Goal: Task Accomplishment & Management: Complete application form

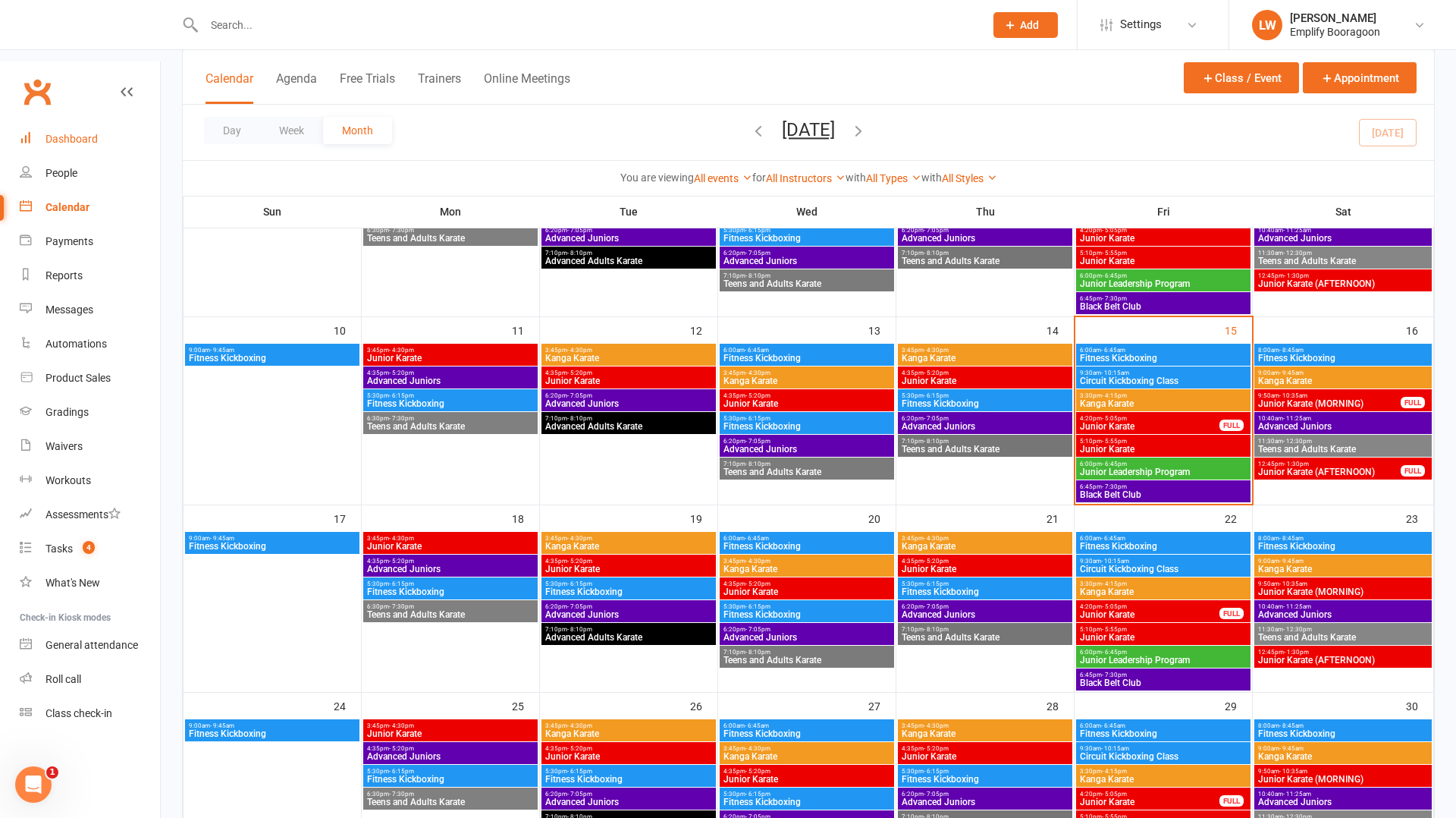
click at [60, 132] on div "Dashboard" at bounding box center [71, 138] width 53 height 12
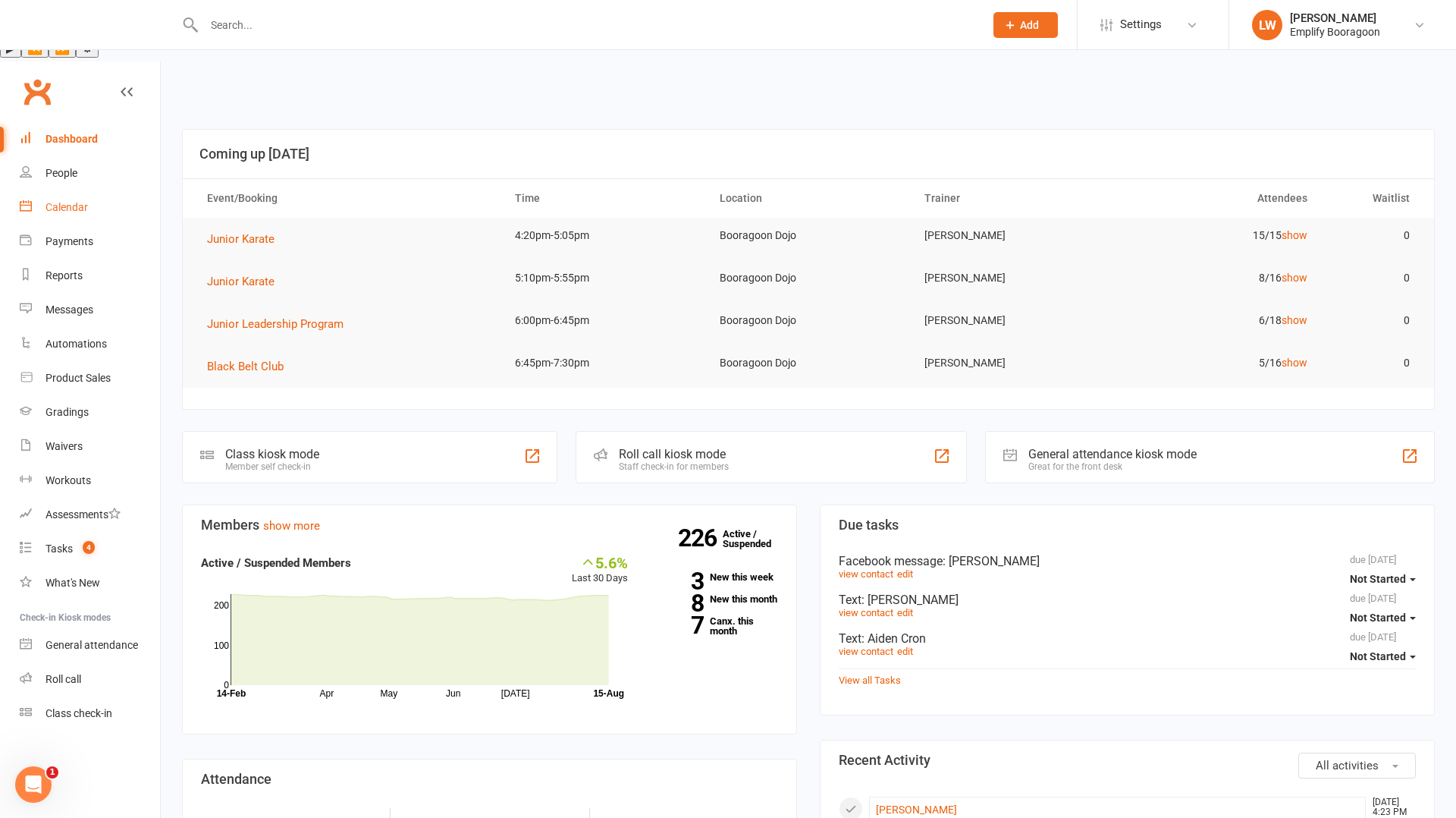
click at [76, 191] on link "Calendar" at bounding box center [90, 208] width 140 height 35
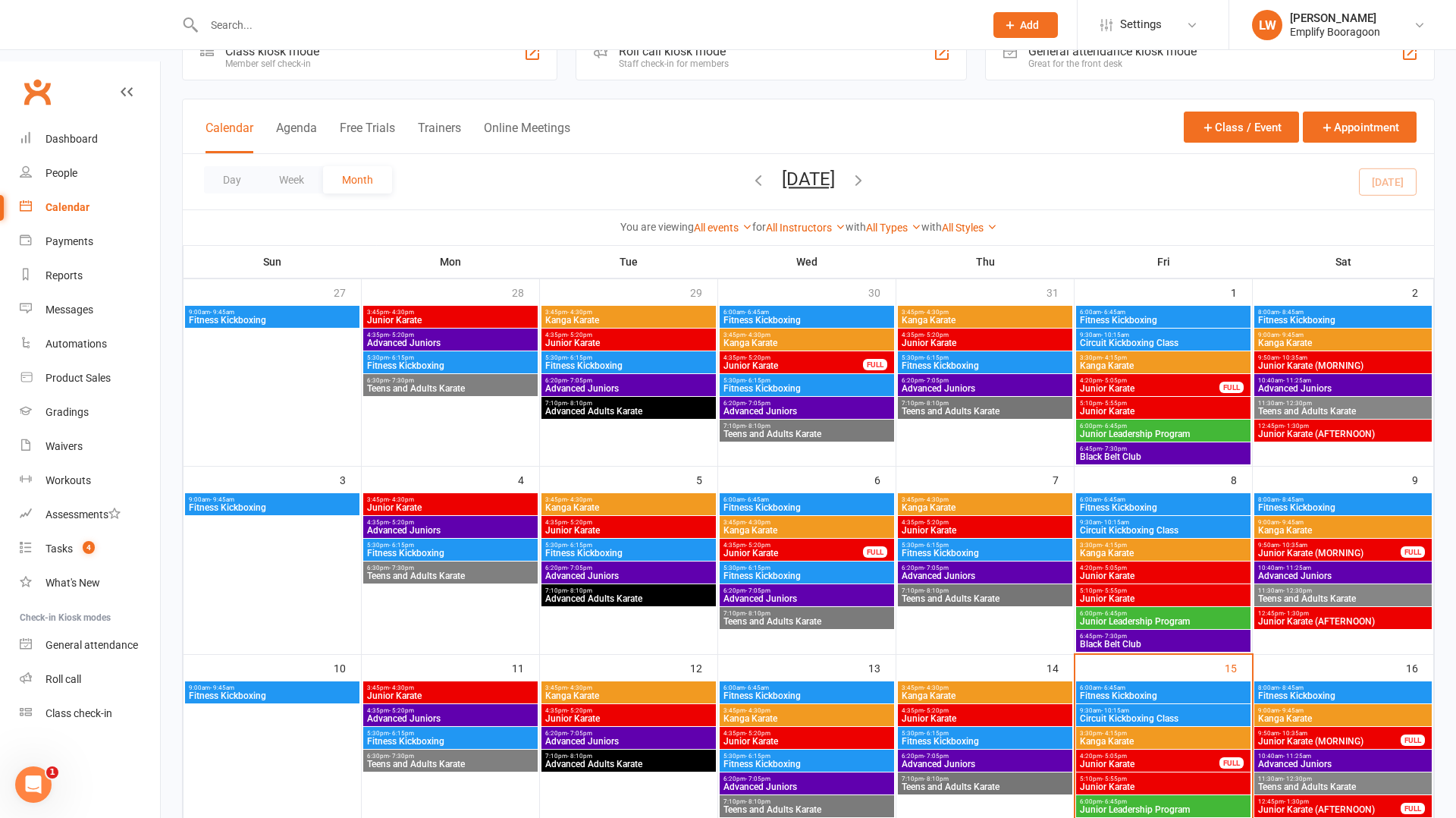
scroll to position [113, 0]
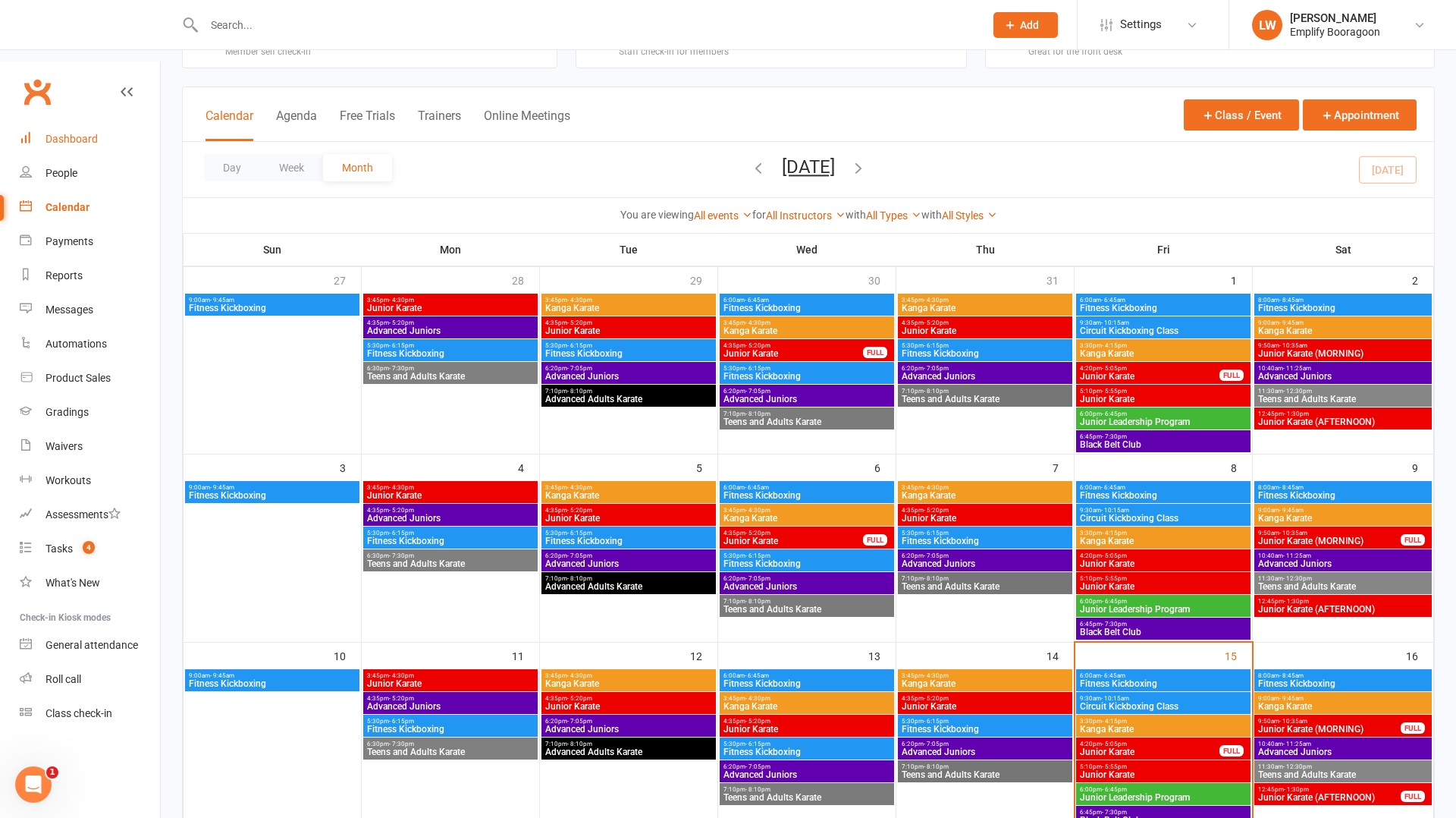
click at [96, 132] on div "Dashboard" at bounding box center [71, 138] width 53 height 12
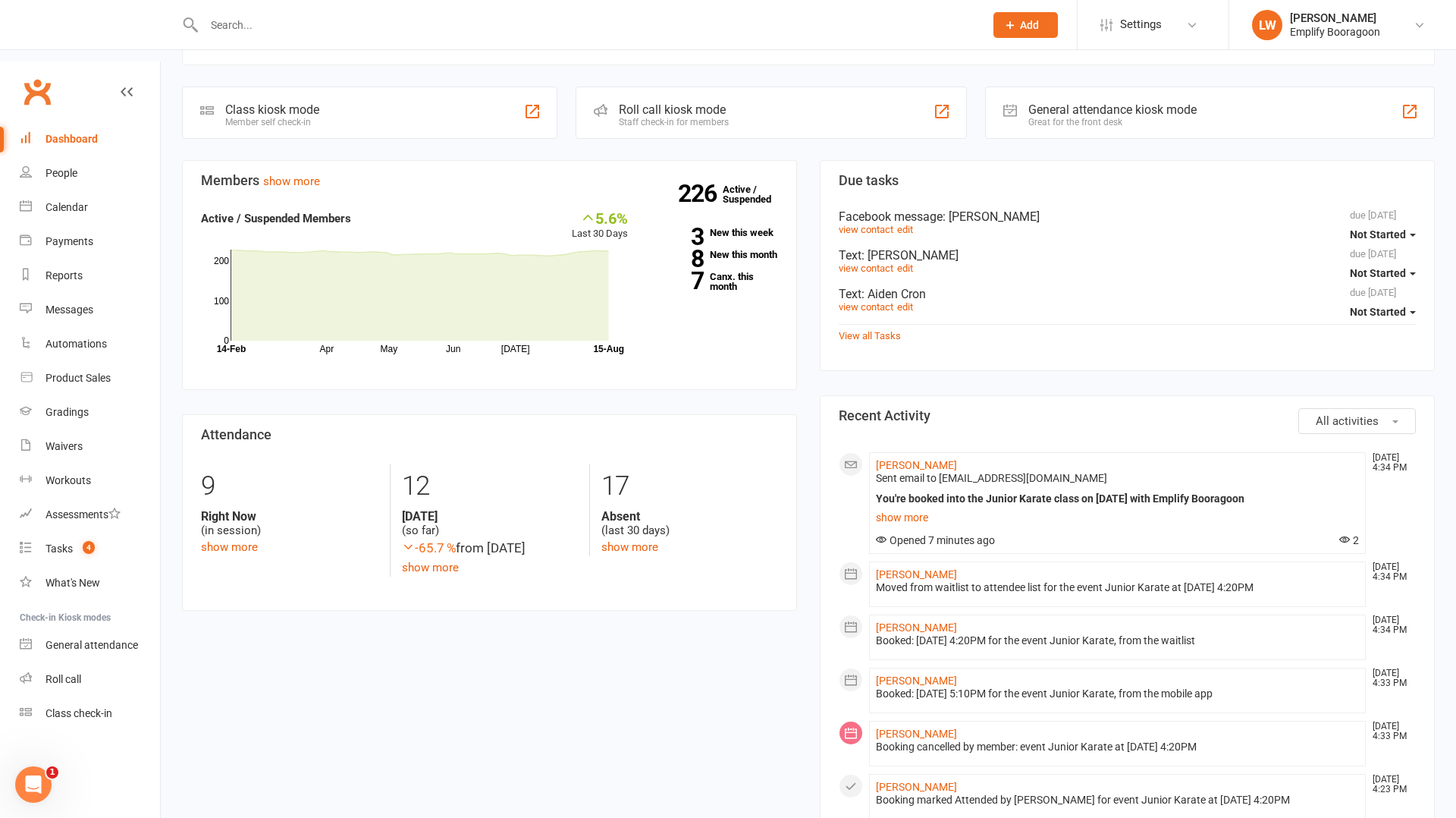
scroll to position [342, 0]
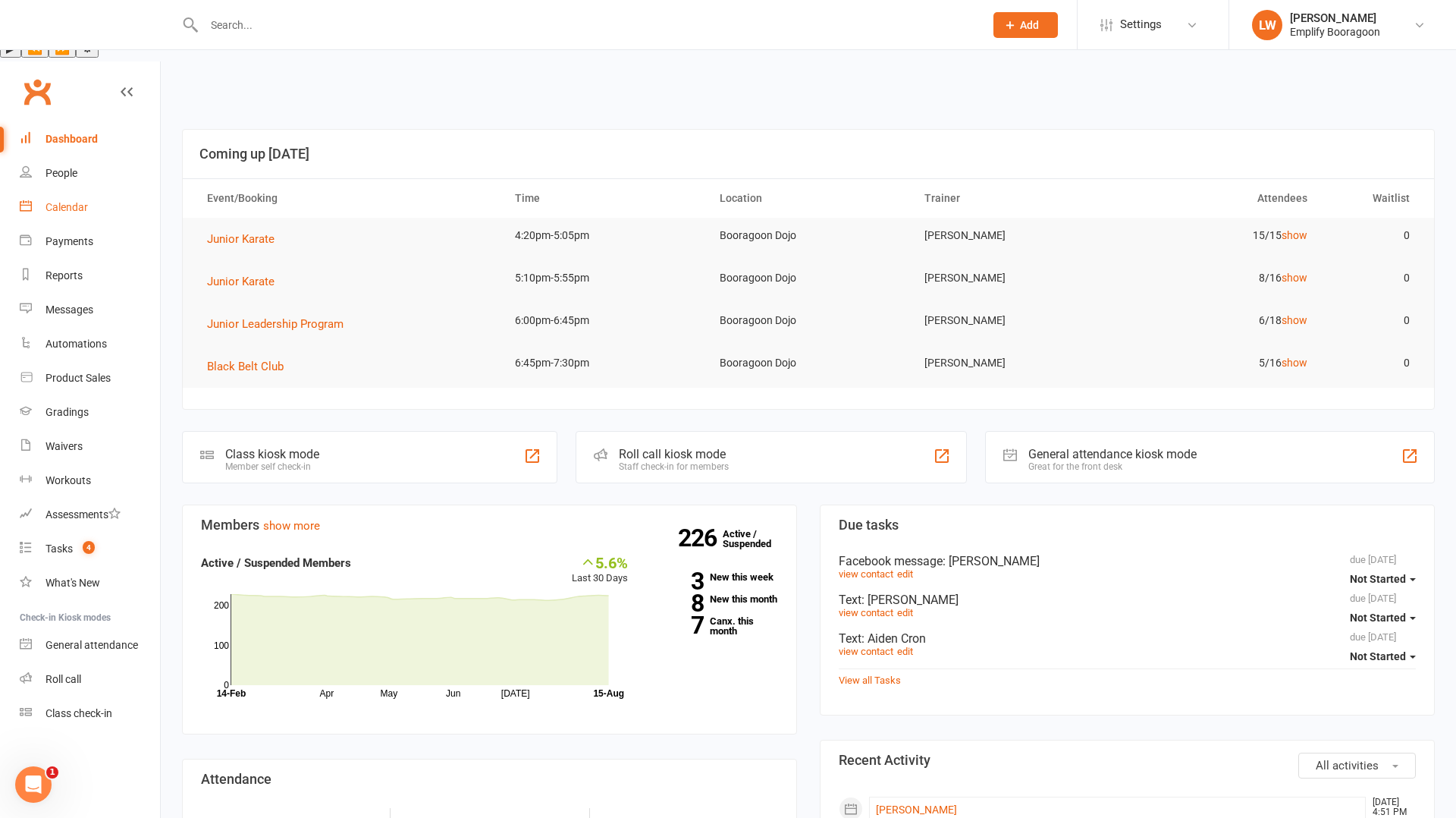
click at [69, 191] on link "Calendar" at bounding box center [90, 208] width 140 height 35
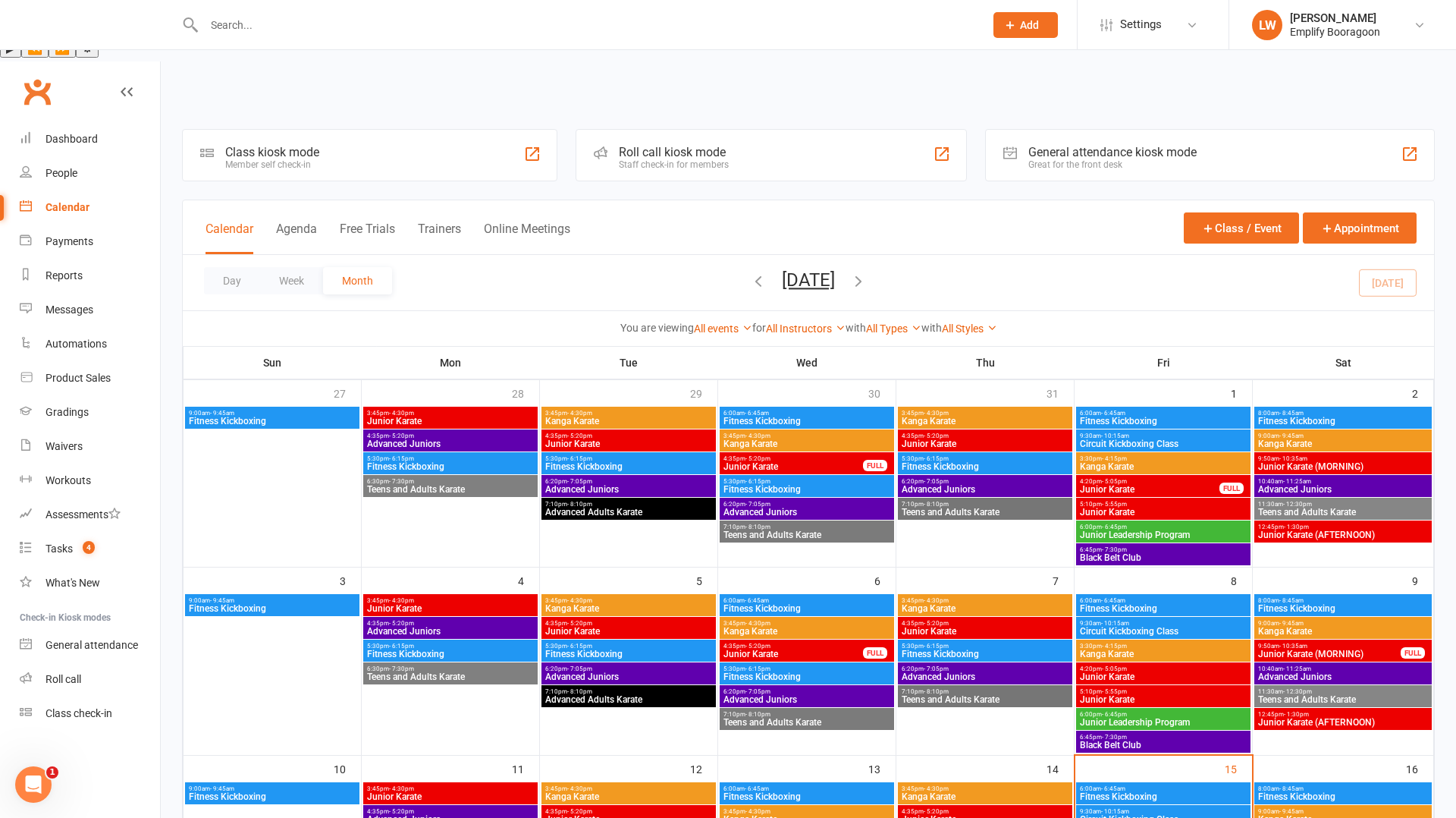
scroll to position [355, 0]
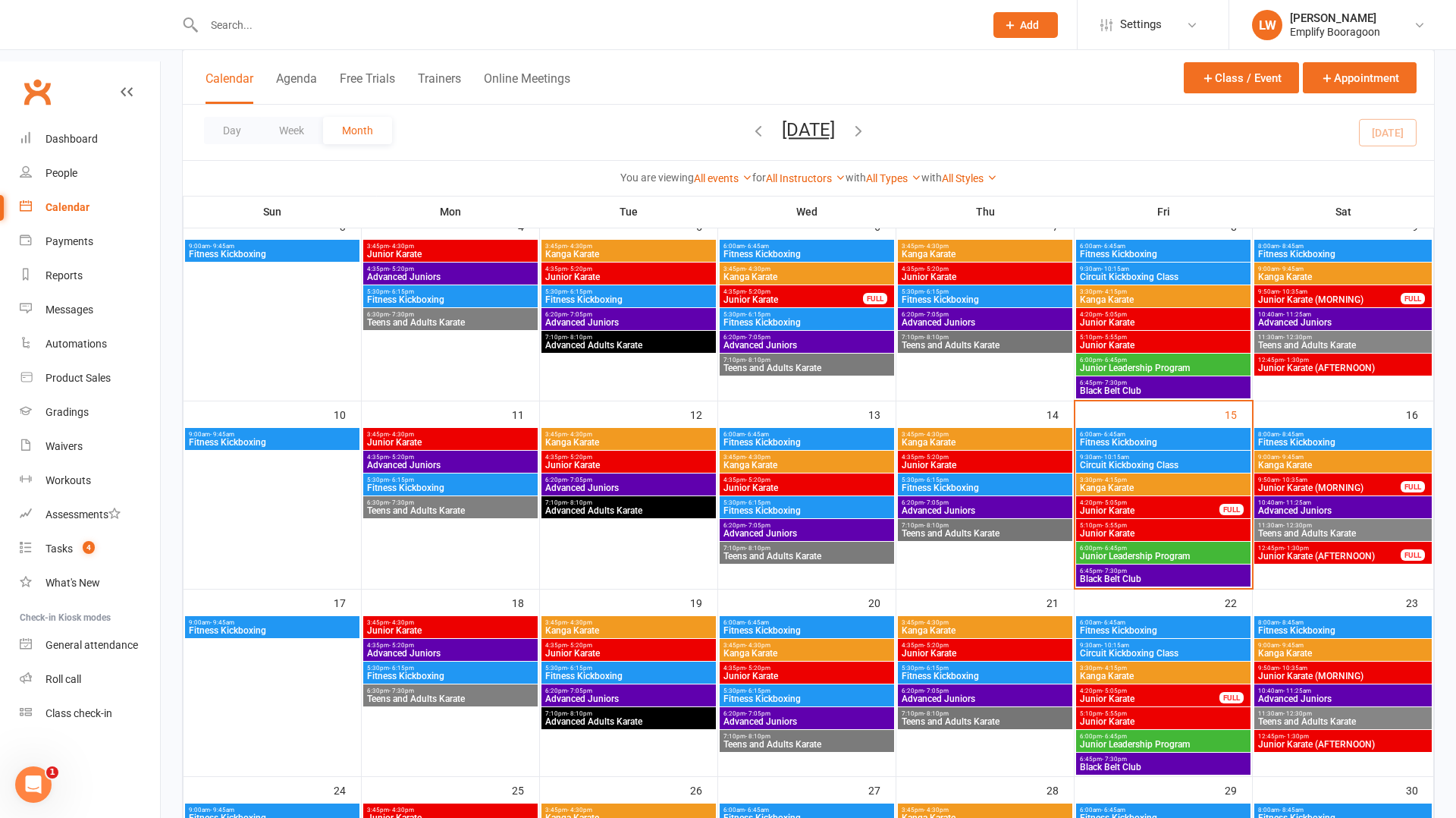
click at [1106, 529] on span "Junior Karate" at bounding box center [1164, 533] width 169 height 9
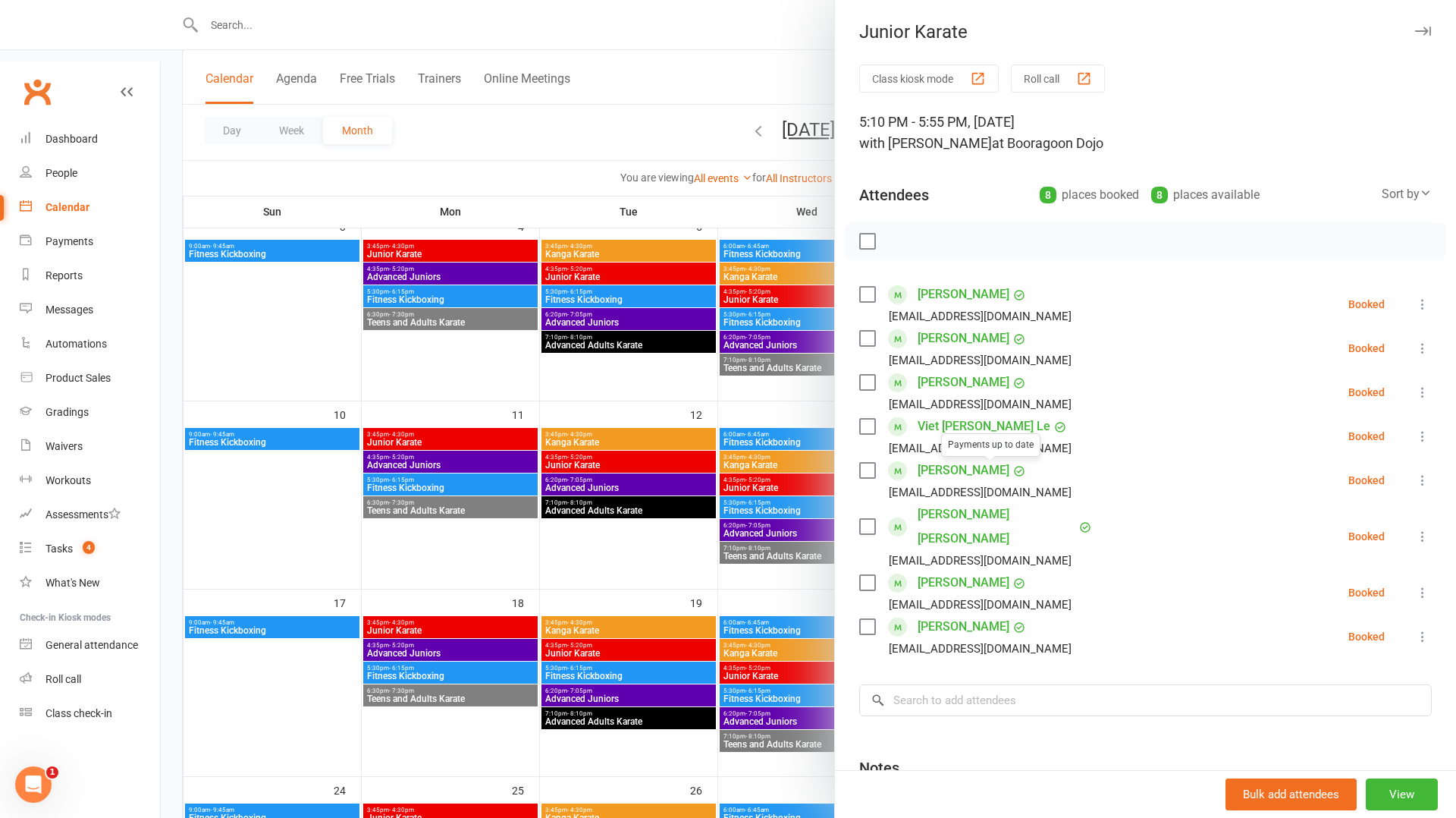
click at [741, 467] on div at bounding box center [809, 409] width 1296 height 818
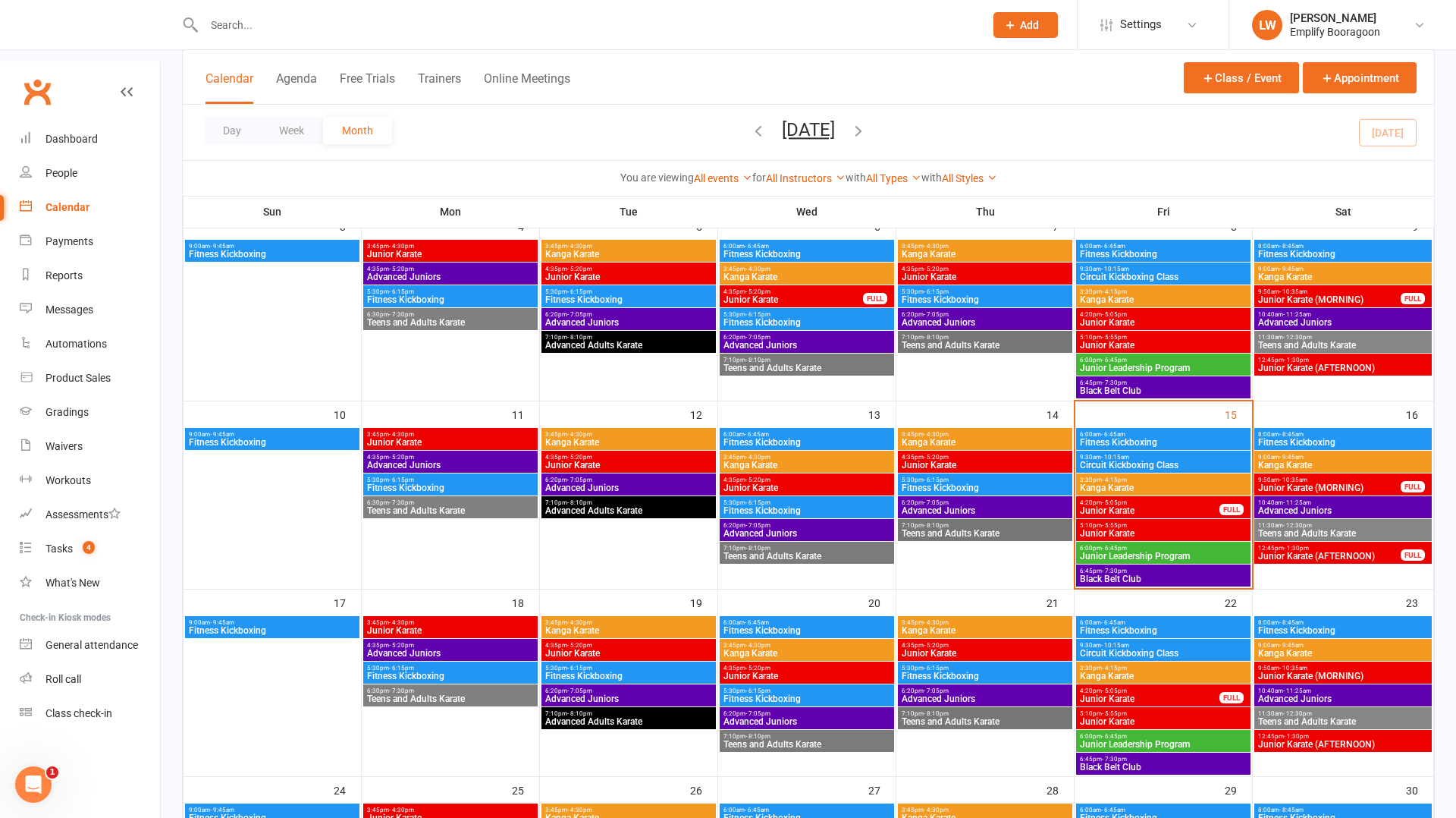
click at [1121, 506] on span "Junior Karate" at bounding box center [1149, 510] width 141 height 9
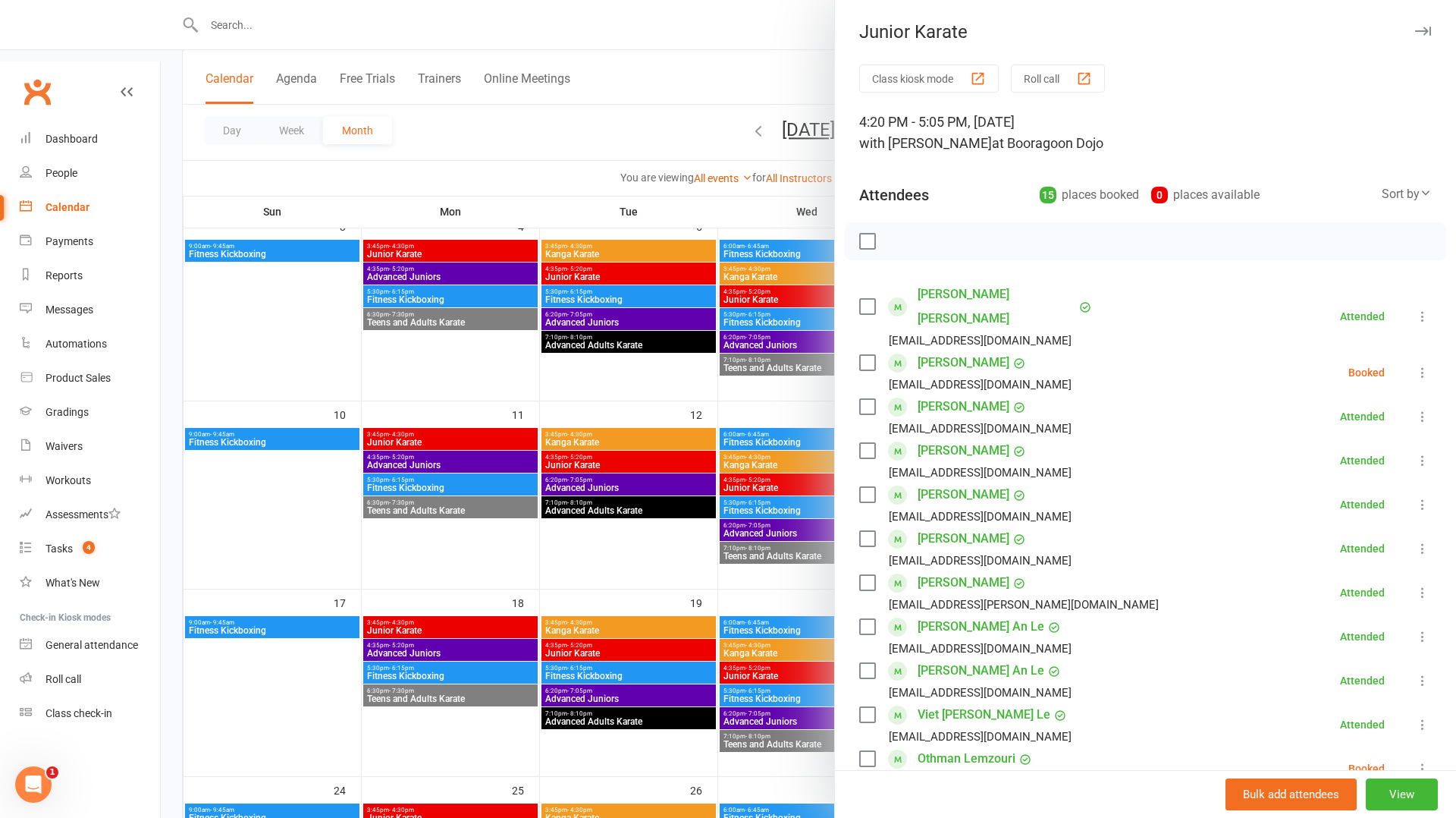
click at [728, 391] on div at bounding box center [809, 409] width 1296 height 818
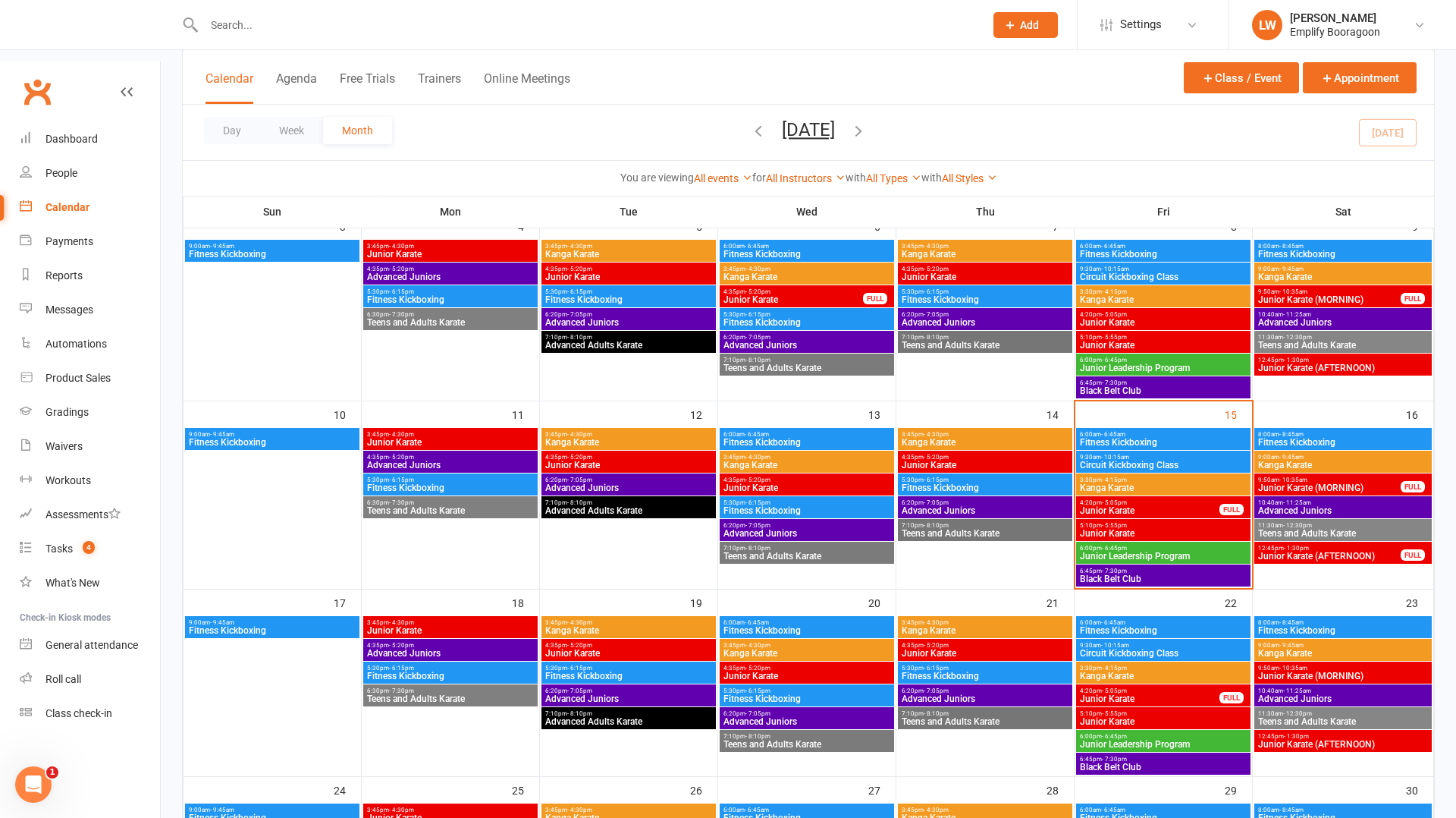
click at [1162, 357] on span "6:00pm - 6:45pm" at bounding box center [1164, 360] width 169 height 7
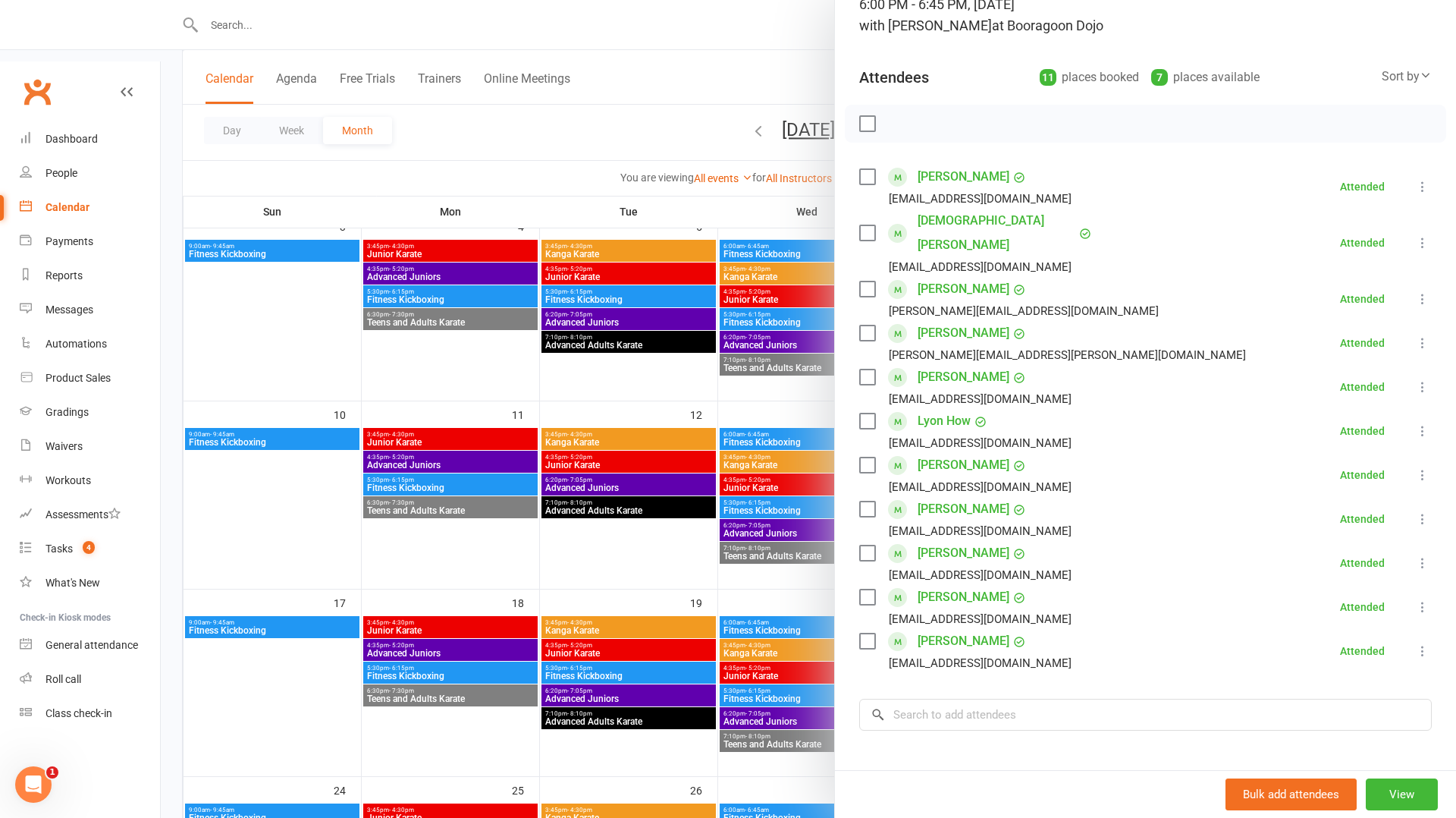
scroll to position [121, 0]
click at [349, 344] on div at bounding box center [809, 409] width 1296 height 818
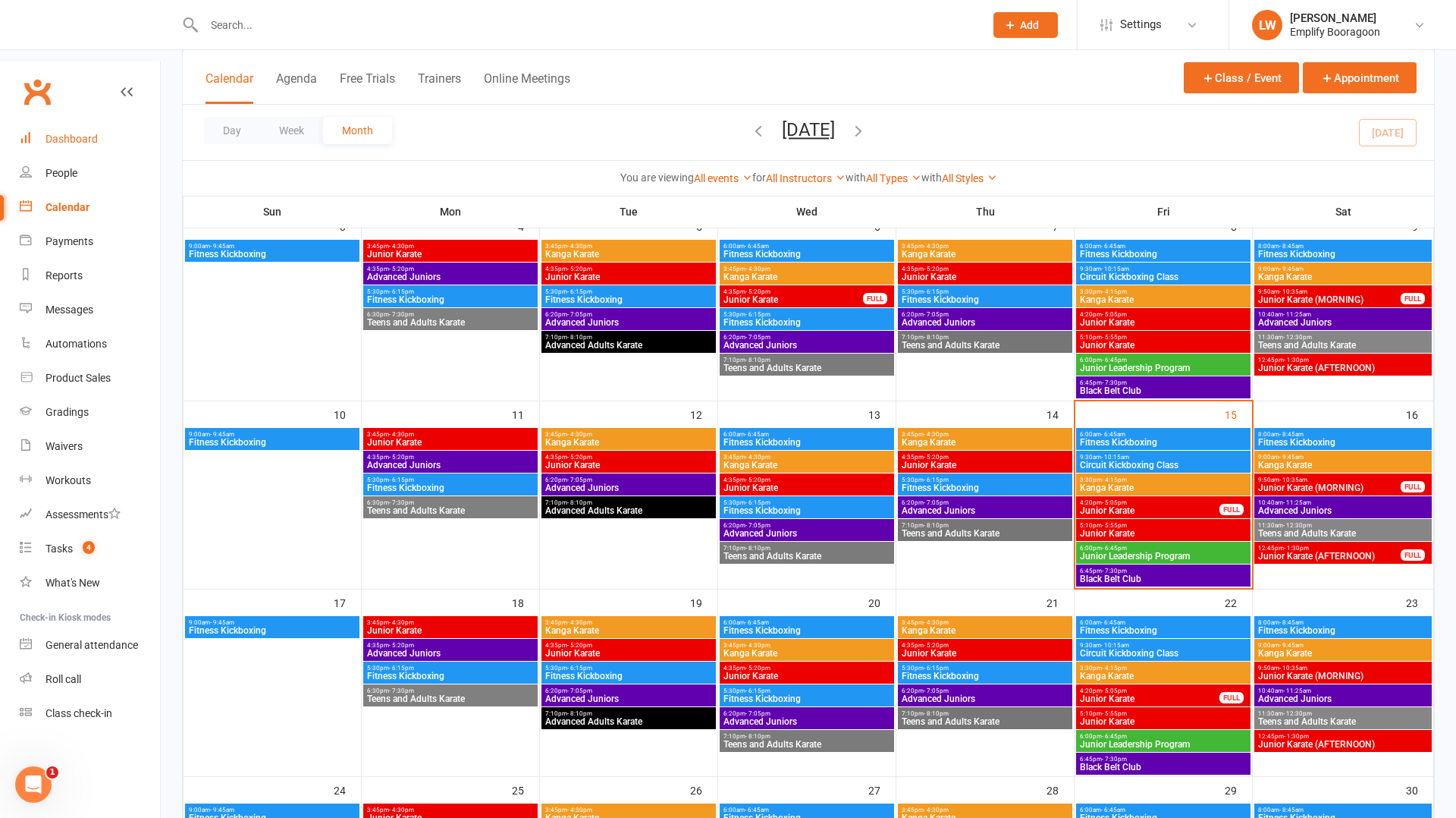
click at [93, 132] on div "Dashboard" at bounding box center [71, 138] width 53 height 12
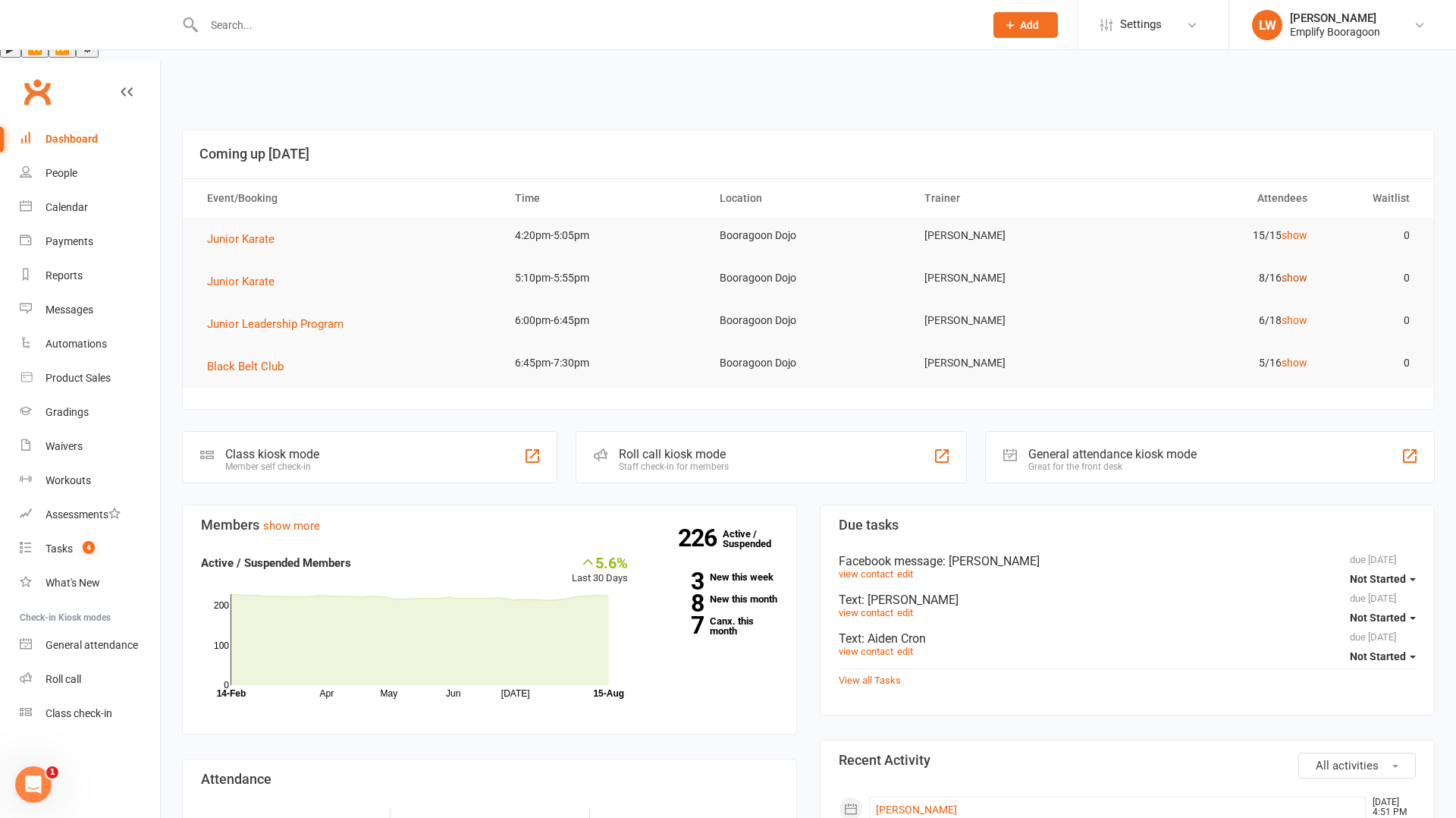
click at [1304, 271] on link "show" at bounding box center [1294, 277] width 26 height 12
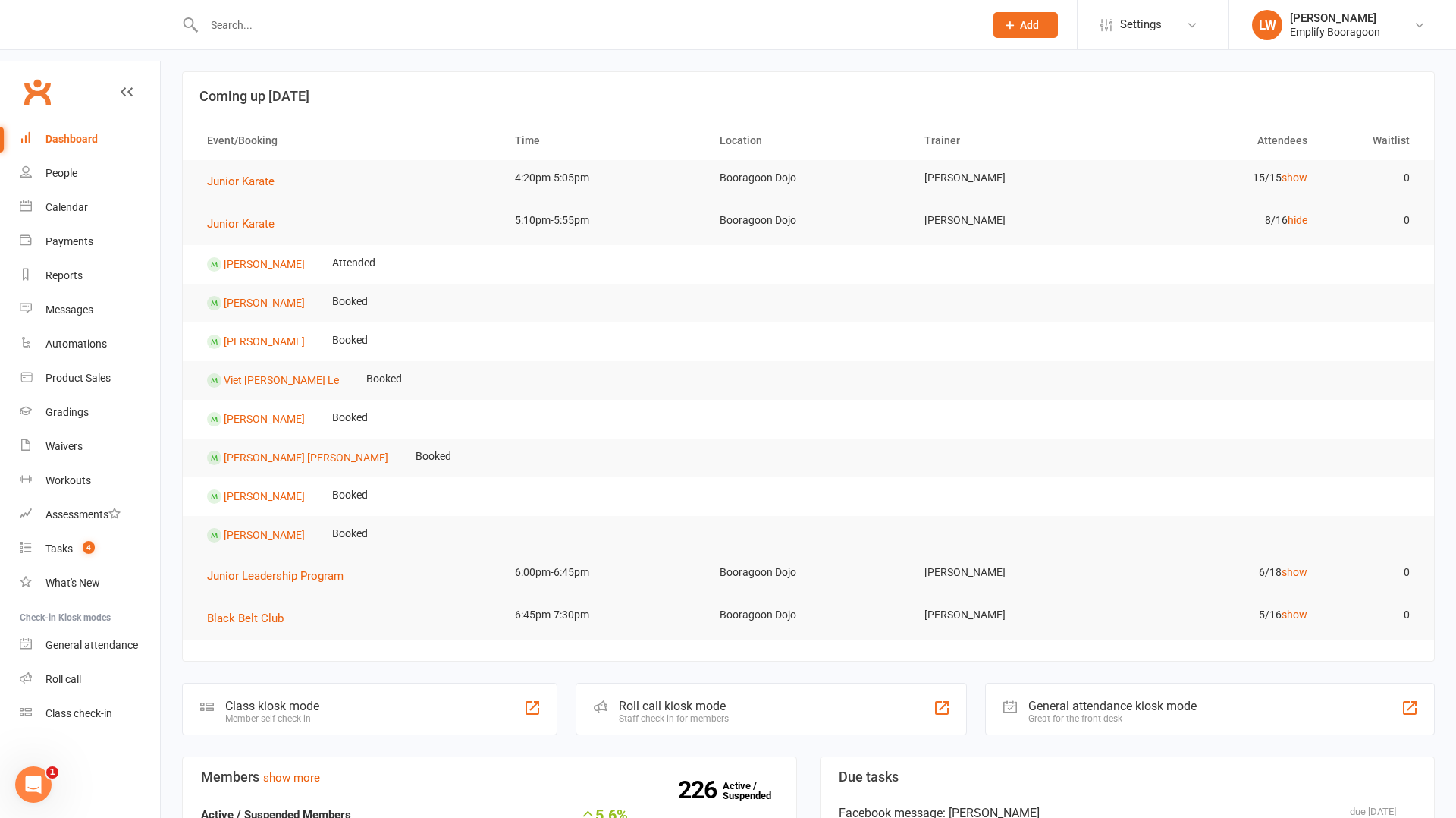
scroll to position [133, 0]
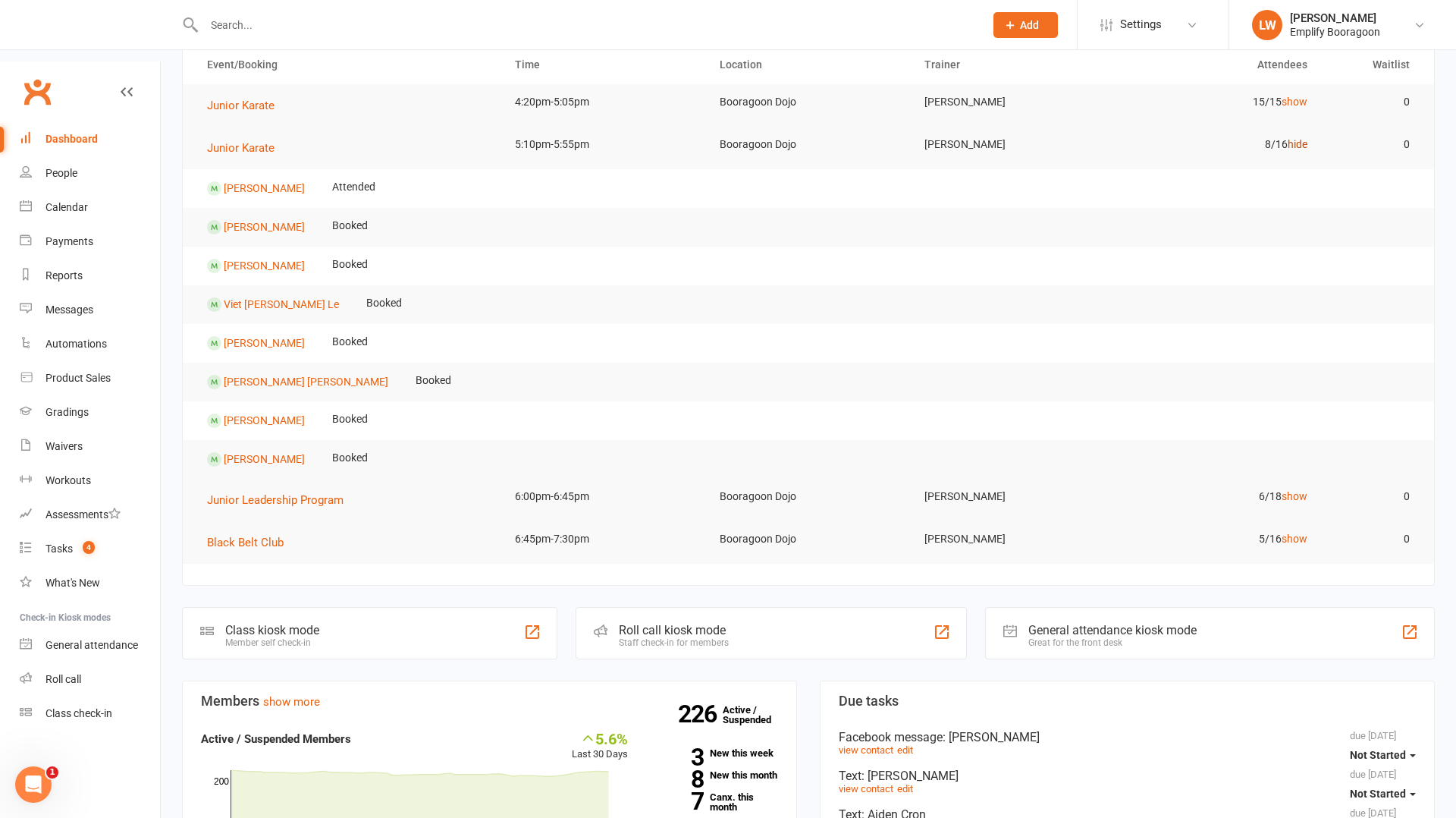
click at [1300, 138] on link "hide" at bounding box center [1298, 144] width 20 height 12
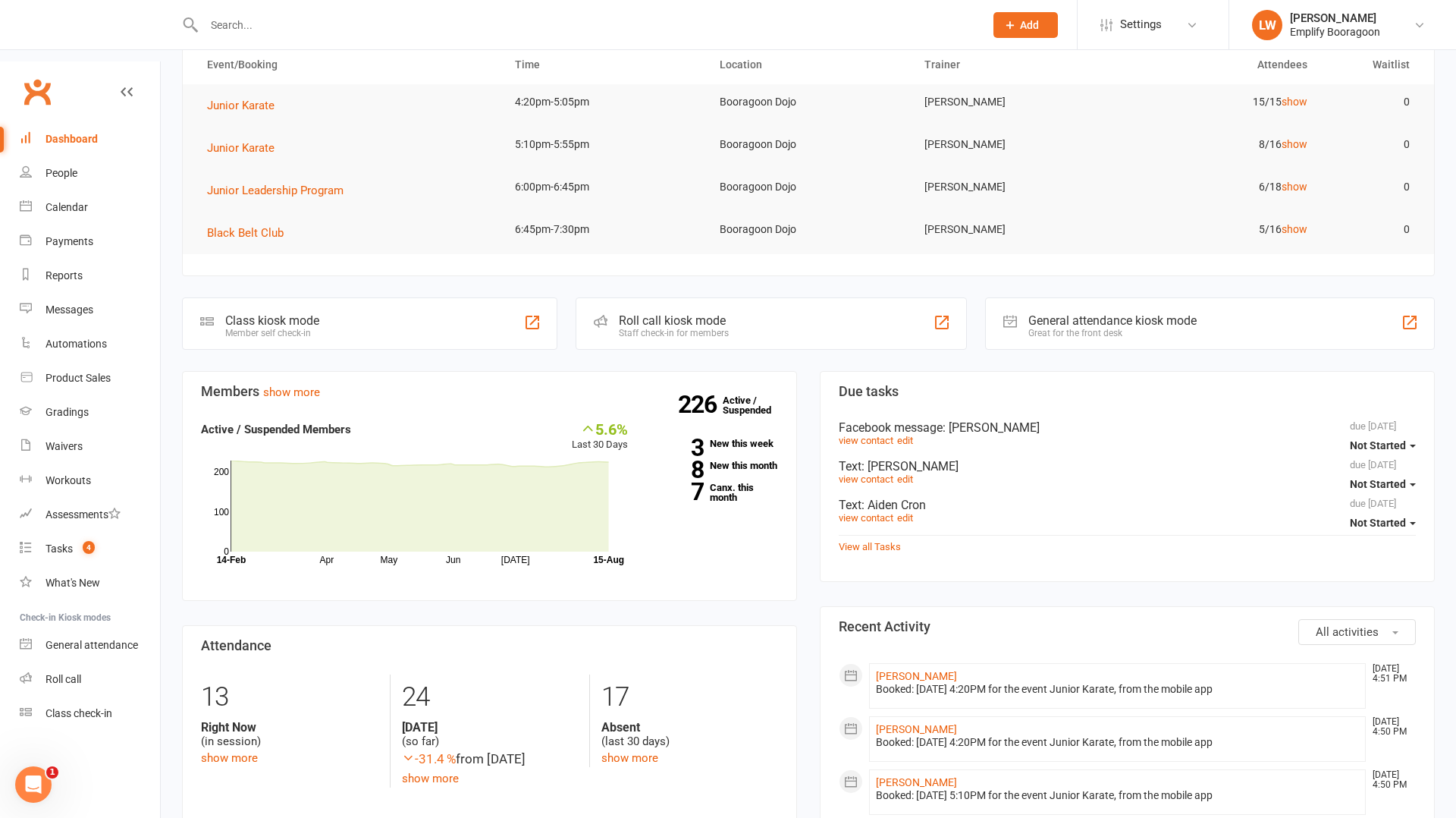
scroll to position [0, 0]
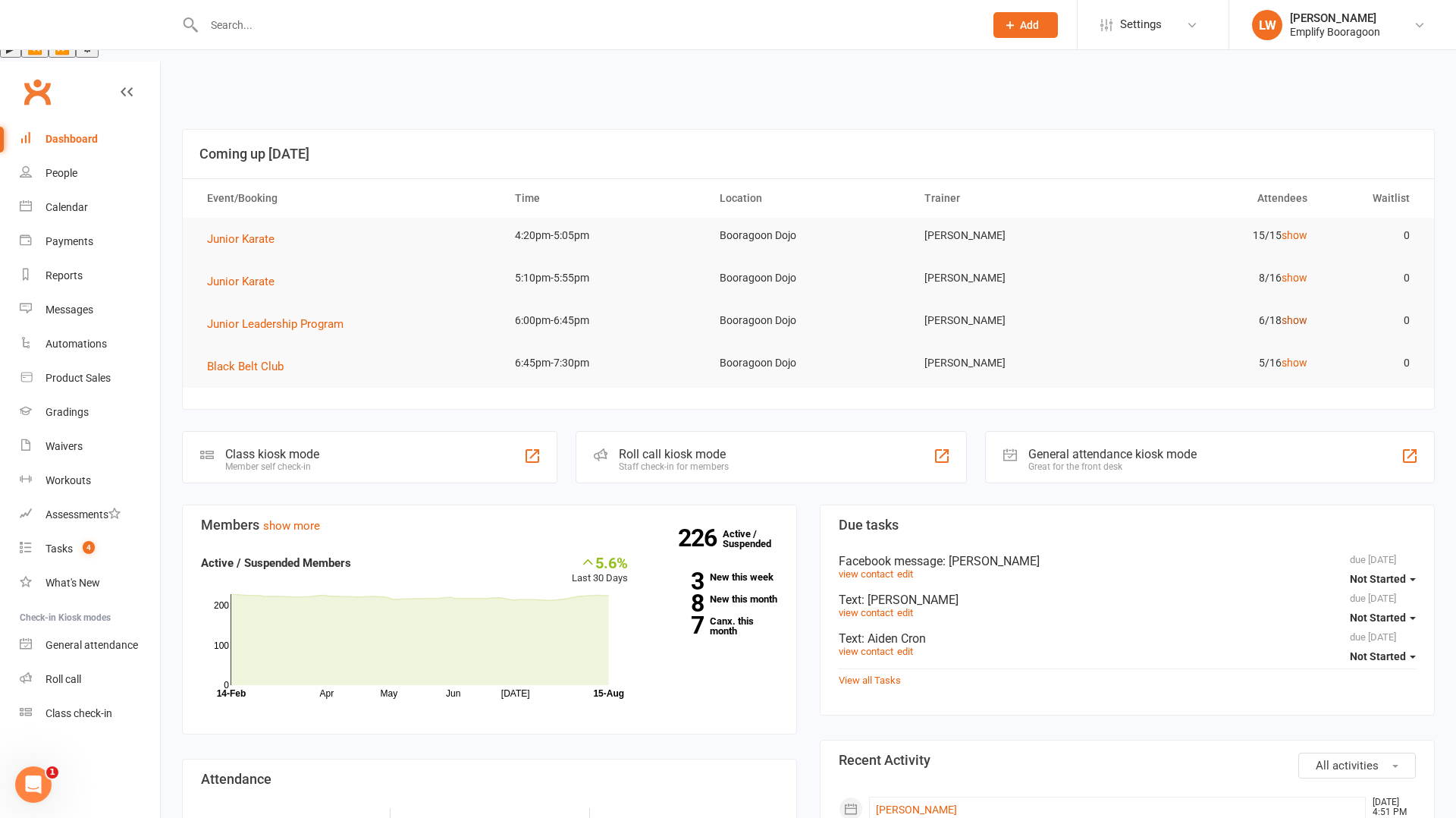
click at [1296, 315] on link "show" at bounding box center [1294, 320] width 26 height 12
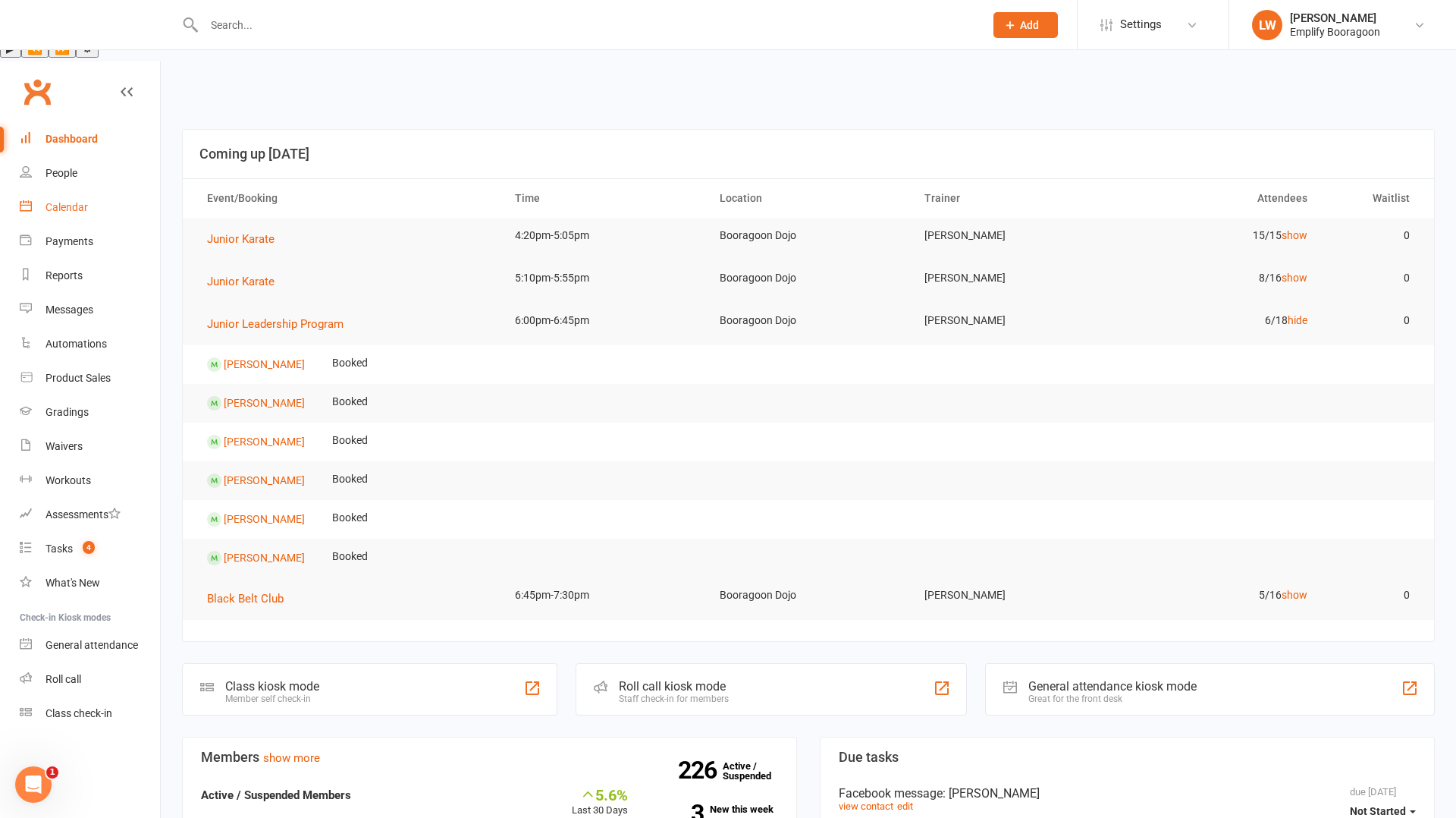
click at [67, 201] on div "Calendar" at bounding box center [66, 207] width 42 height 12
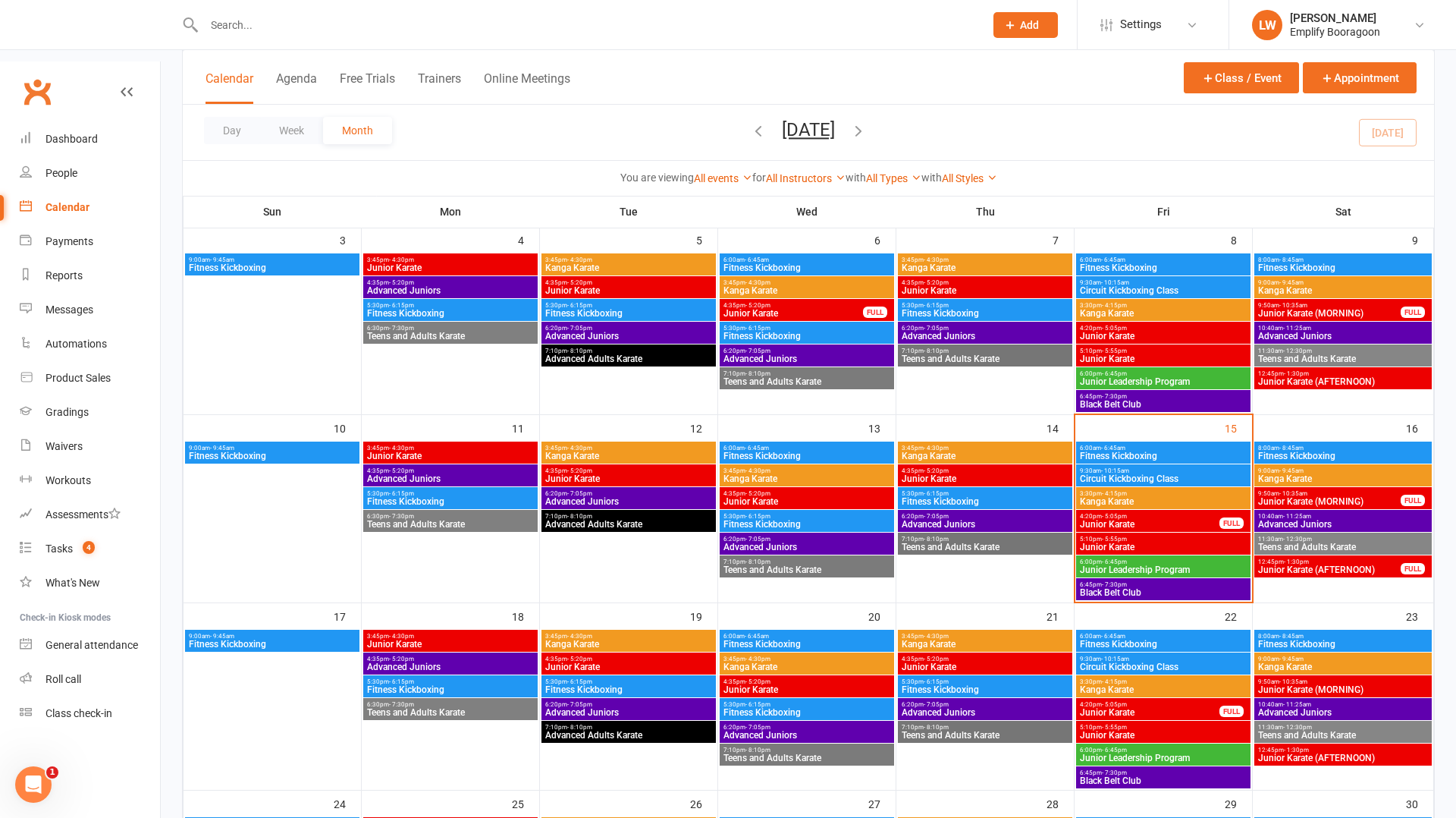
scroll to position [359, 0]
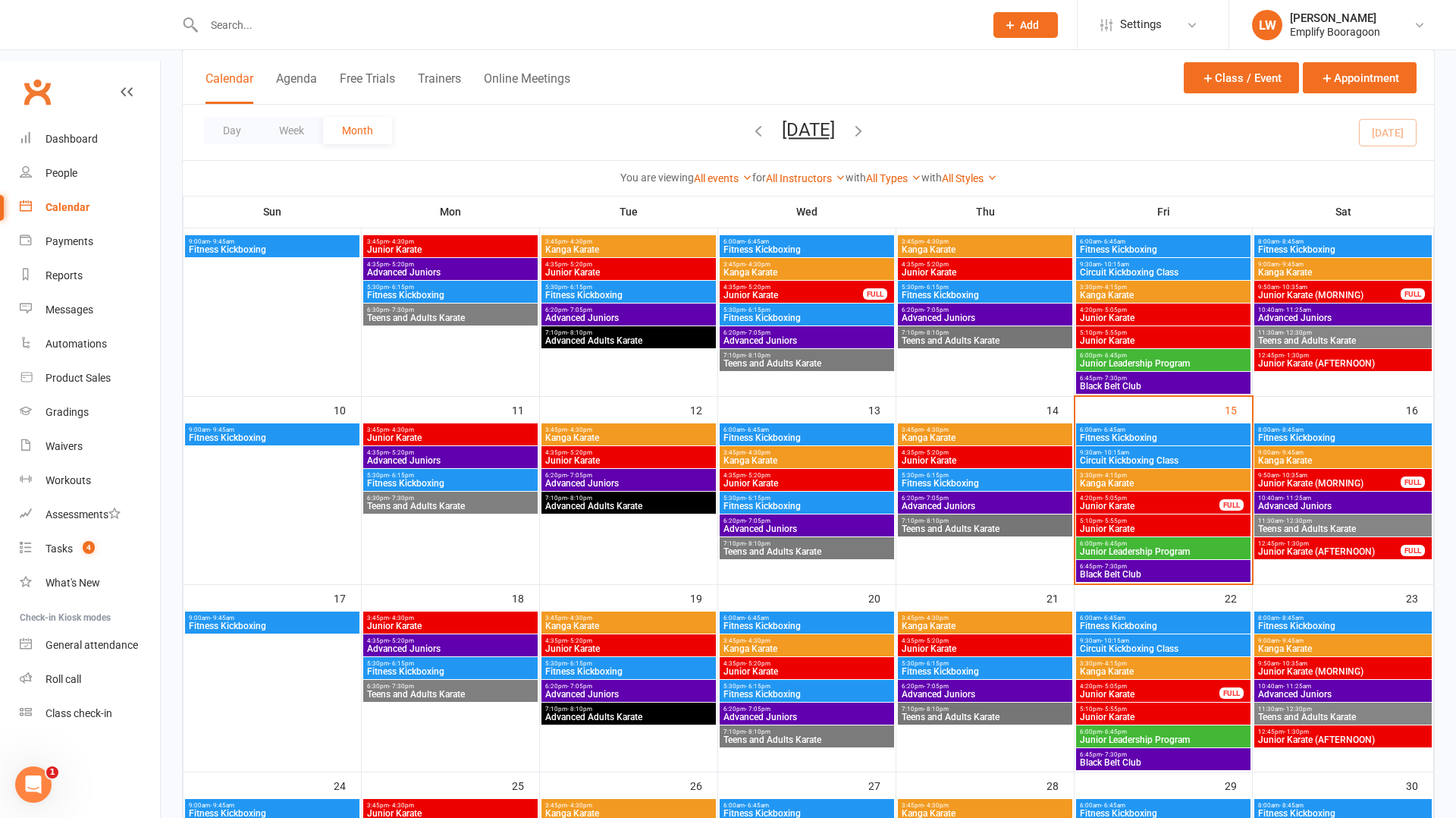
click at [1146, 525] on span "Junior Karate" at bounding box center [1164, 528] width 169 height 9
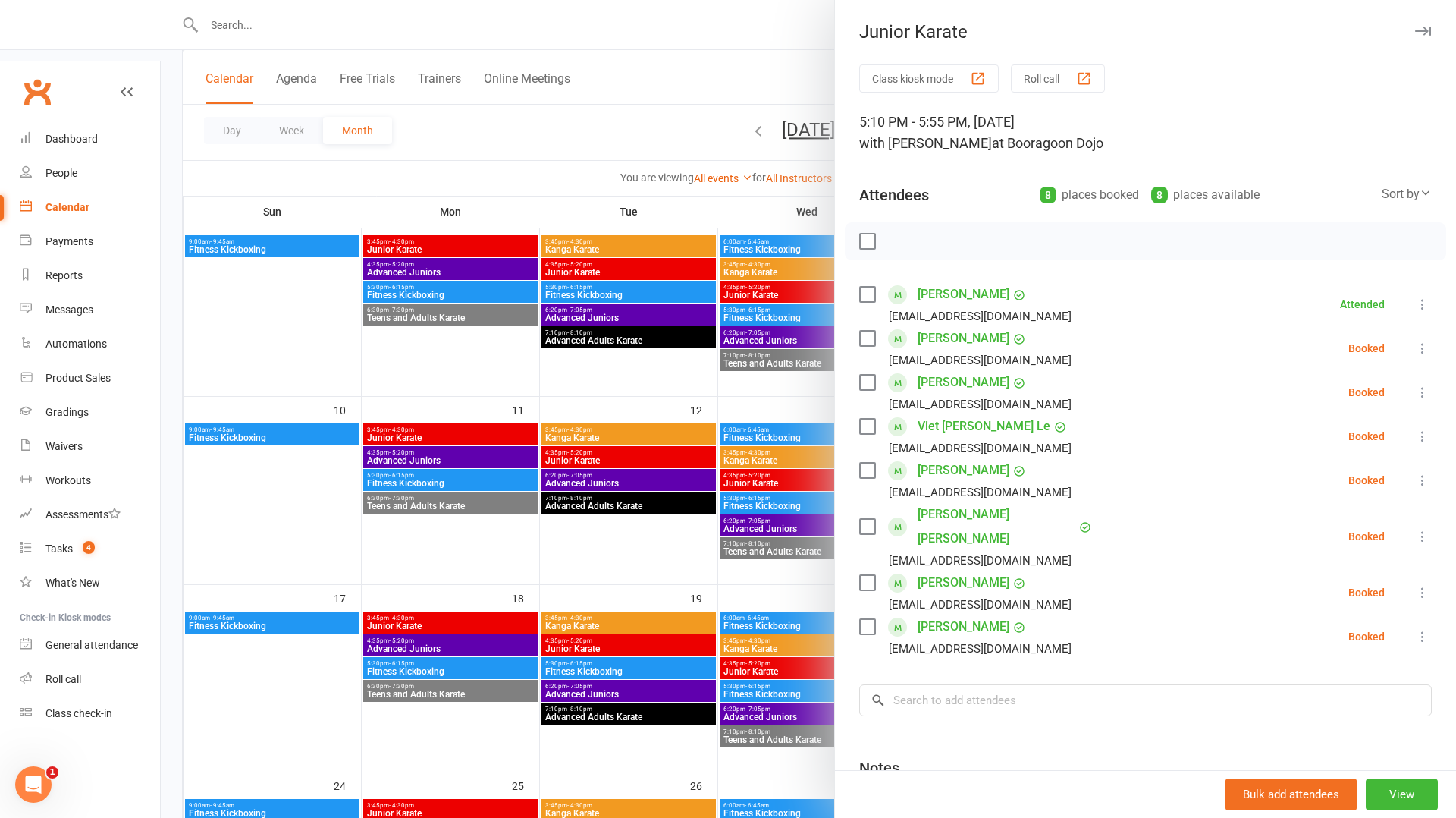
click at [747, 407] on div at bounding box center [809, 409] width 1296 height 818
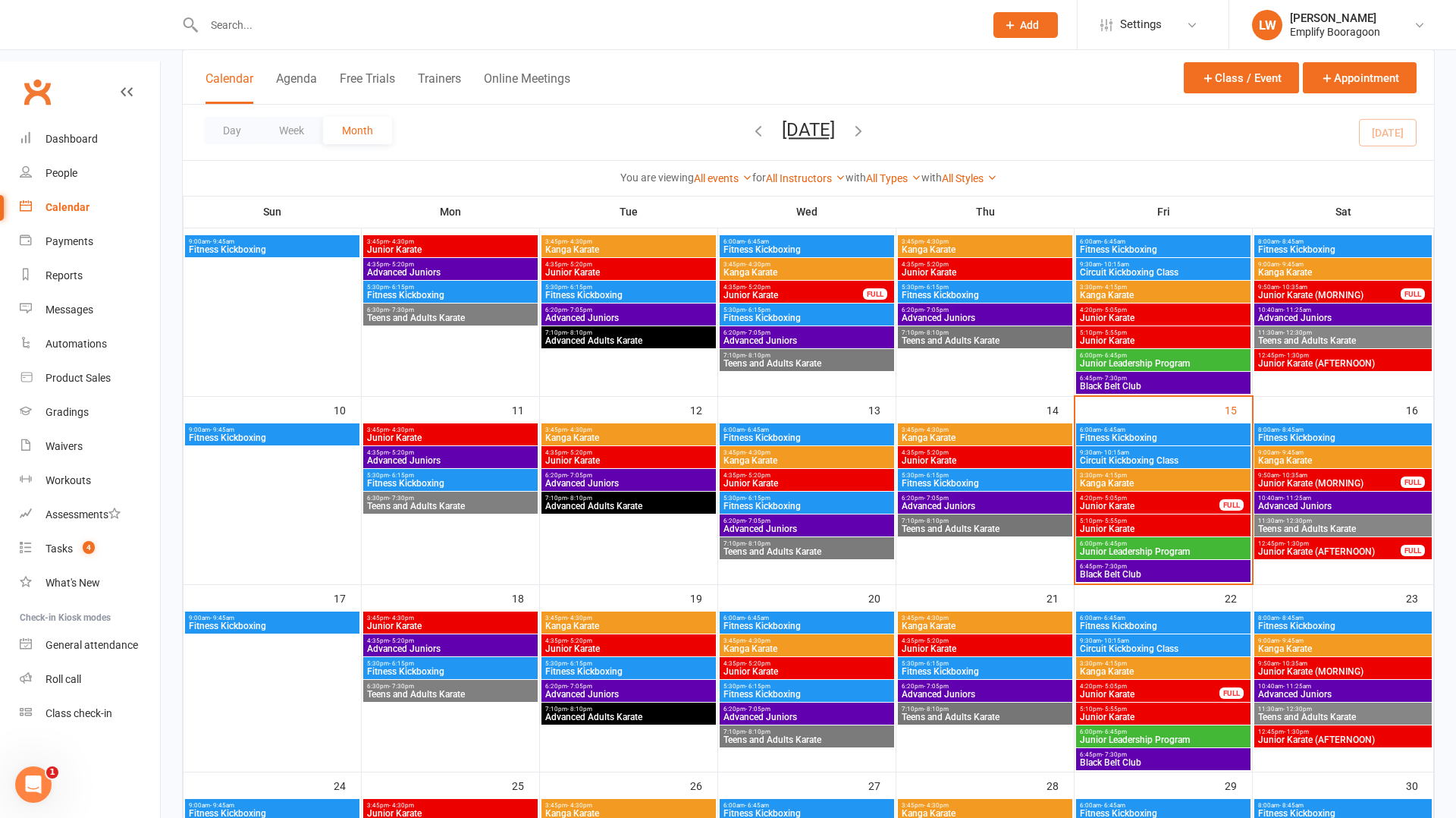
click at [1180, 548] on span "Junior Leadership Program" at bounding box center [1164, 551] width 169 height 9
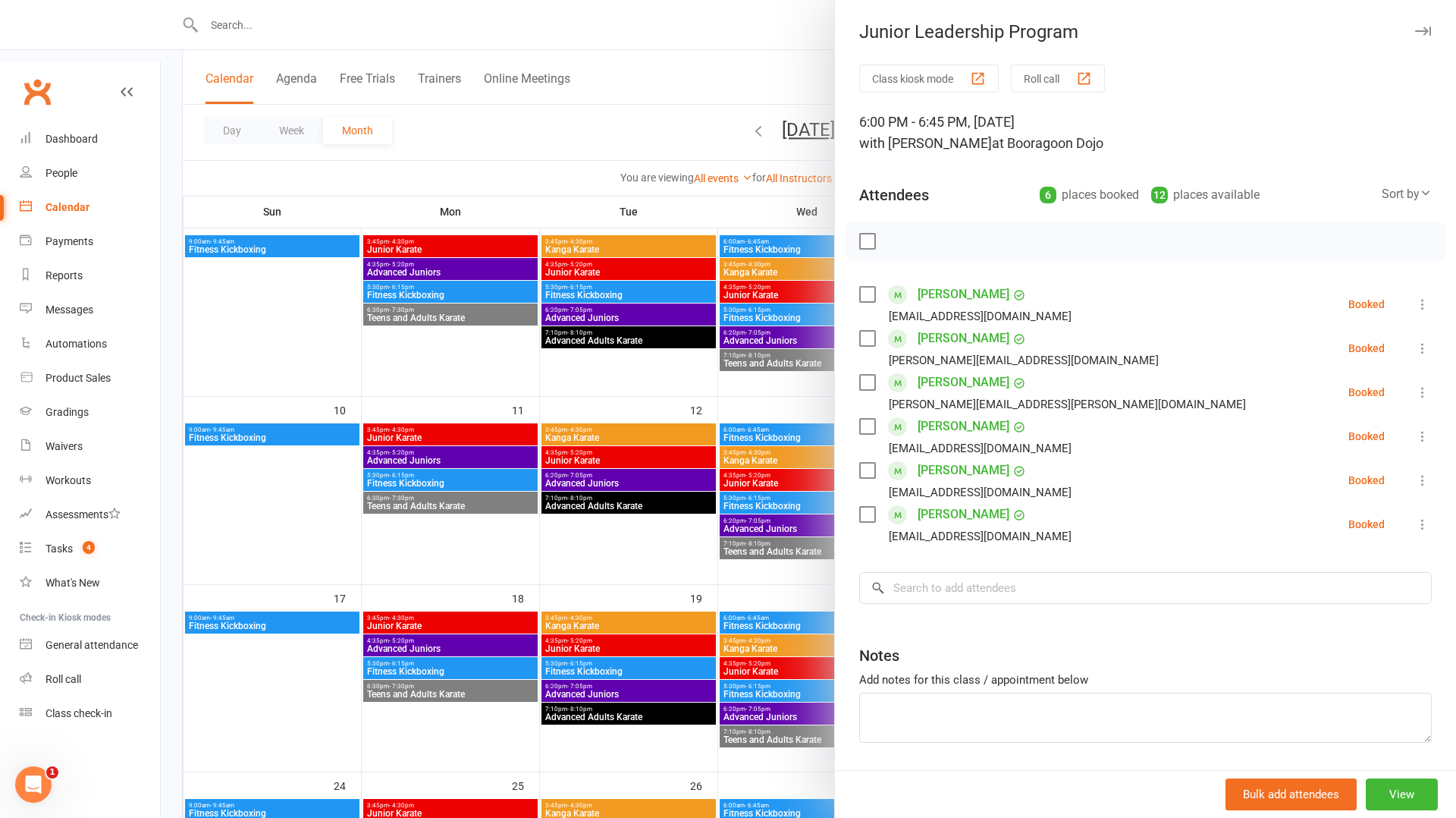
click at [1421, 304] on icon at bounding box center [1423, 304] width 15 height 15
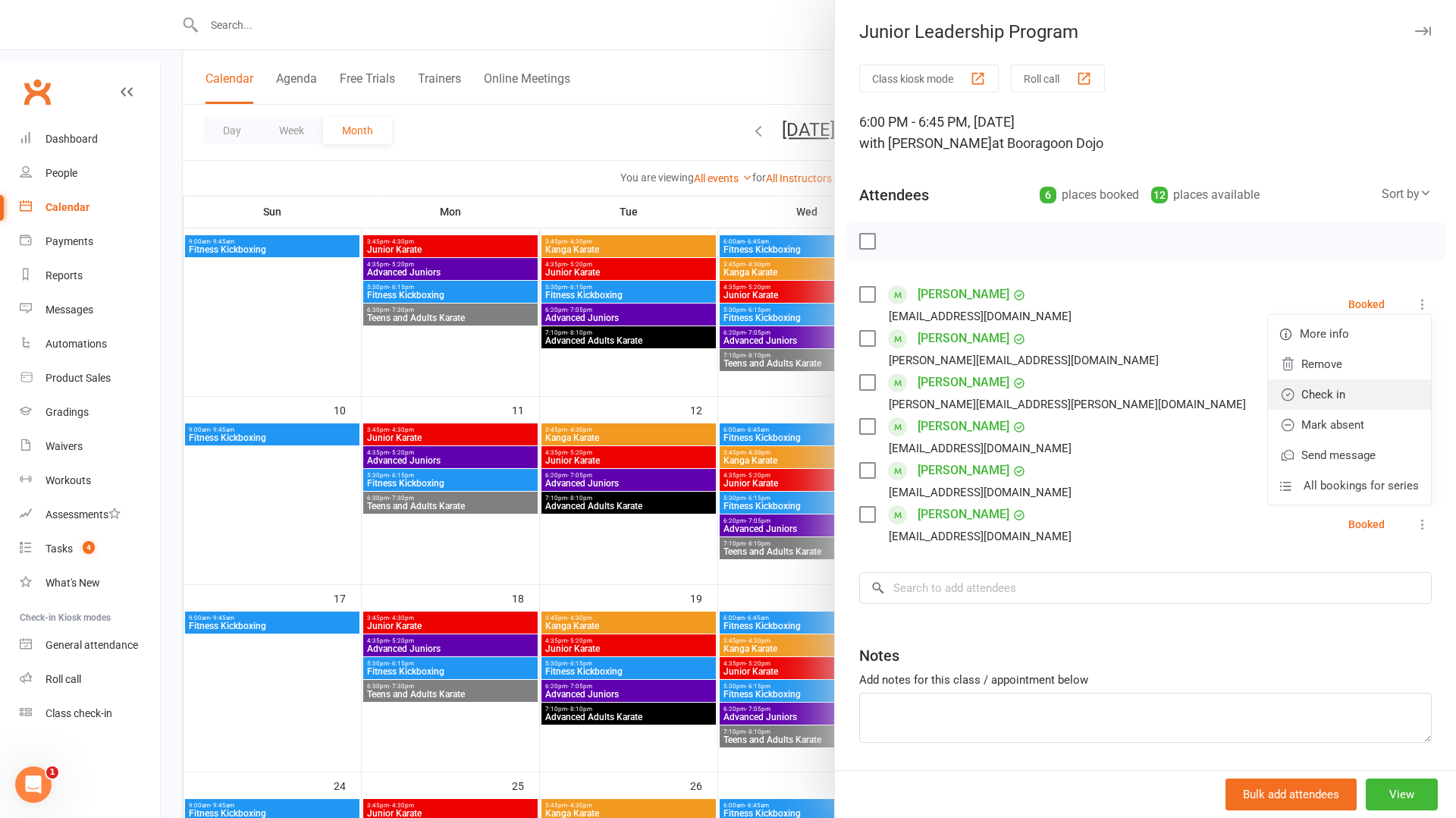
click at [1345, 395] on link "Check in" at bounding box center [1350, 395] width 163 height 31
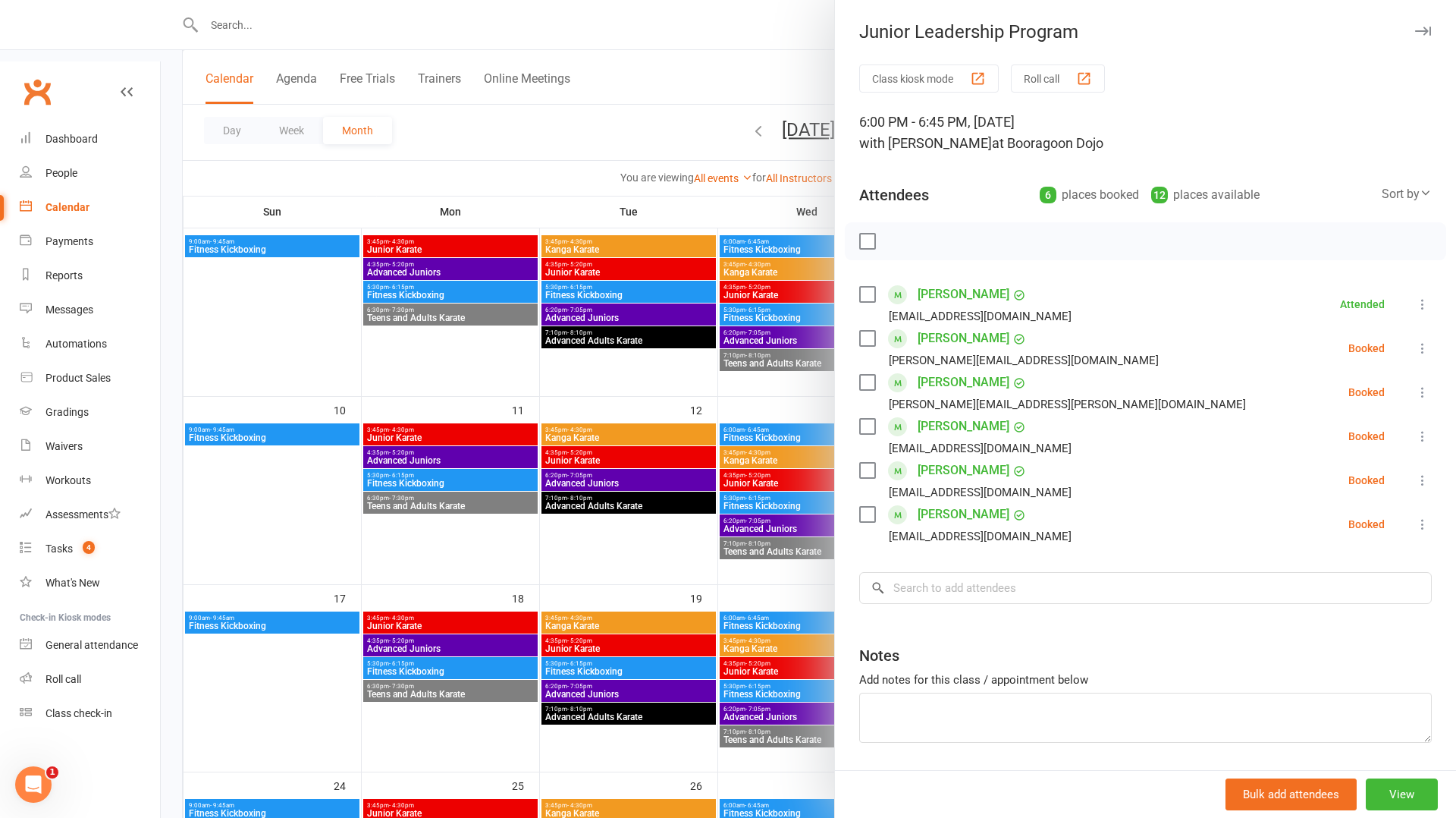
click at [746, 346] on div at bounding box center [809, 409] width 1296 height 818
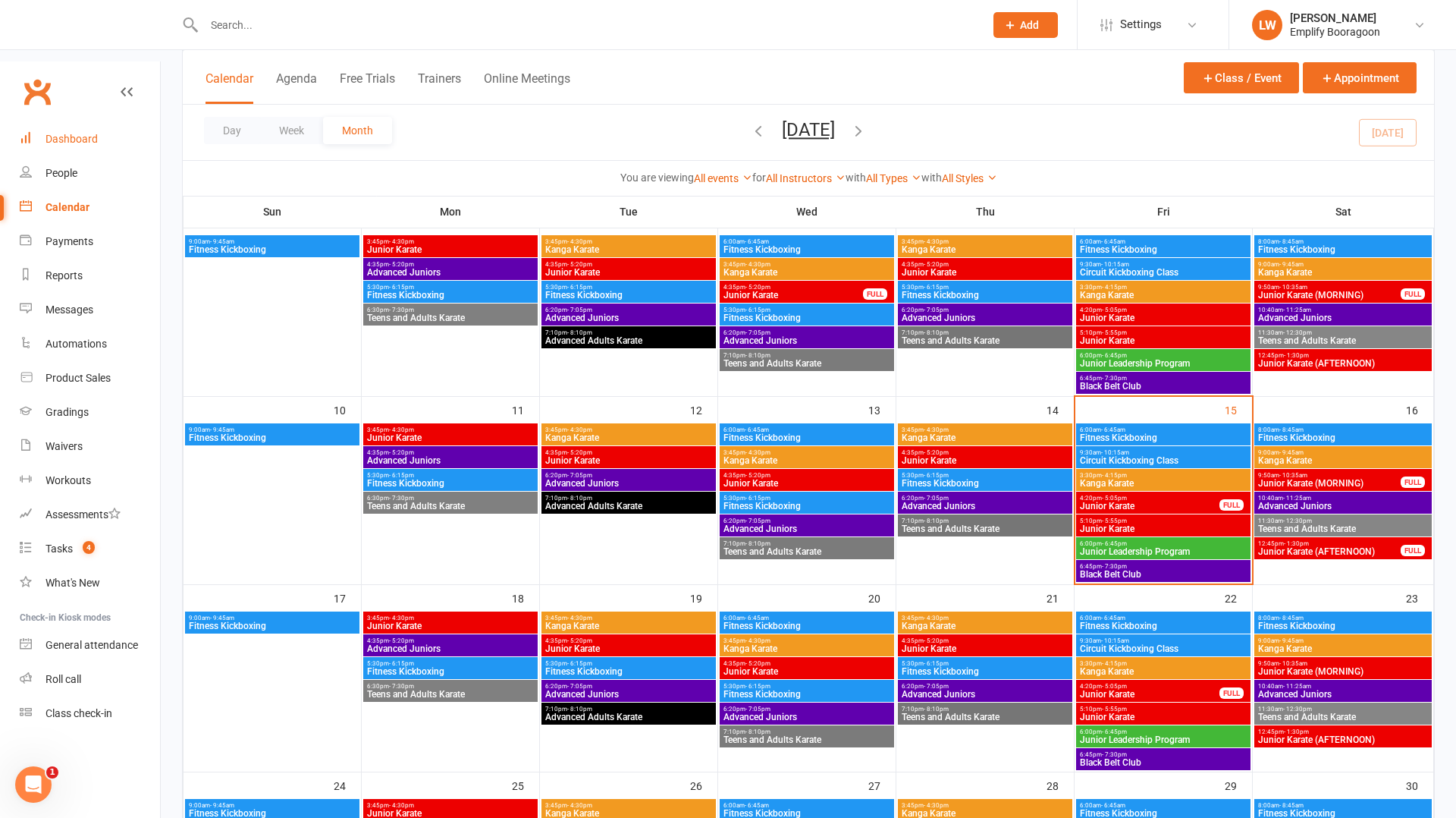
click at [72, 122] on link "Dashboard" at bounding box center [90, 139] width 140 height 35
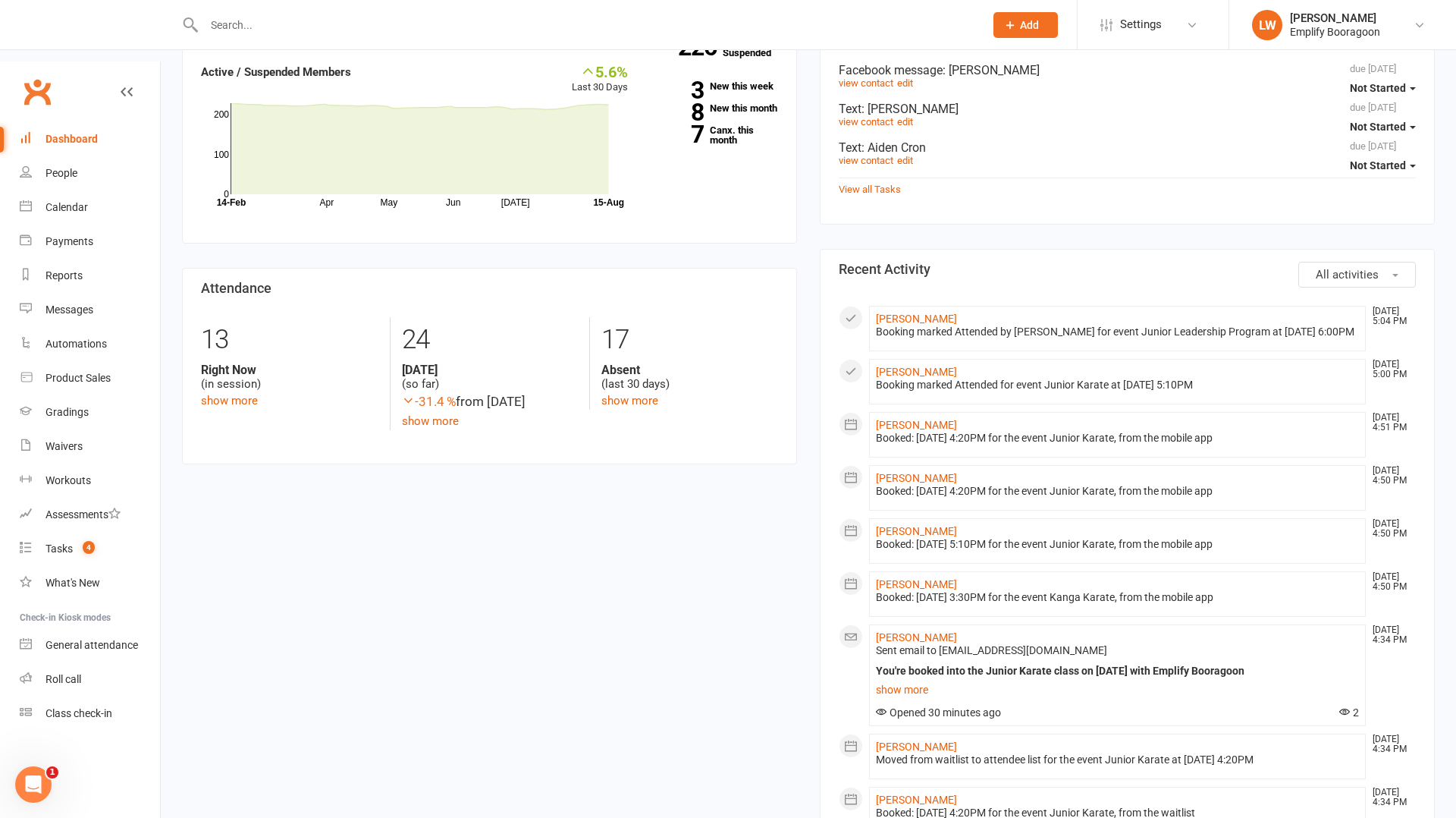
scroll to position [493, 0]
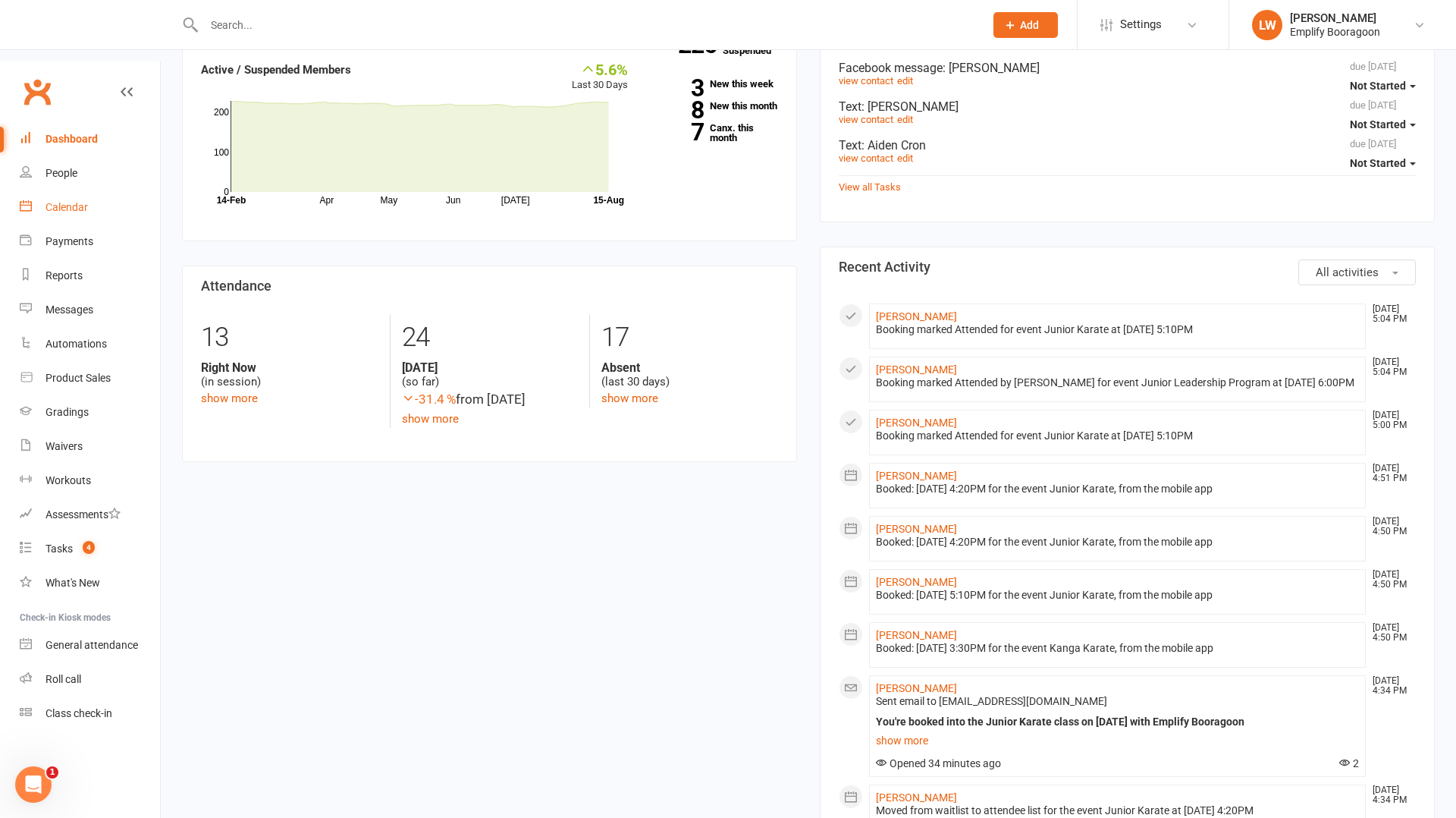
click at [47, 201] on div "Calendar" at bounding box center [66, 207] width 42 height 12
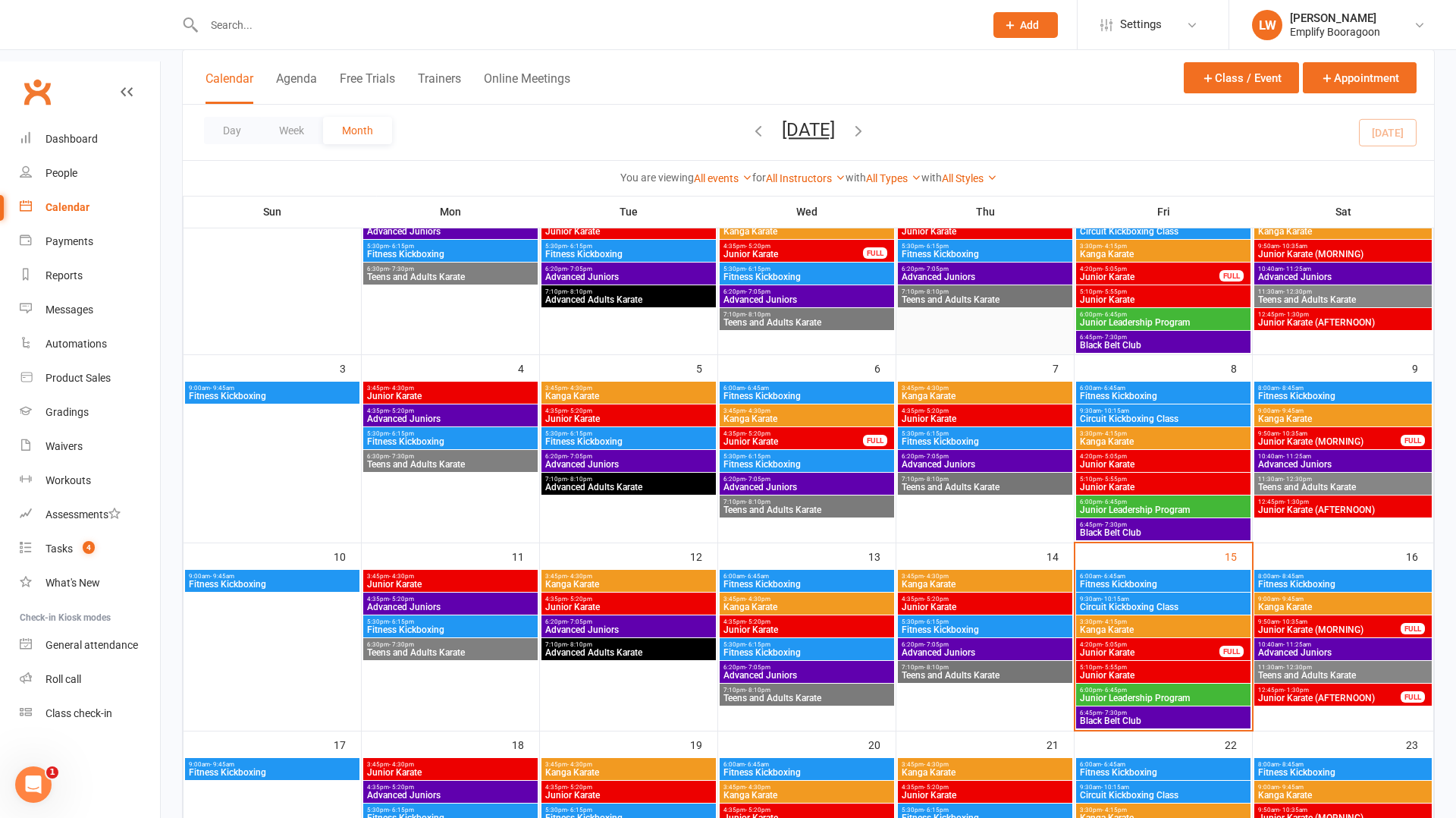
scroll to position [223, 0]
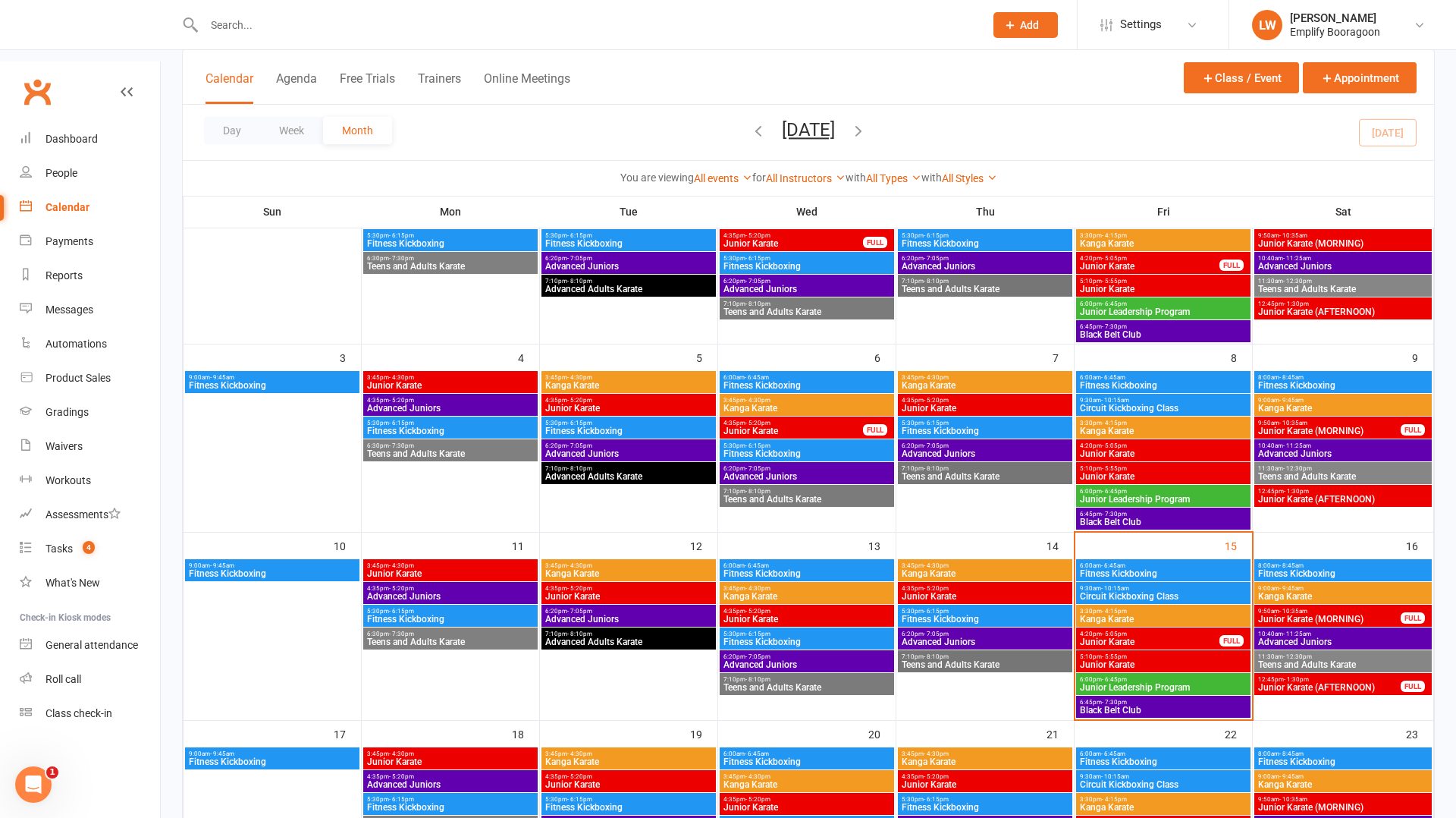
click at [1324, 683] on span "Junior Karate (AFTERNOON)" at bounding box center [1329, 687] width 144 height 9
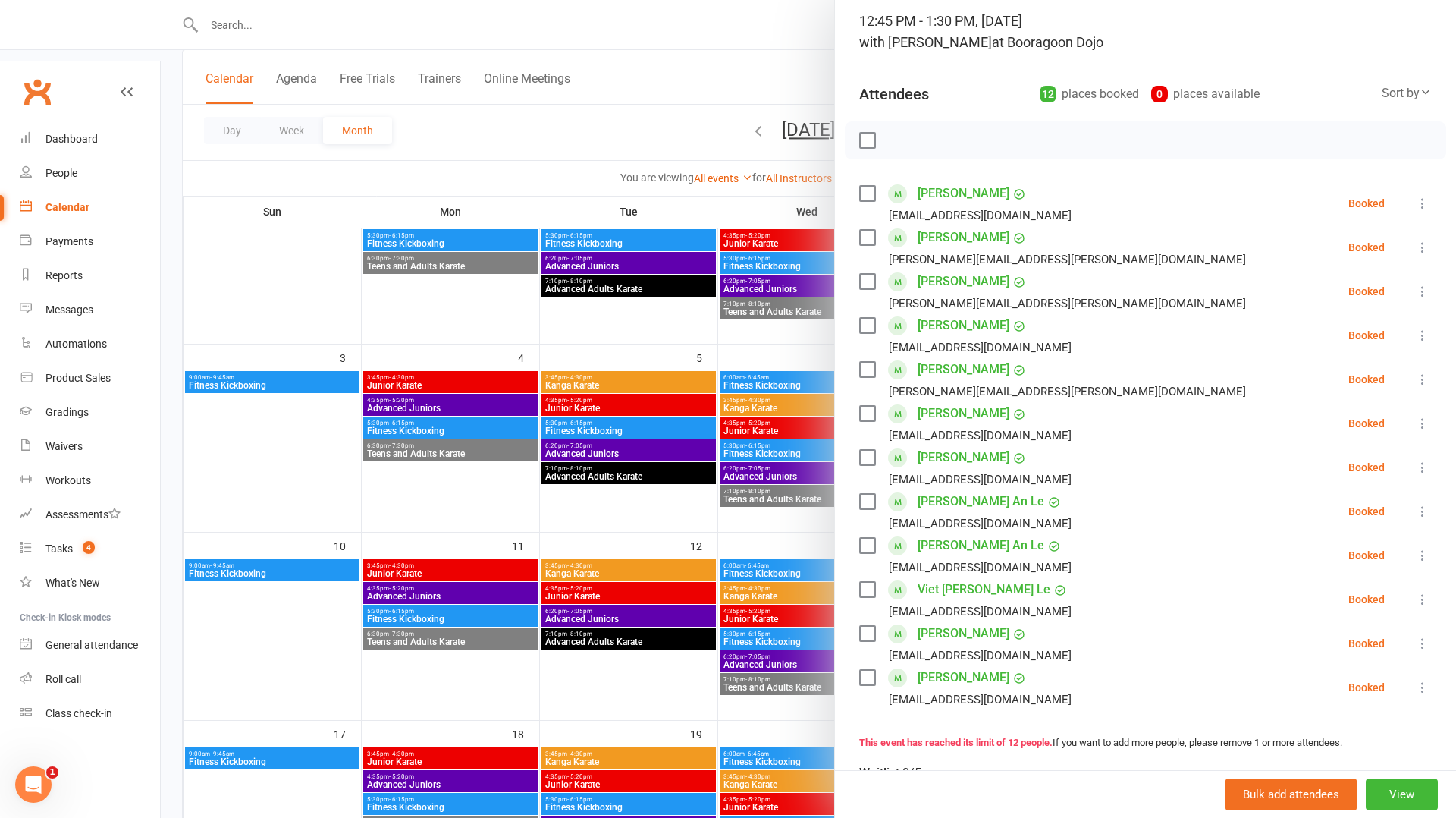
scroll to position [101, 0]
click at [75, 132] on div "Dashboard" at bounding box center [71, 138] width 53 height 12
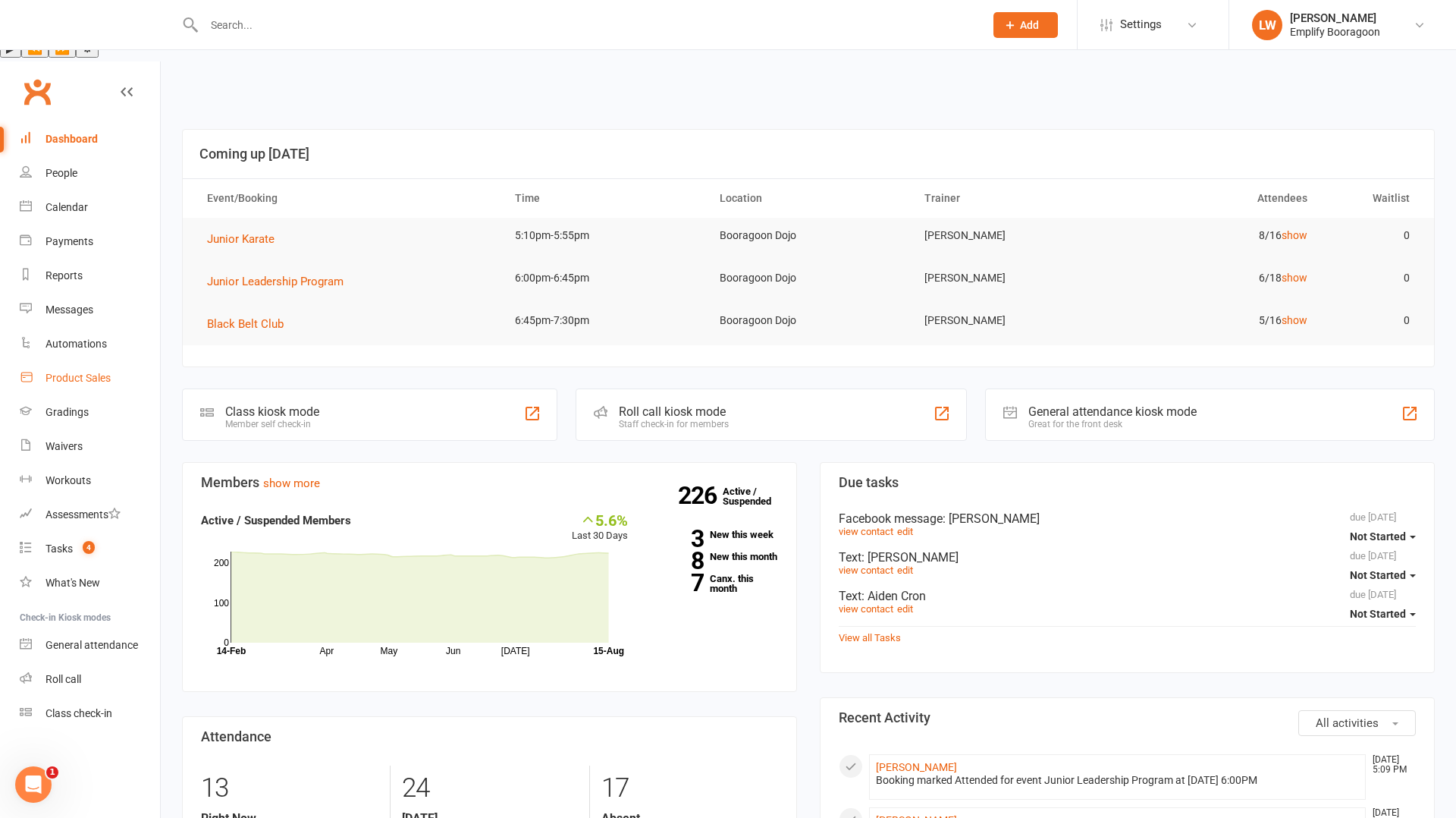
click at [84, 372] on div "Product Sales" at bounding box center [78, 378] width 65 height 12
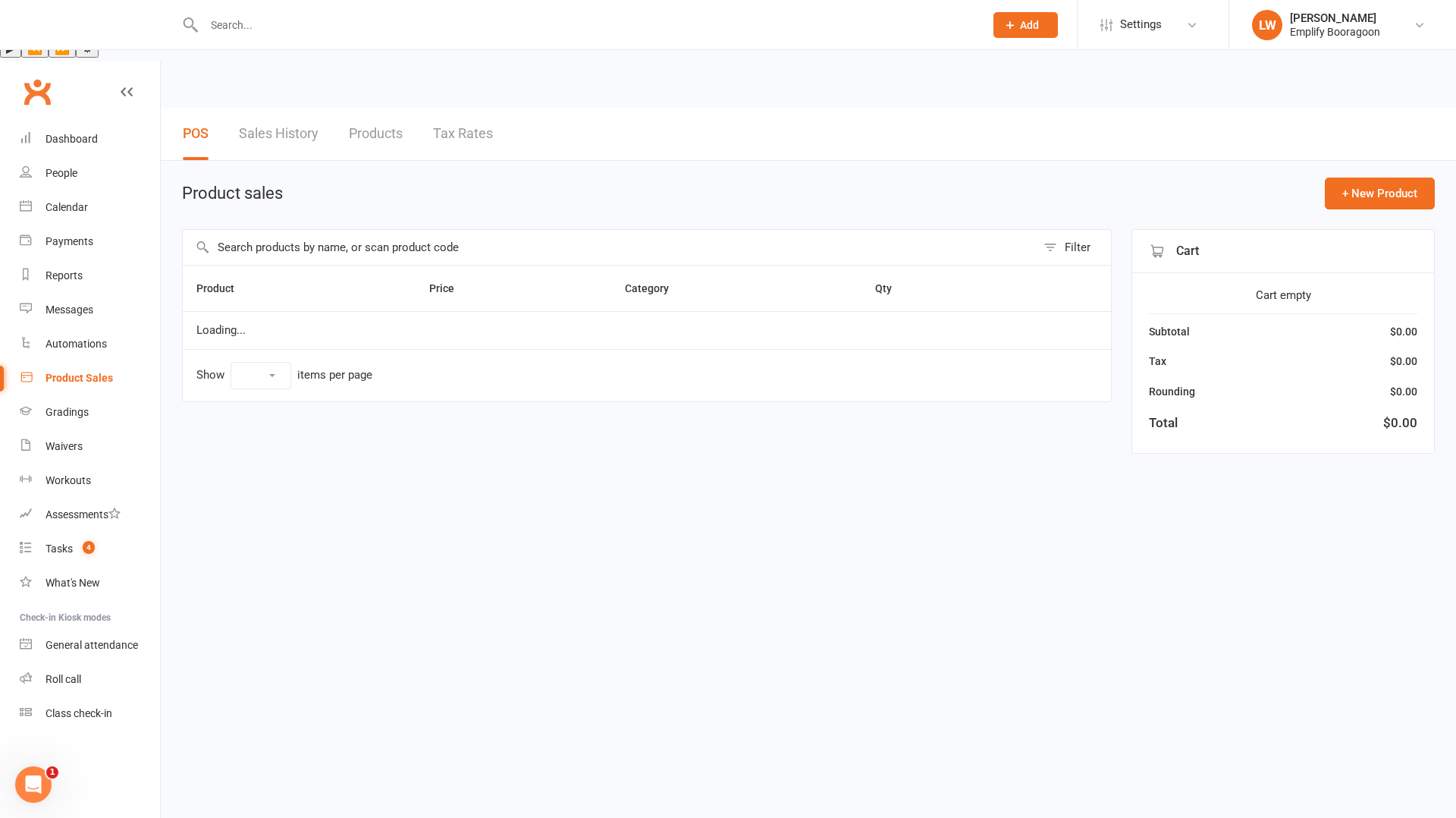
select select "10"
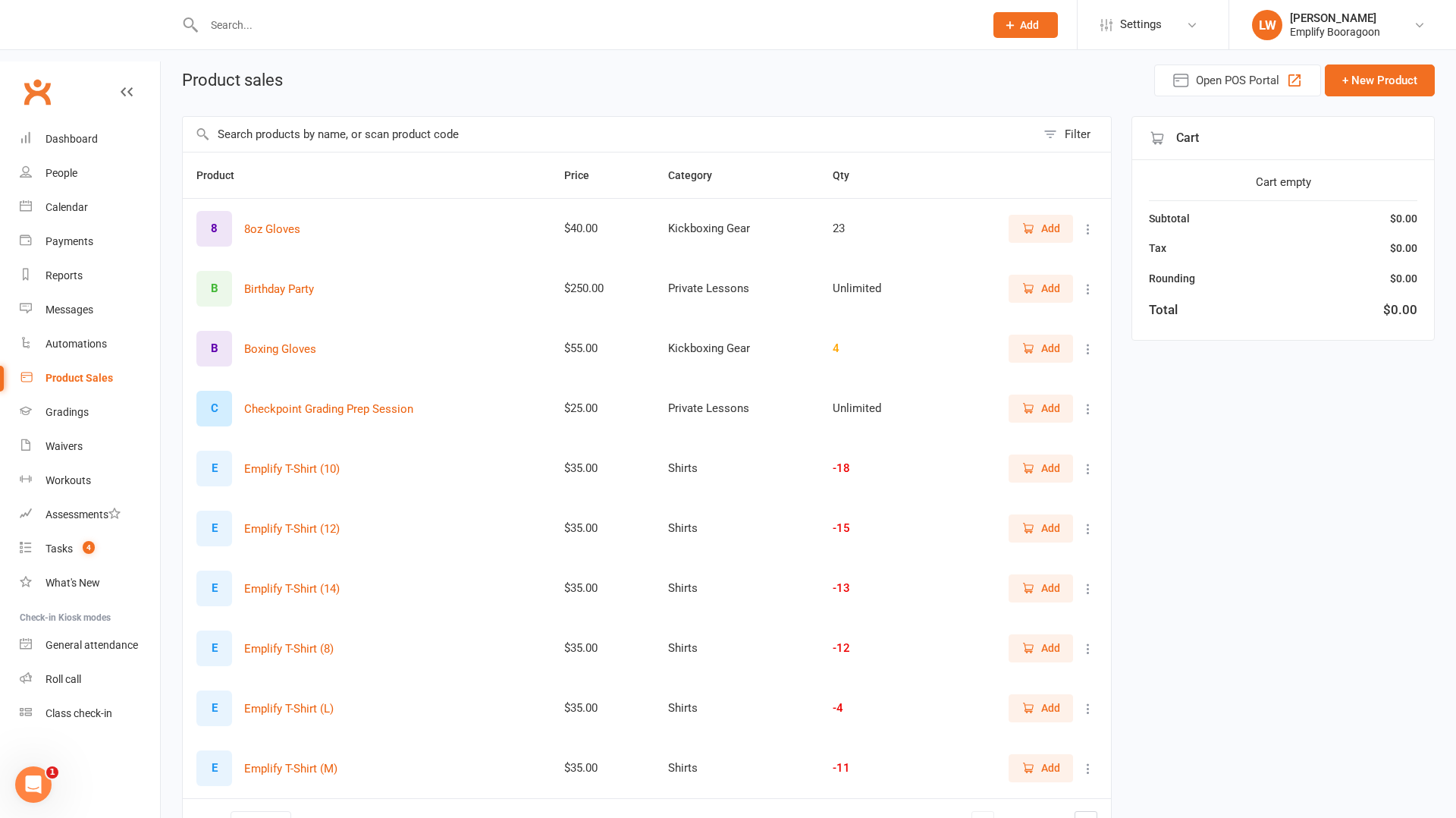
scroll to position [153, 0]
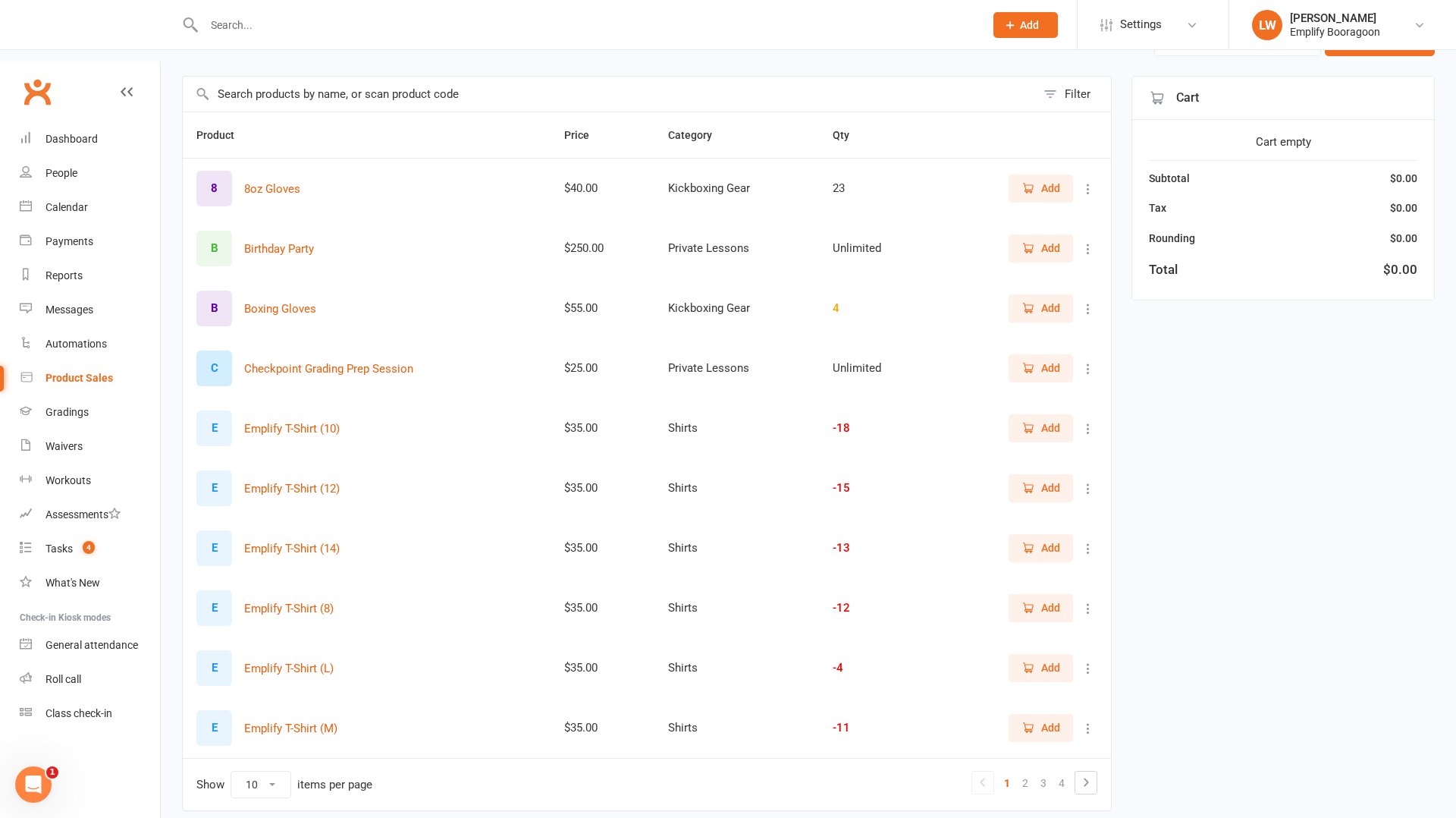
click at [1059, 479] on span "Add" at bounding box center [1052, 487] width 19 height 16
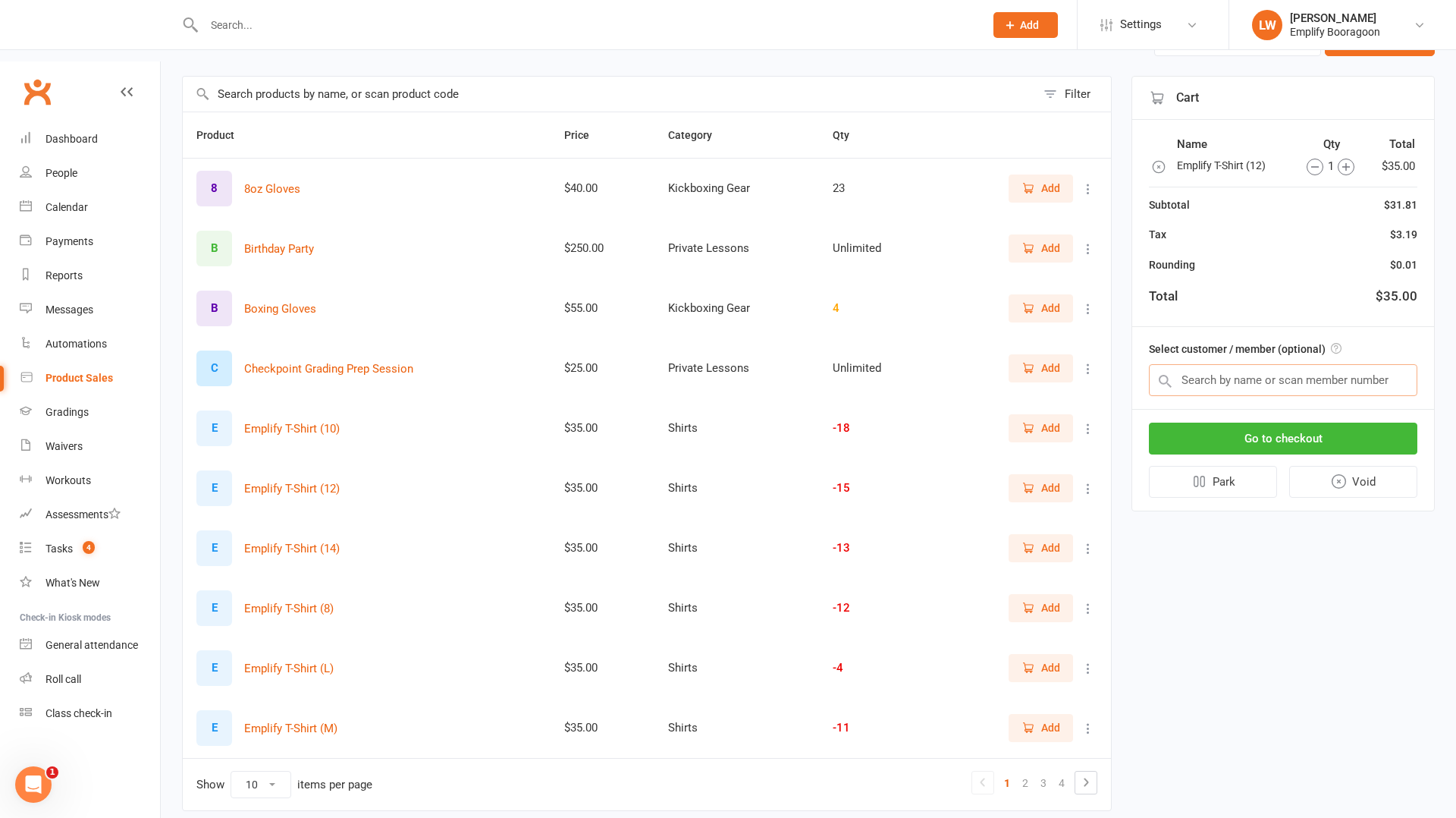
click at [1194, 379] on input "text" at bounding box center [1283, 380] width 268 height 32
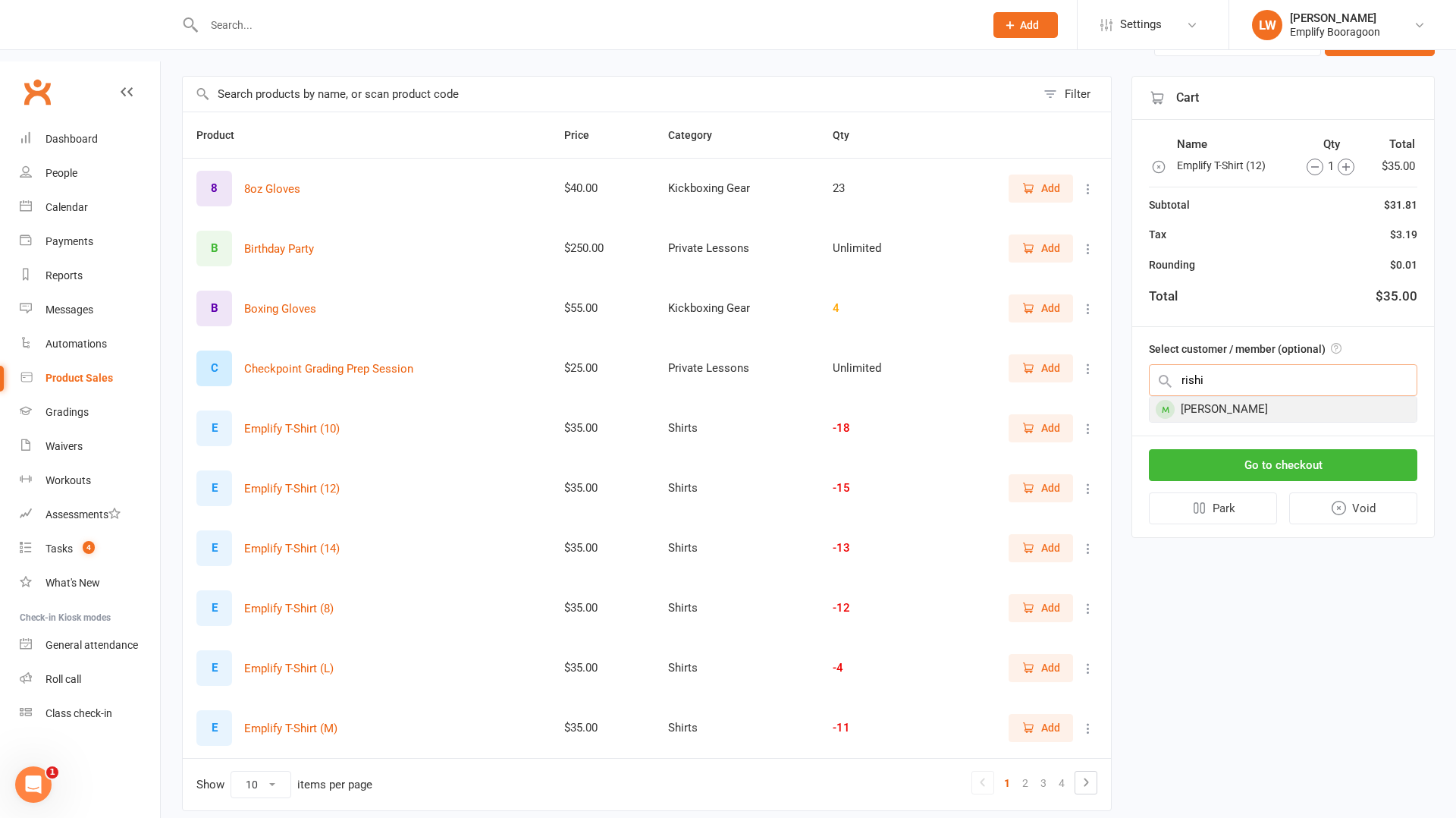
type input "rishi"
click at [1220, 409] on div "[PERSON_NAME]" at bounding box center [1283, 409] width 267 height 25
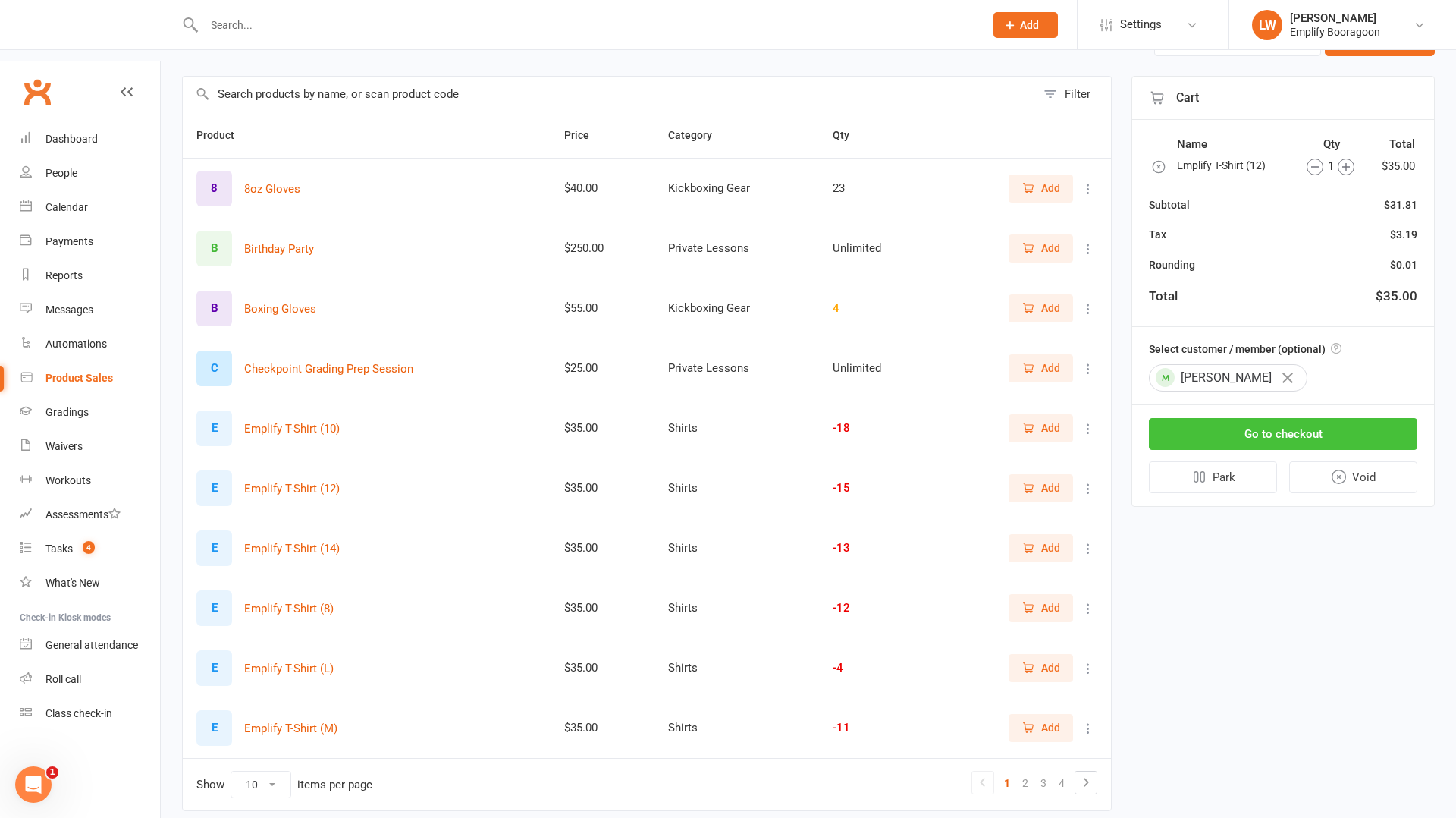
click at [1259, 425] on button "Go to checkout" at bounding box center [1283, 433] width 268 height 32
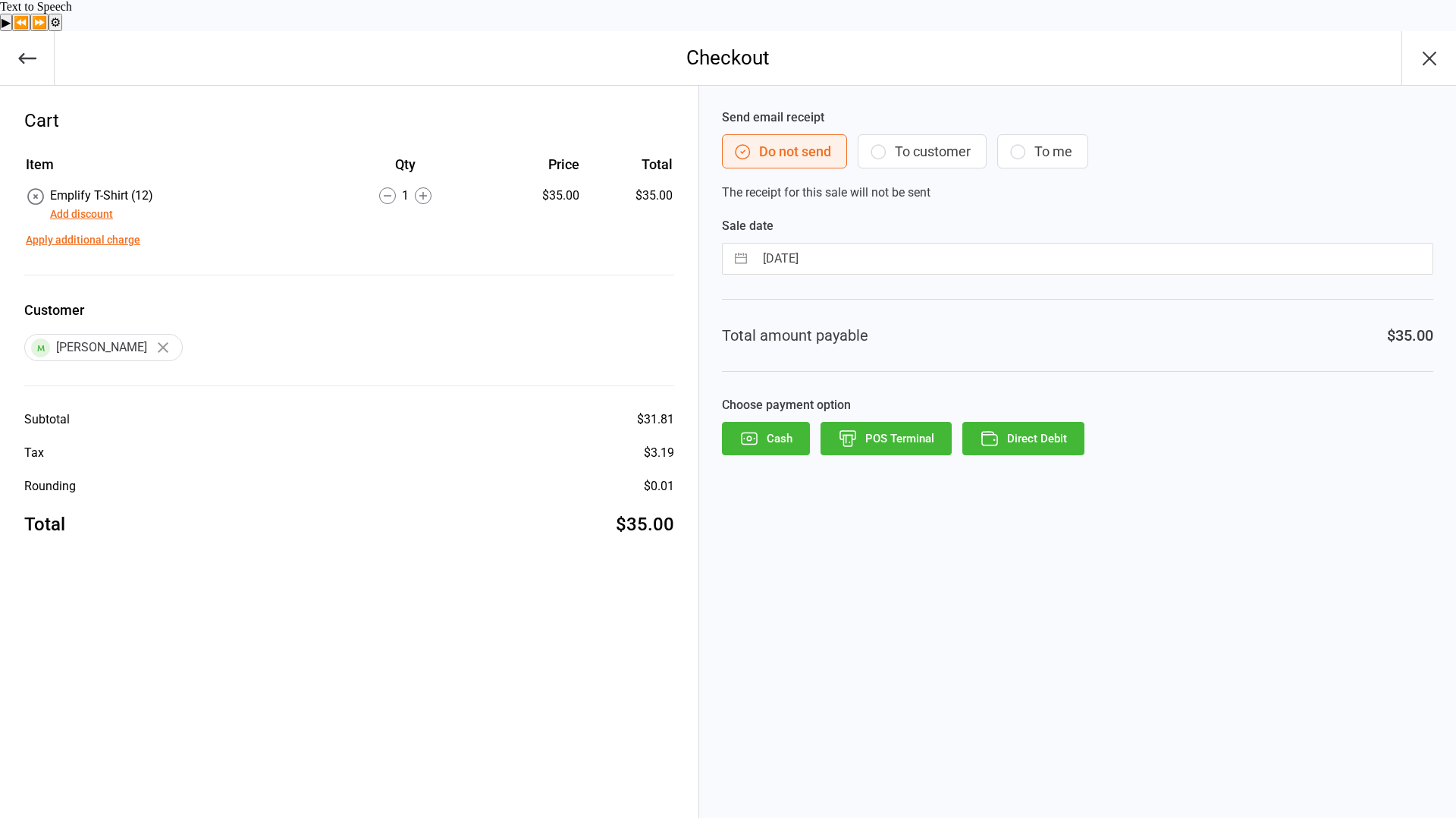
click at [935, 134] on button "To customer" at bounding box center [922, 152] width 129 height 35
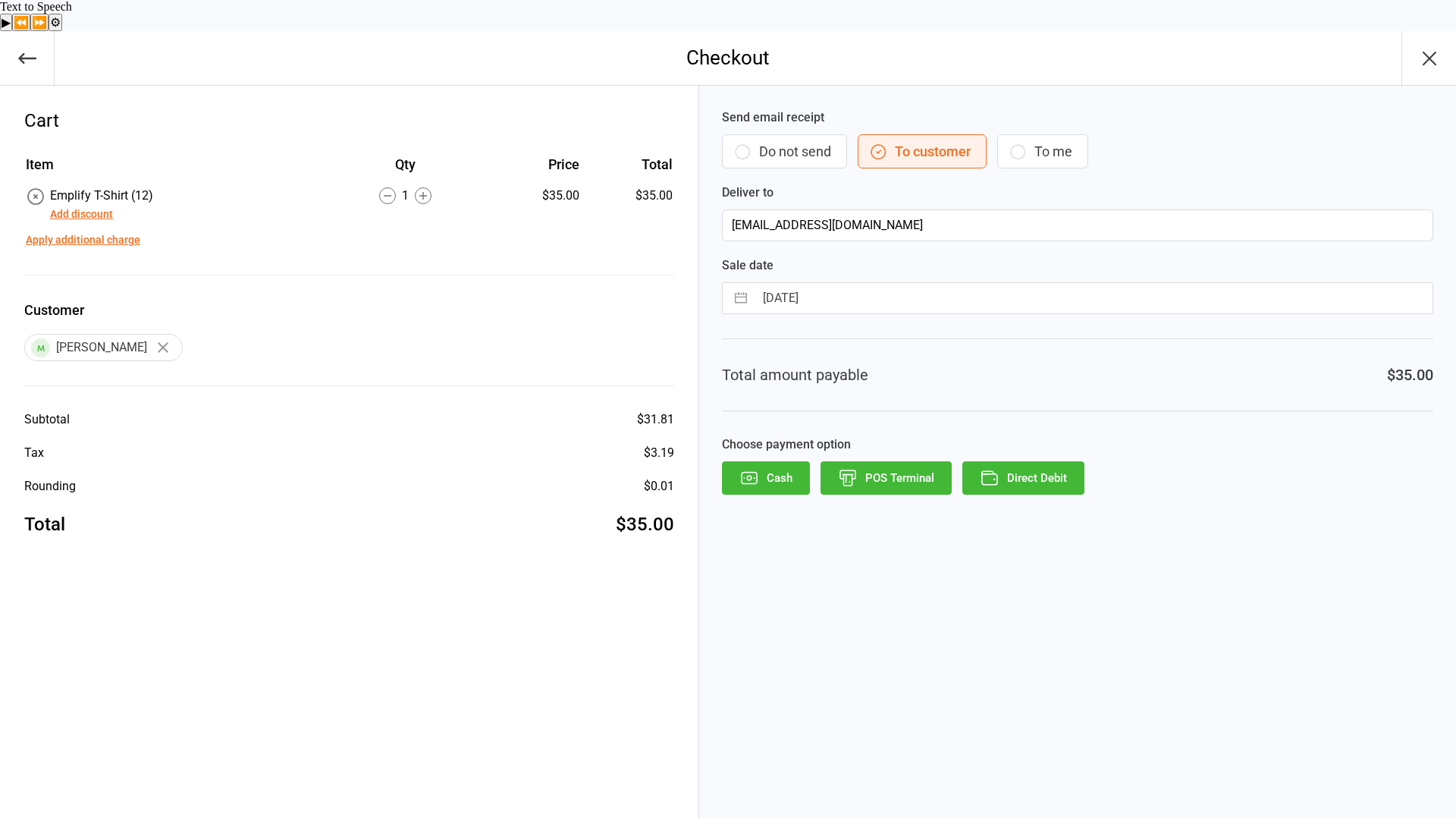
click at [1048, 461] on button "Direct Debit" at bounding box center [1023, 478] width 122 height 34
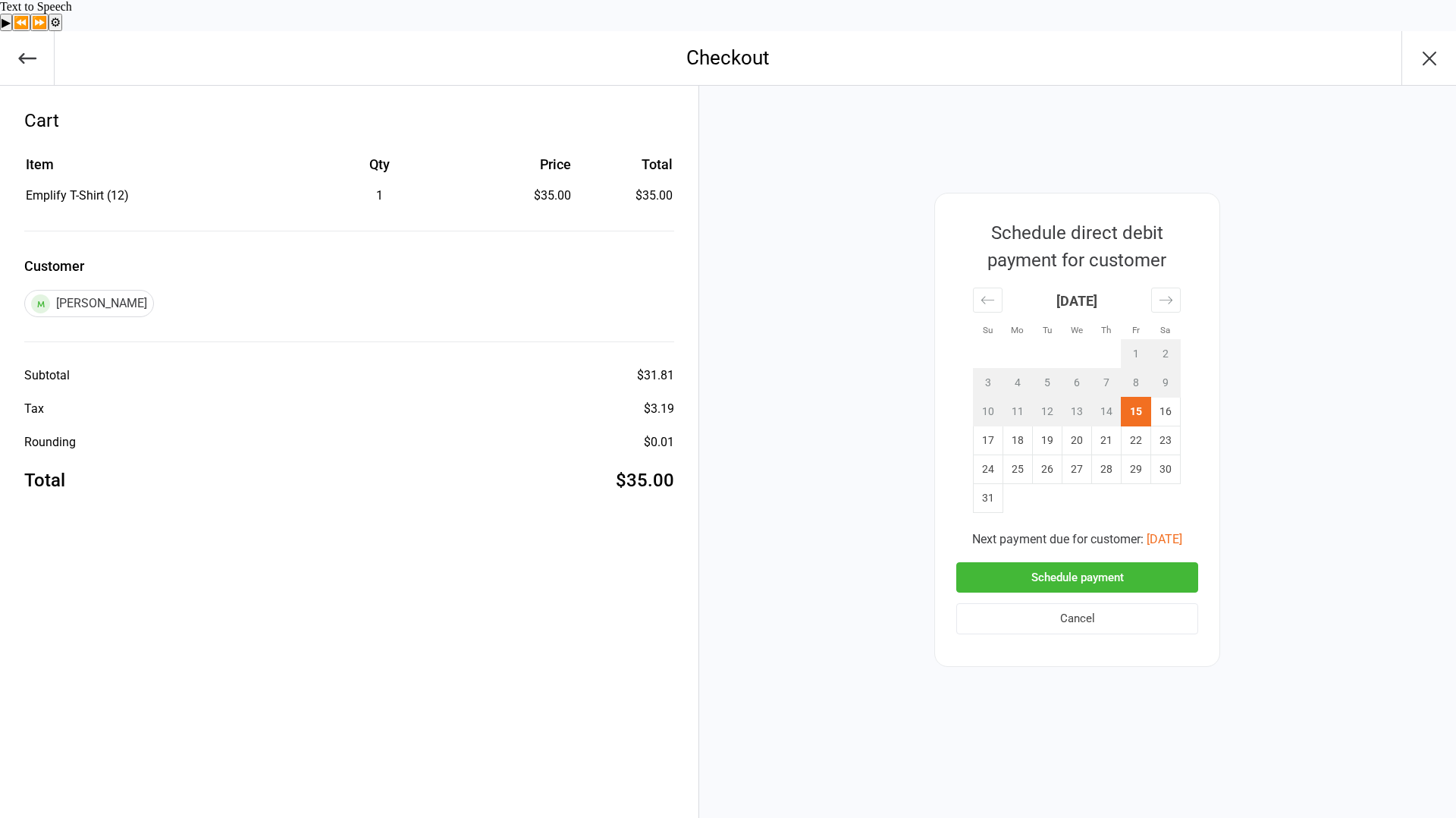
click at [1107, 562] on button "Schedule payment" at bounding box center [1077, 577] width 242 height 31
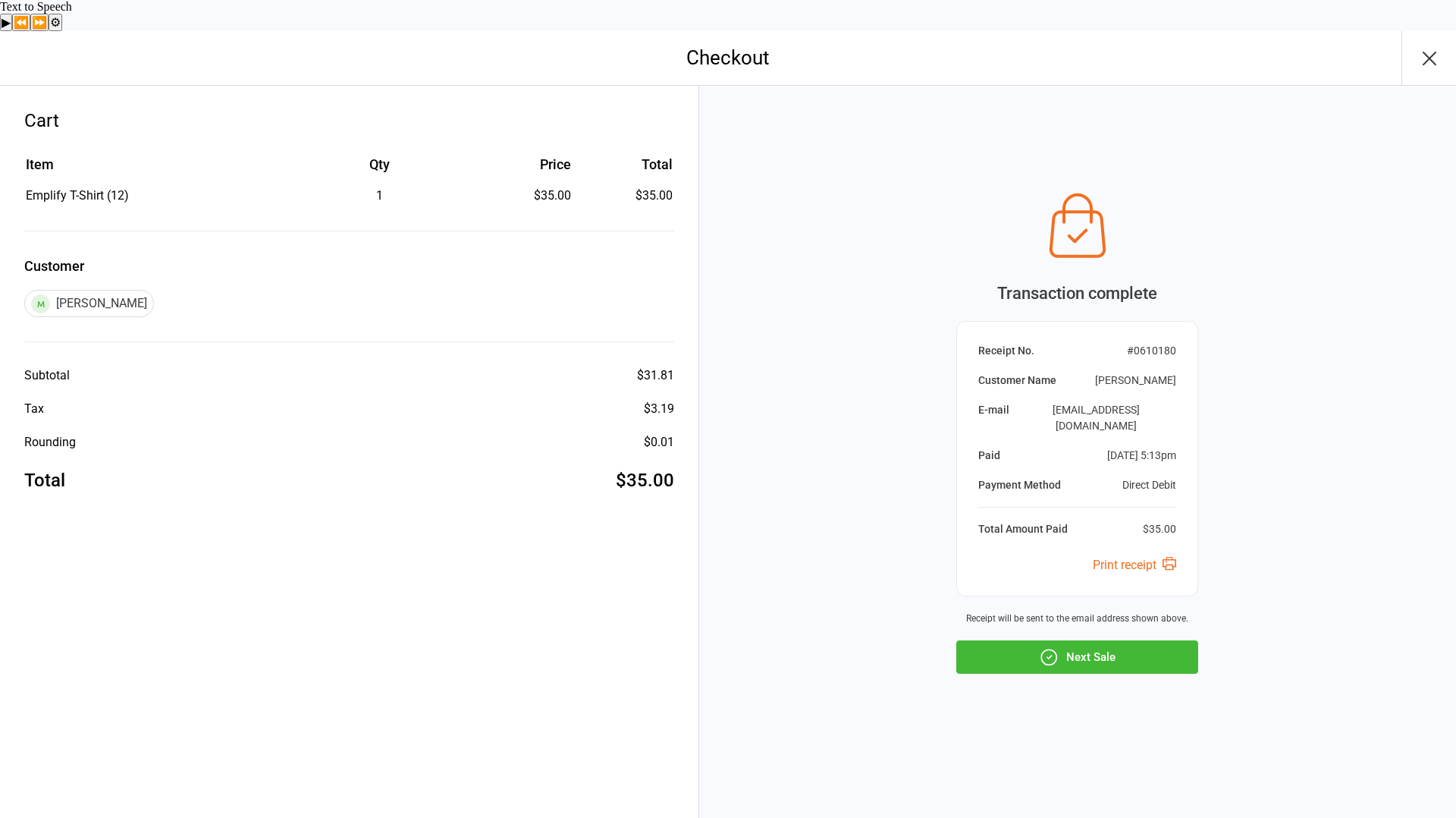
click at [1433, 46] on icon "button" at bounding box center [1429, 58] width 24 height 24
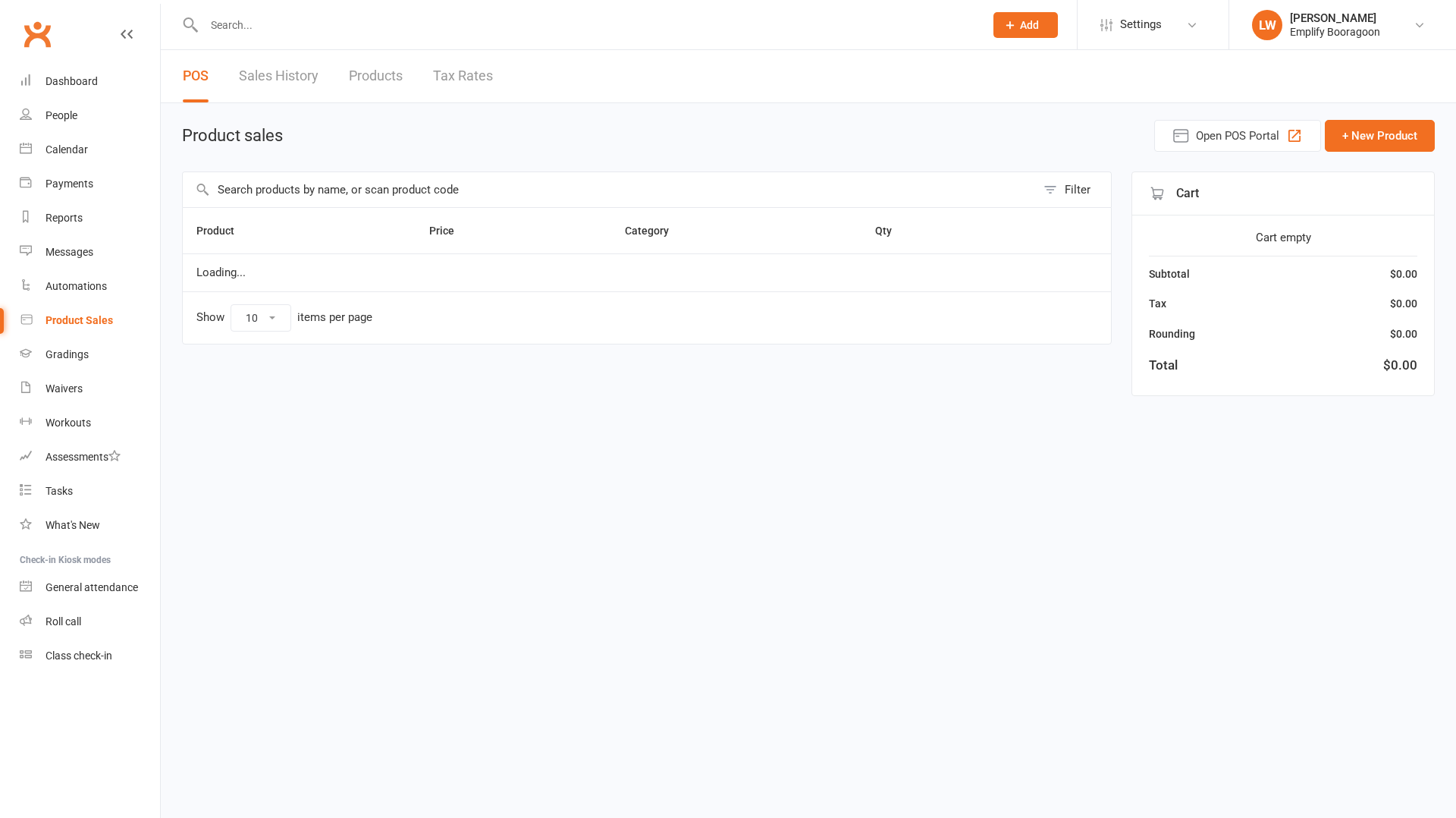
click at [73, 85] on div "Dashboard" at bounding box center [71, 81] width 53 height 12
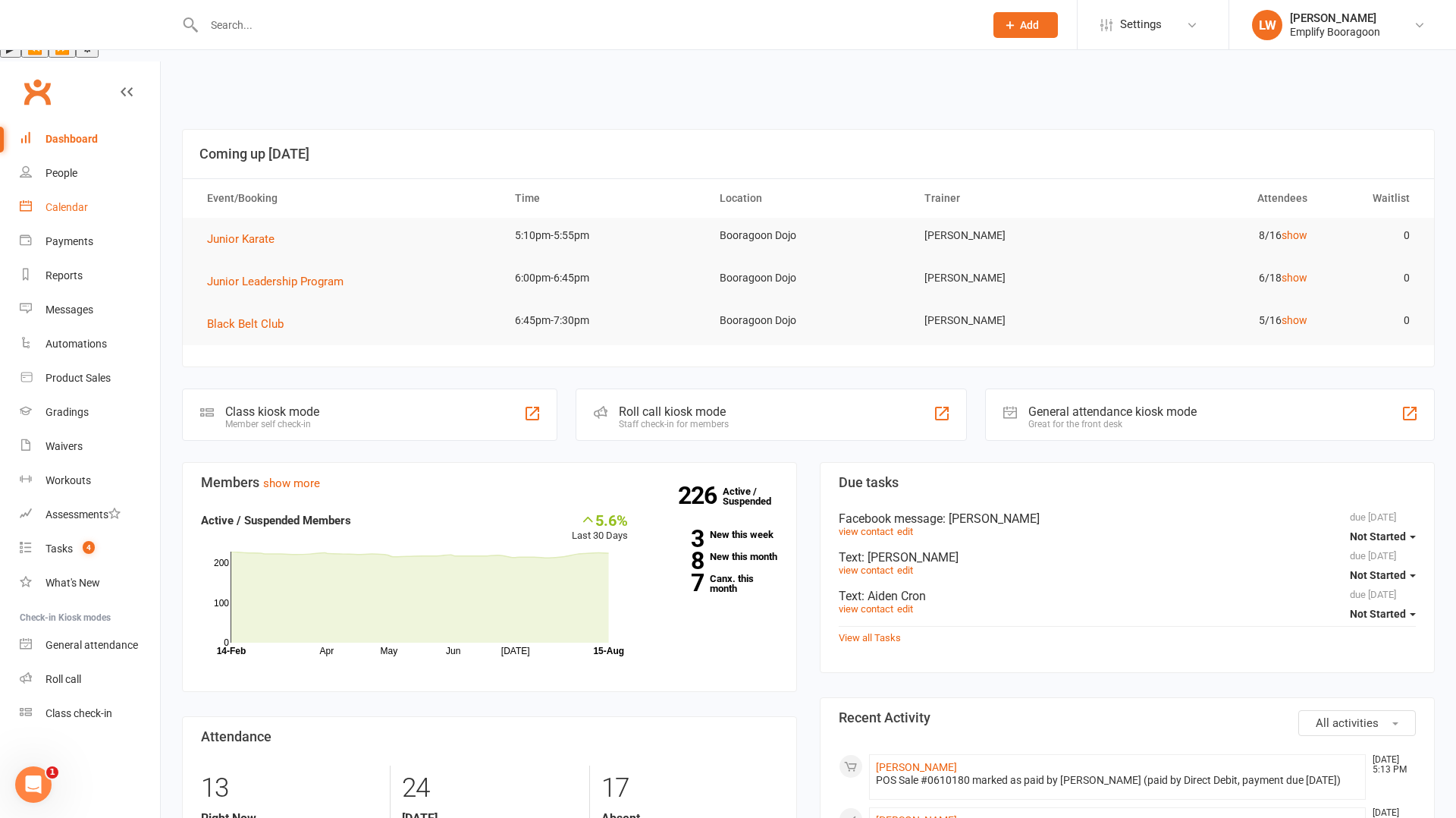
click at [79, 191] on link "Calendar" at bounding box center [90, 208] width 140 height 35
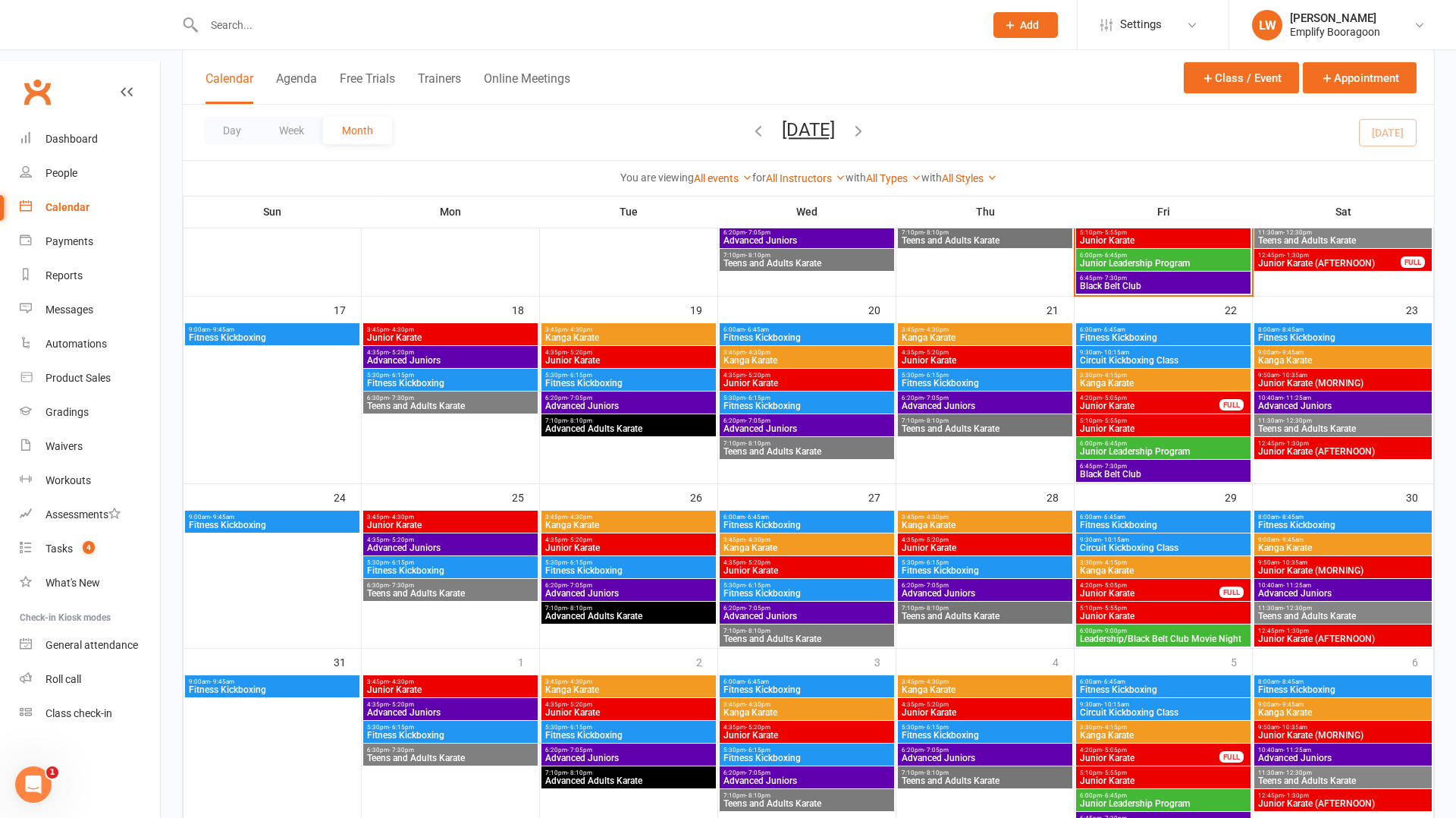
scroll to position [652, 0]
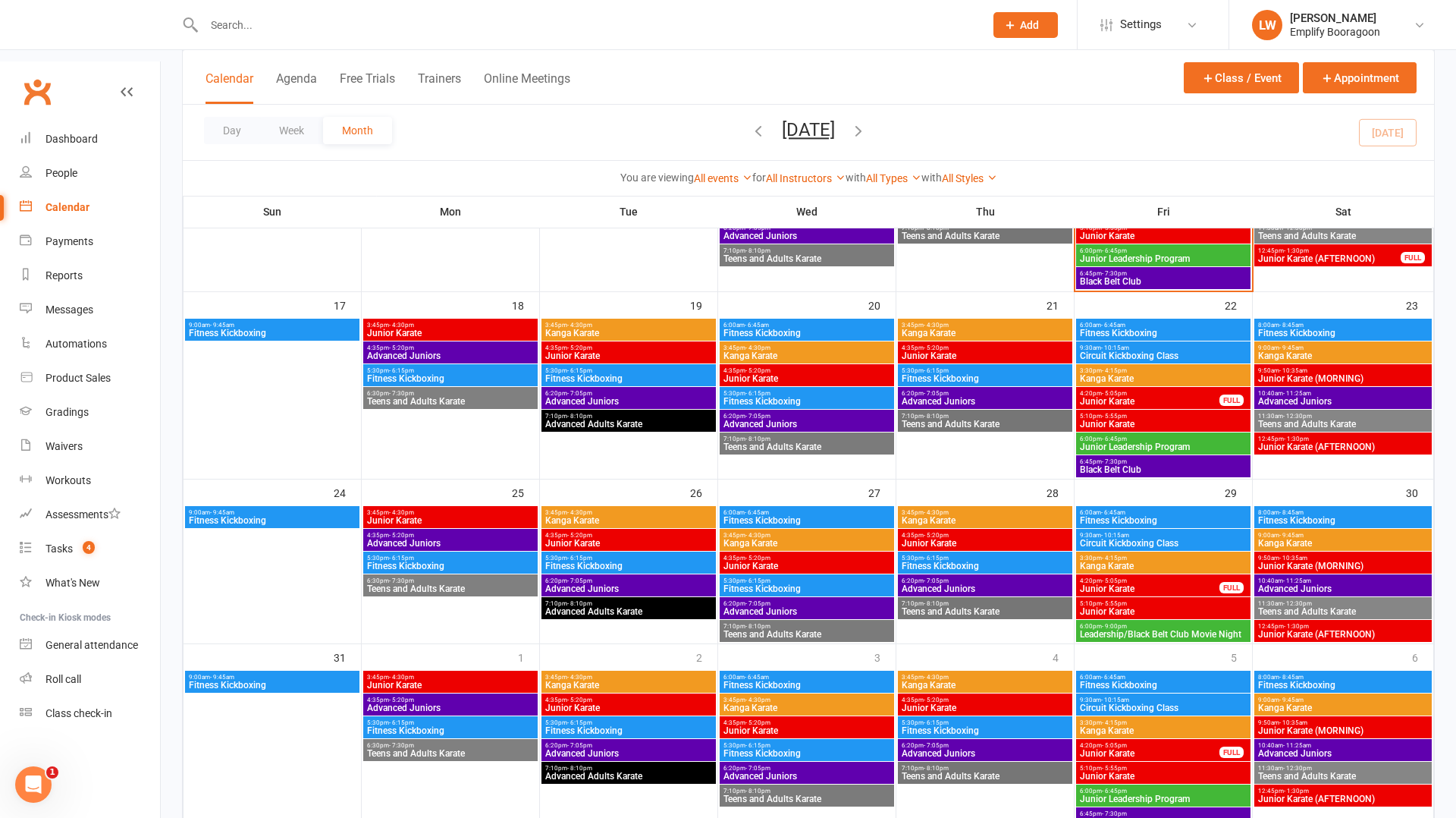
click at [789, 726] on span "Junior Karate" at bounding box center [807, 730] width 169 height 9
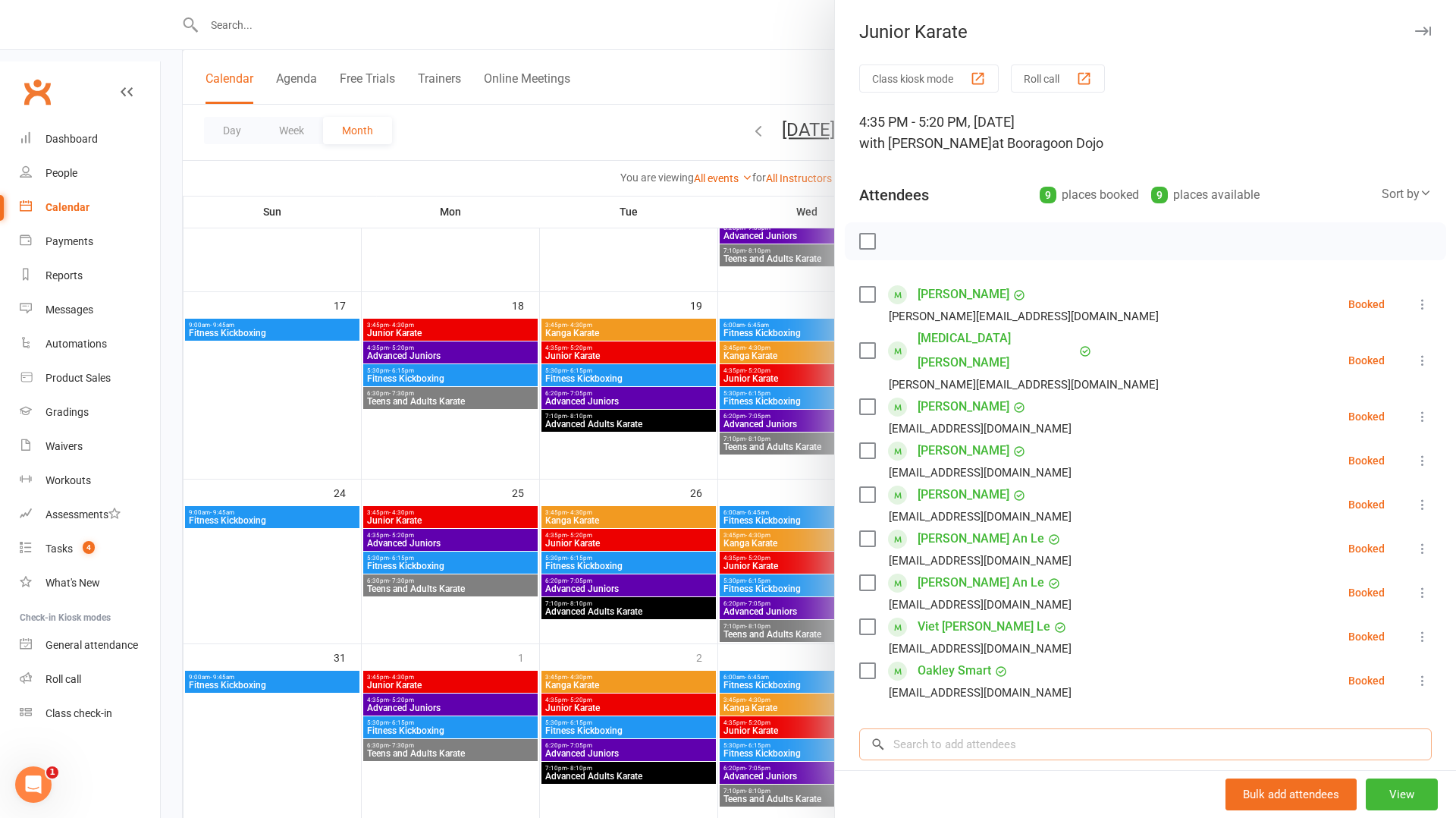
click at [940, 729] on input "search" at bounding box center [1145, 744] width 572 height 32
click at [645, 664] on div at bounding box center [809, 409] width 1296 height 818
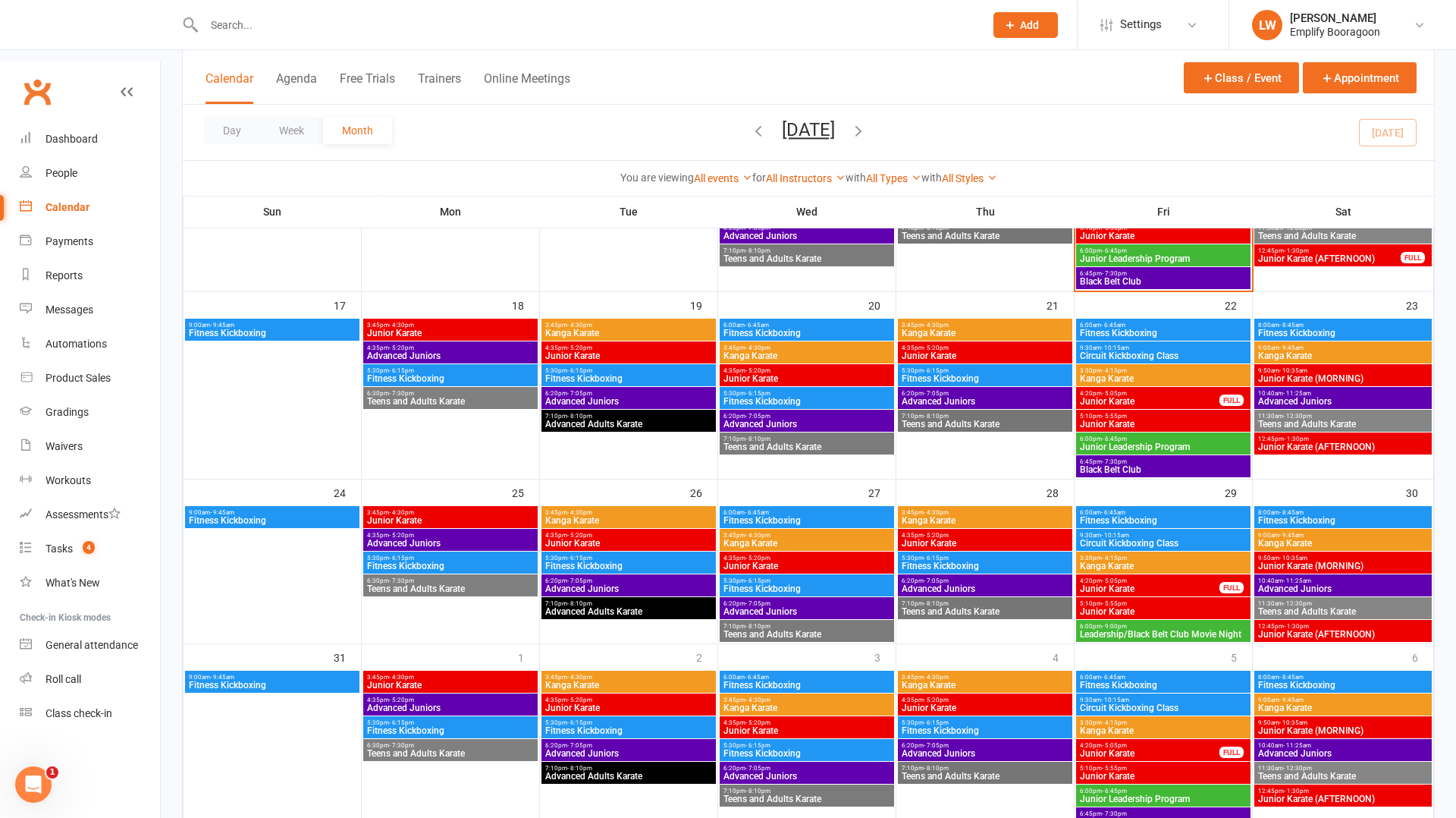
click at [932, 704] on span "Junior Karate" at bounding box center [985, 708] width 169 height 9
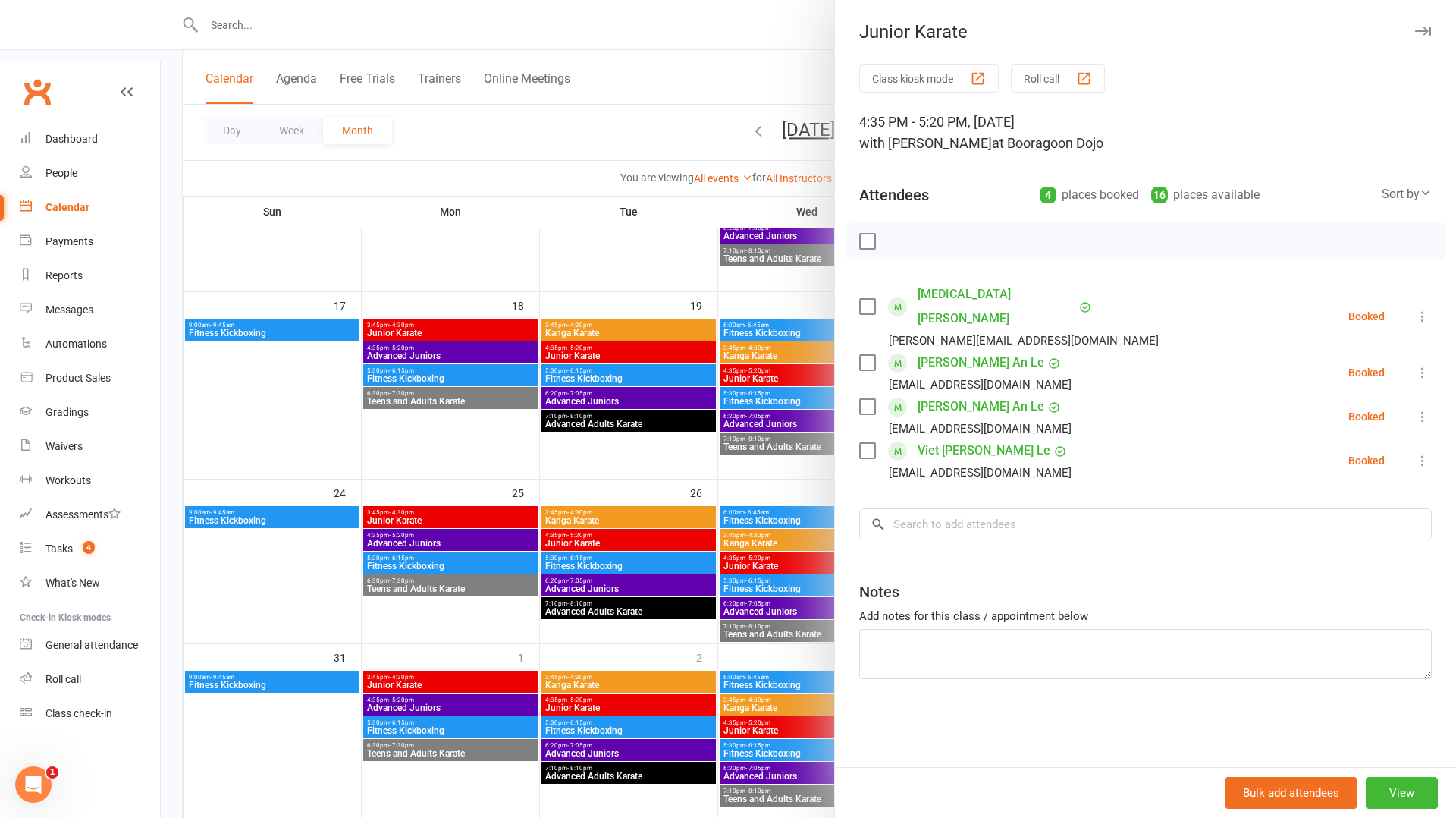
click at [784, 677] on div at bounding box center [809, 409] width 1296 height 818
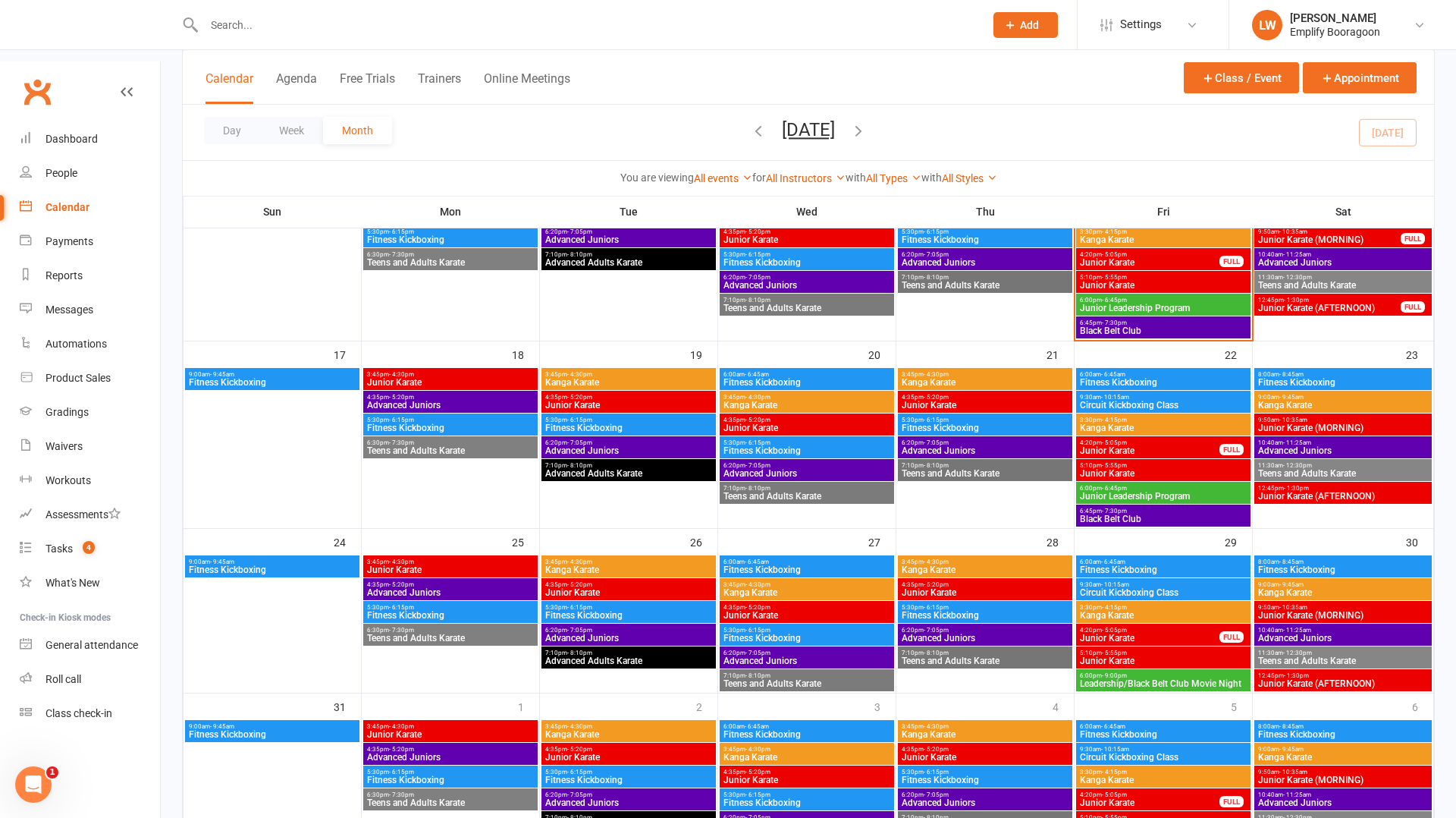
scroll to position [583, 0]
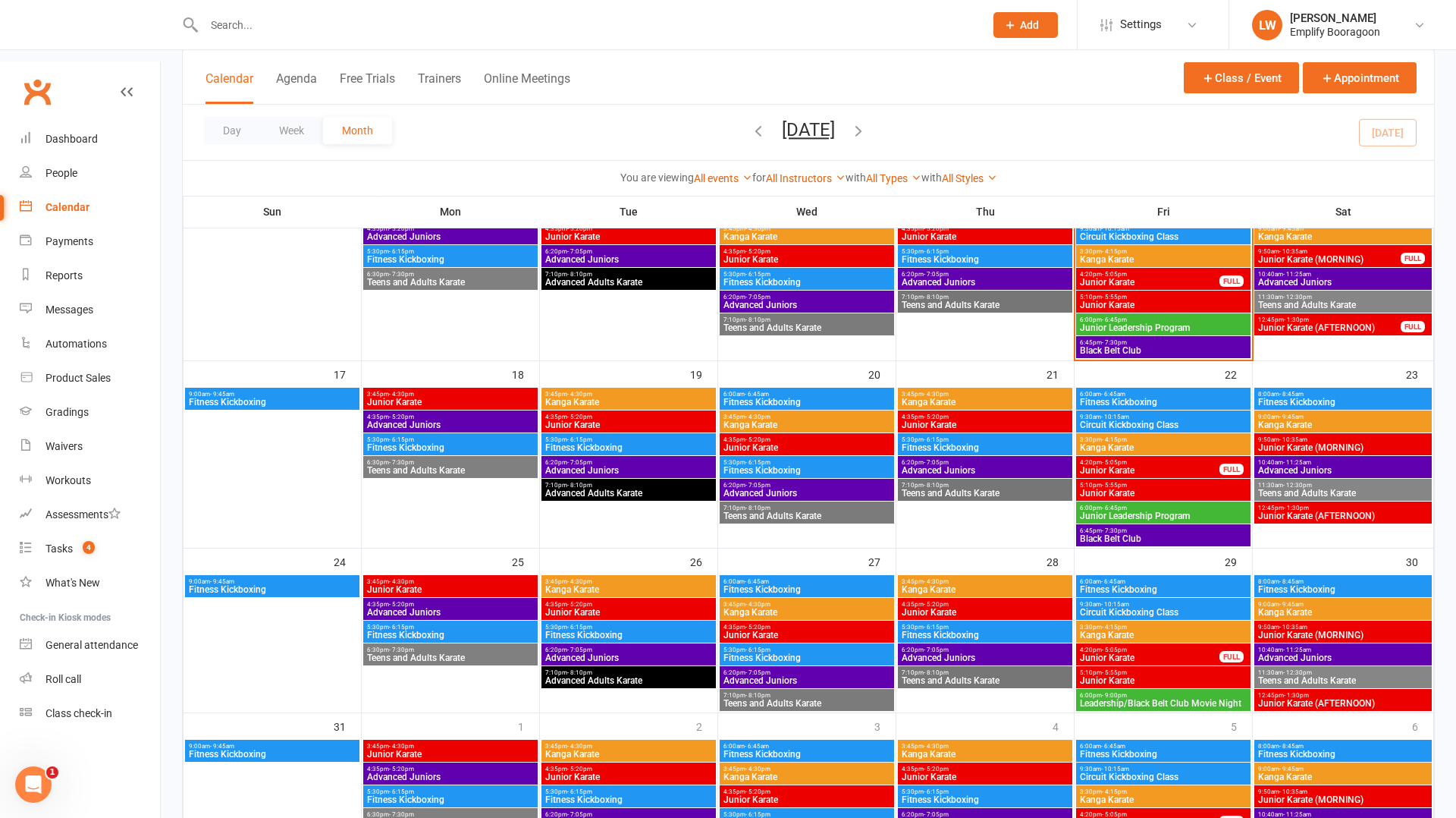
click at [358, 33] on input "text" at bounding box center [587, 25] width 774 height 21
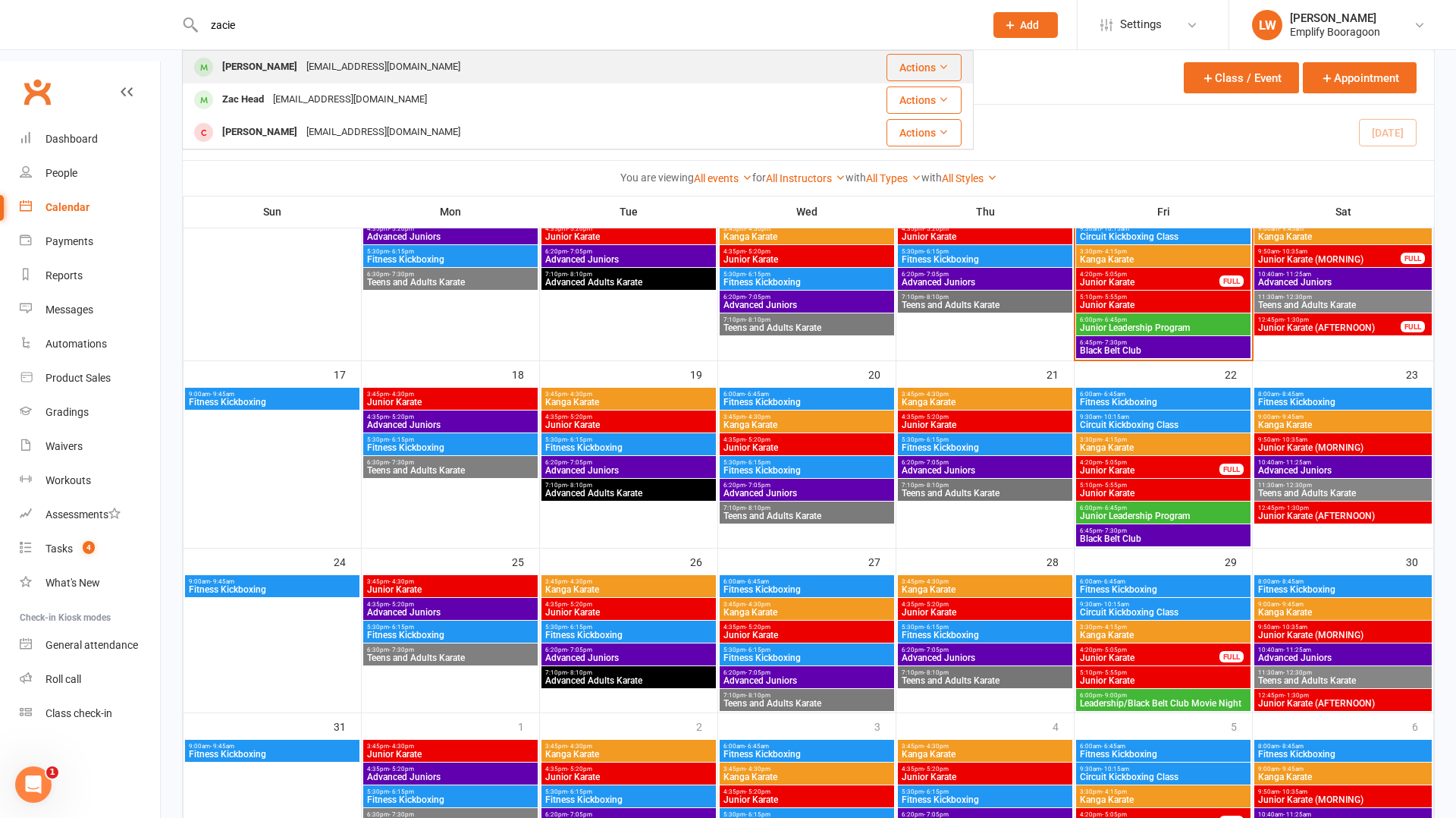
type input "zacie"
click at [385, 75] on div "[EMAIL_ADDRESS][DOMAIN_NAME]" at bounding box center [383, 67] width 163 height 22
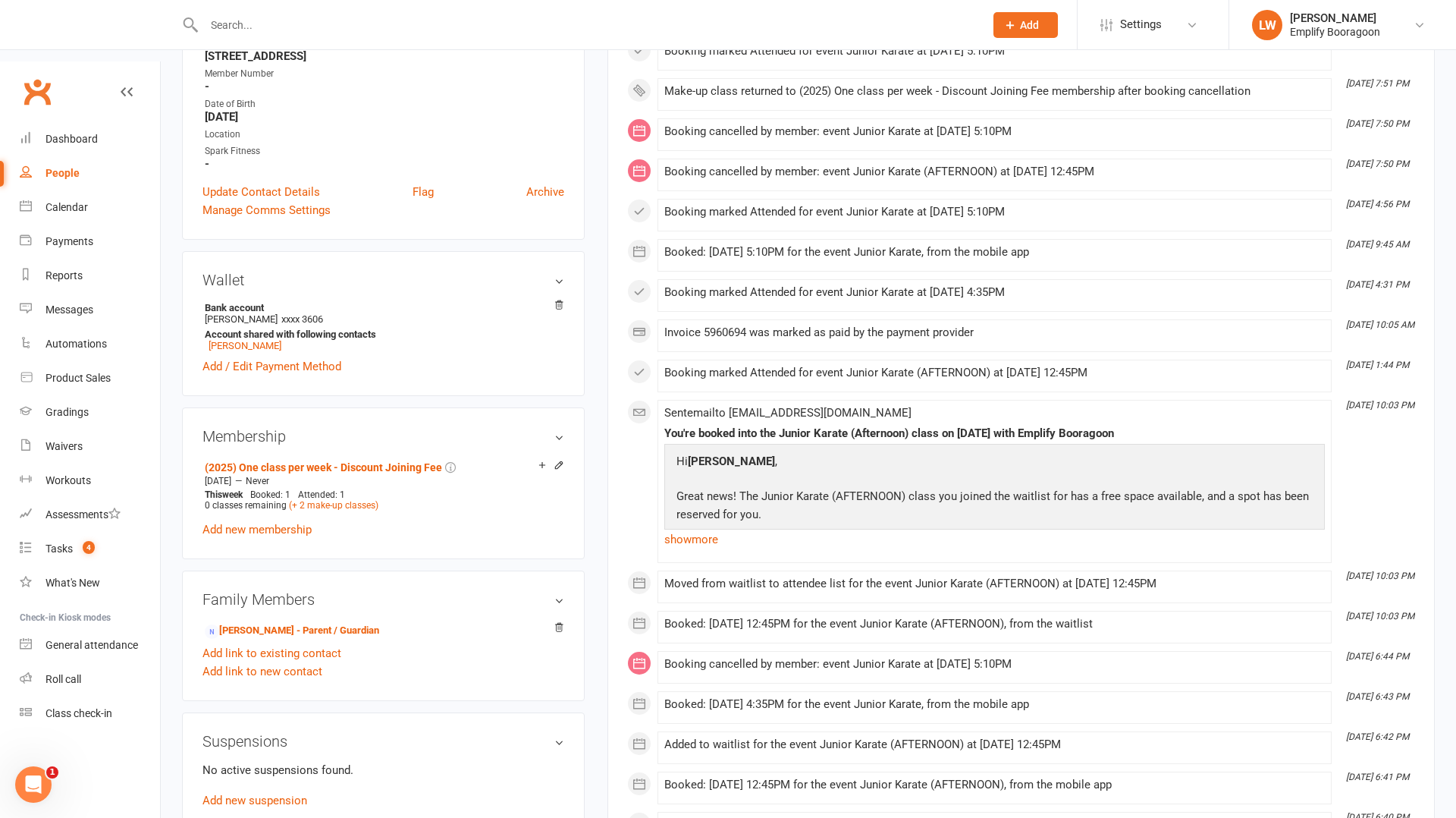
scroll to position [354, 0]
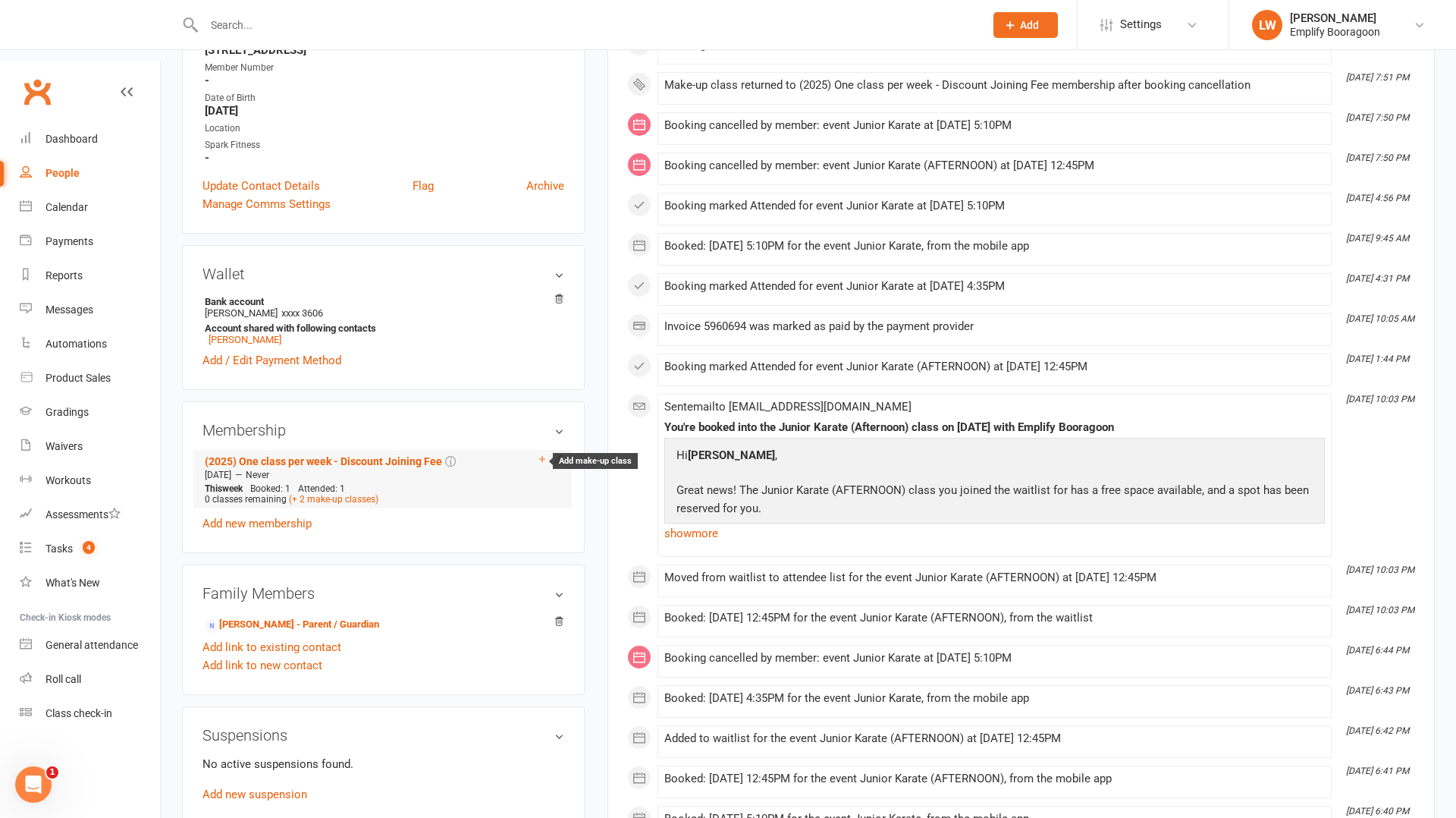
click at [543, 454] on icon at bounding box center [542, 458] width 11 height 11
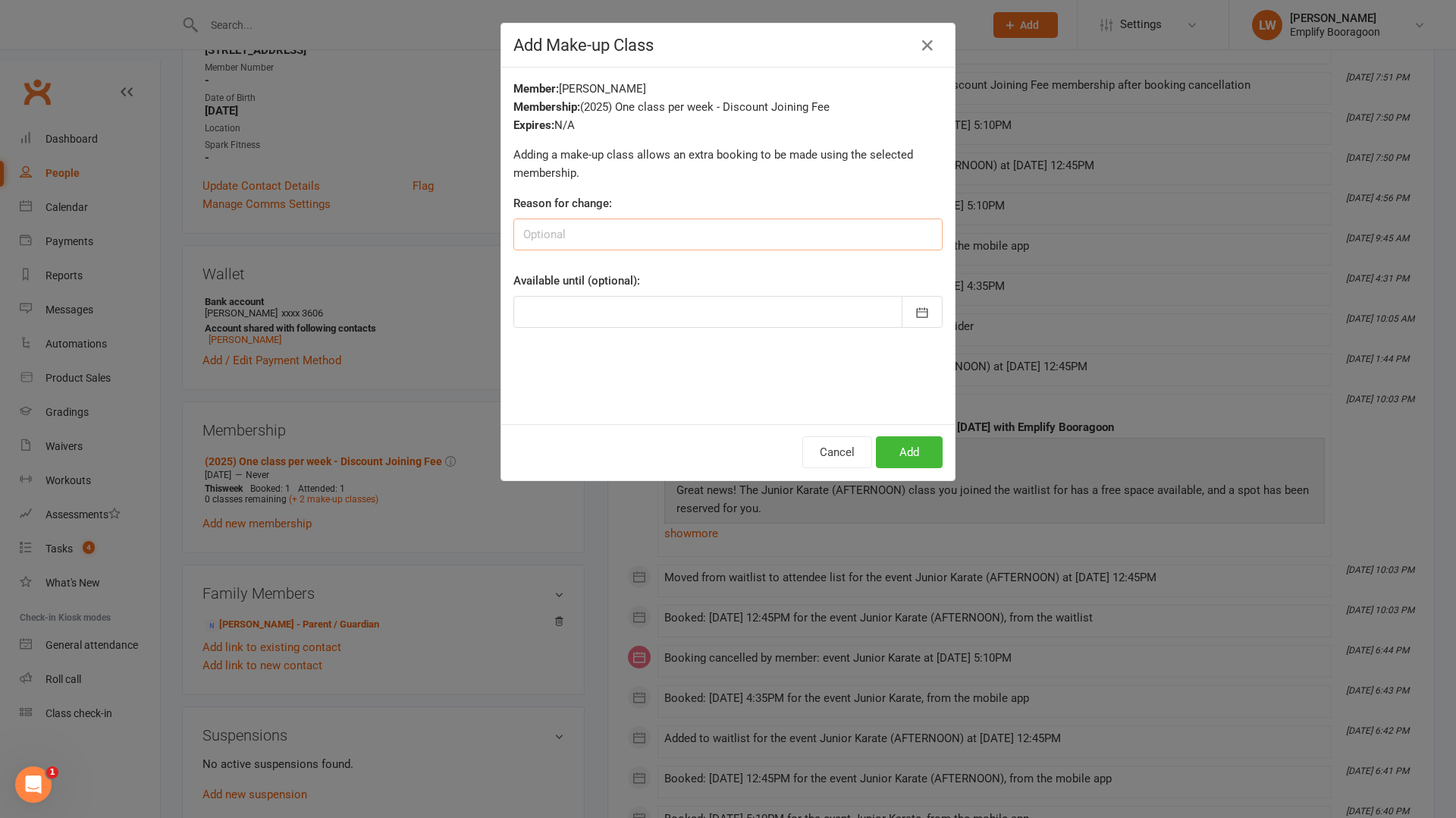
click at [678, 241] on input at bounding box center [728, 234] width 429 height 32
type input "Holiday"
click at [789, 315] on div at bounding box center [728, 312] width 429 height 32
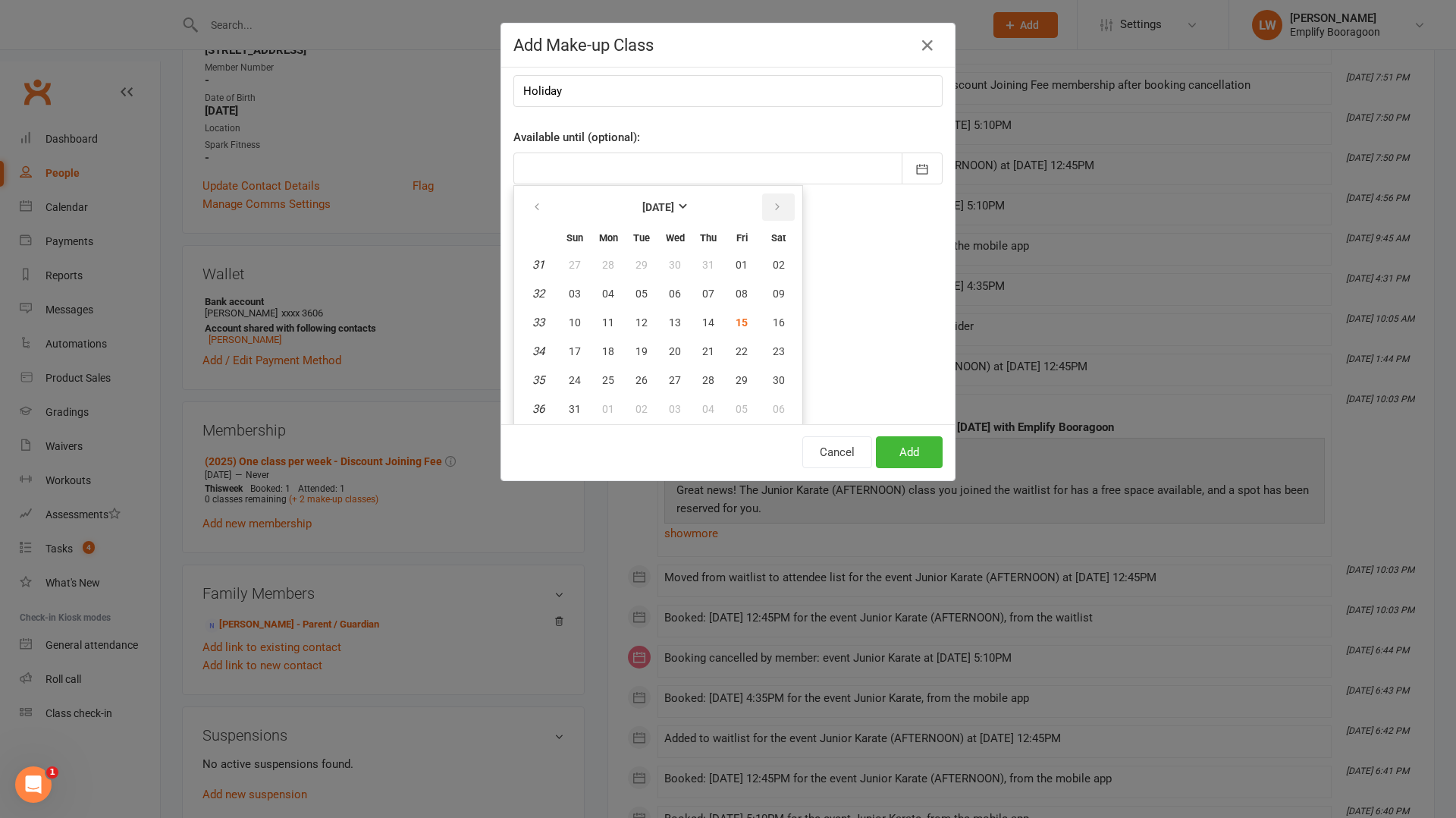
click at [773, 203] on icon "button" at bounding box center [777, 207] width 11 height 12
click at [705, 269] on span "04" at bounding box center [708, 265] width 12 height 12
type input "04 Sep 2025"
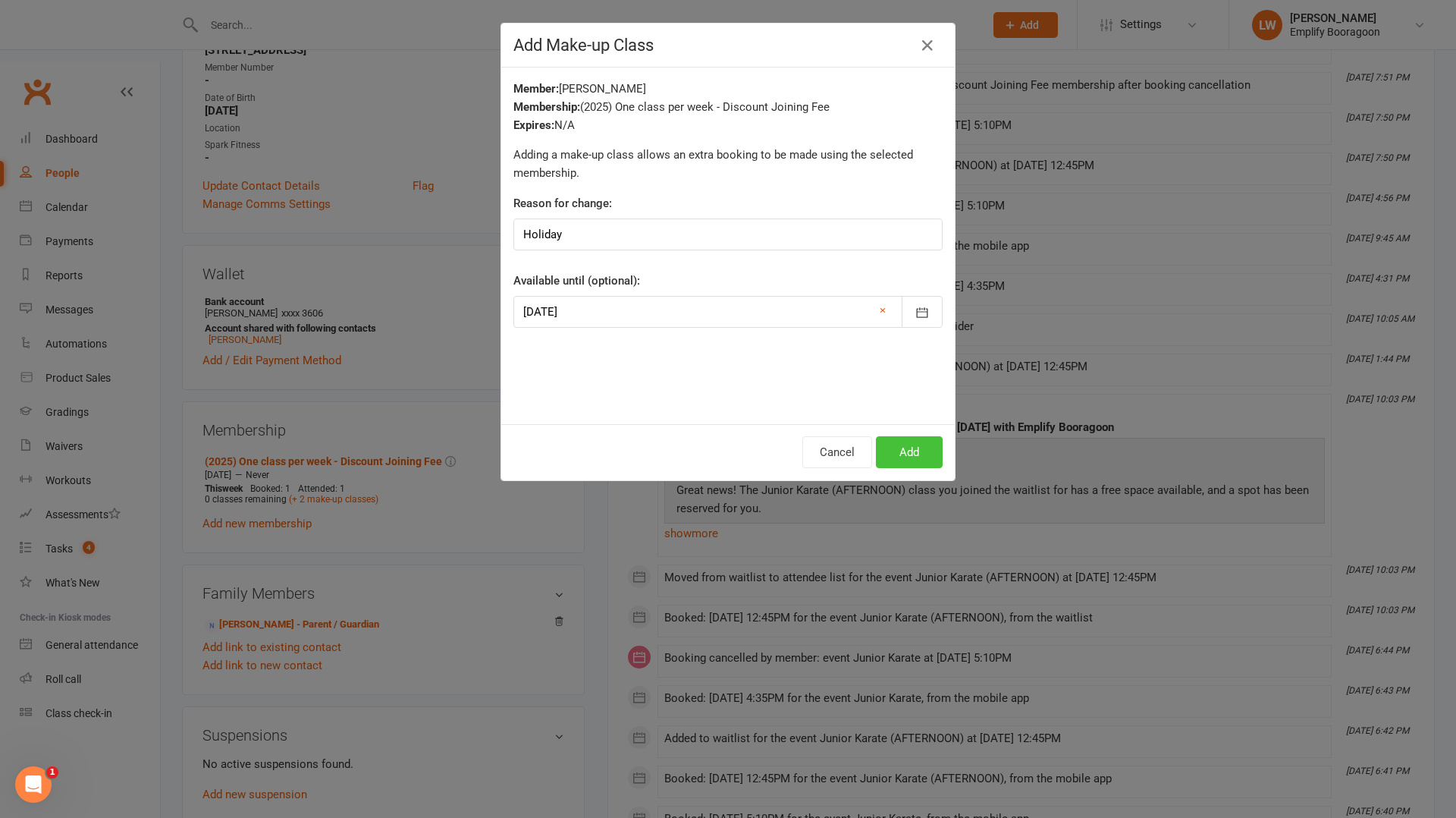
click at [921, 461] on button "Add" at bounding box center [910, 452] width 67 height 32
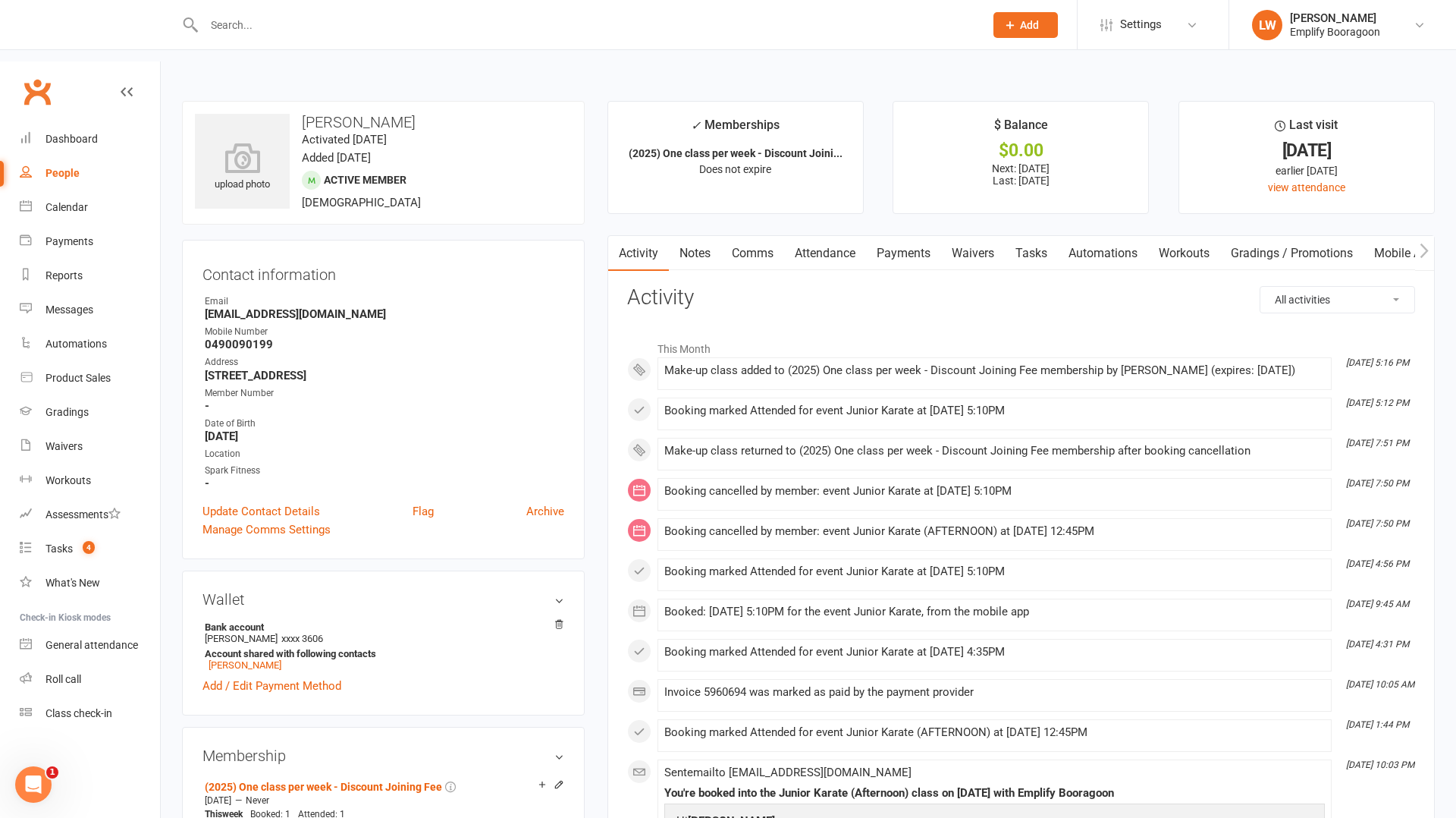
scroll to position [34, 0]
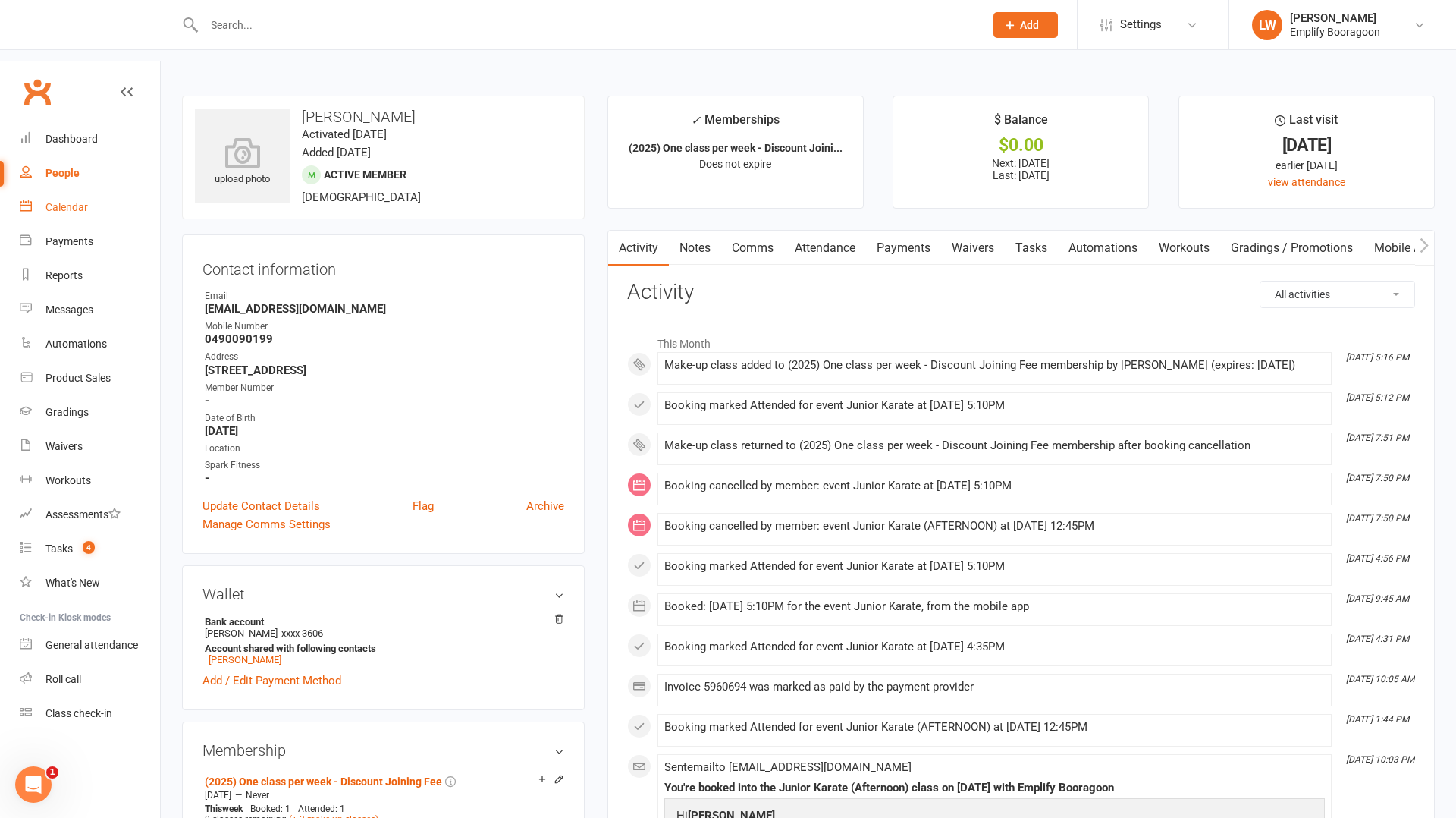
click at [93, 191] on link "Calendar" at bounding box center [90, 208] width 140 height 35
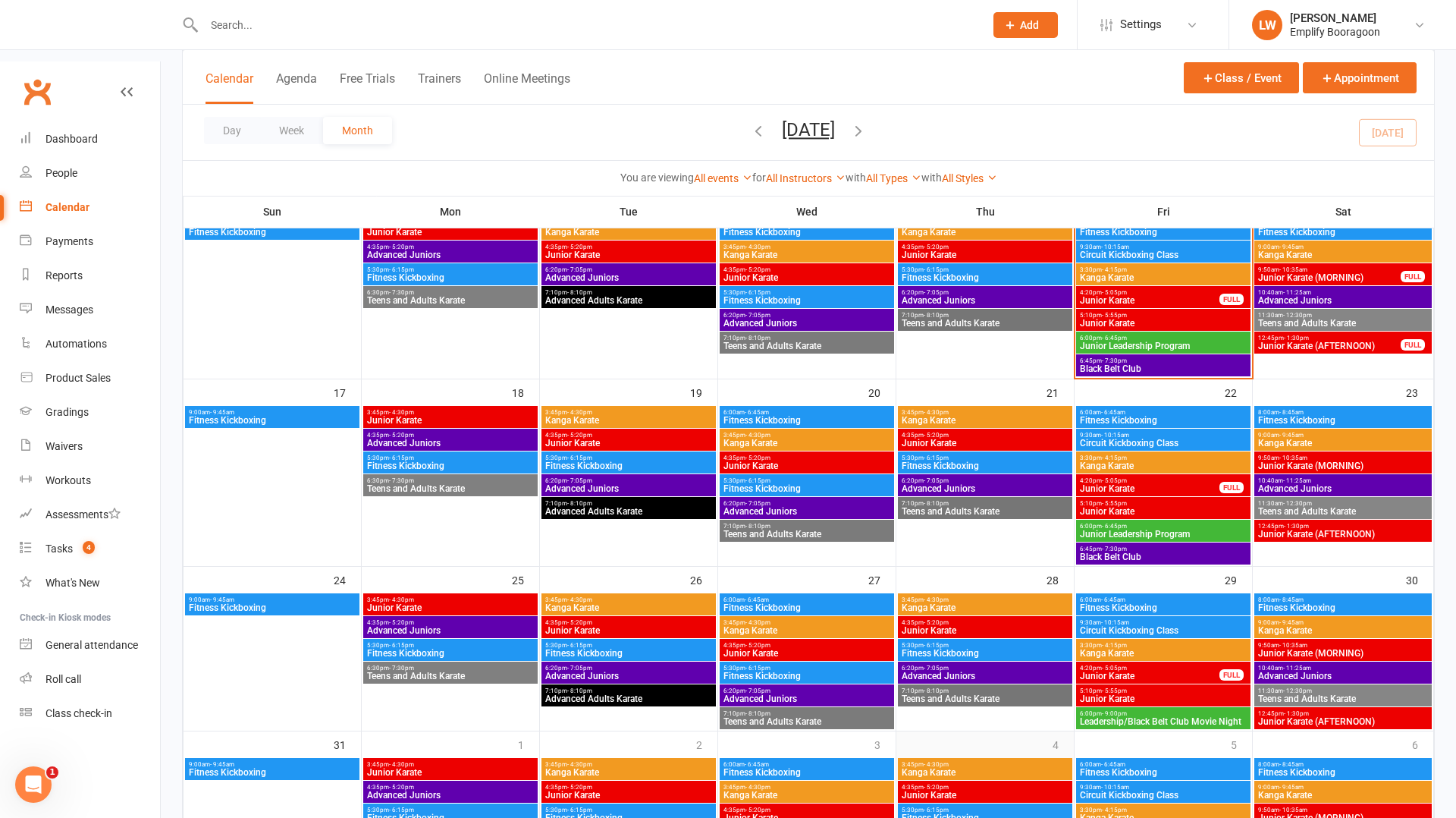
scroll to position [652, 0]
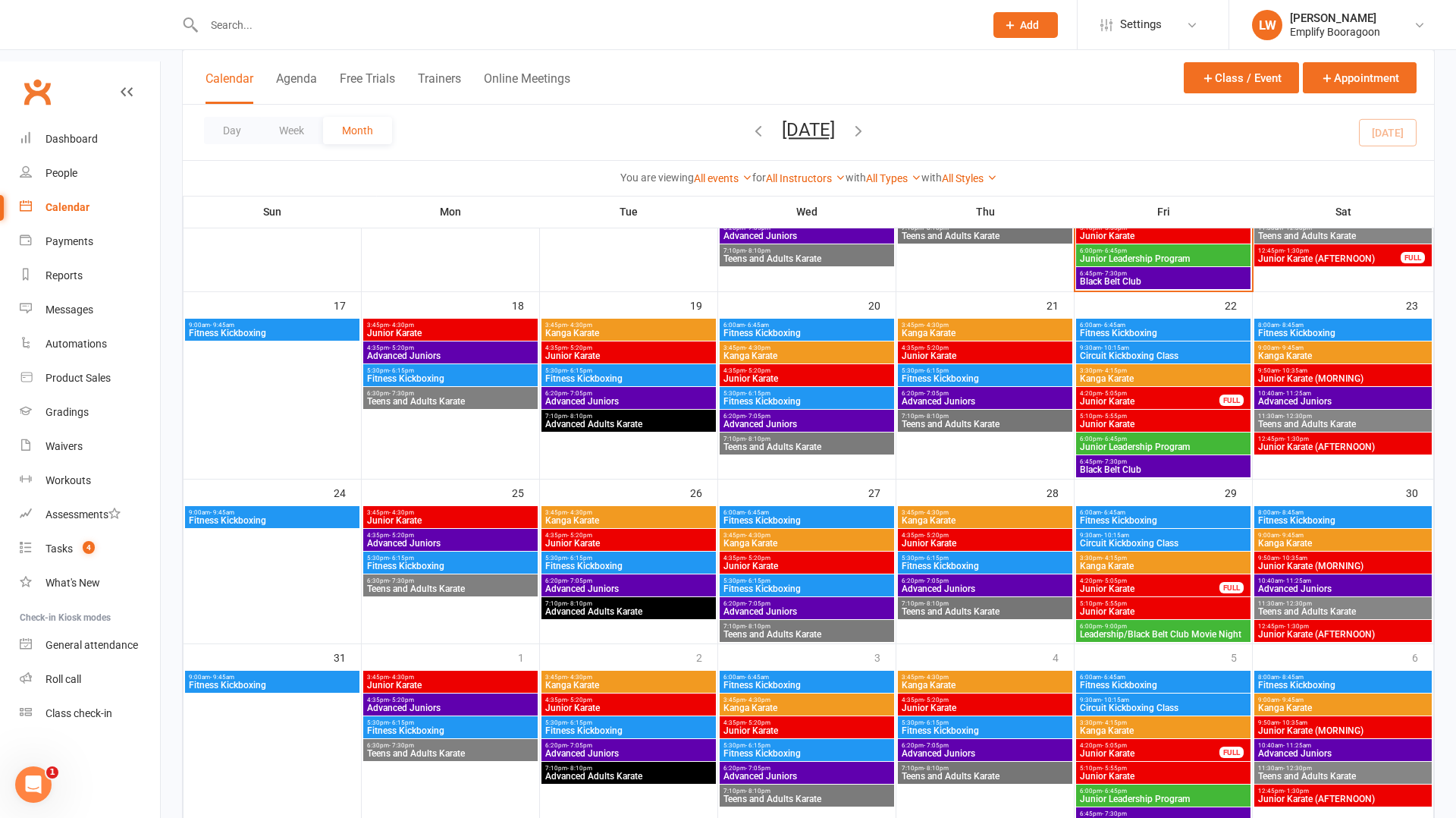
click at [801, 726] on span "Junior Karate" at bounding box center [807, 730] width 169 height 9
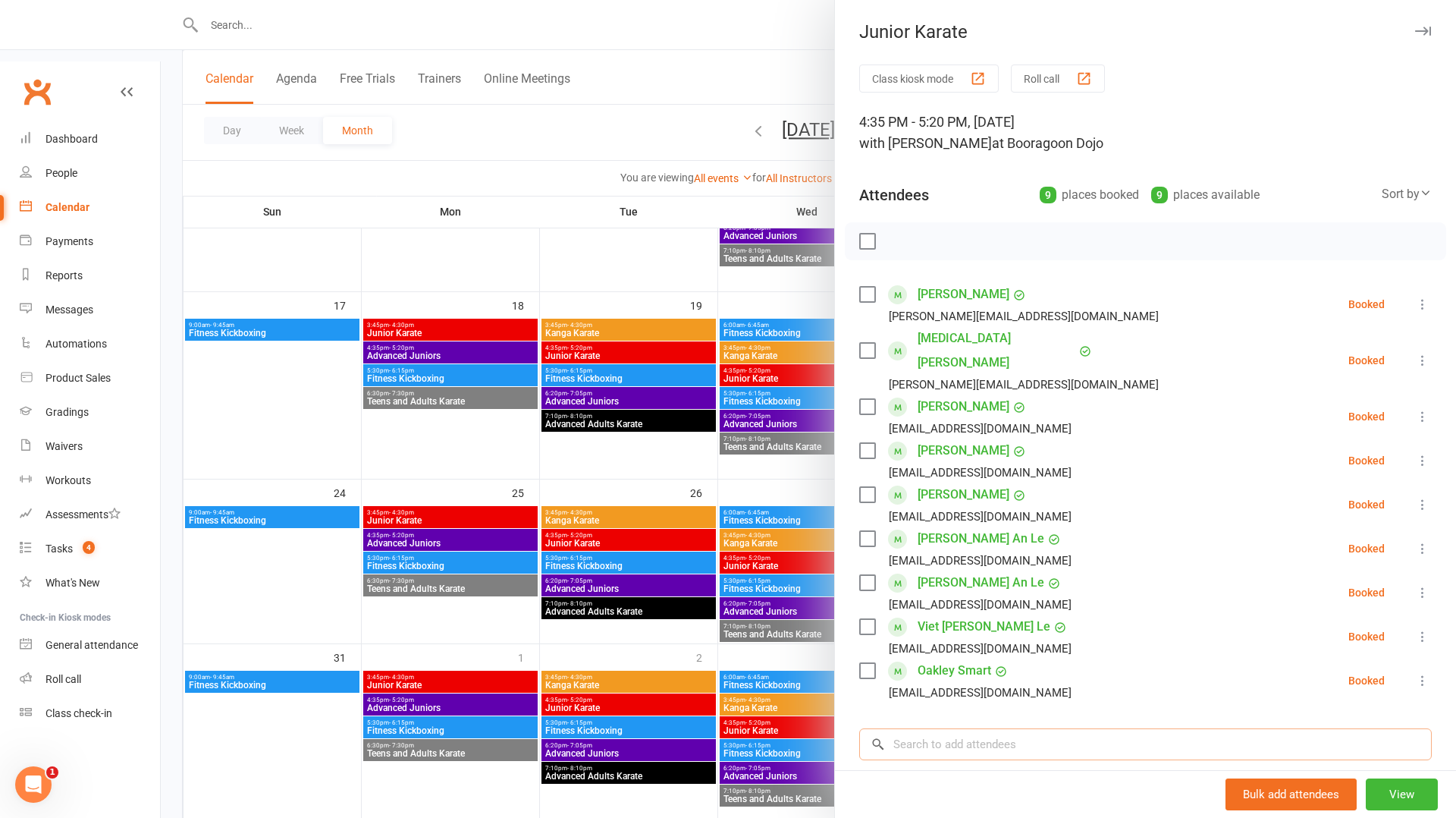
click at [1109, 729] on input "search" at bounding box center [1145, 744] width 572 height 32
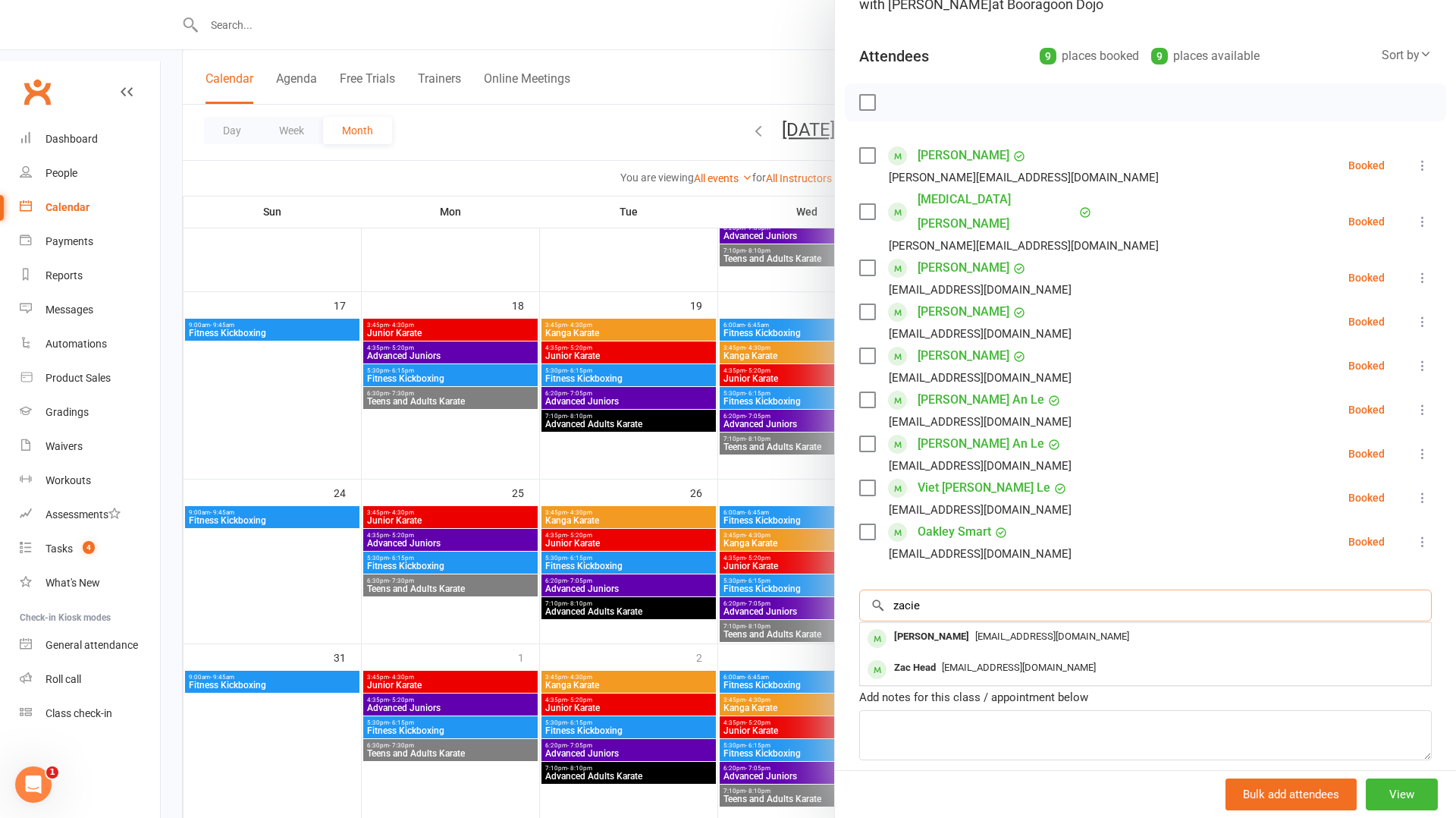
scroll to position [140, 0]
type input "zacie"
click at [1028, 630] on span "drdana14@gmail.com" at bounding box center [1052, 636] width 154 height 12
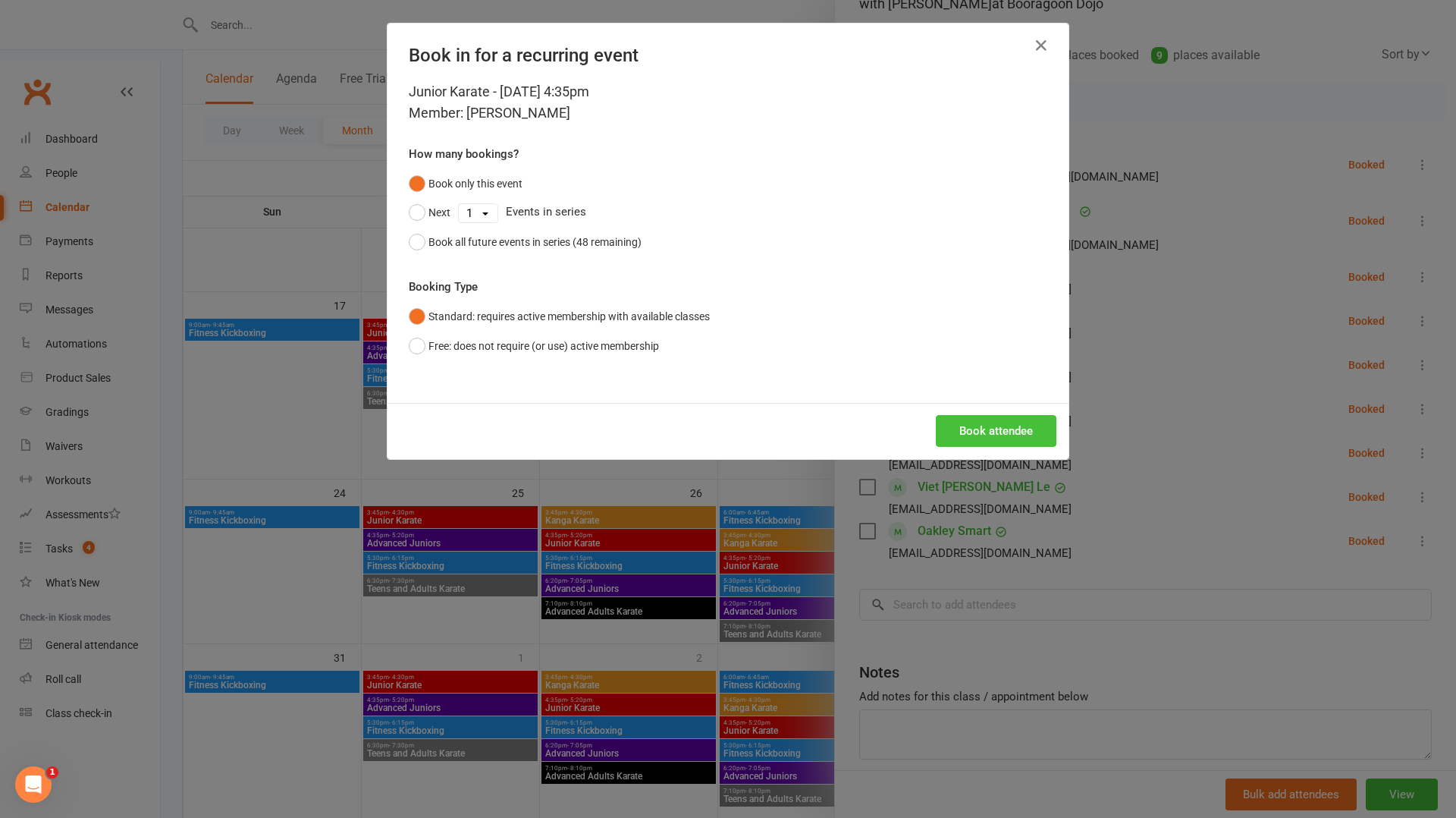
click at [1016, 435] on button "Book attendee" at bounding box center [997, 431] width 121 height 32
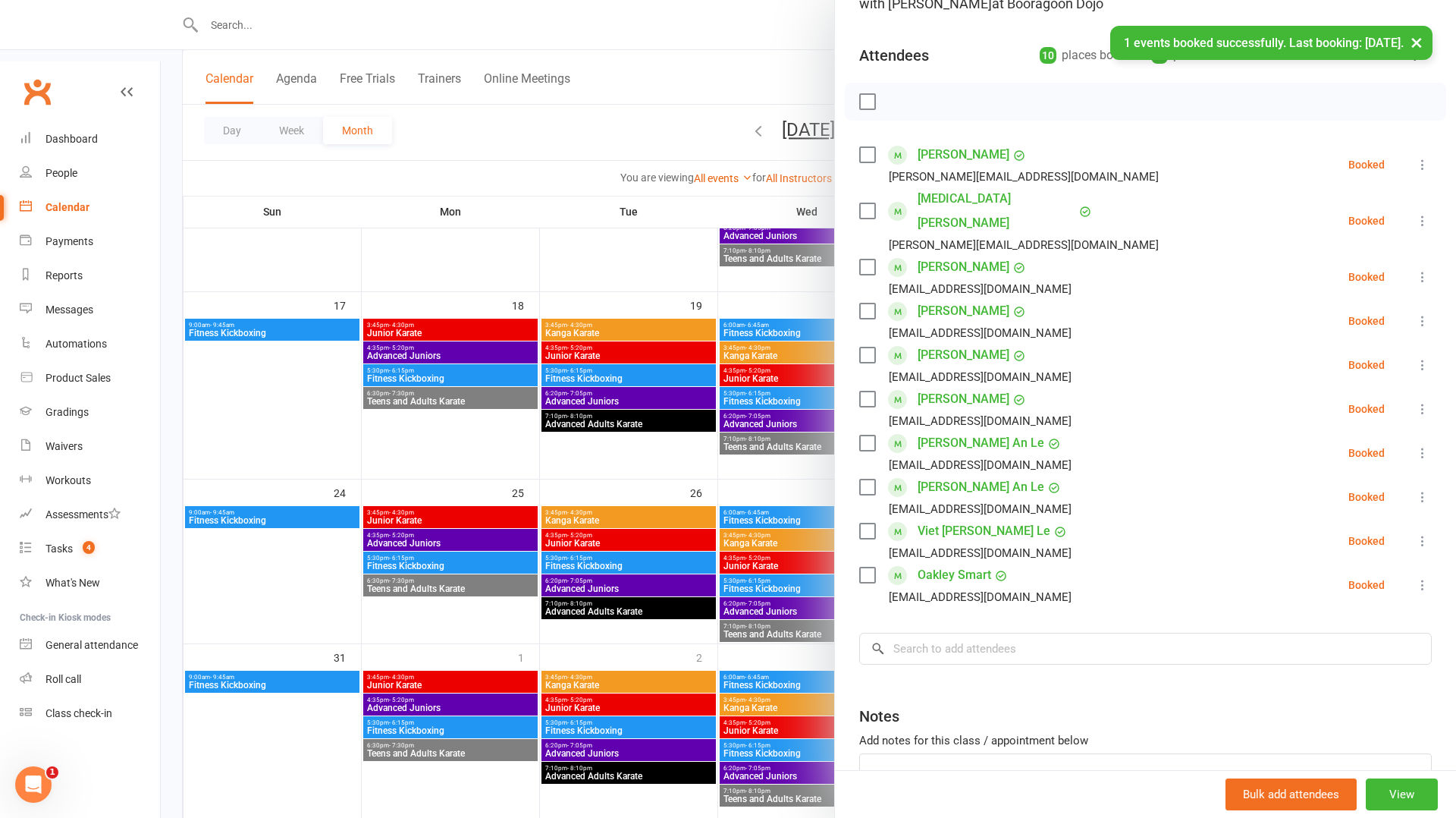
click at [647, 452] on div at bounding box center [809, 409] width 1296 height 818
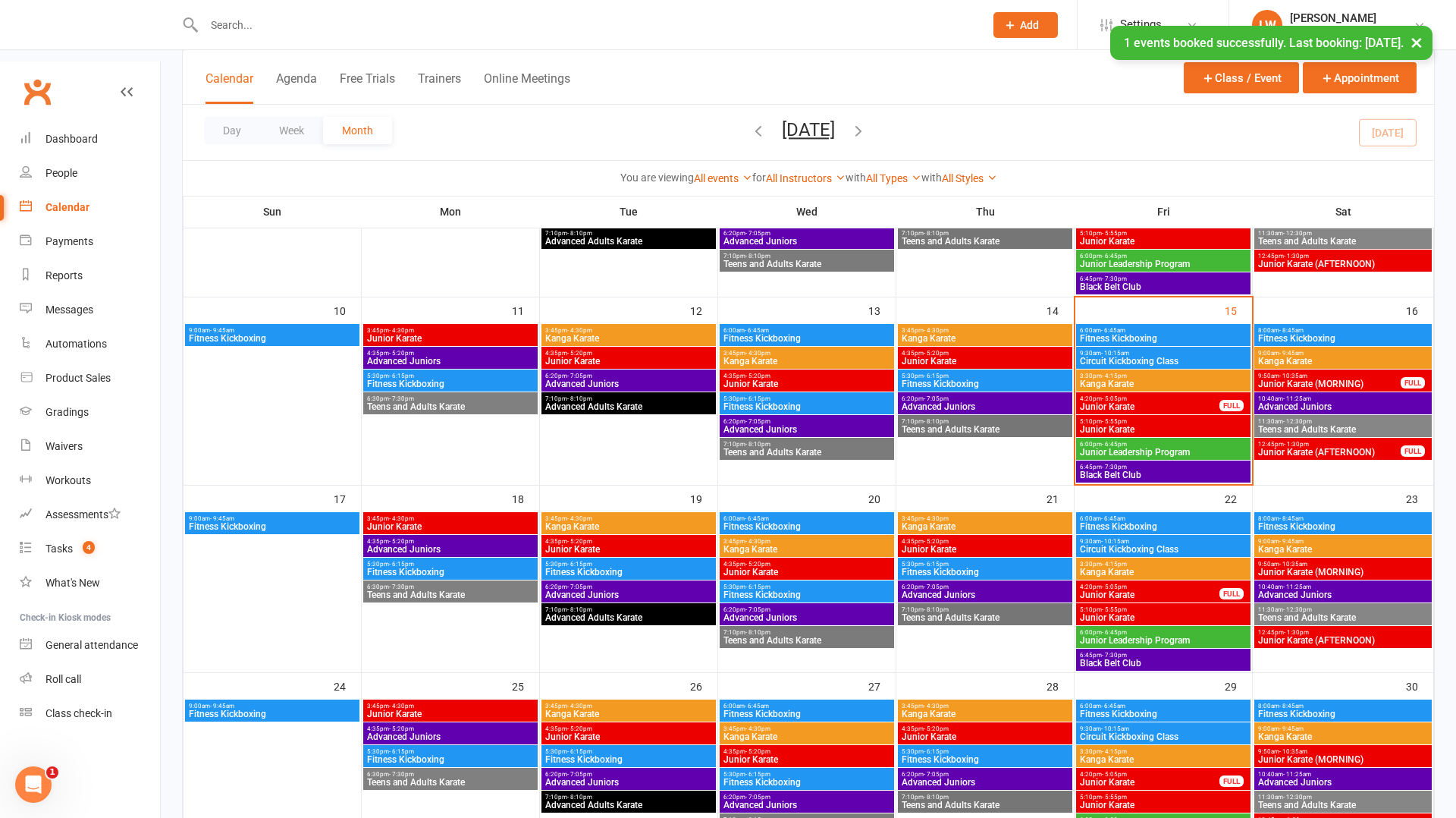
scroll to position [463, 0]
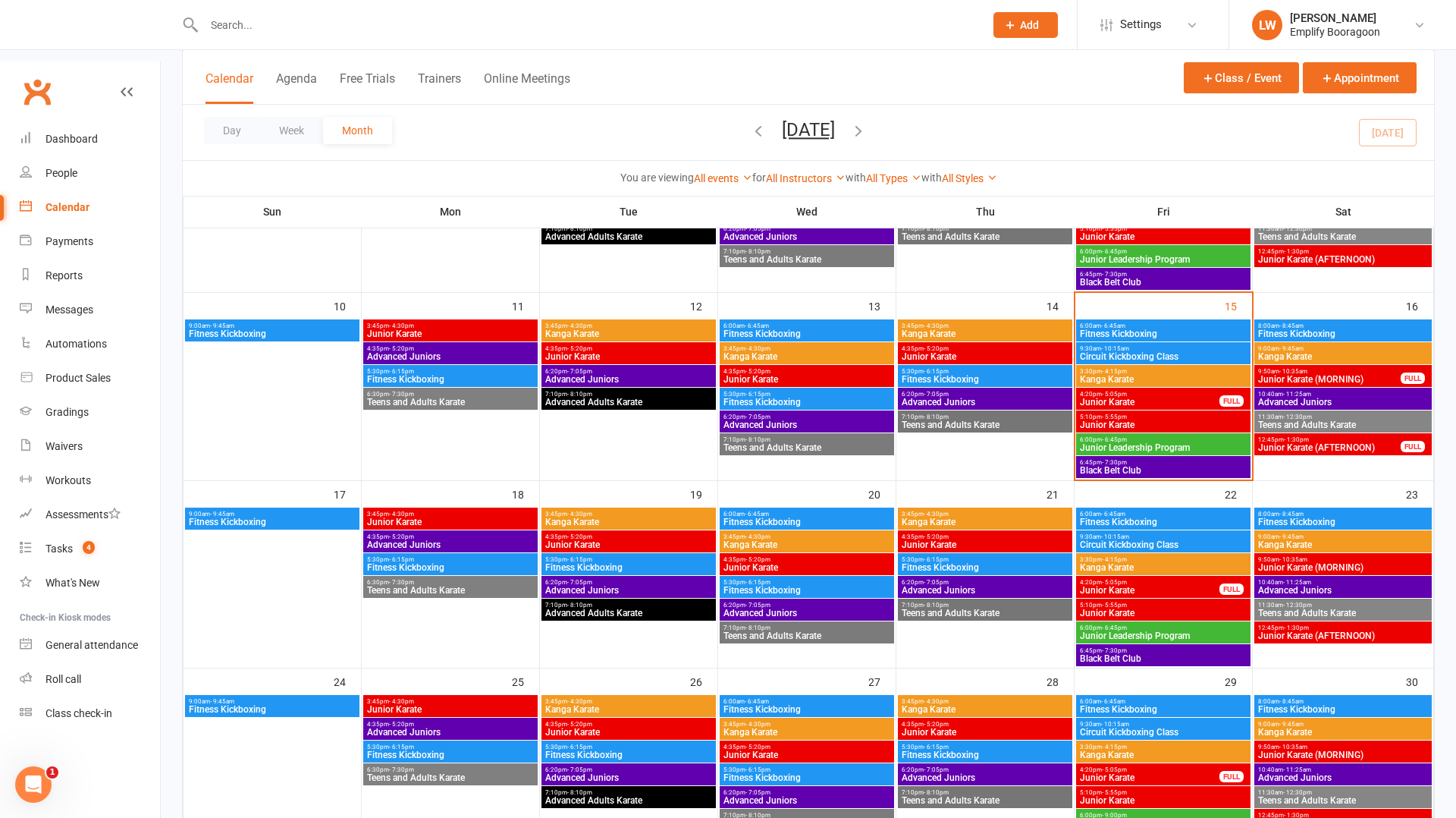
click at [589, 540] on span "Junior Karate" at bounding box center [629, 544] width 169 height 9
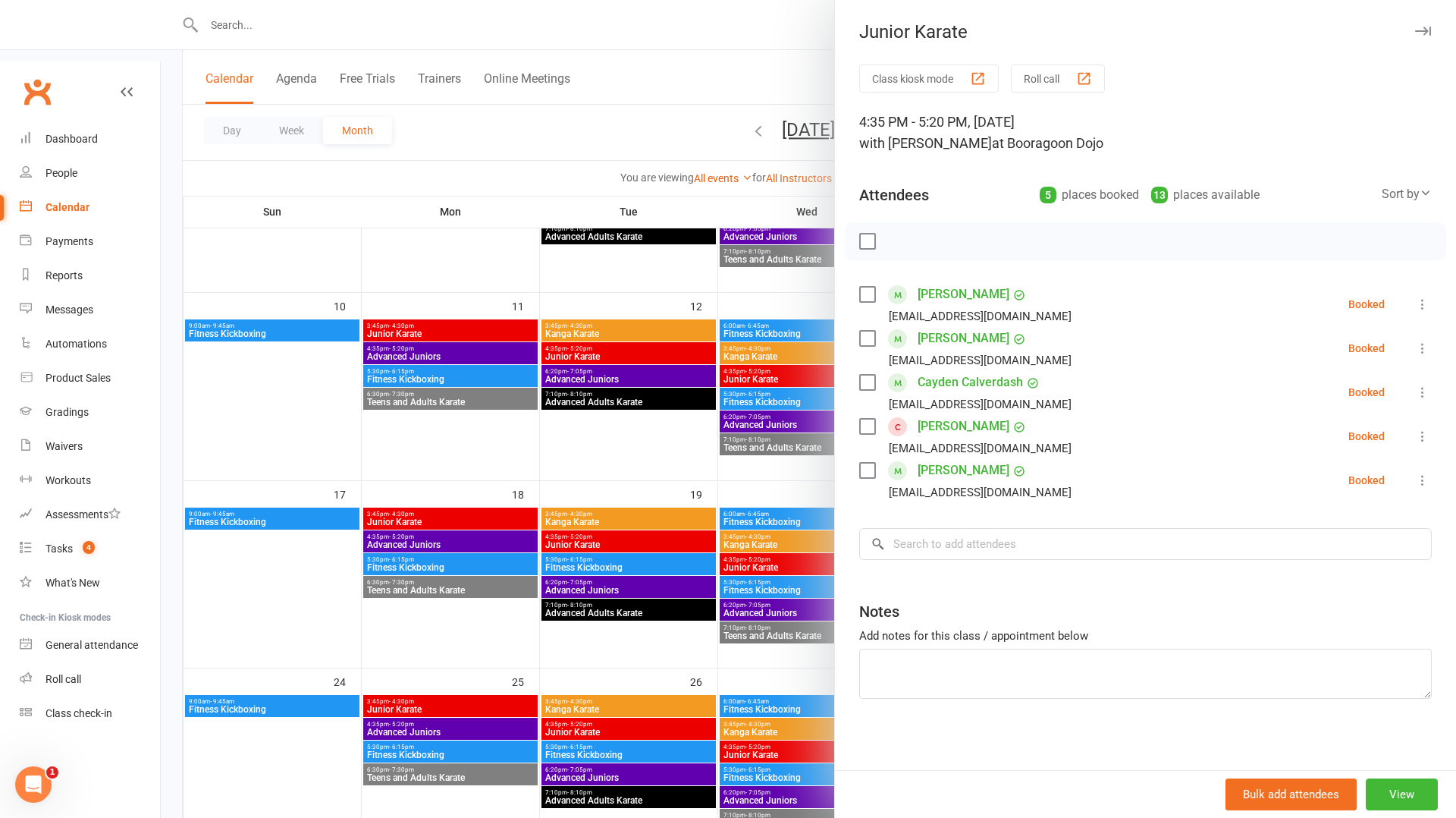
click at [484, 468] on div at bounding box center [809, 409] width 1296 height 818
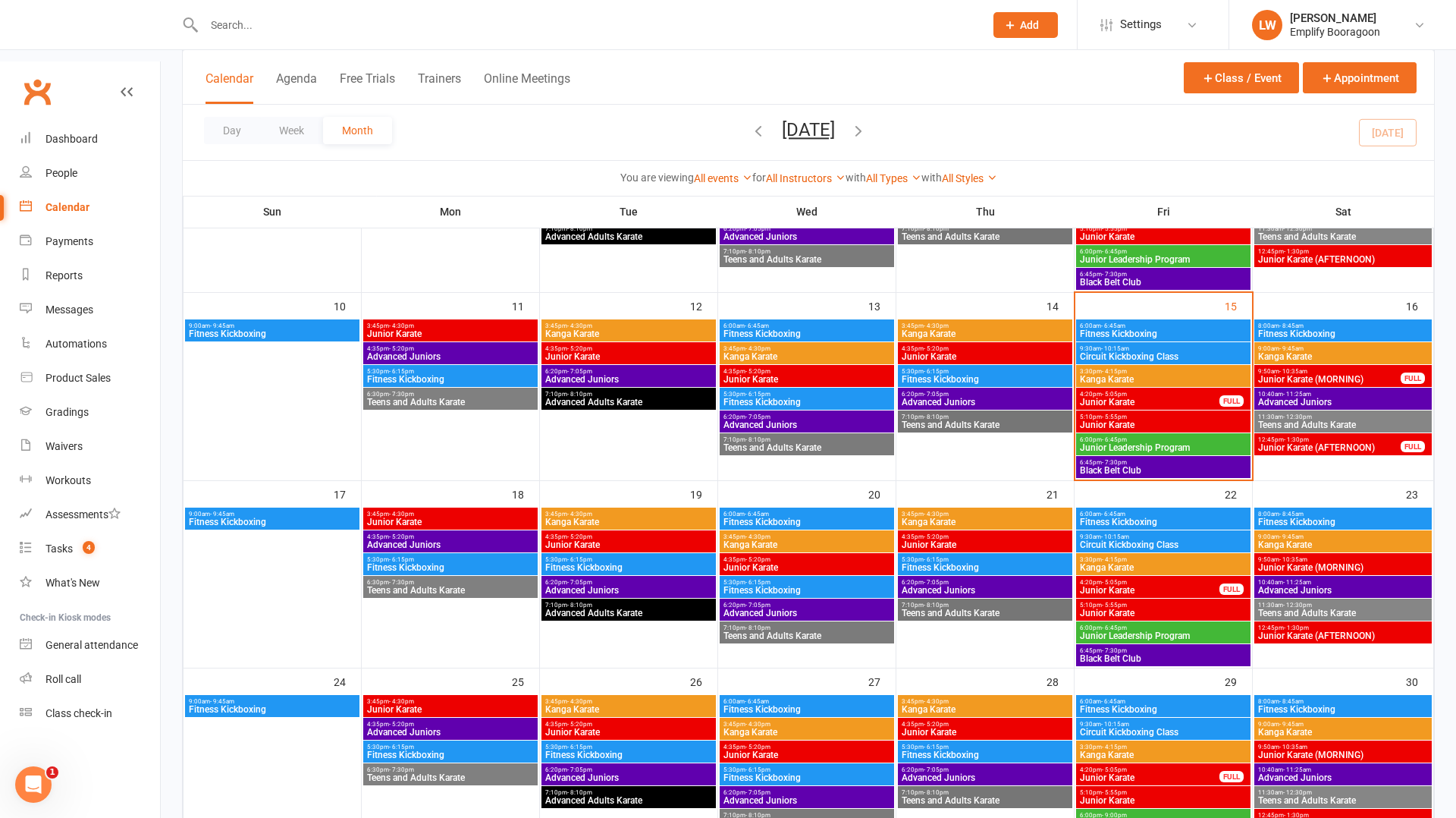
click at [571, 540] on span "Junior Karate" at bounding box center [629, 544] width 169 height 9
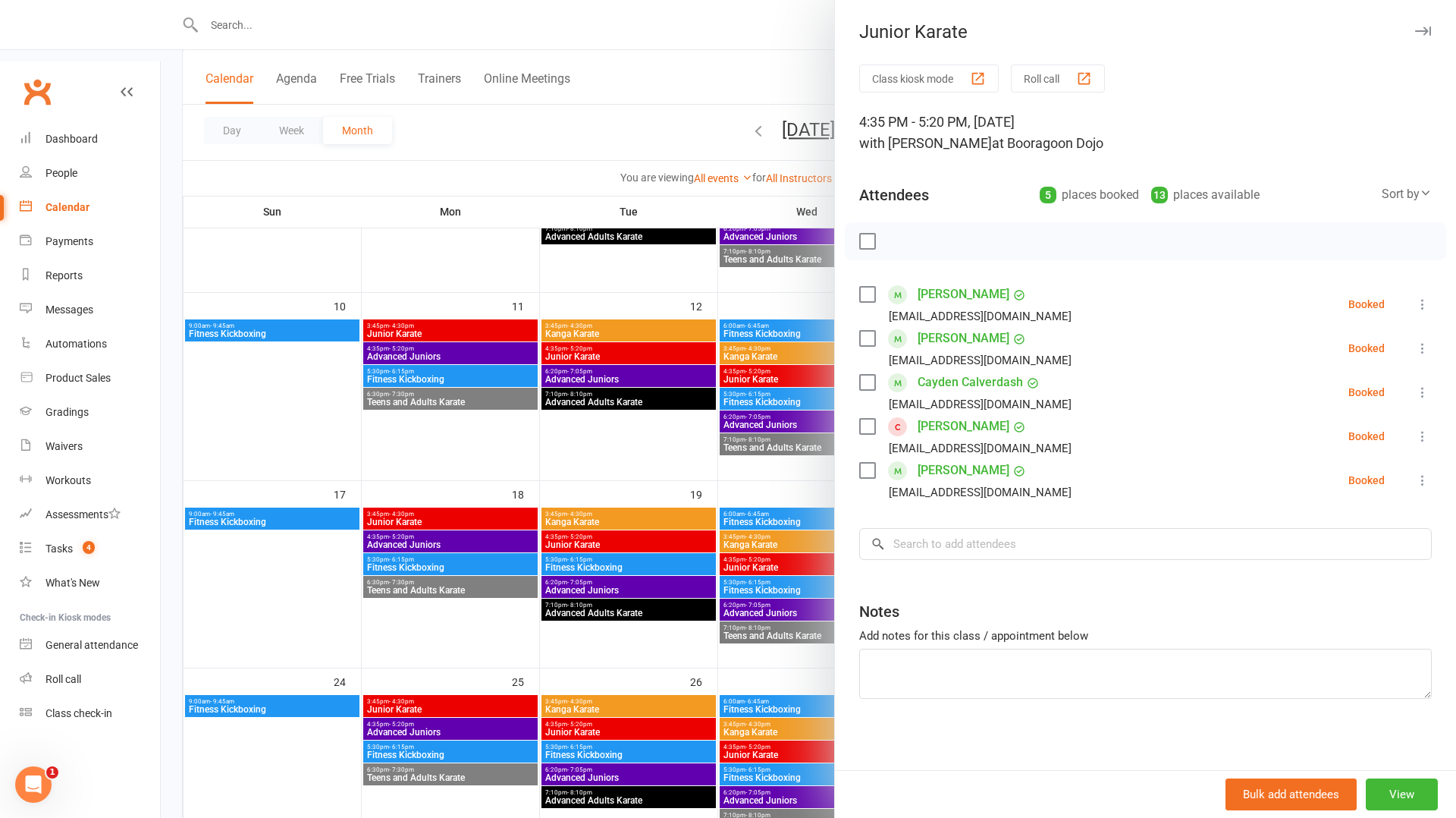
click at [499, 462] on div at bounding box center [809, 409] width 1296 height 818
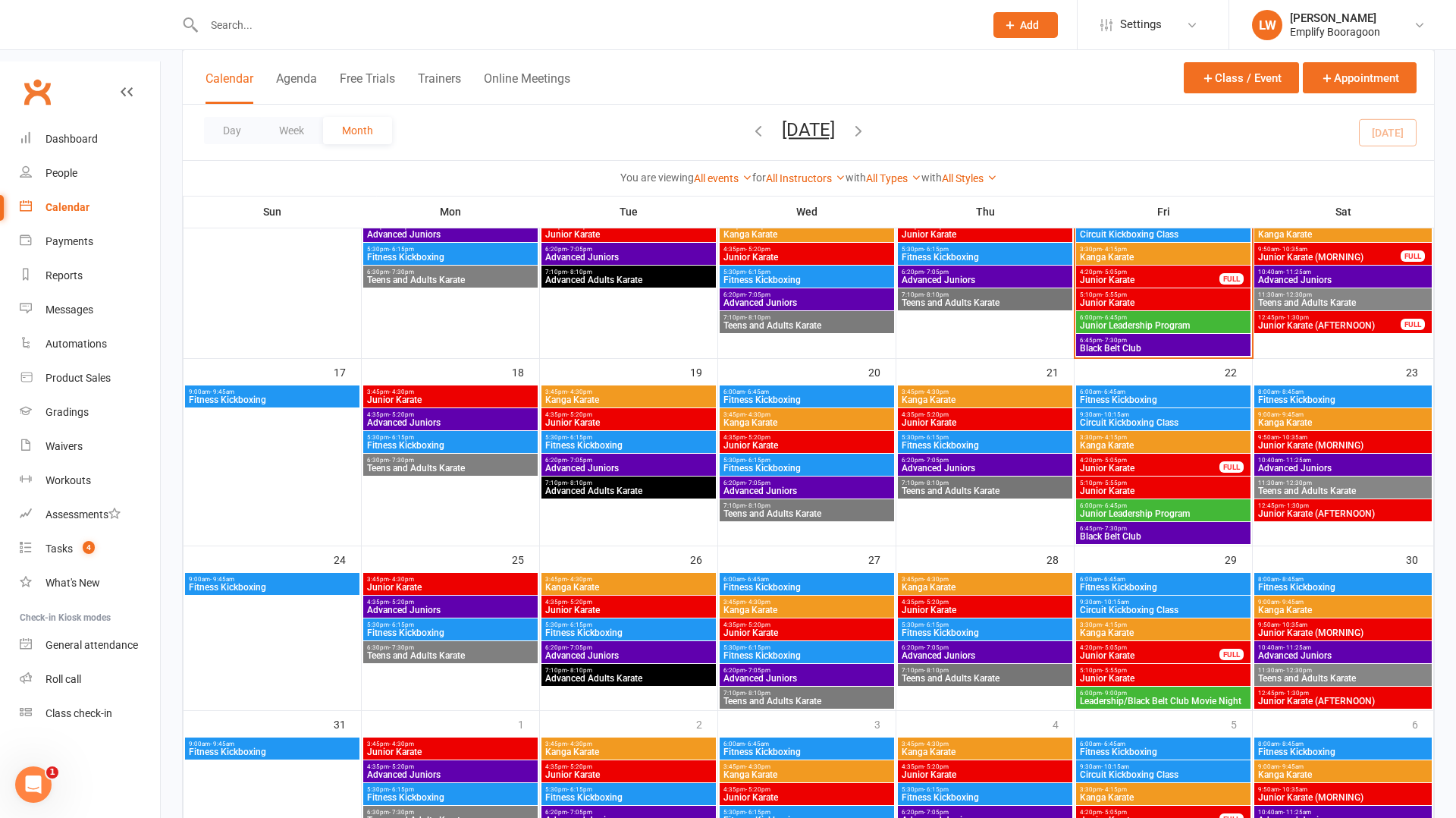
scroll to position [584, 0]
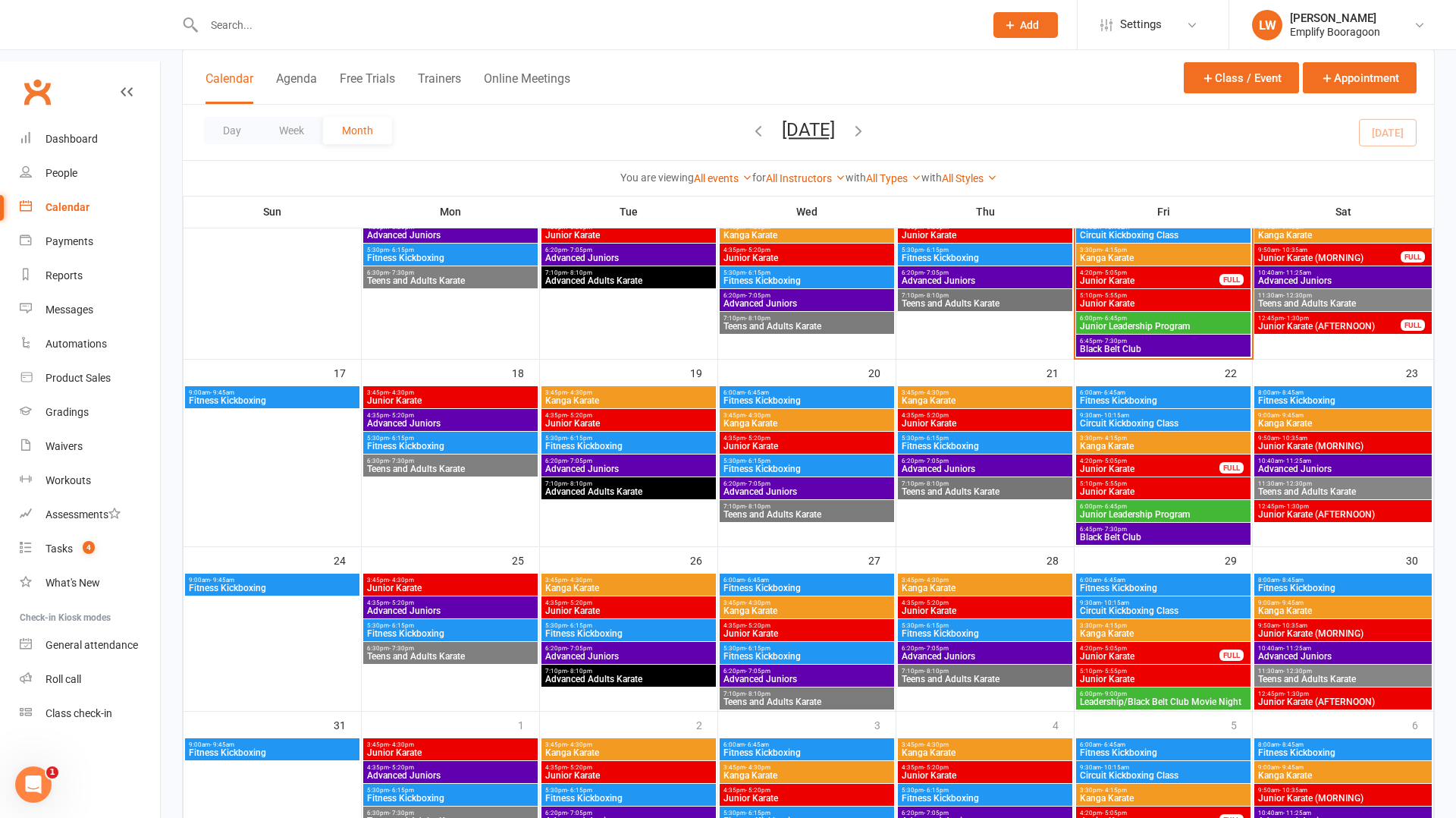
click at [1314, 690] on span "12:45pm - 1:30pm" at bounding box center [1343, 693] width 172 height 7
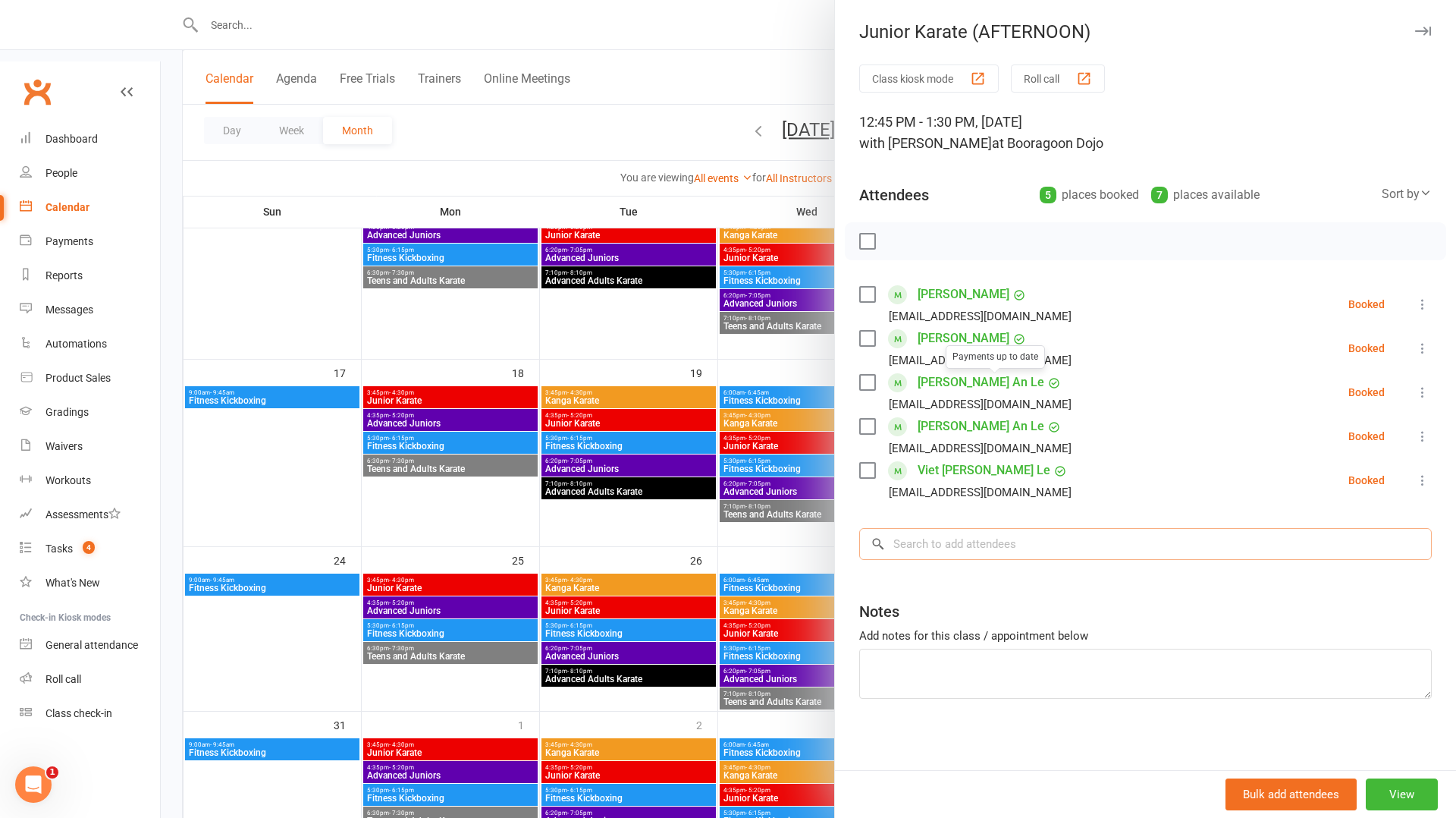
click at [1016, 533] on input "search" at bounding box center [1145, 544] width 572 height 32
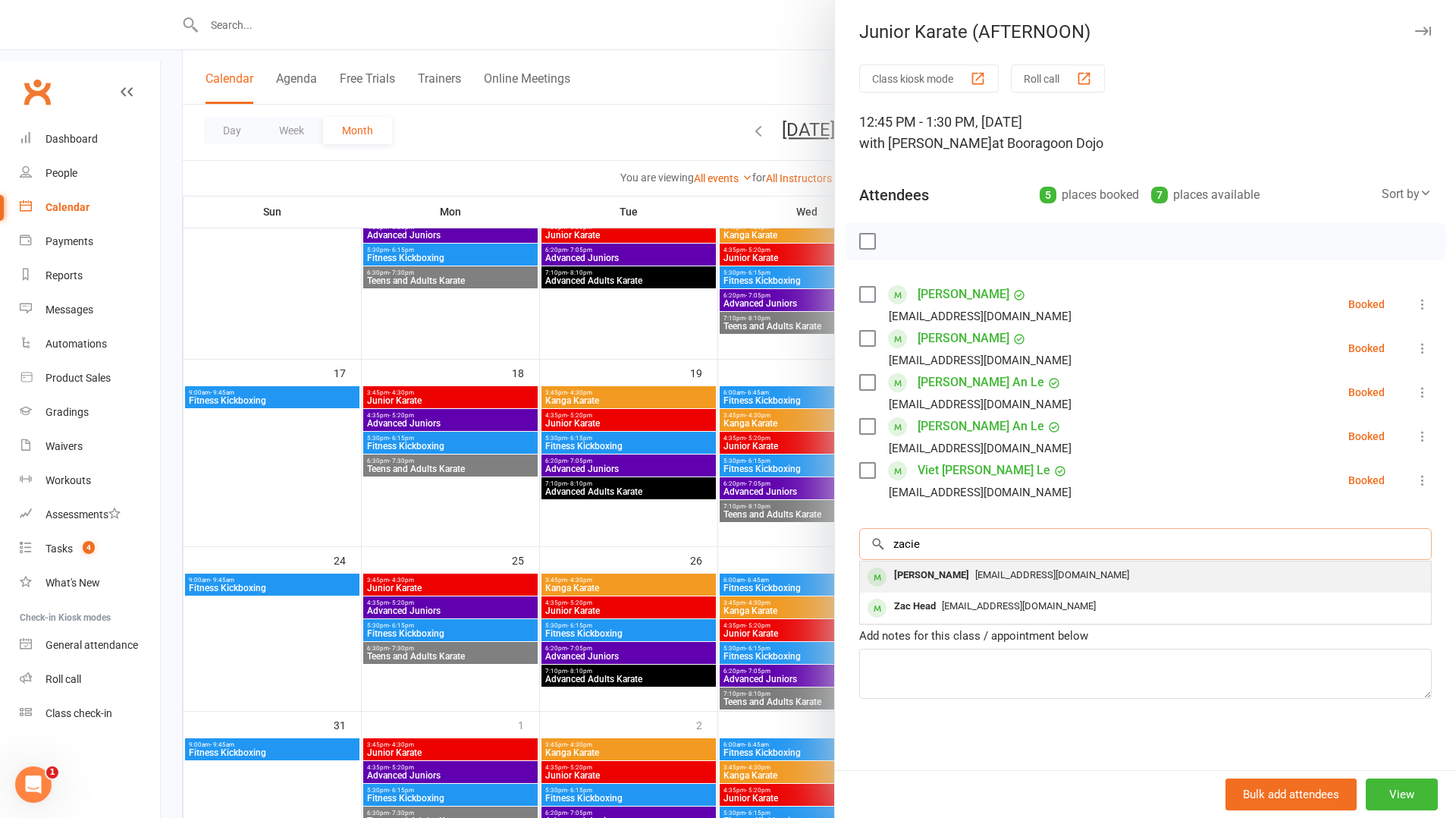
type input "zacie"
click at [958, 576] on div "[PERSON_NAME]" at bounding box center [932, 575] width 87 height 22
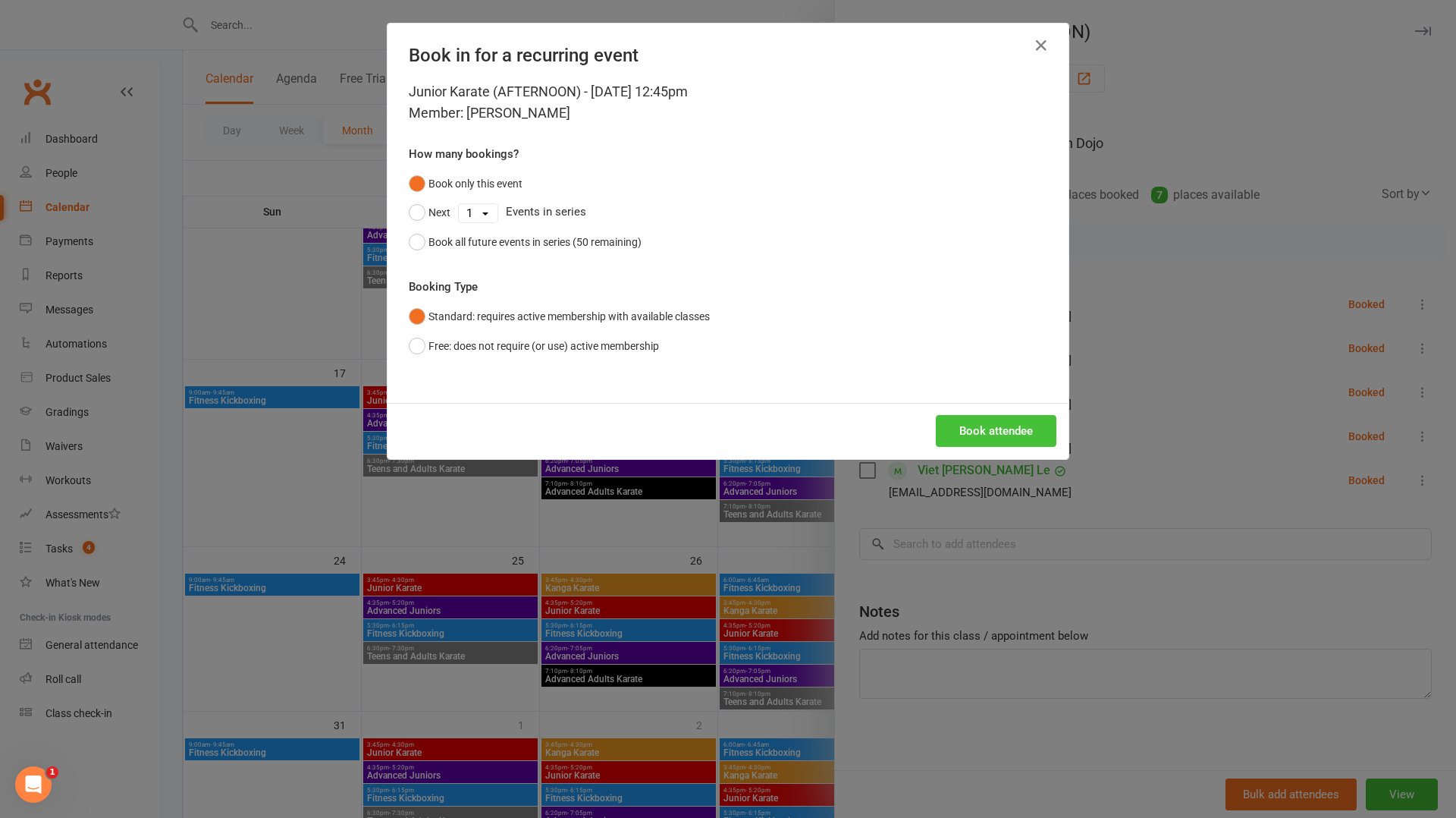
click at [991, 431] on button "Book attendee" at bounding box center [997, 431] width 121 height 32
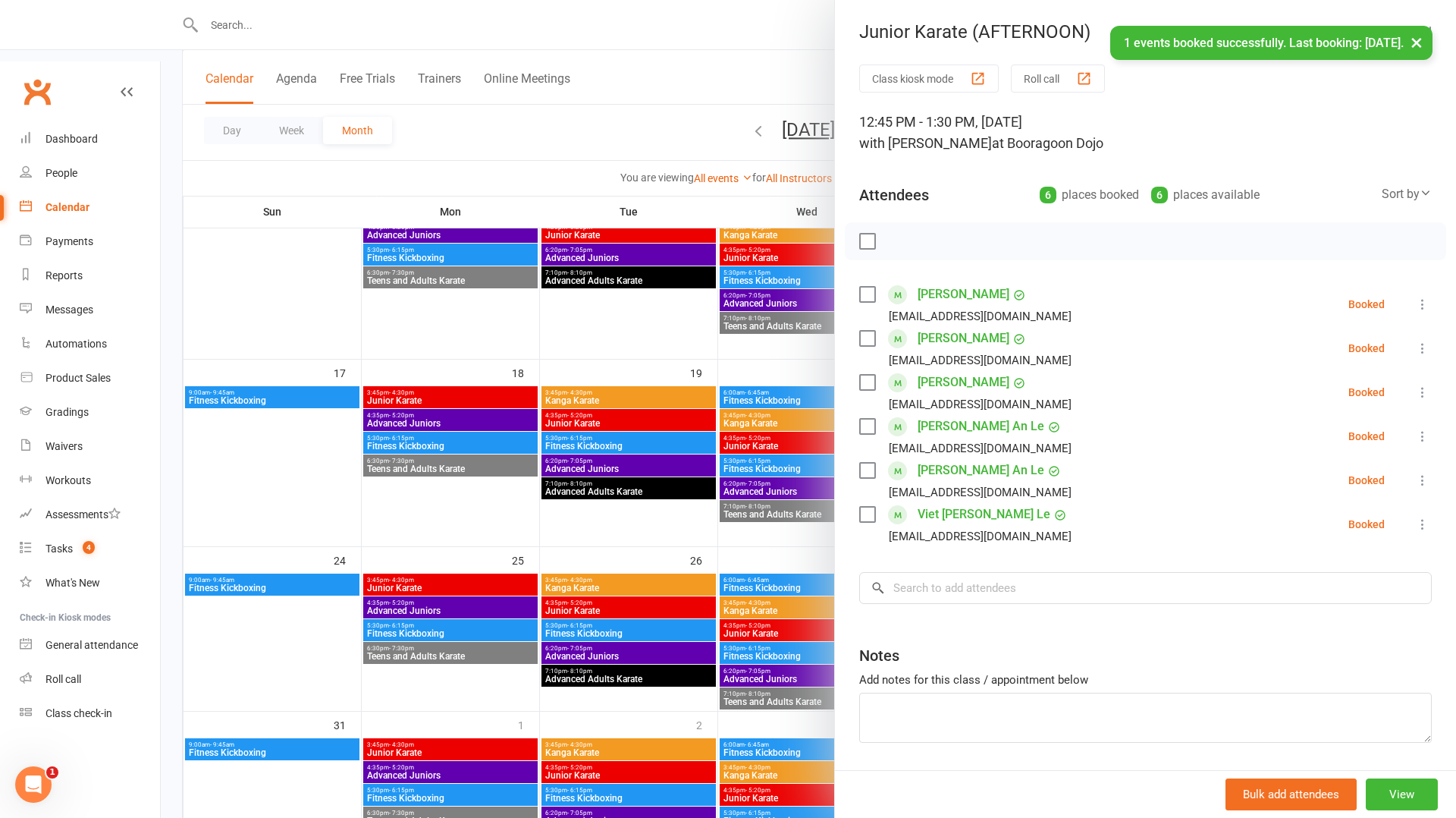
click at [765, 616] on div at bounding box center [809, 409] width 1296 height 818
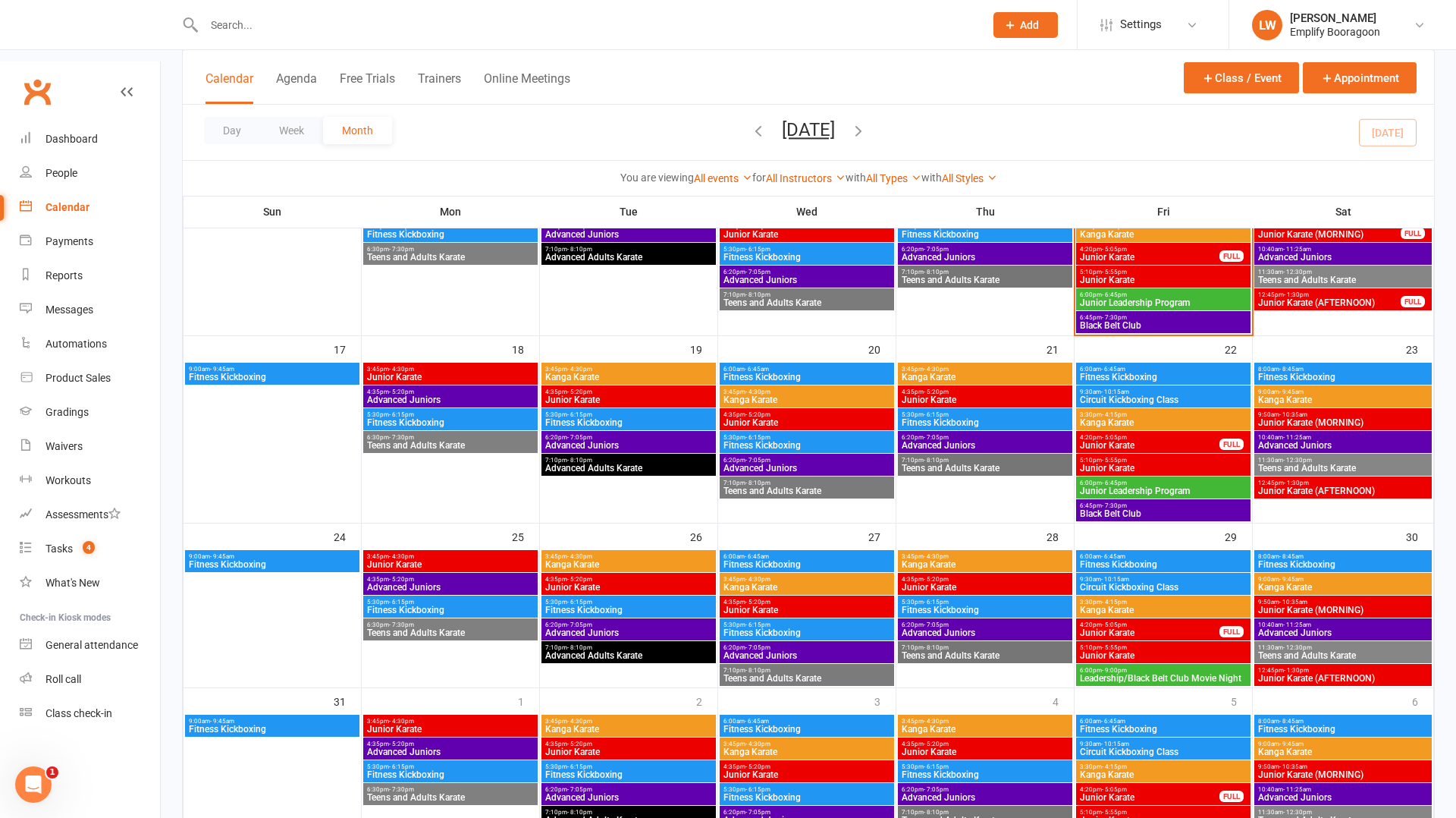
scroll to position [607, 0]
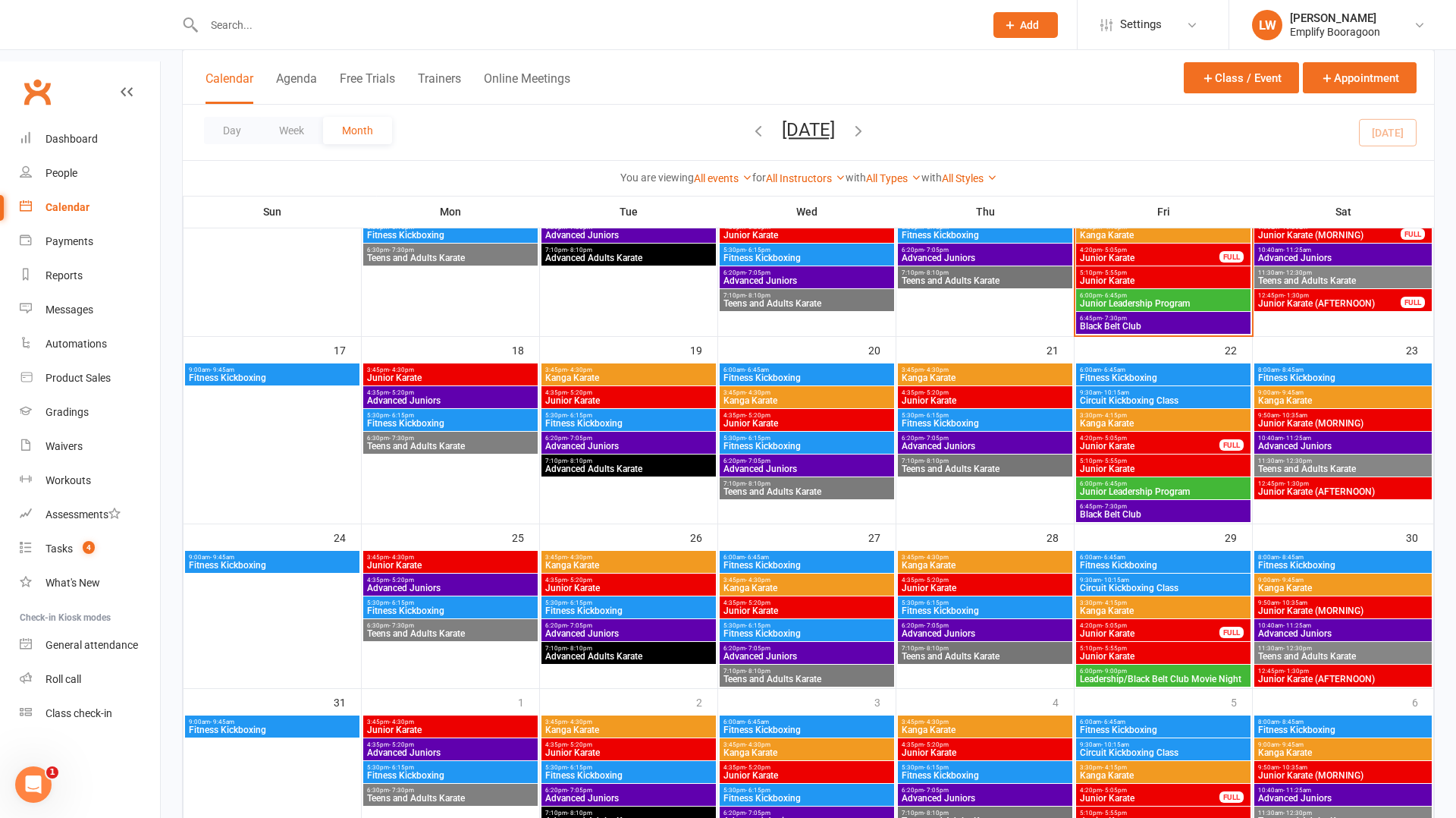
click at [1136, 645] on span "5:10pm - 5:55pm" at bounding box center [1164, 648] width 169 height 7
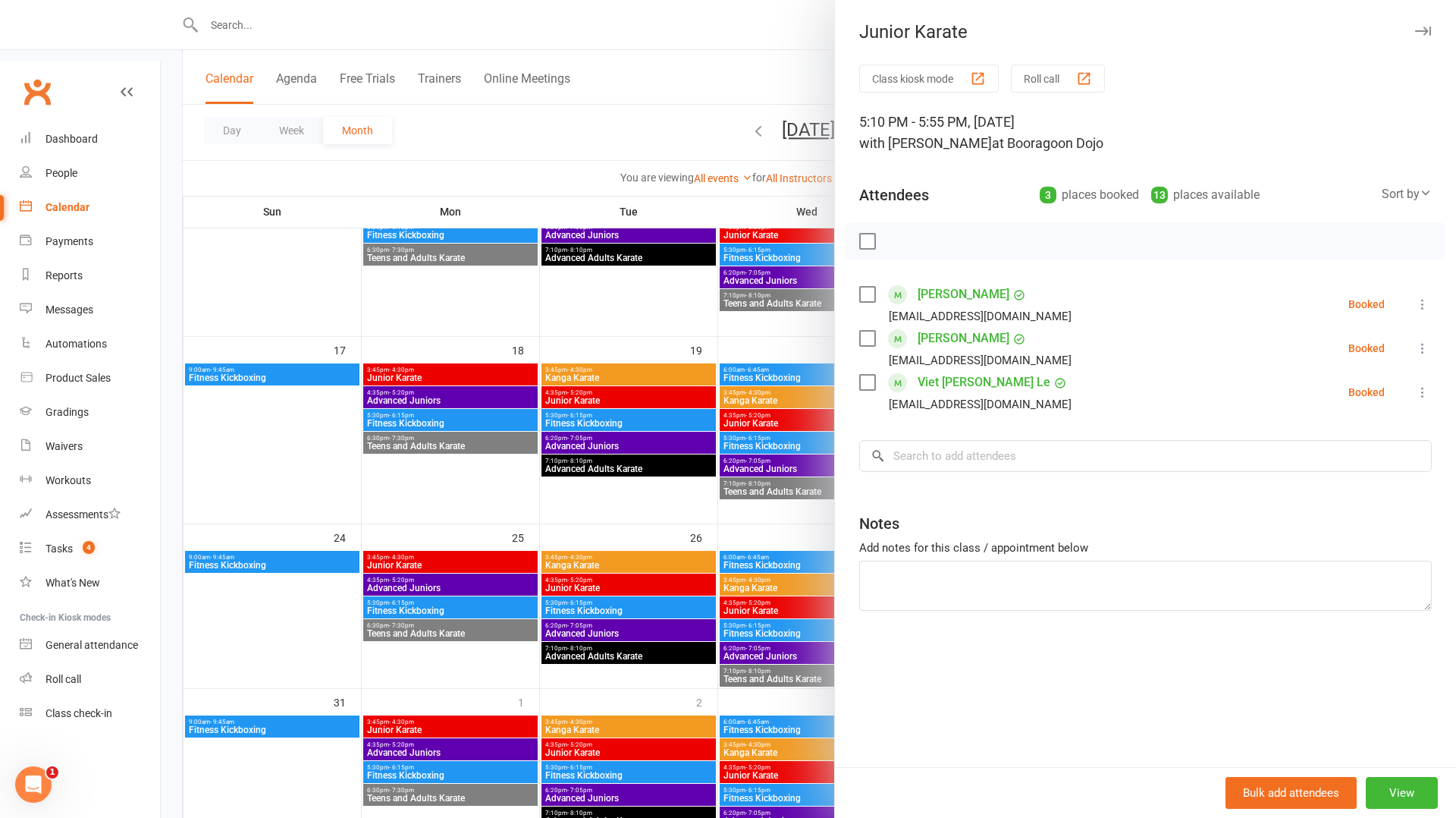
click at [661, 511] on div at bounding box center [809, 409] width 1296 height 818
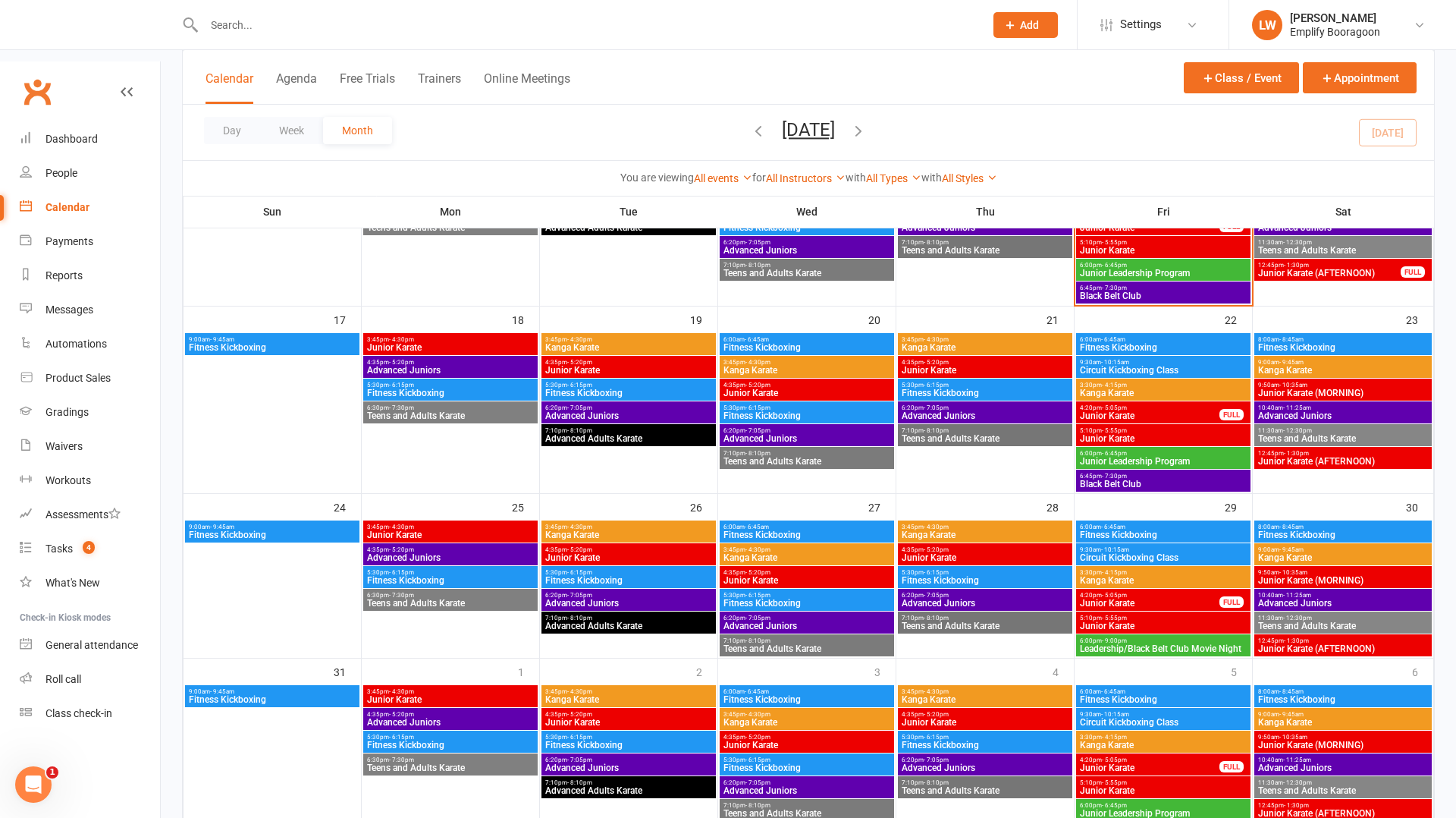
scroll to position [643, 0]
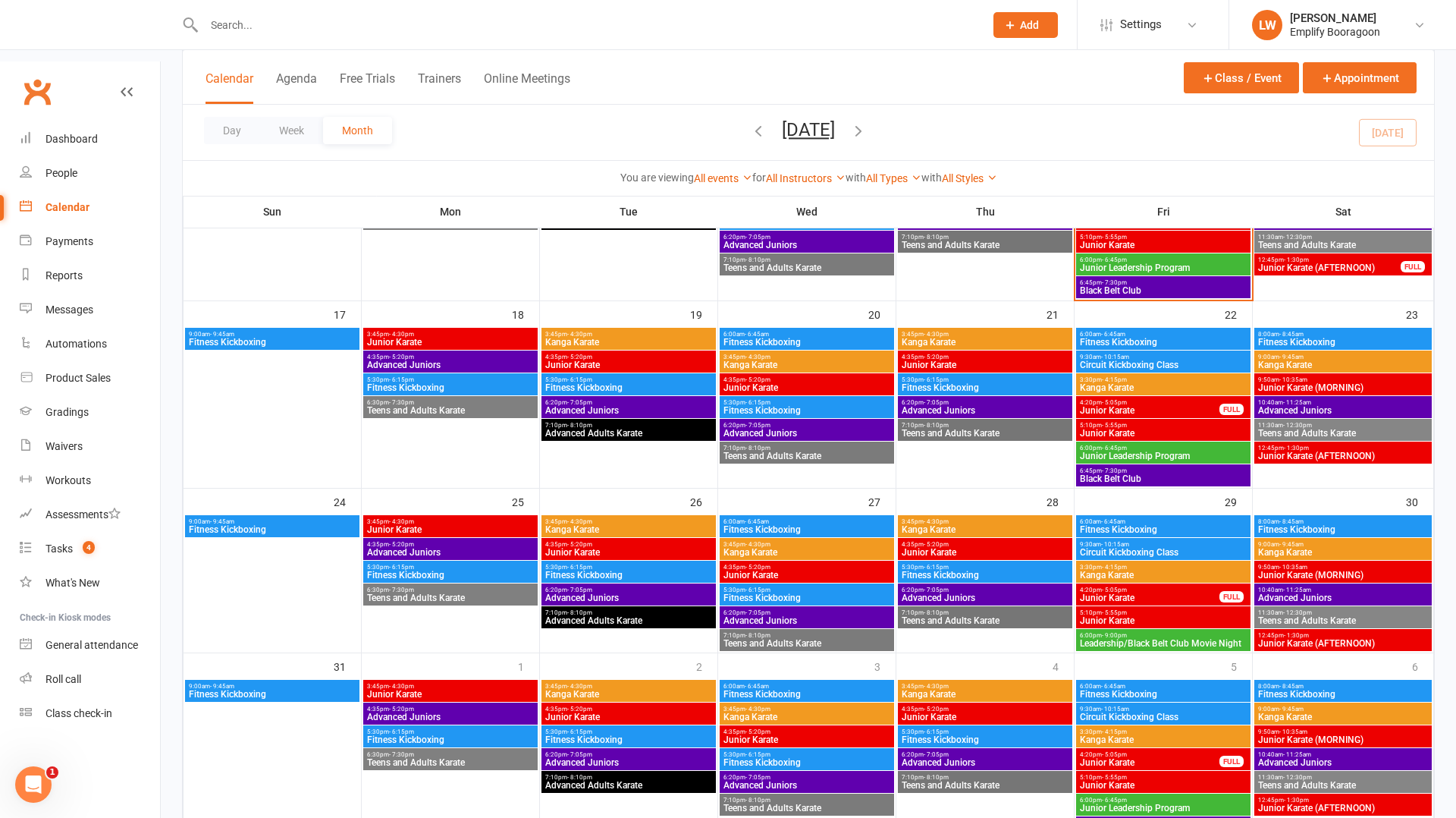
click at [783, 729] on span "4:35pm - 5:20pm" at bounding box center [807, 732] width 169 height 7
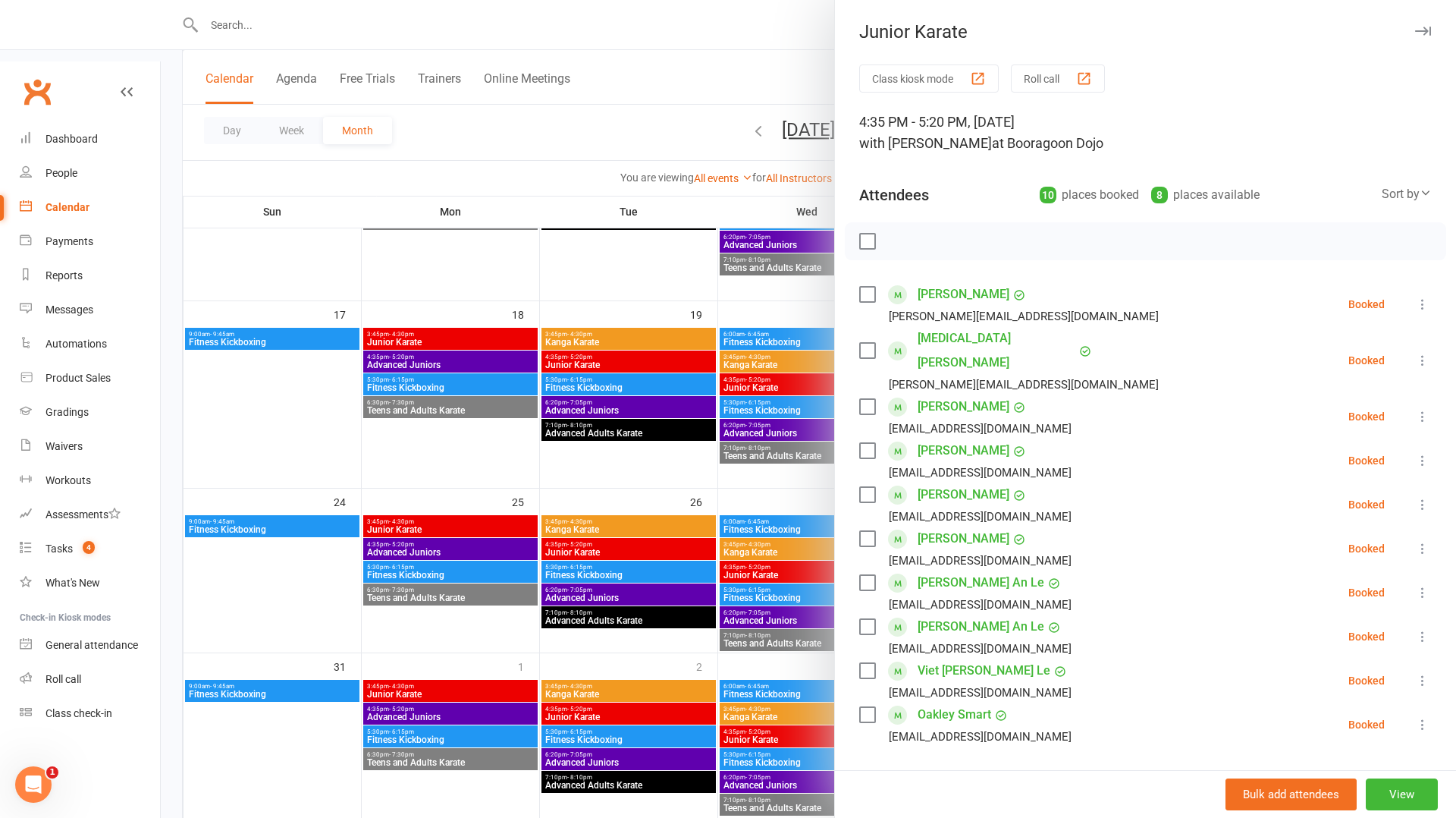
scroll to position [108, 0]
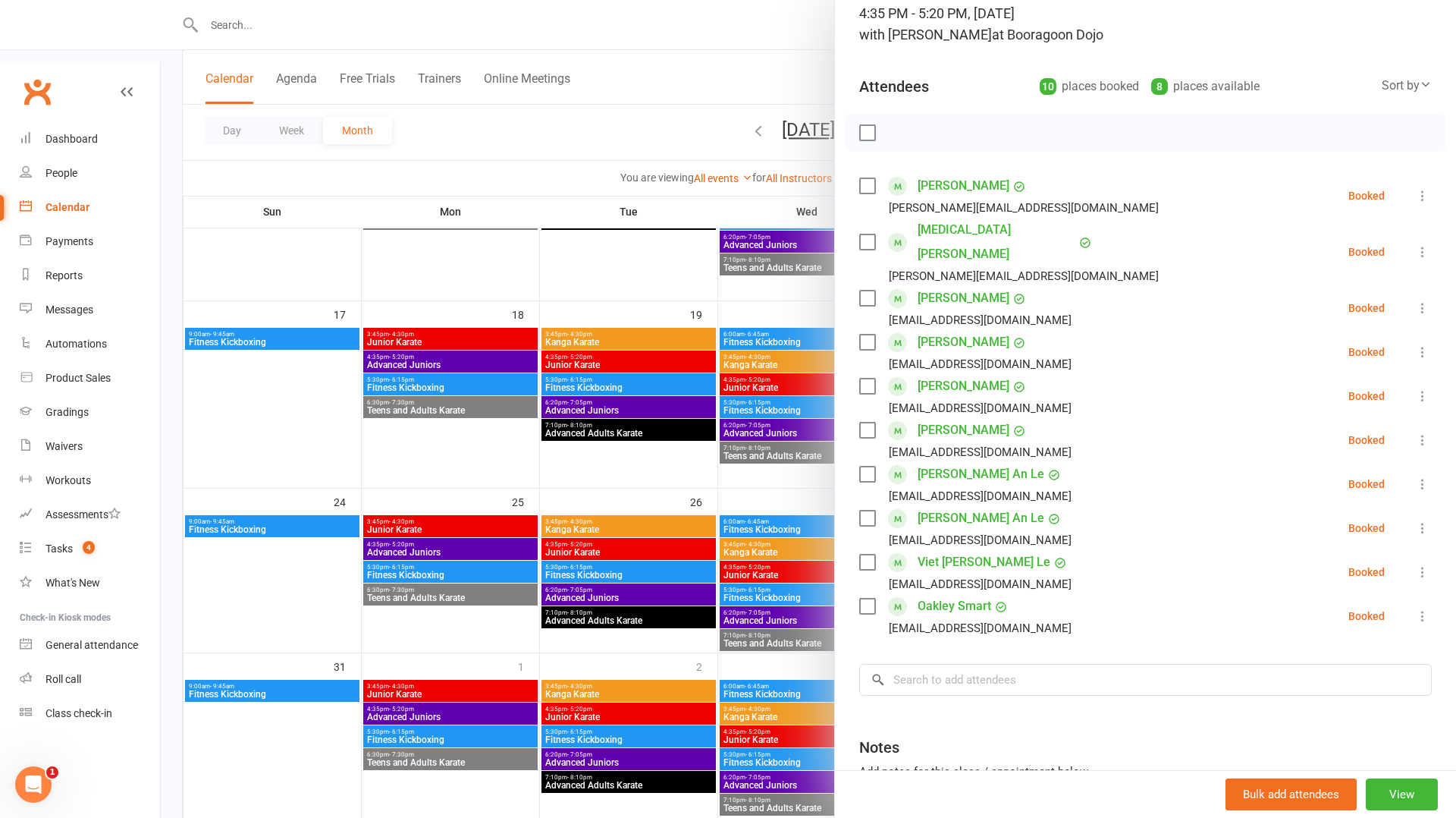
click at [751, 645] on div at bounding box center [809, 409] width 1296 height 818
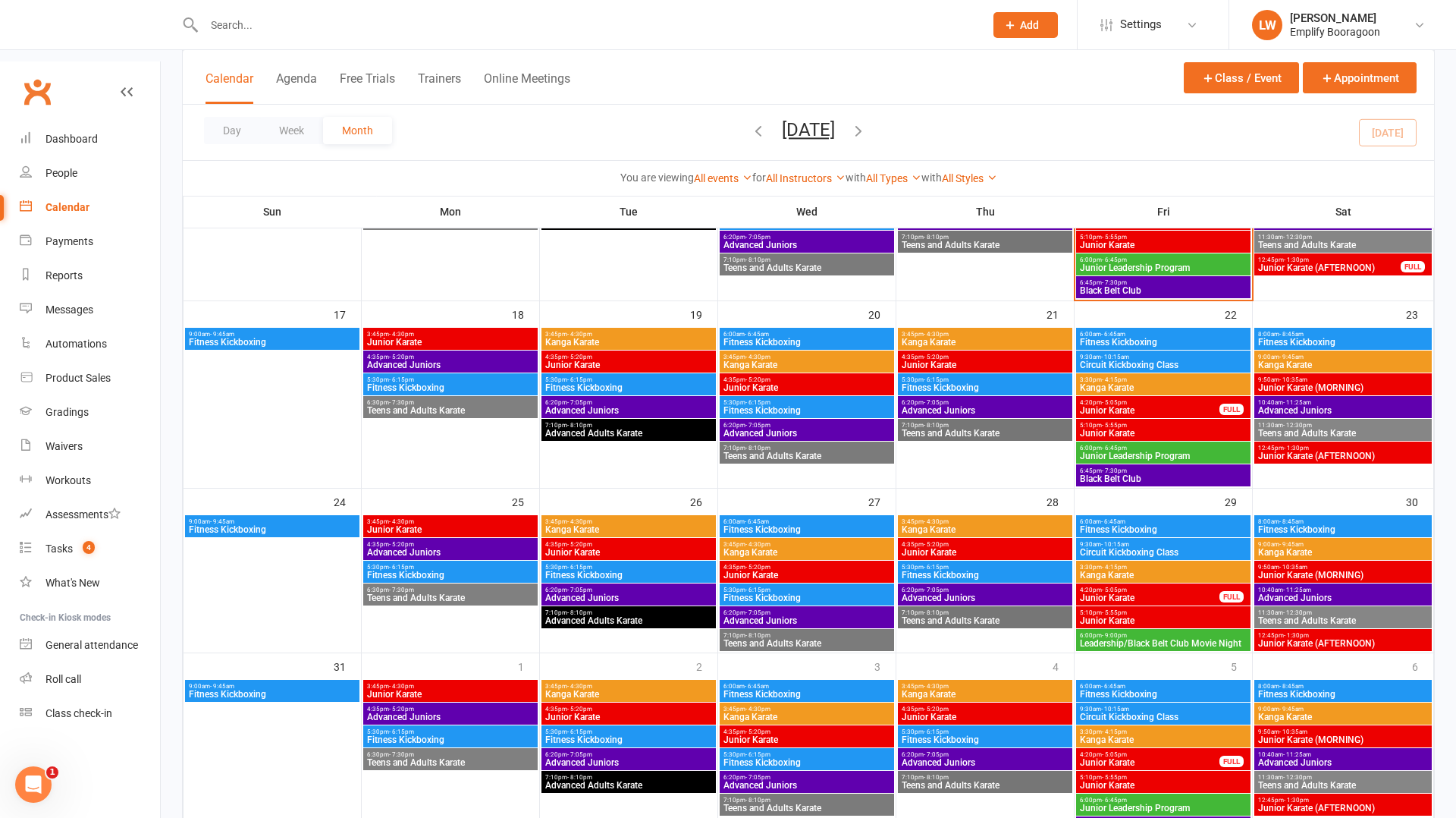
click at [1149, 781] on span "Junior Karate" at bounding box center [1164, 784] width 169 height 9
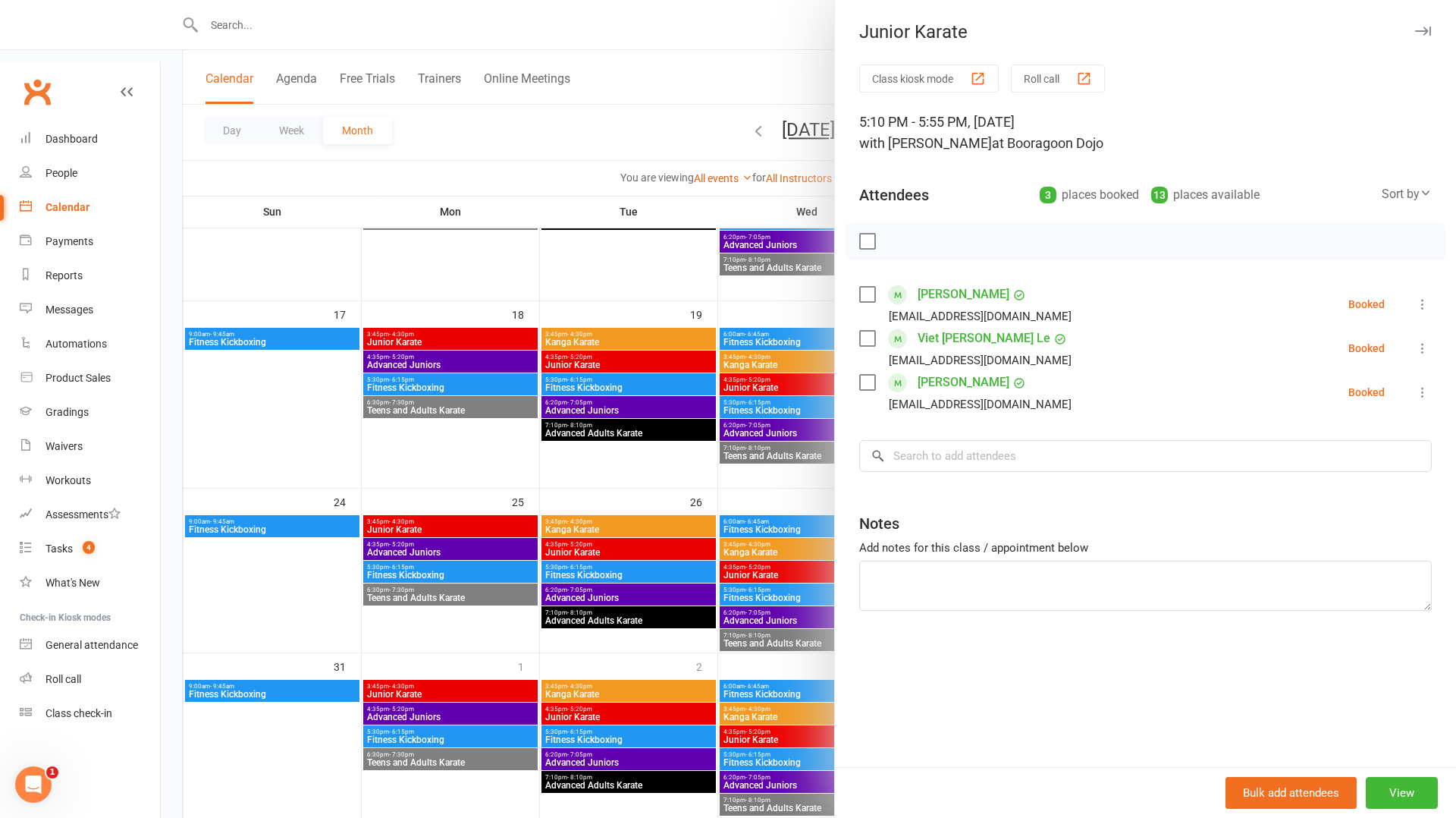
click at [736, 584] on div at bounding box center [809, 409] width 1296 height 818
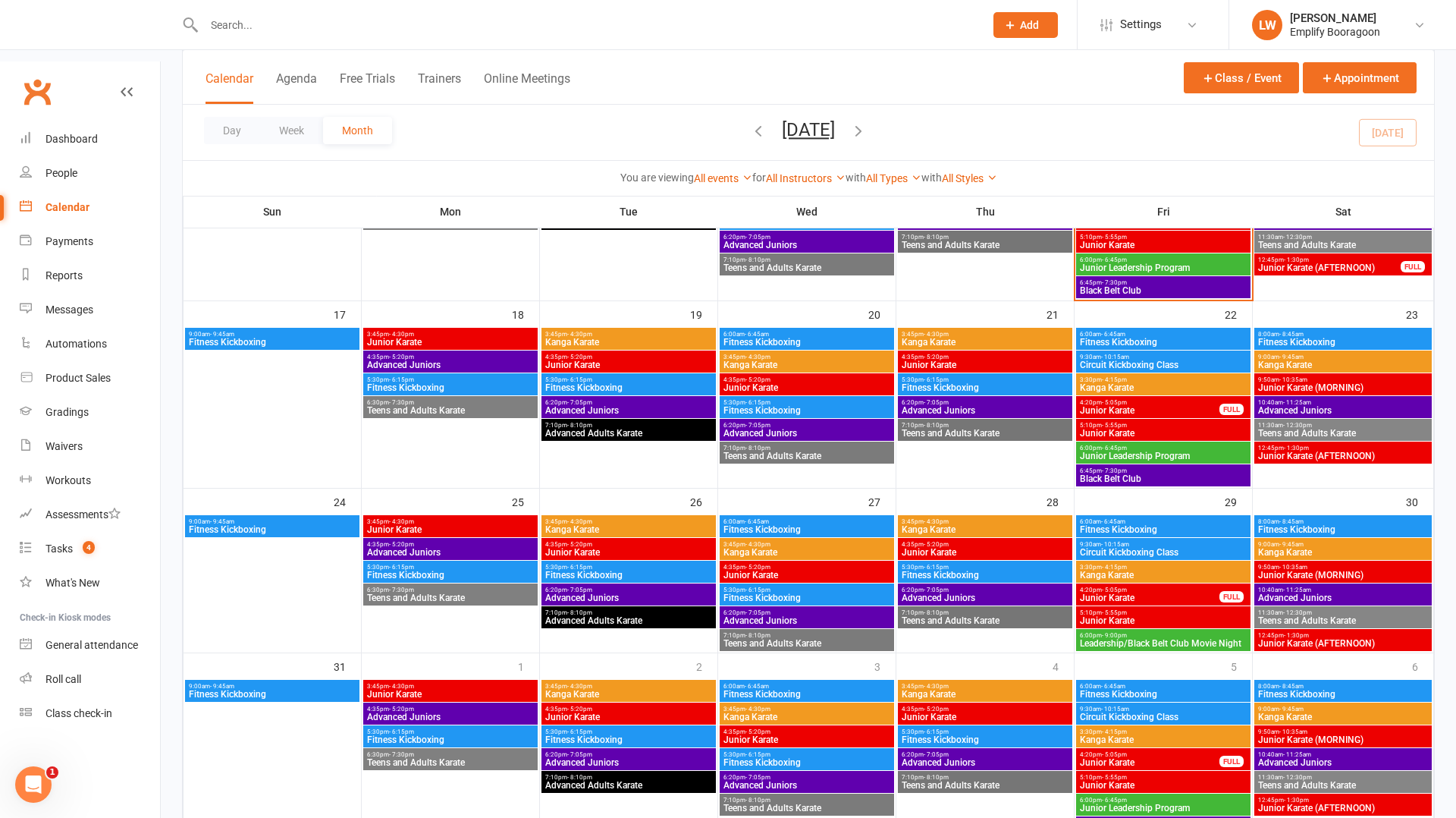
click at [867, 129] on icon "button" at bounding box center [858, 129] width 16 height 16
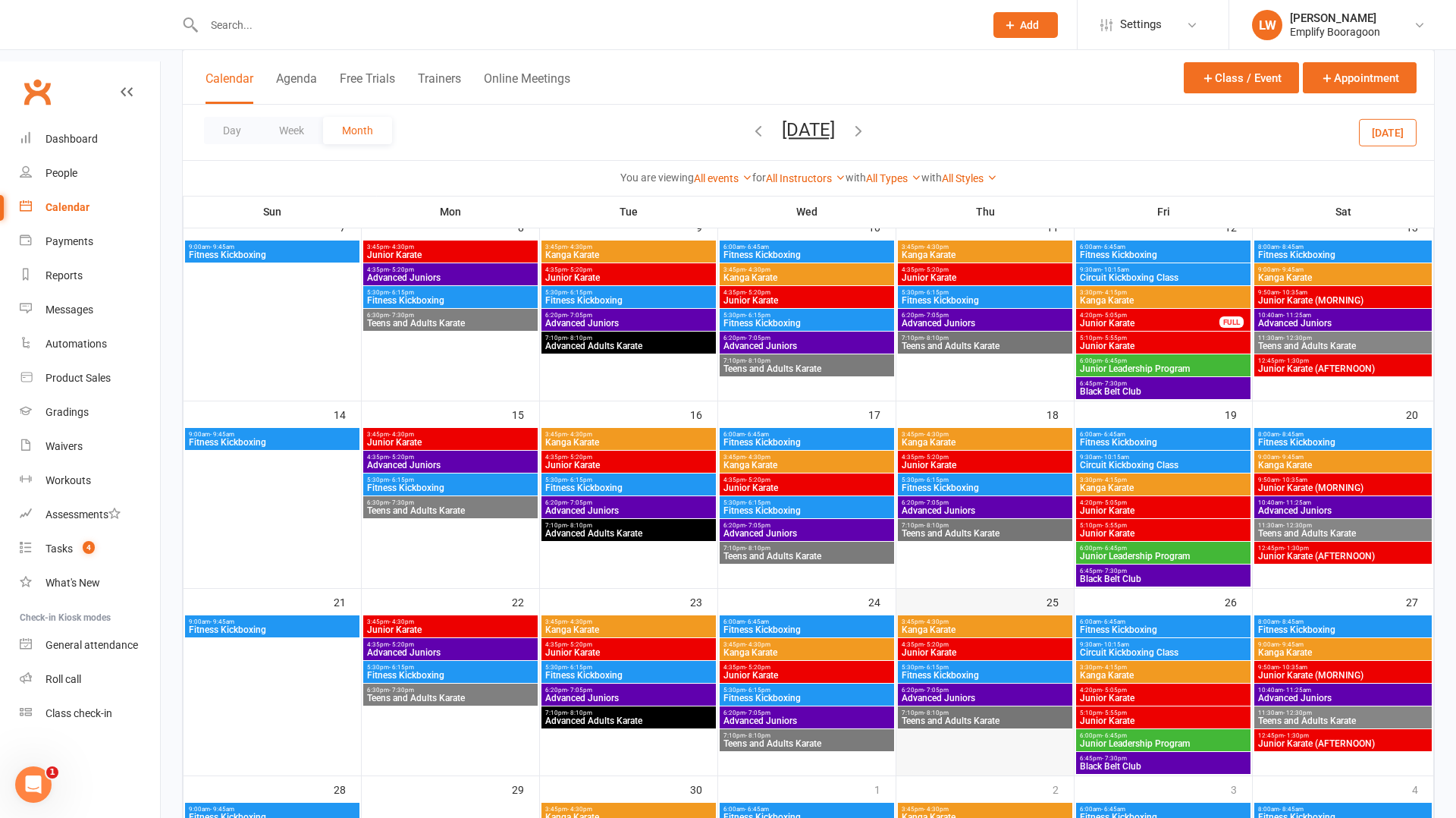
scroll to position [327, 0]
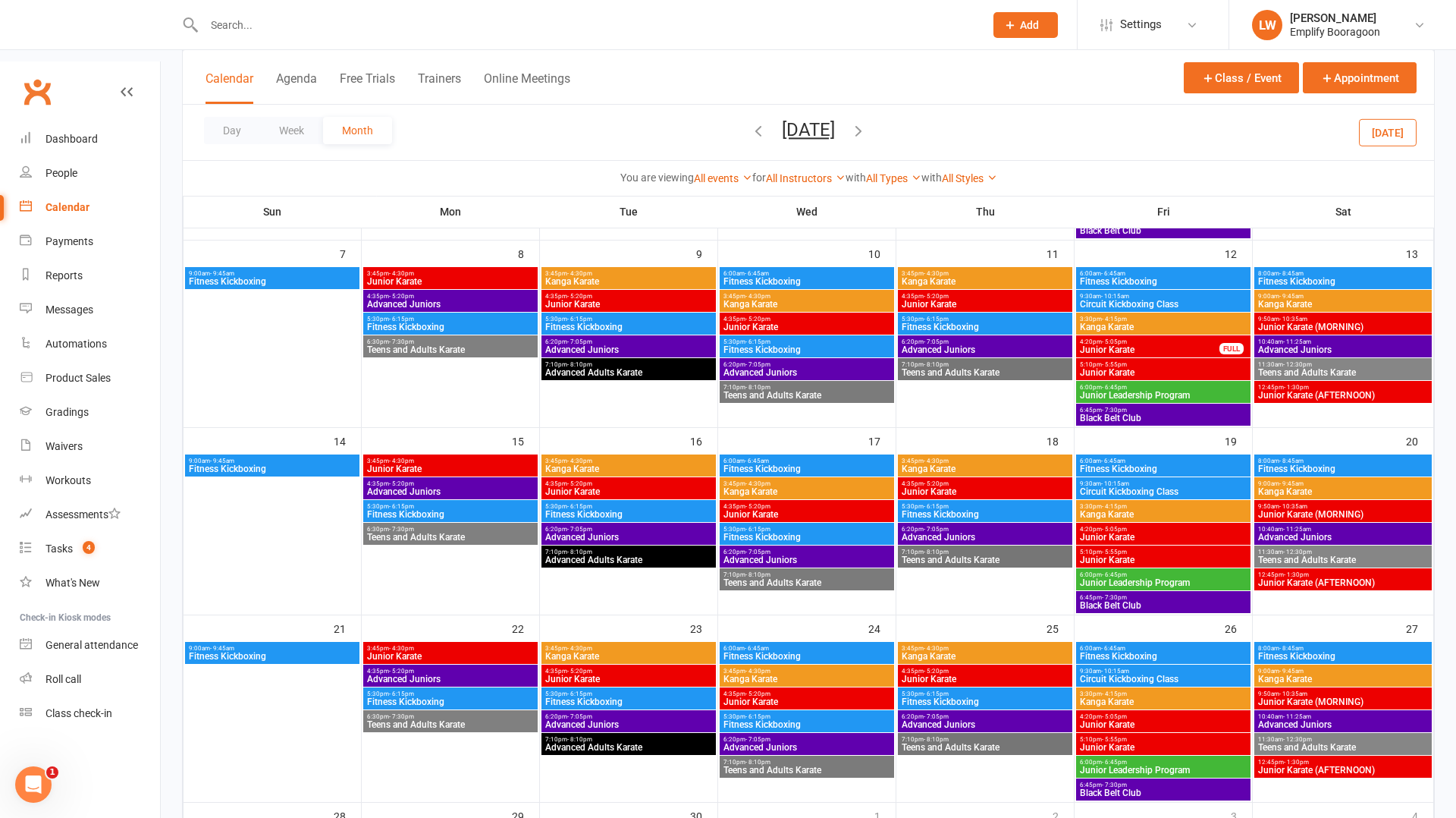
click at [813, 510] on span "Junior Karate" at bounding box center [807, 514] width 169 height 9
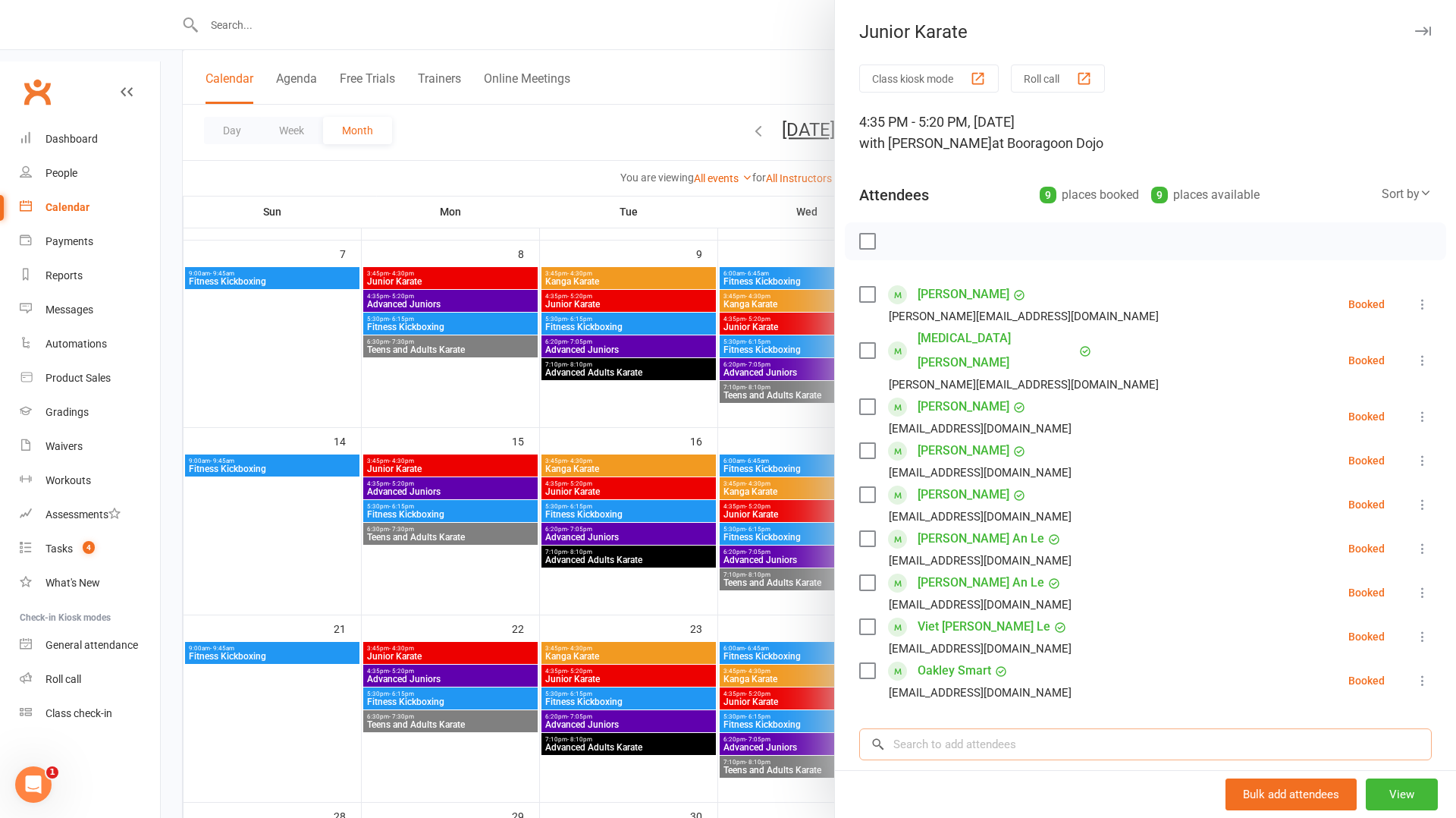
click at [1002, 729] on input "search" at bounding box center [1145, 744] width 572 height 32
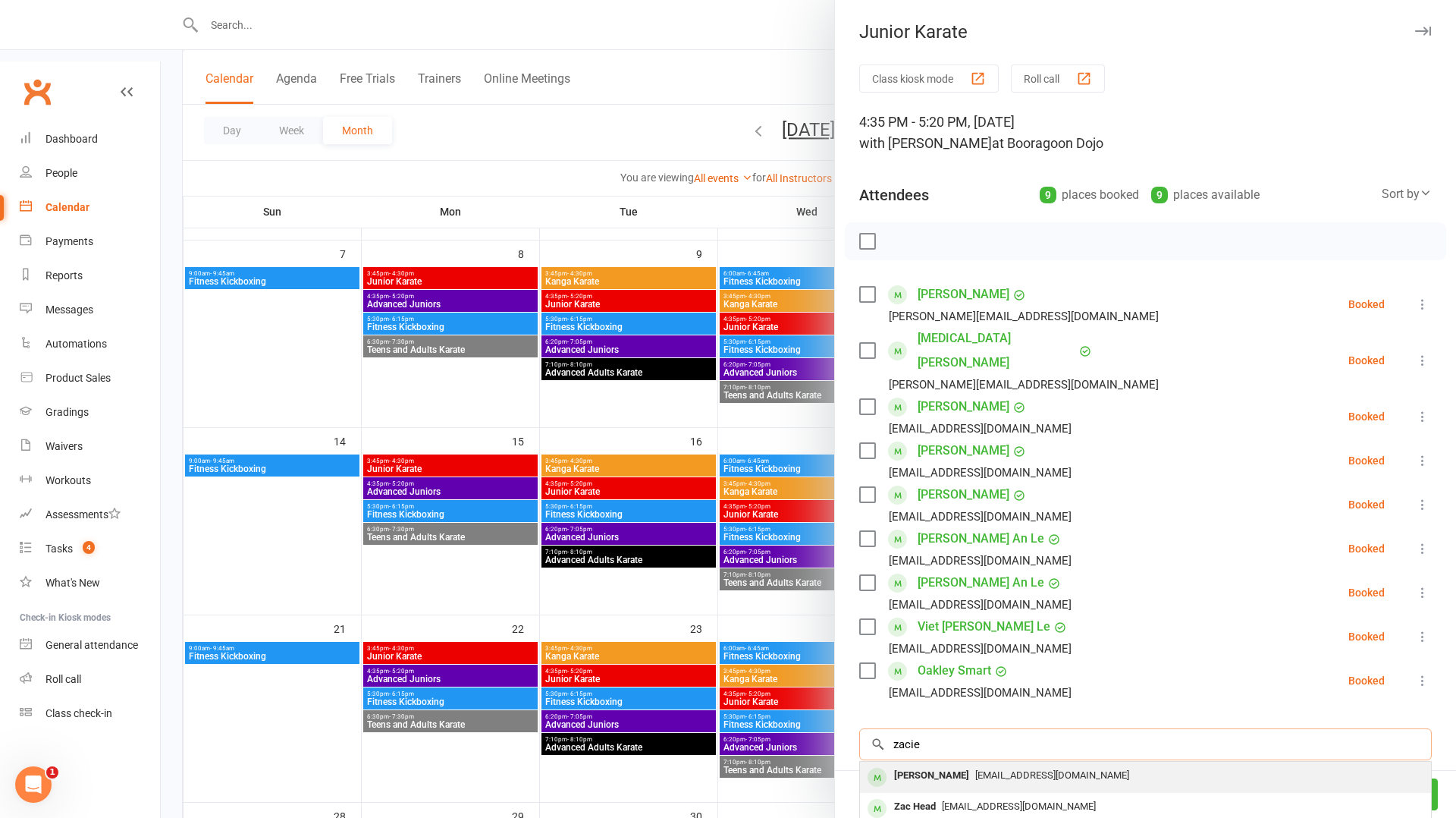
type input "zacie"
click at [1013, 769] on span "drdana14@gmail.com" at bounding box center [1052, 775] width 154 height 12
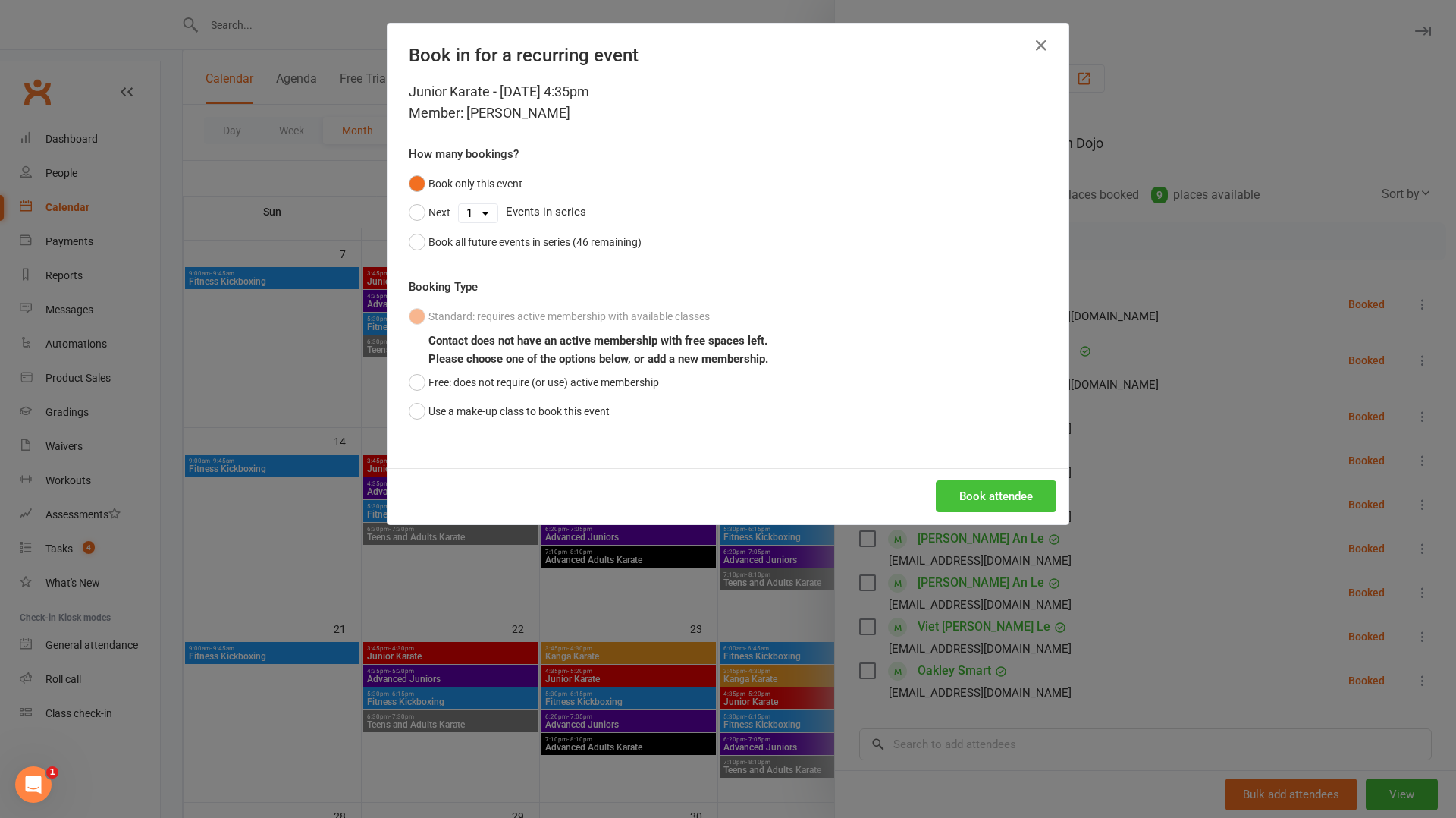
click at [994, 499] on button "Book attendee" at bounding box center [997, 496] width 121 height 32
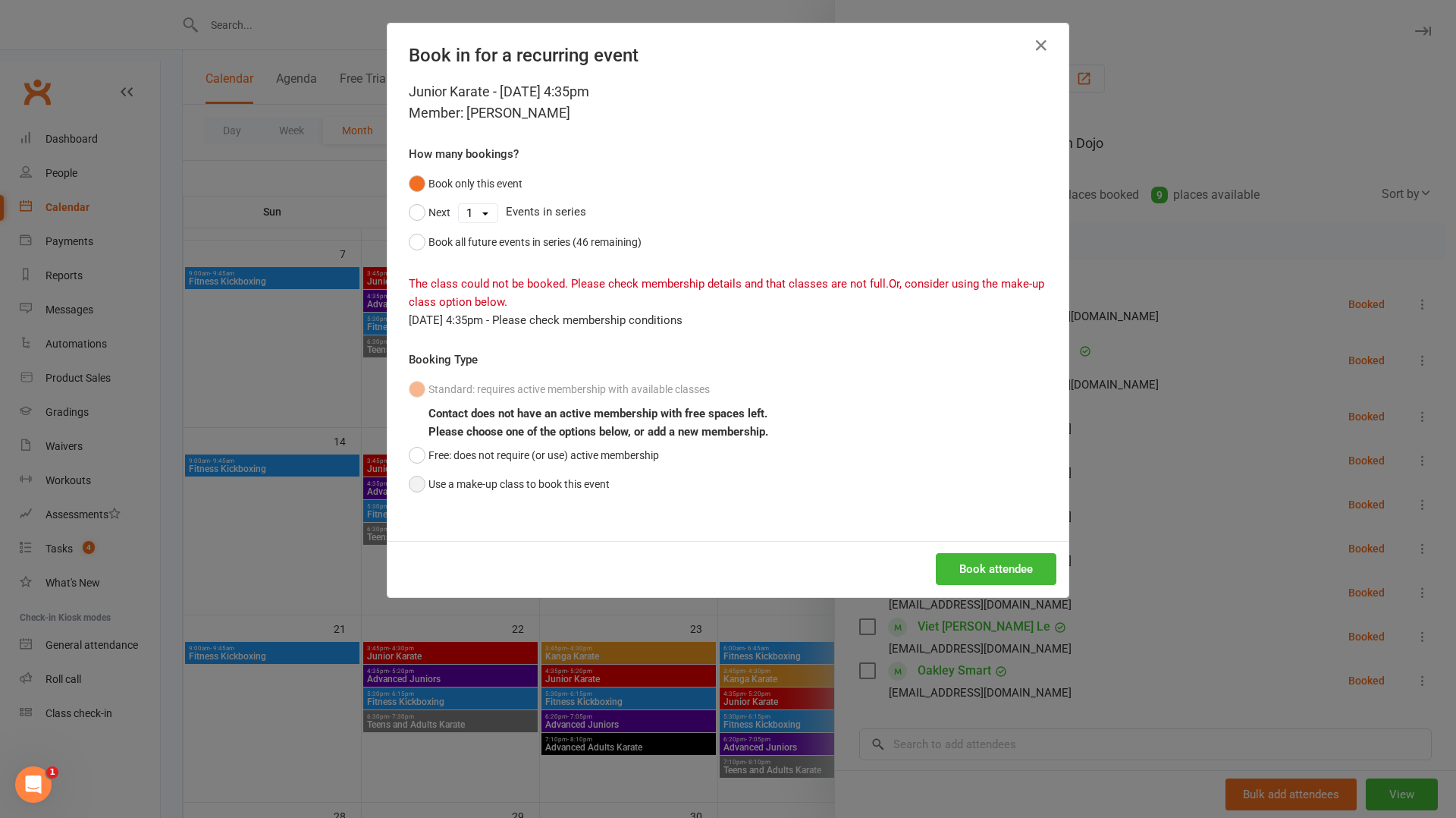
click at [579, 492] on button "Use a make-up class to book this event" at bounding box center [510, 484] width 201 height 29
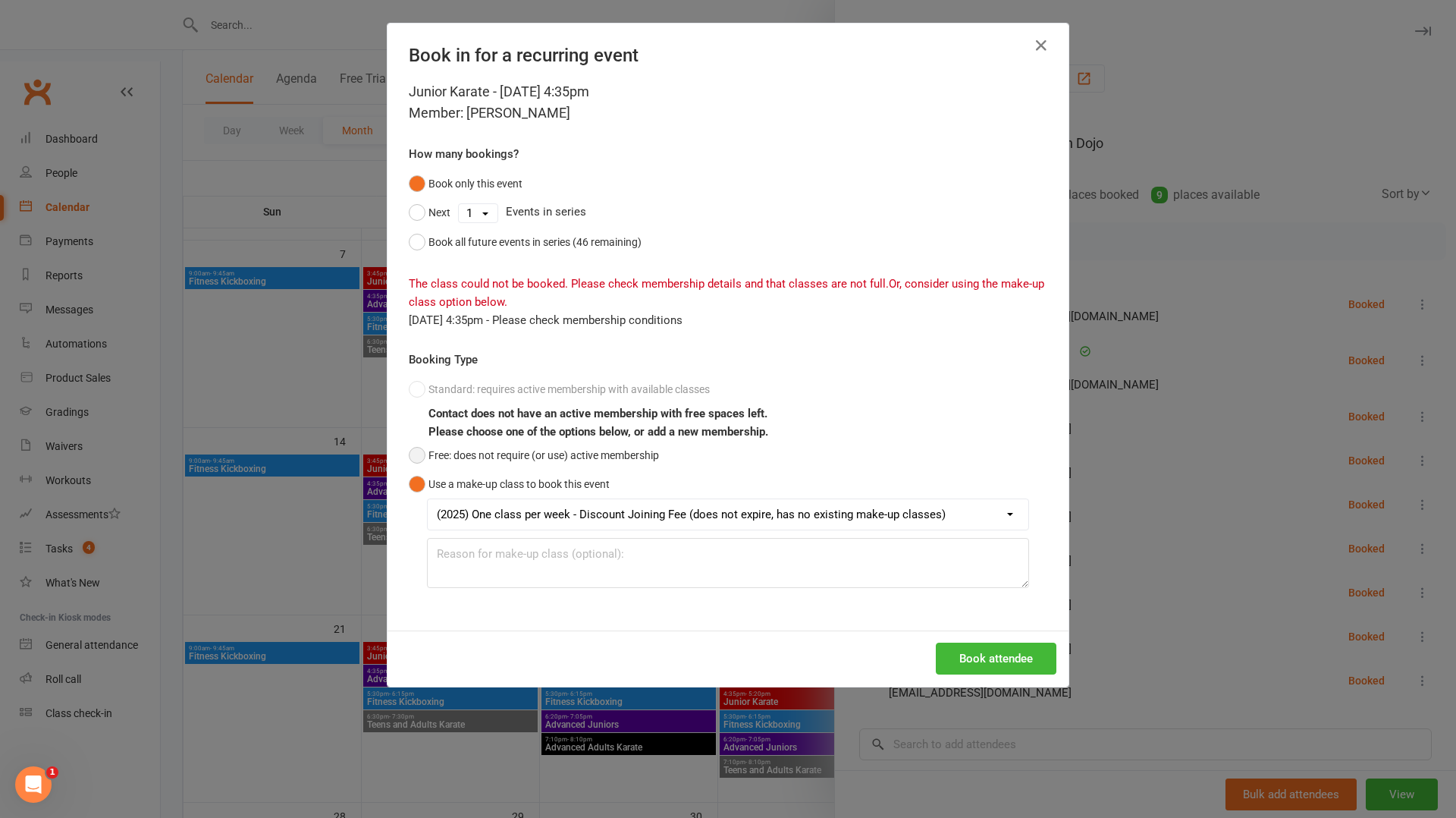
click at [485, 455] on button "Free: does not require (or use) active membership" at bounding box center [534, 456] width 250 height 29
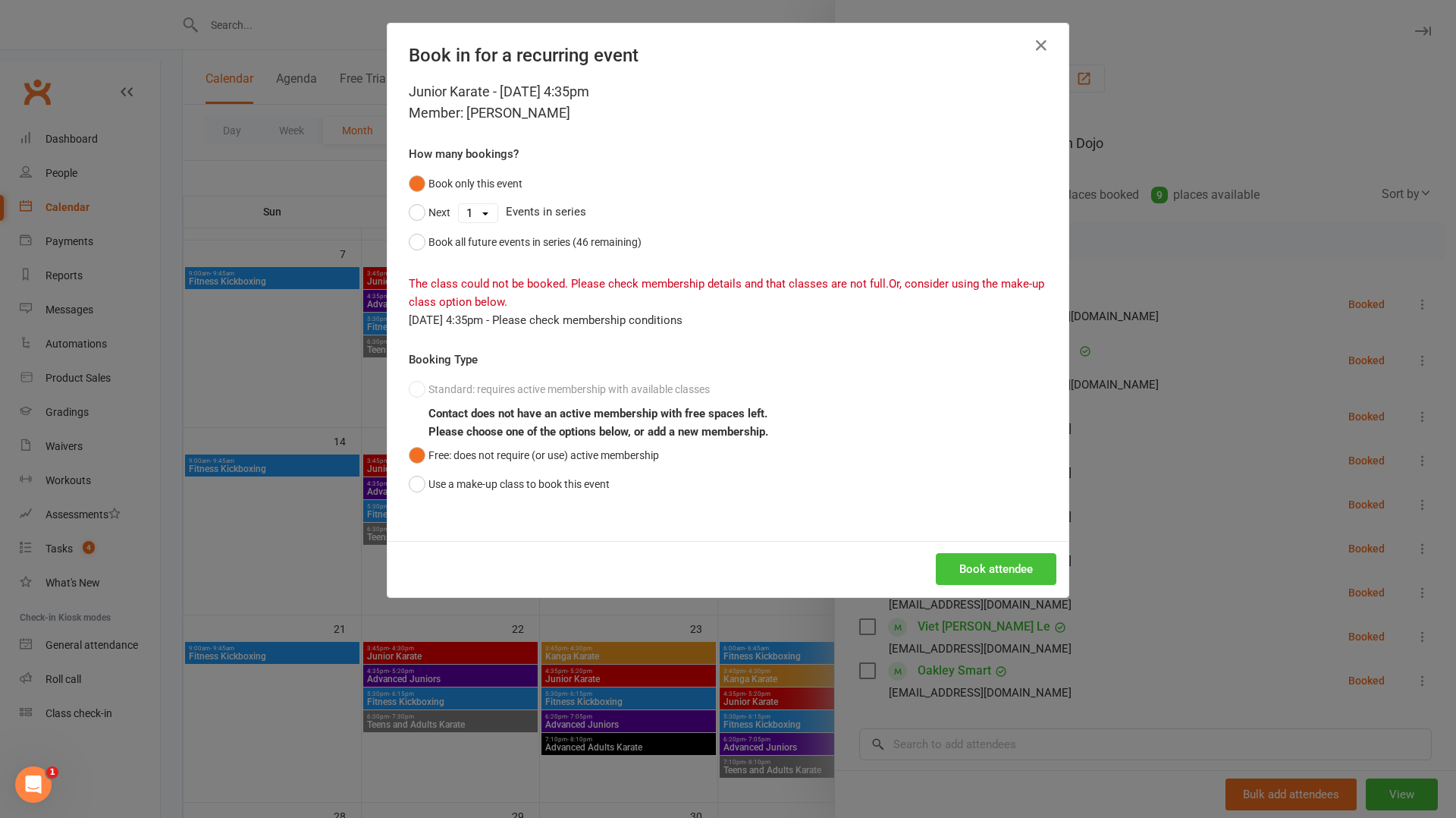
click at [999, 574] on button "Book attendee" at bounding box center [997, 569] width 121 height 32
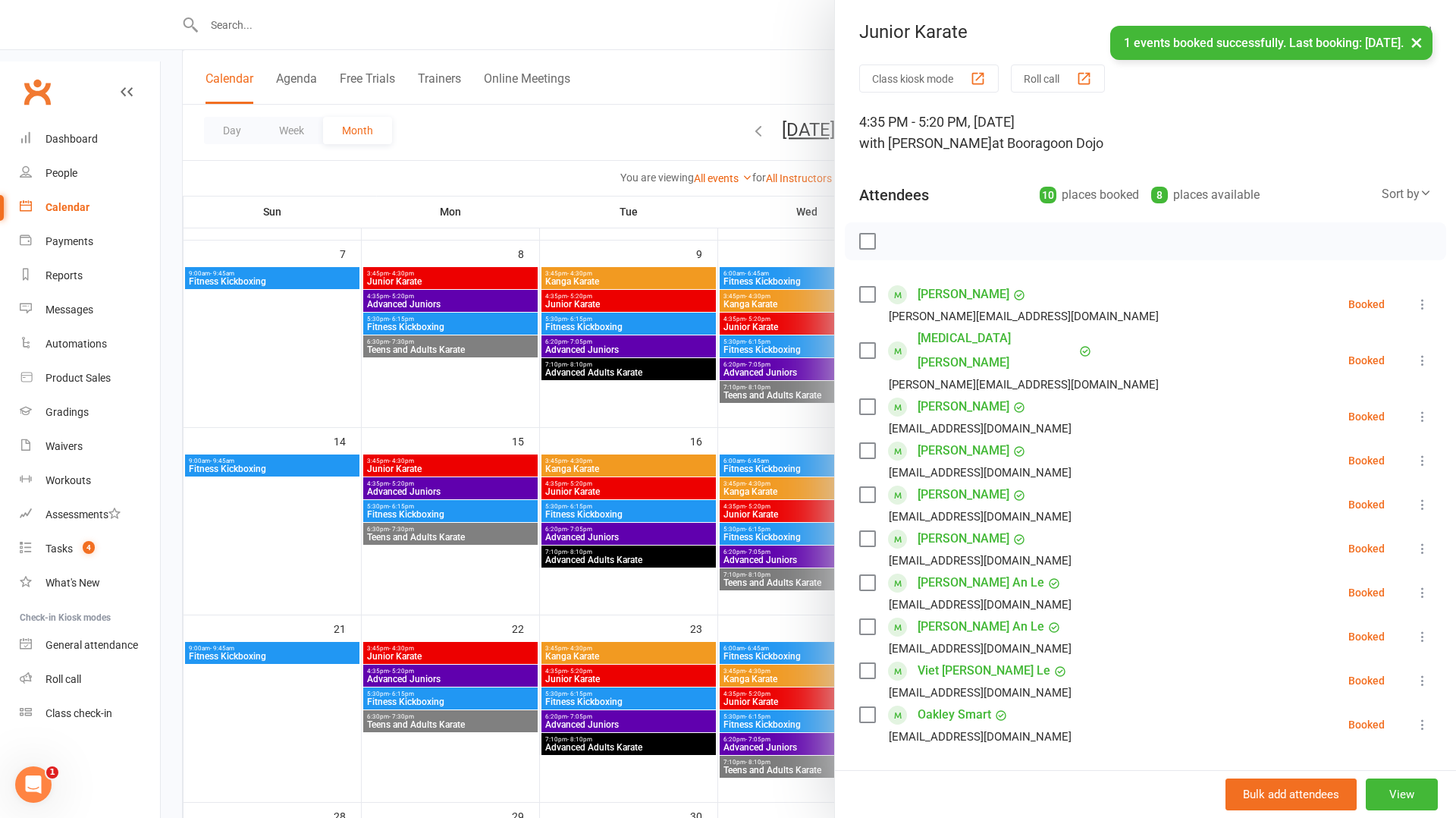
click at [941, 526] on link "[PERSON_NAME]" at bounding box center [964, 538] width 92 height 24
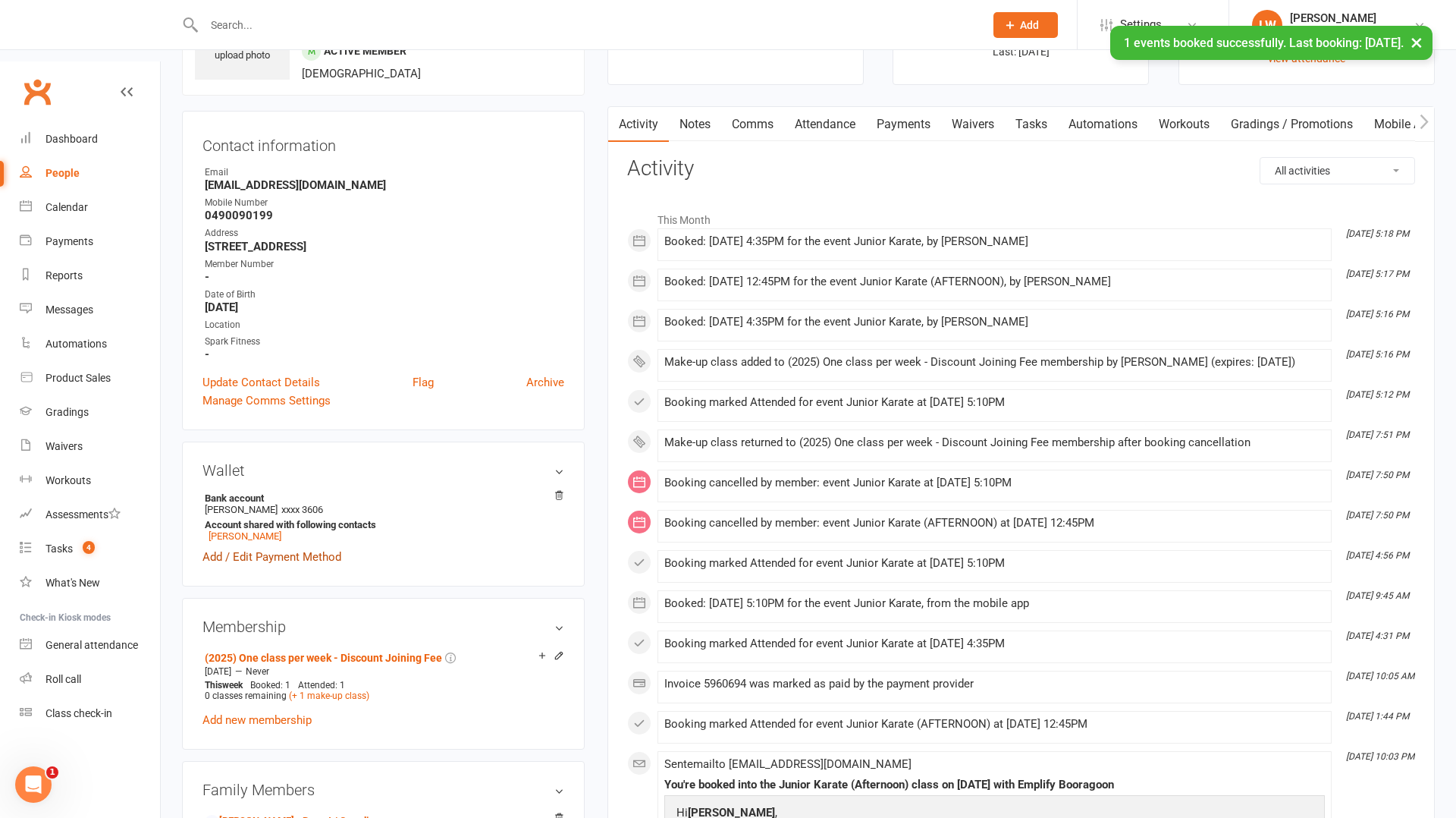
scroll to position [156, 0]
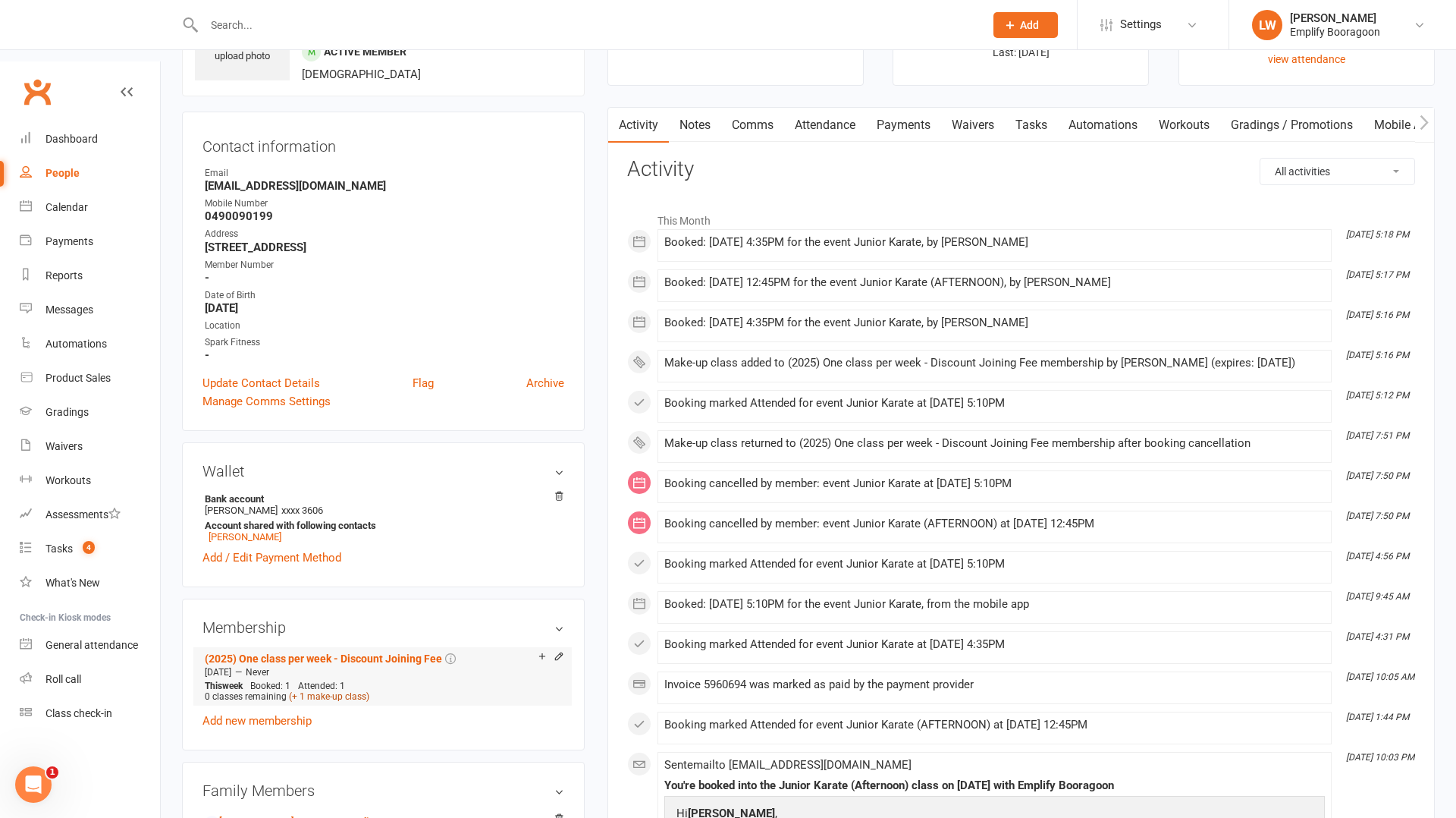
click at [331, 691] on link "(+ 1 make-up class)" at bounding box center [330, 696] width 81 height 11
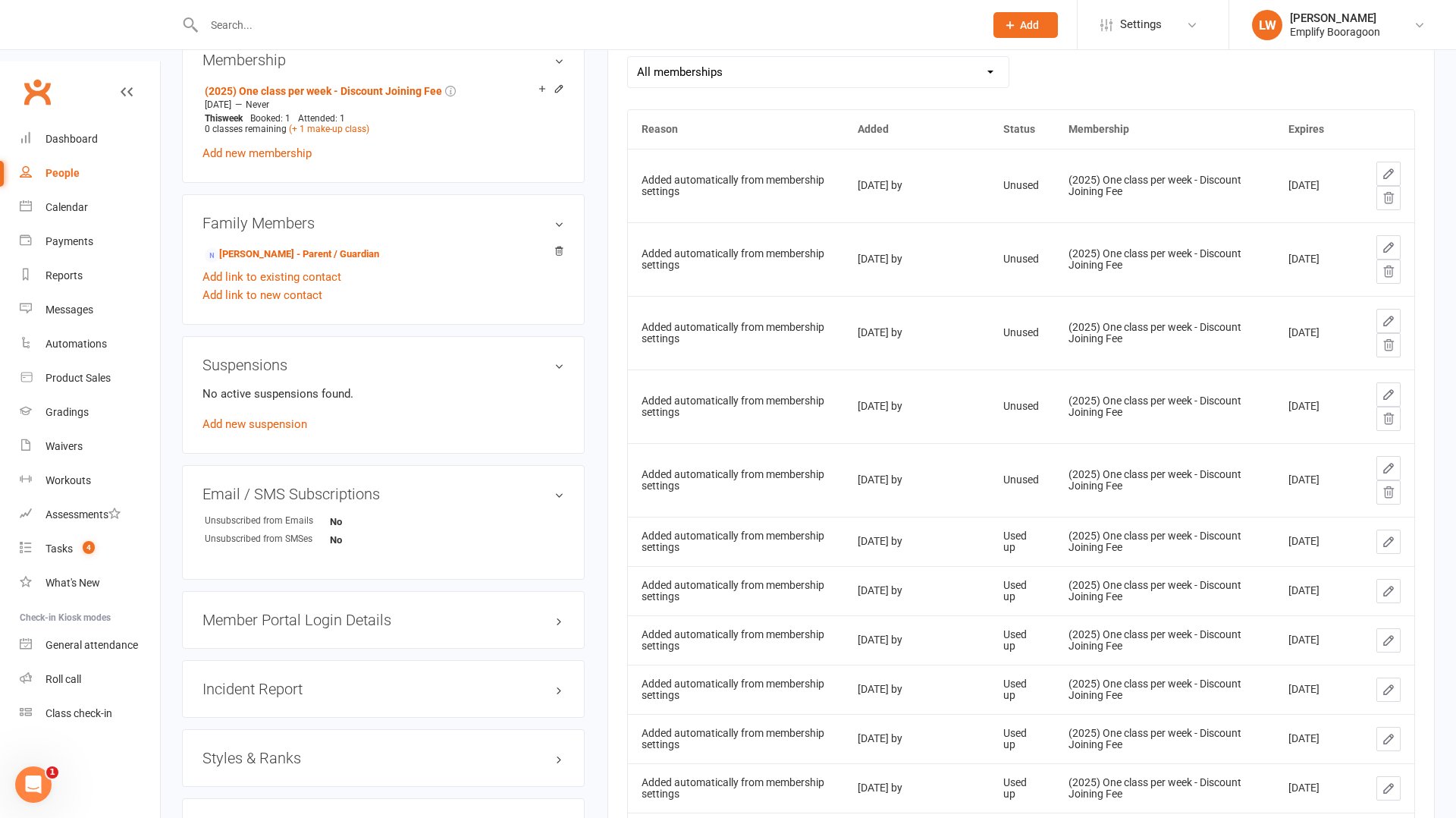
scroll to position [728, 0]
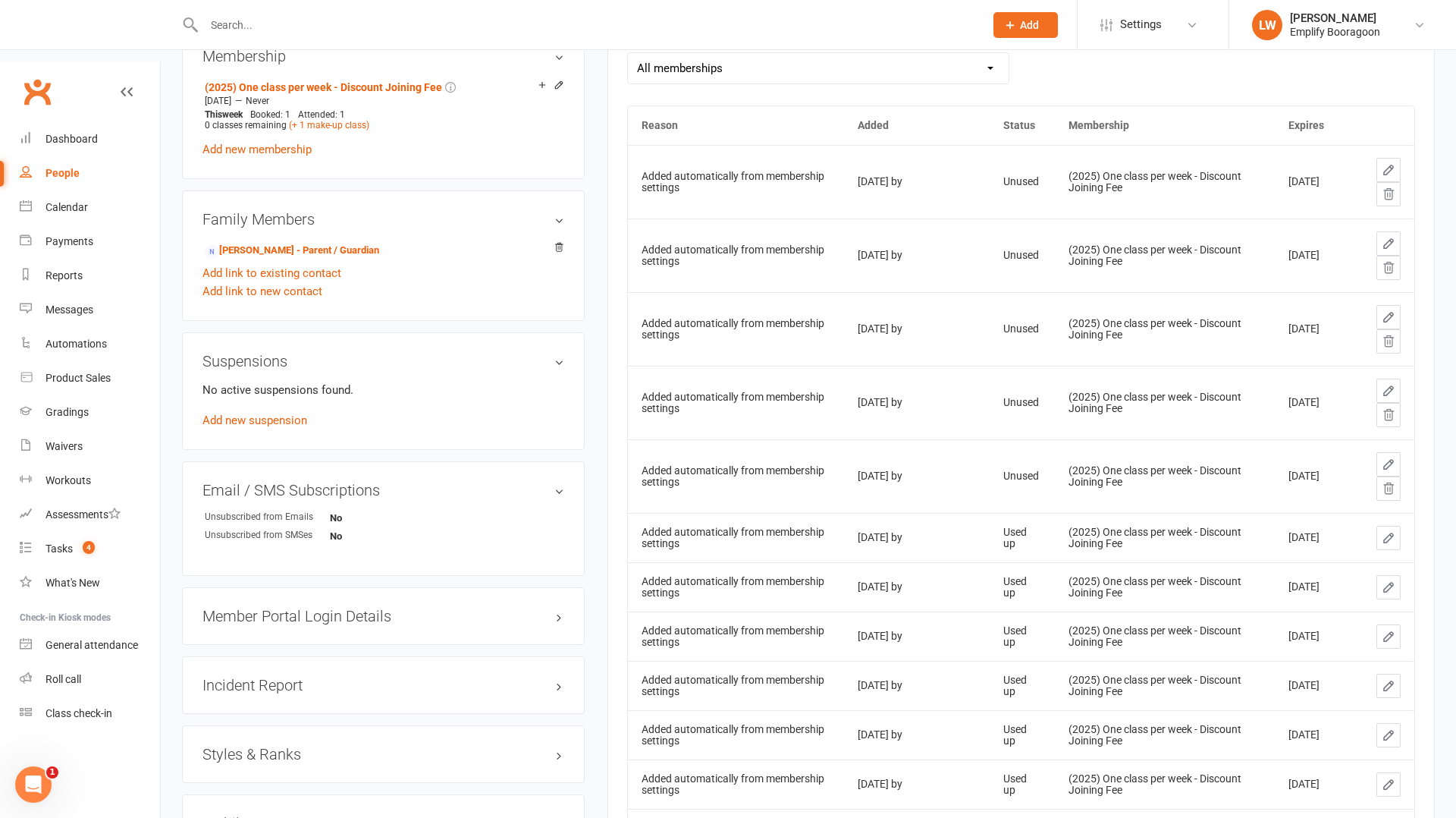
click at [1385, 482] on icon at bounding box center [1389, 487] width 10 height 11
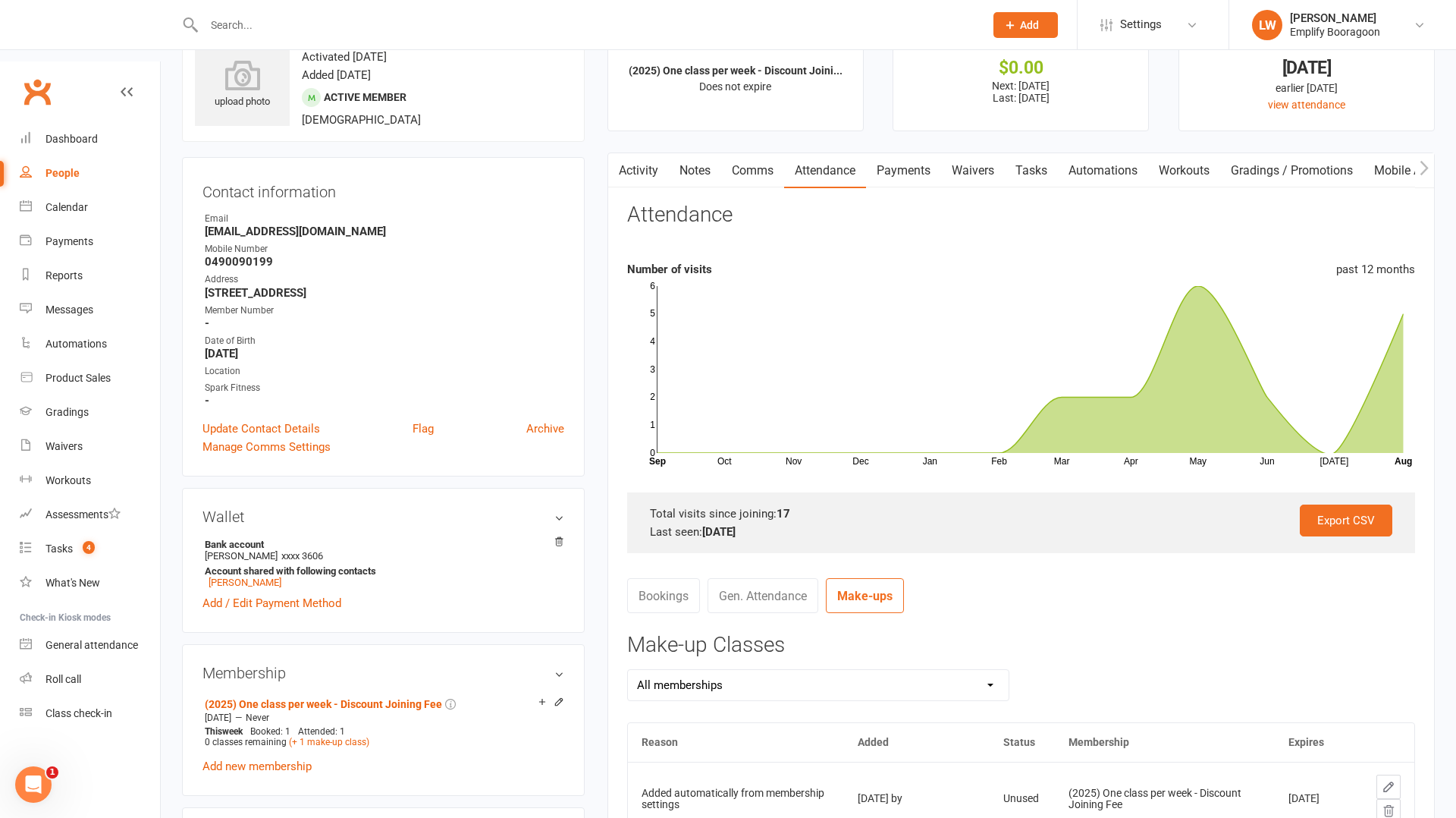
scroll to position [105, 0]
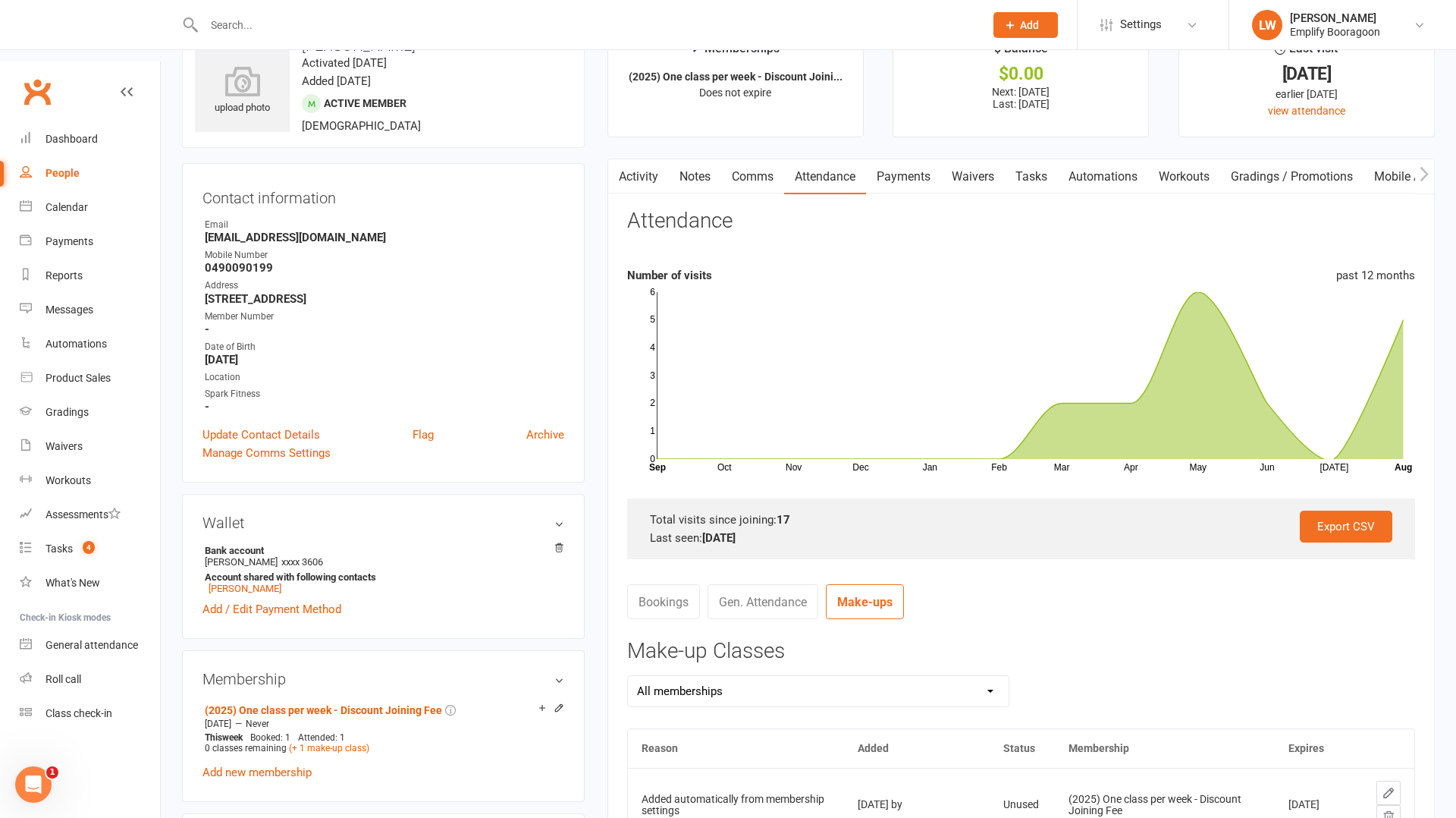
click at [638, 159] on link "Activity" at bounding box center [638, 176] width 60 height 35
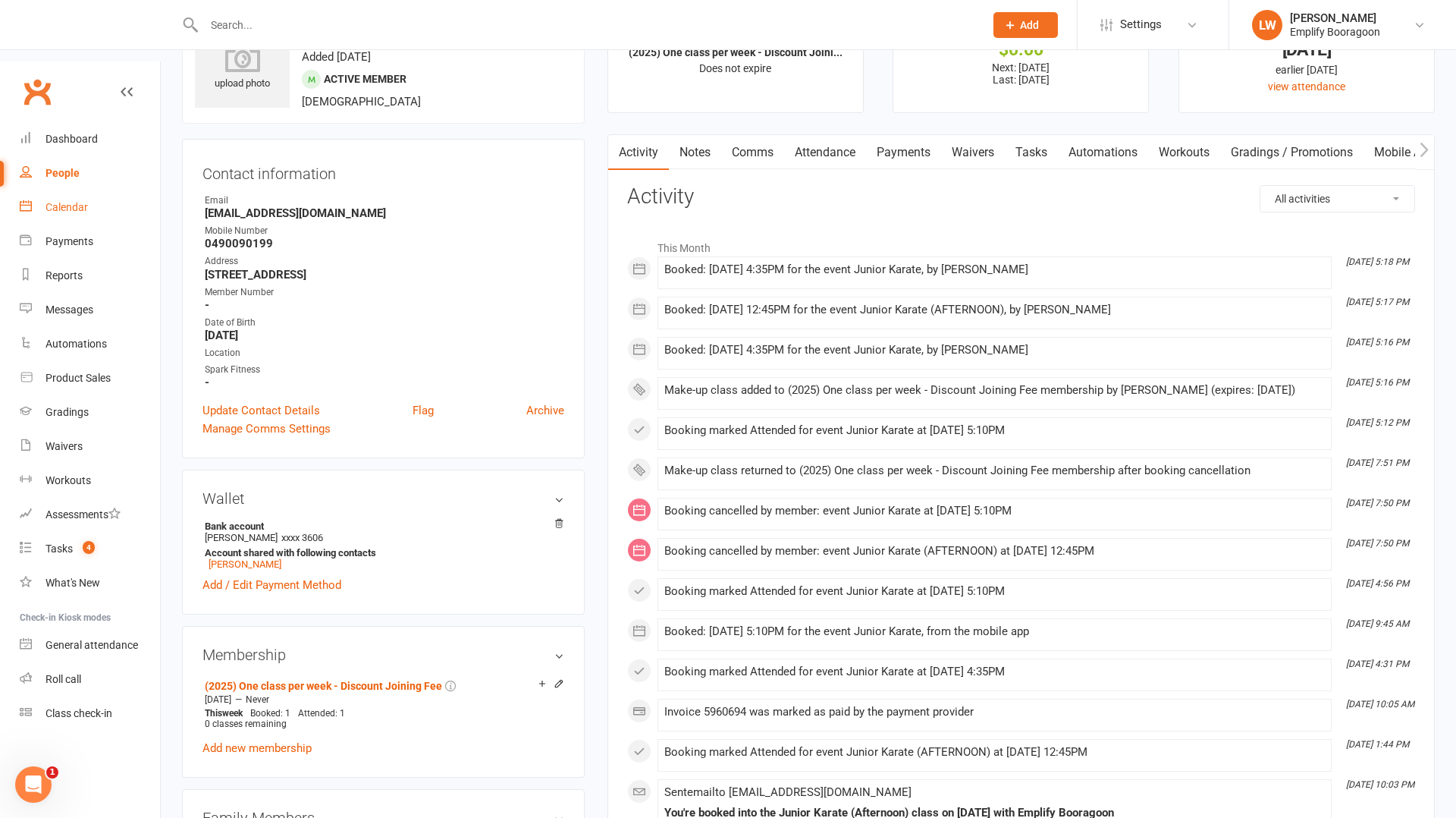
click at [71, 201] on div "Calendar" at bounding box center [66, 207] width 42 height 12
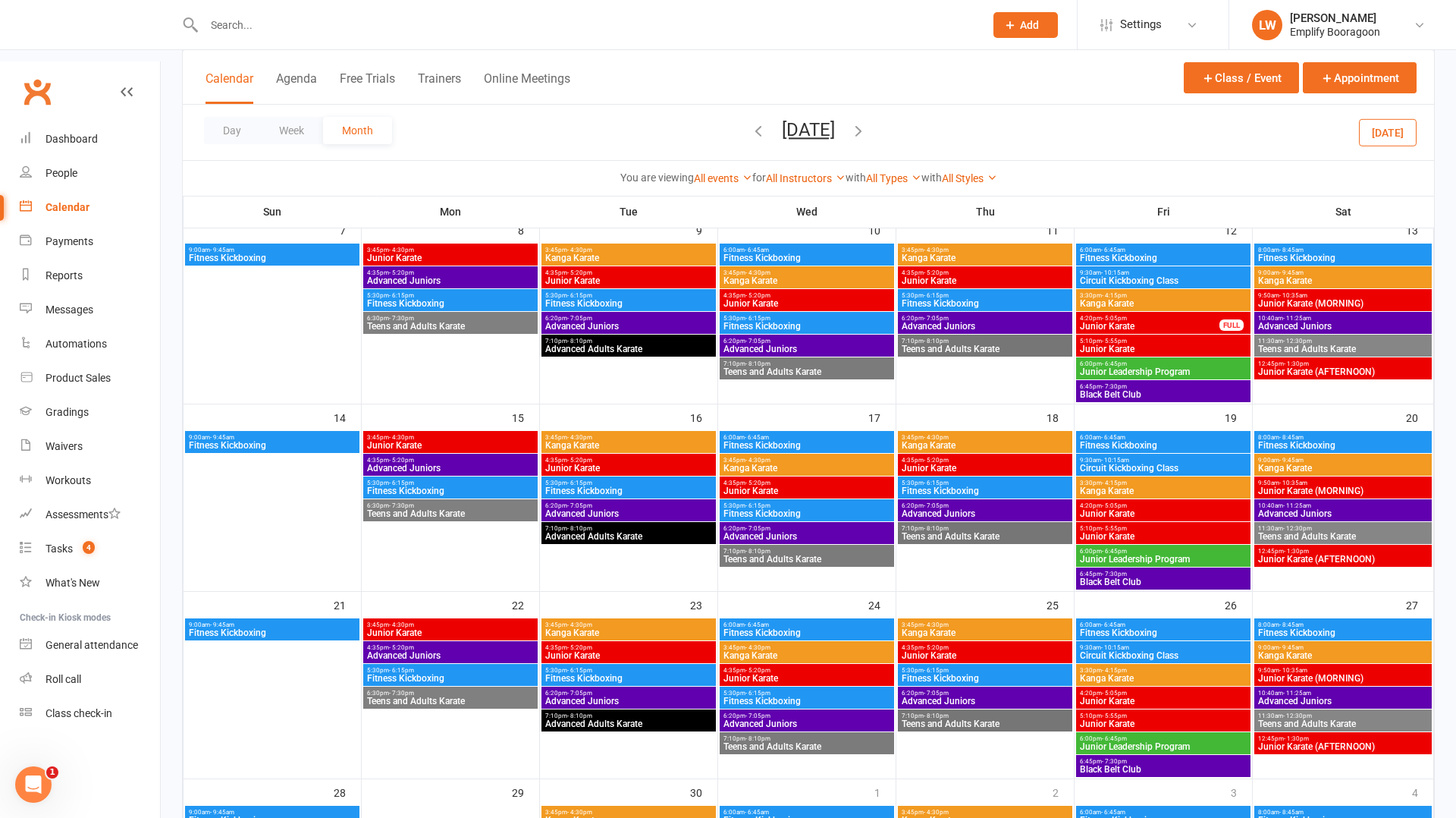
scroll to position [169, 0]
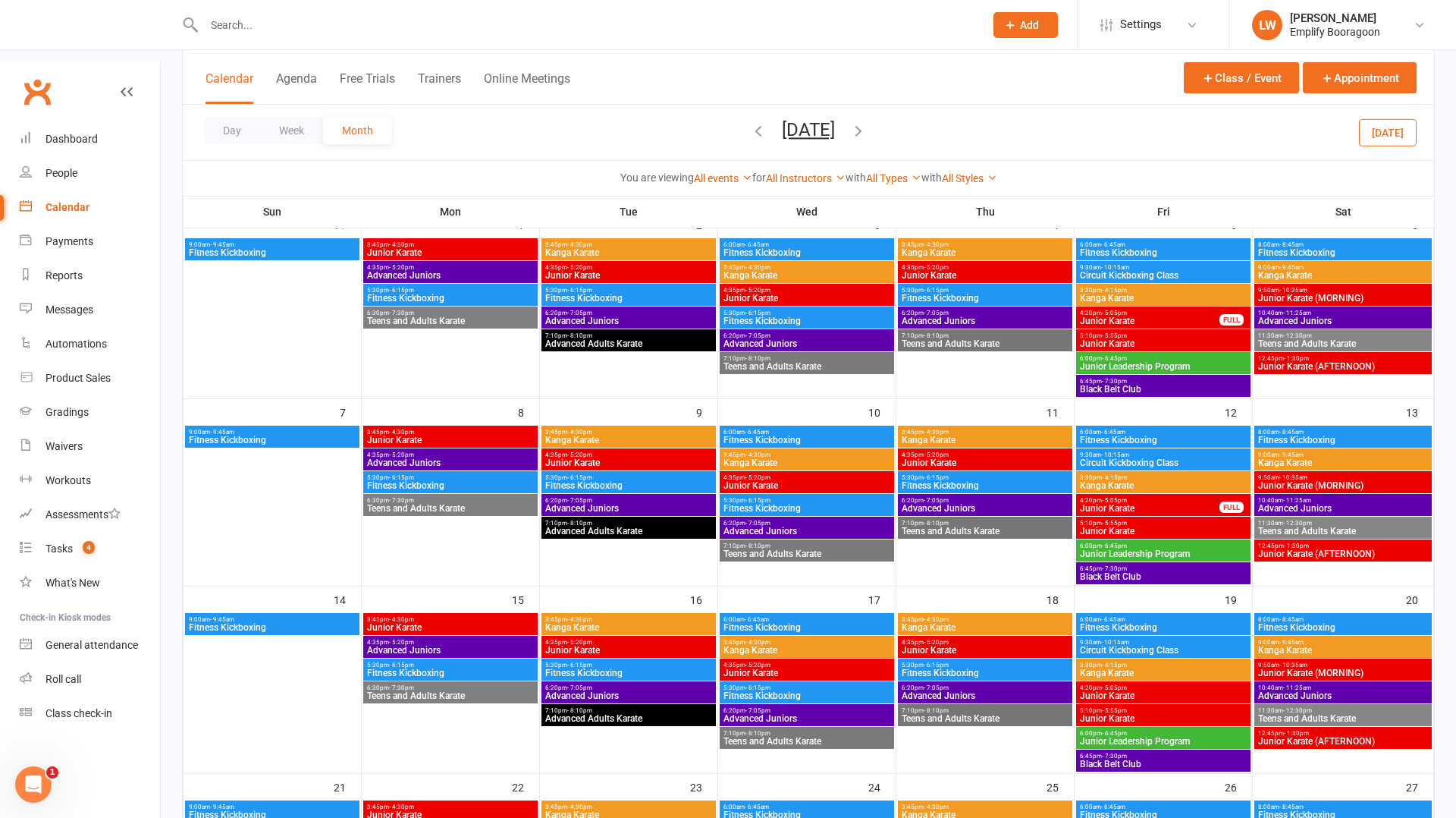
click at [805, 668] on span "Junior Karate" at bounding box center [807, 672] width 169 height 9
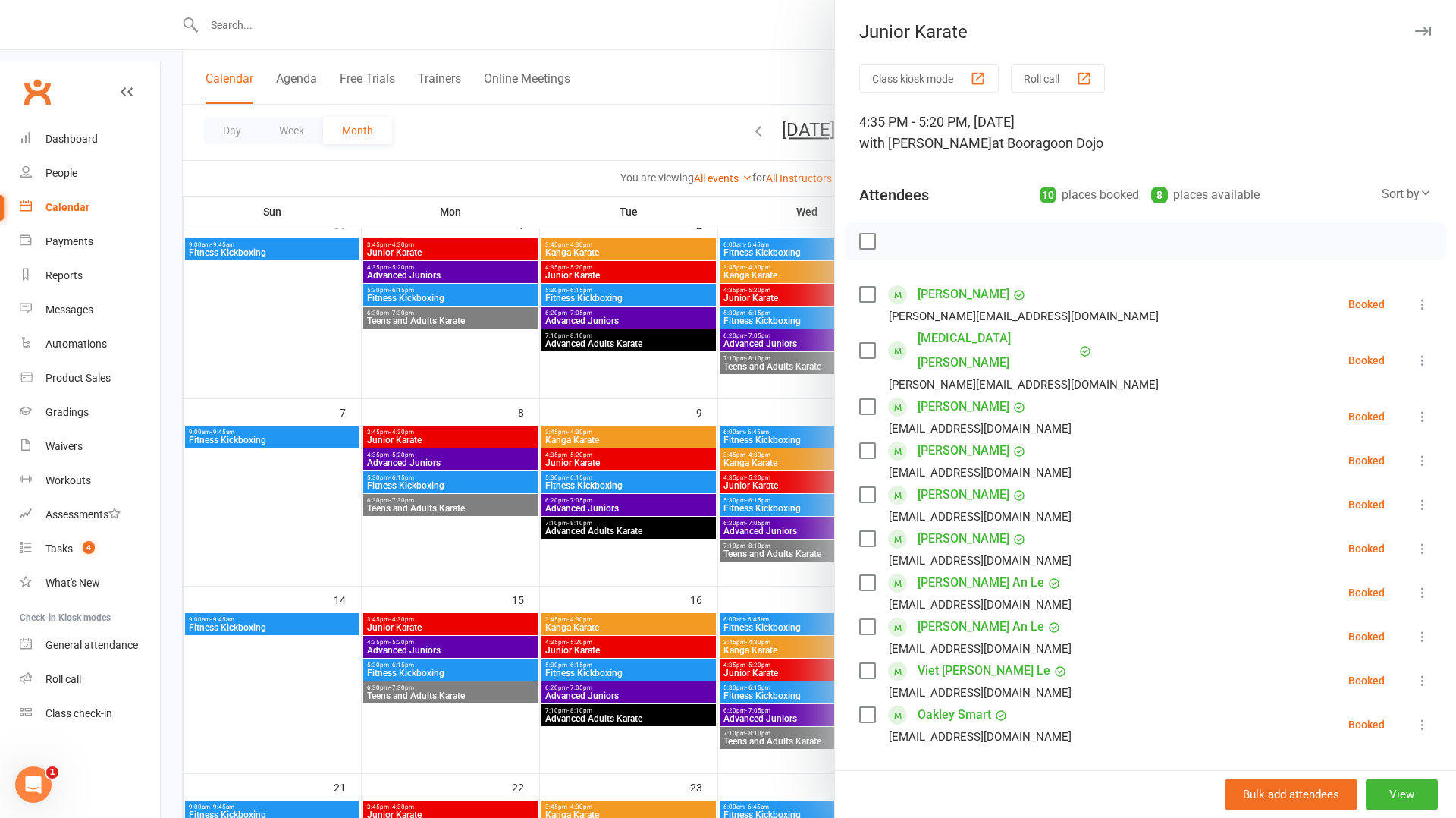
scroll to position [74, 0]
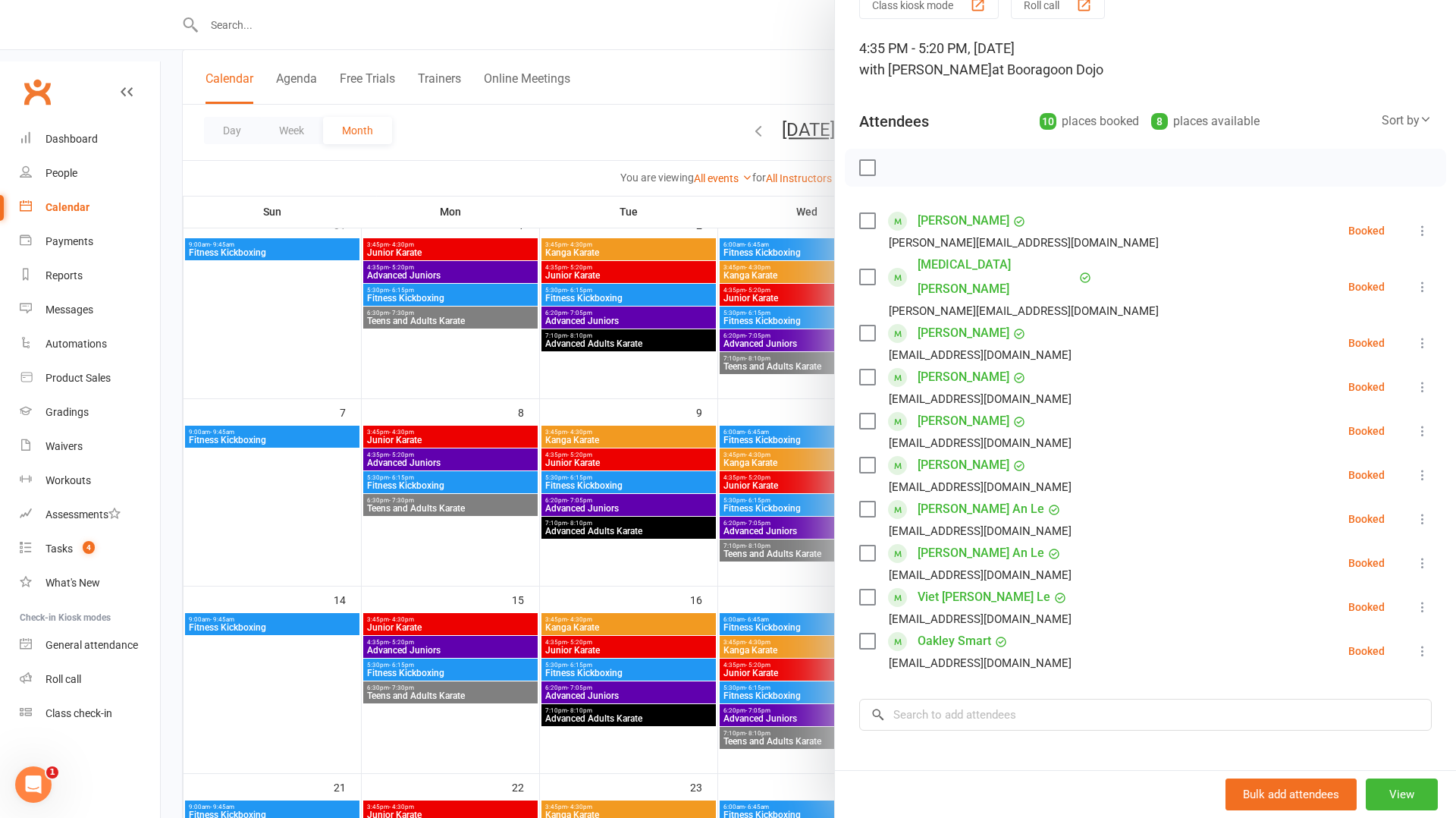
click at [596, 600] on div at bounding box center [809, 409] width 1296 height 818
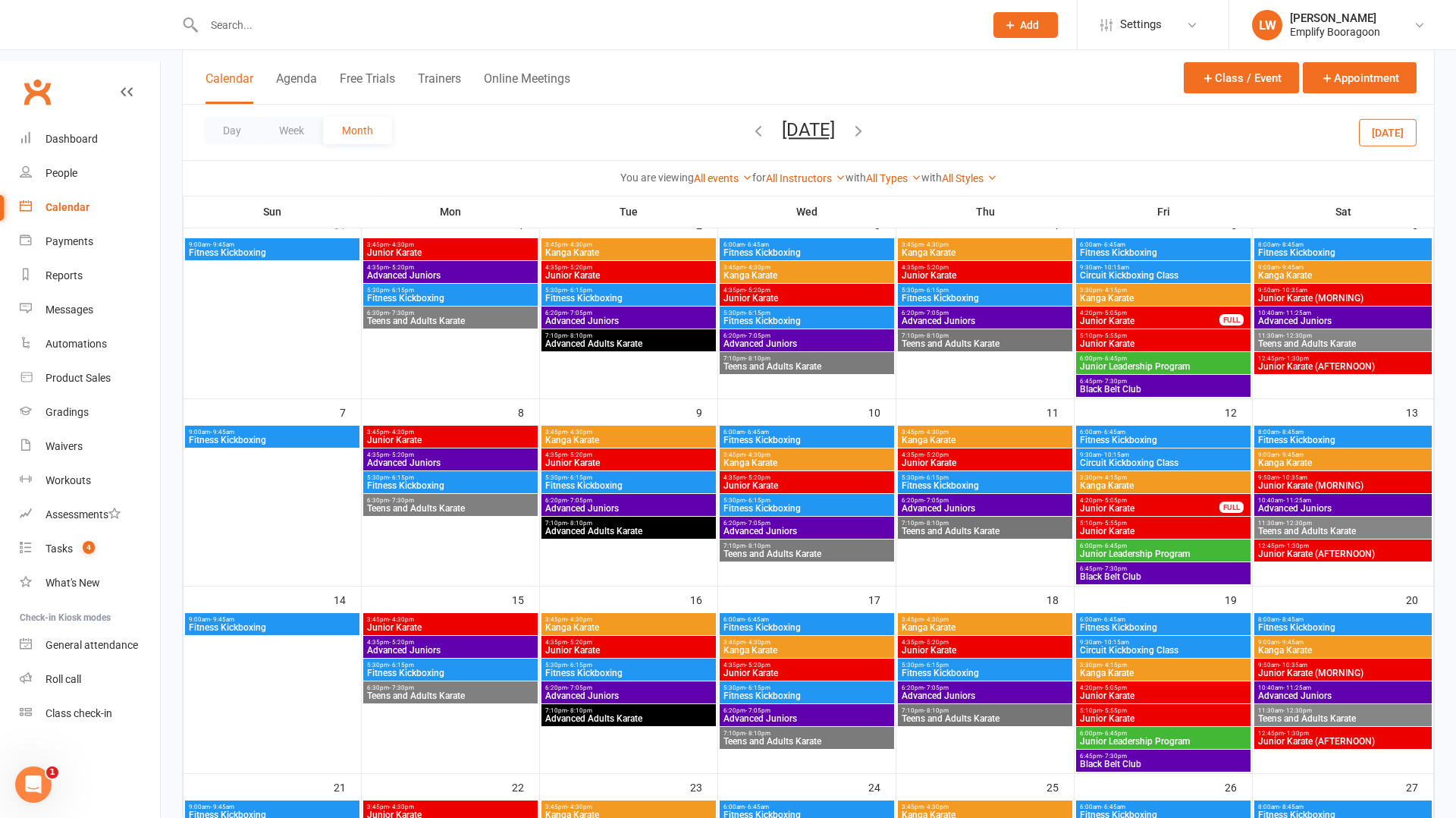
click at [1390, 132] on button "[DATE]" at bounding box center [1388, 131] width 58 height 27
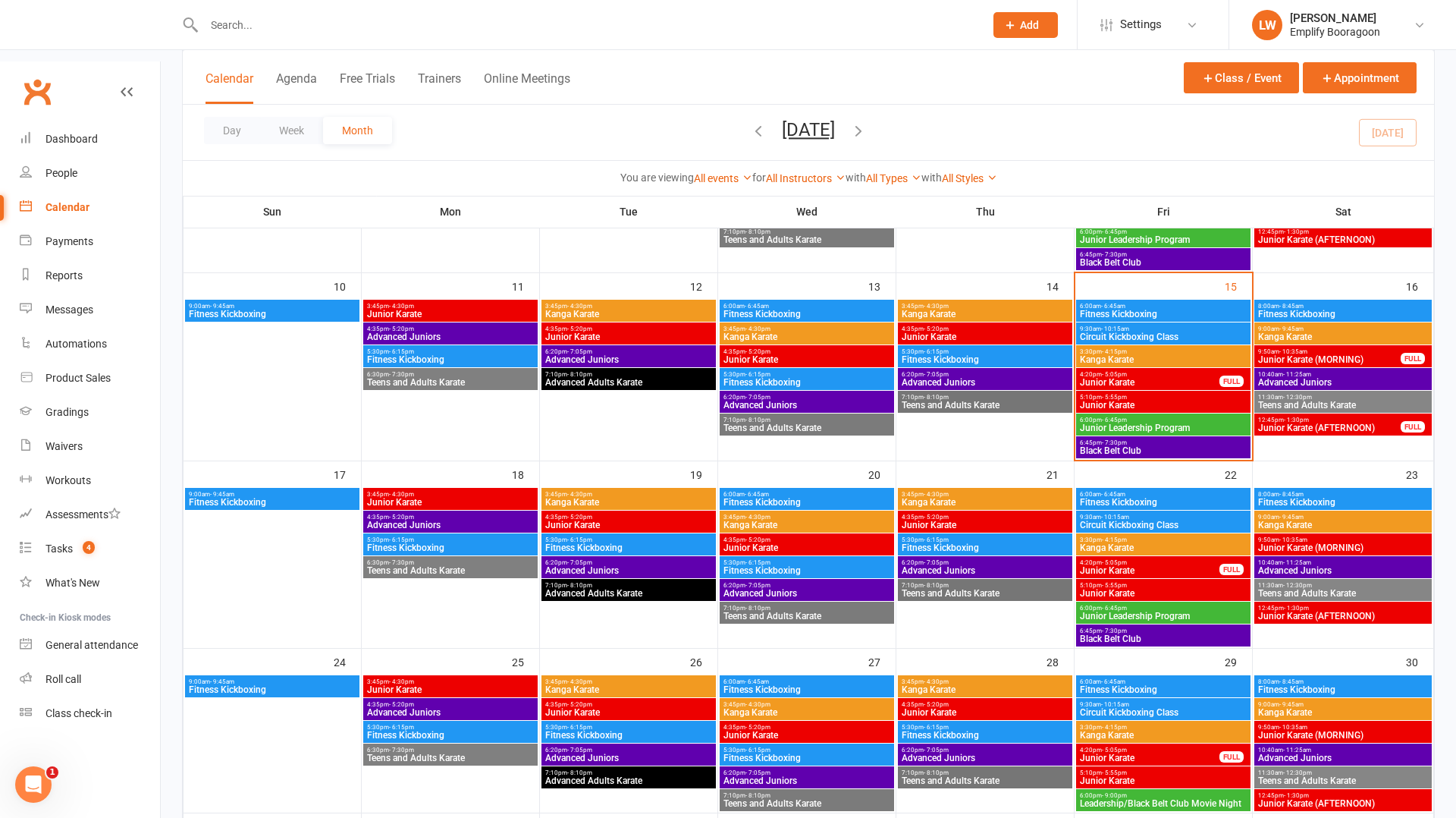
scroll to position [497, 0]
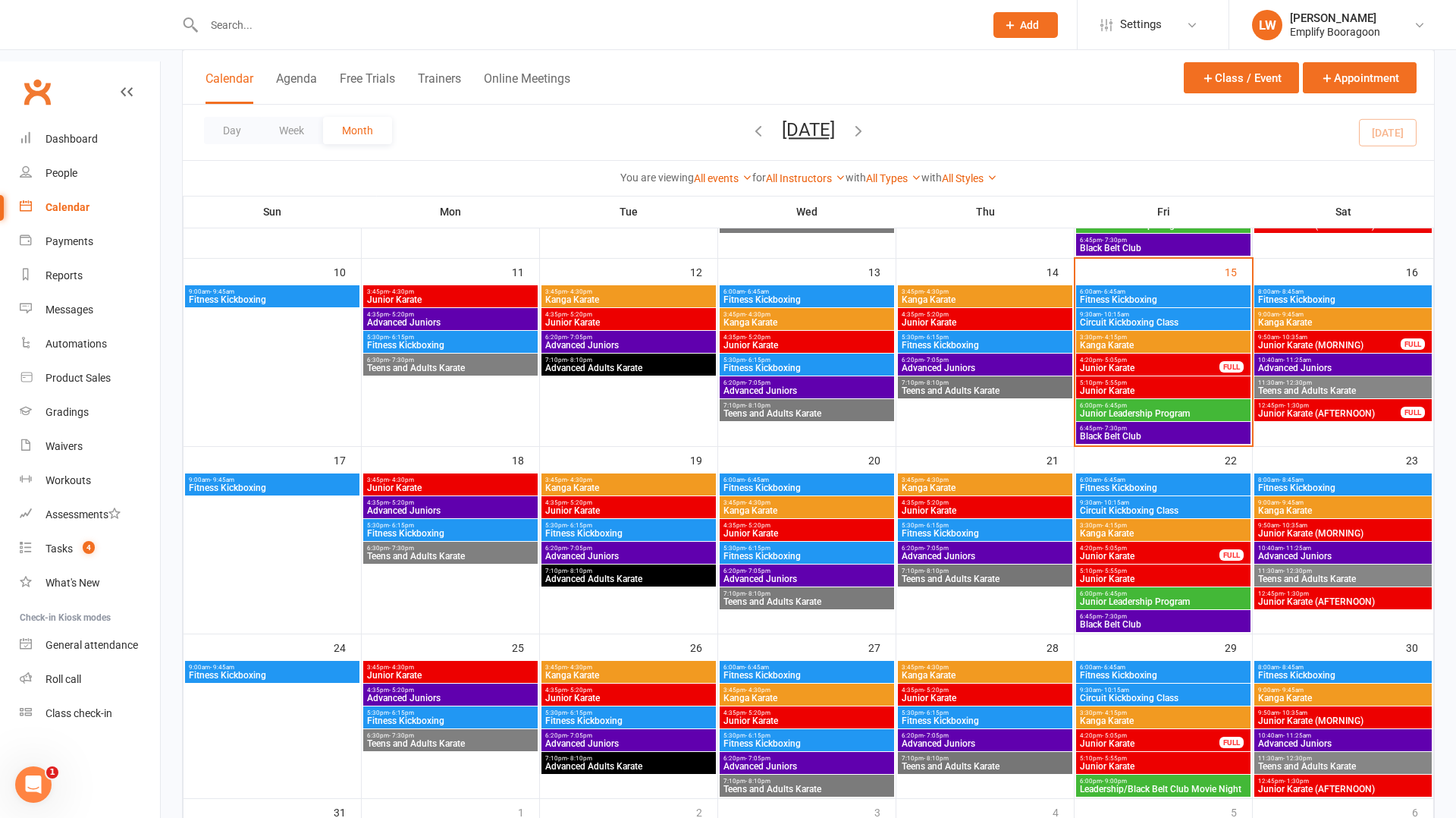
click at [1288, 529] on span "Junior Karate (MORNING)" at bounding box center [1343, 533] width 172 height 9
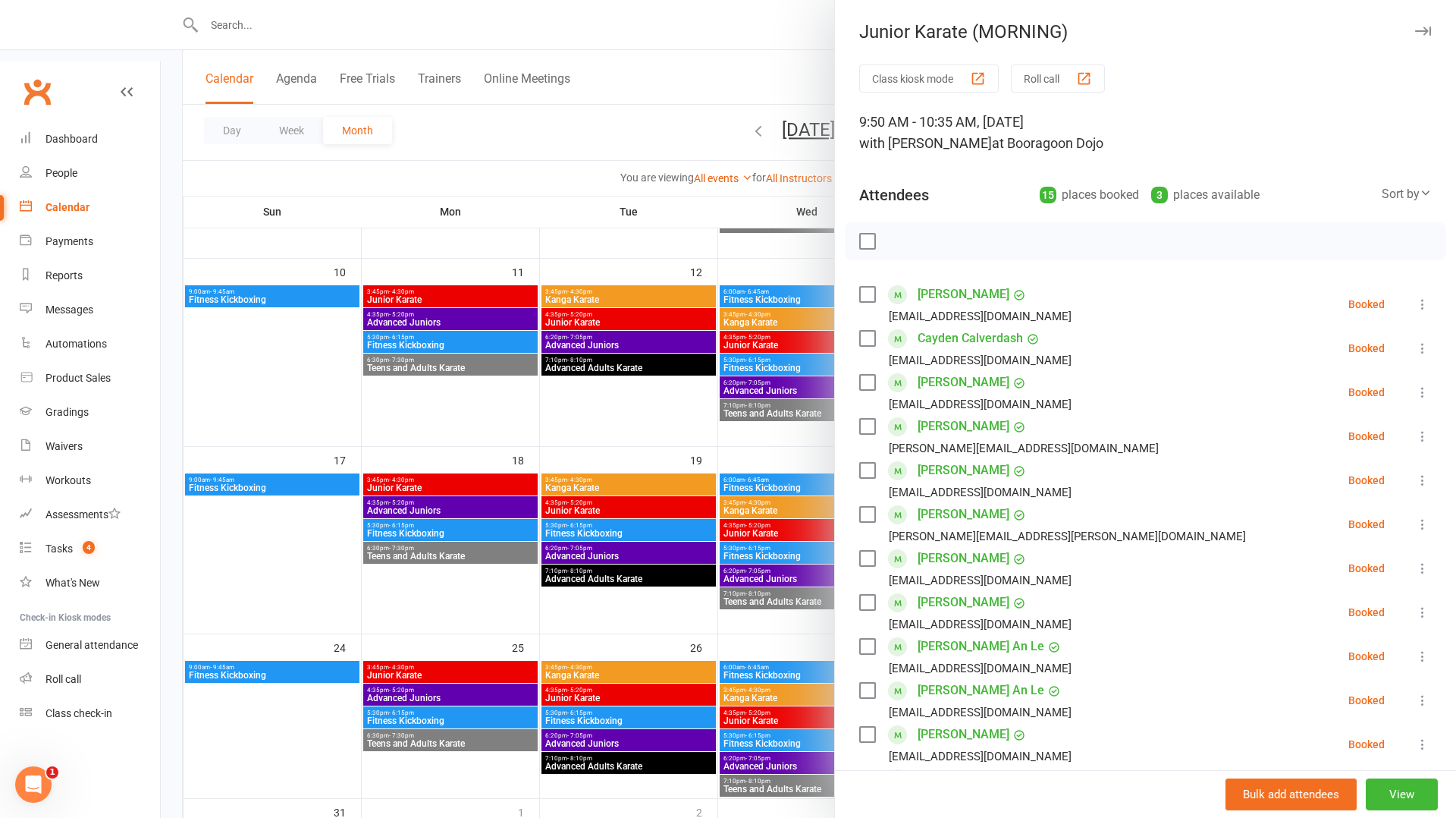
click at [648, 514] on div at bounding box center [809, 409] width 1296 height 818
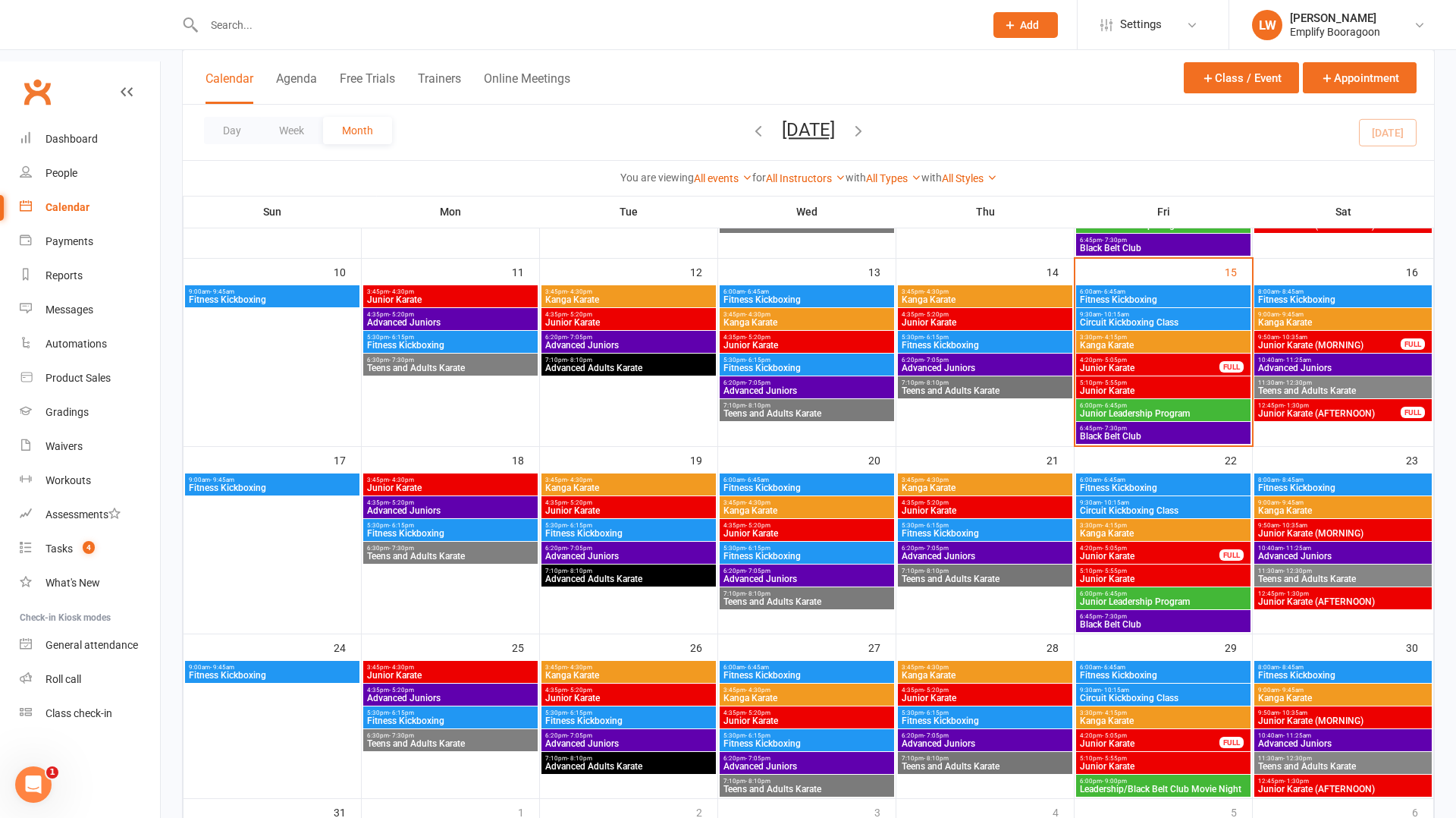
click at [1303, 409] on span "Junior Karate (AFTERNOON)" at bounding box center [1329, 413] width 144 height 9
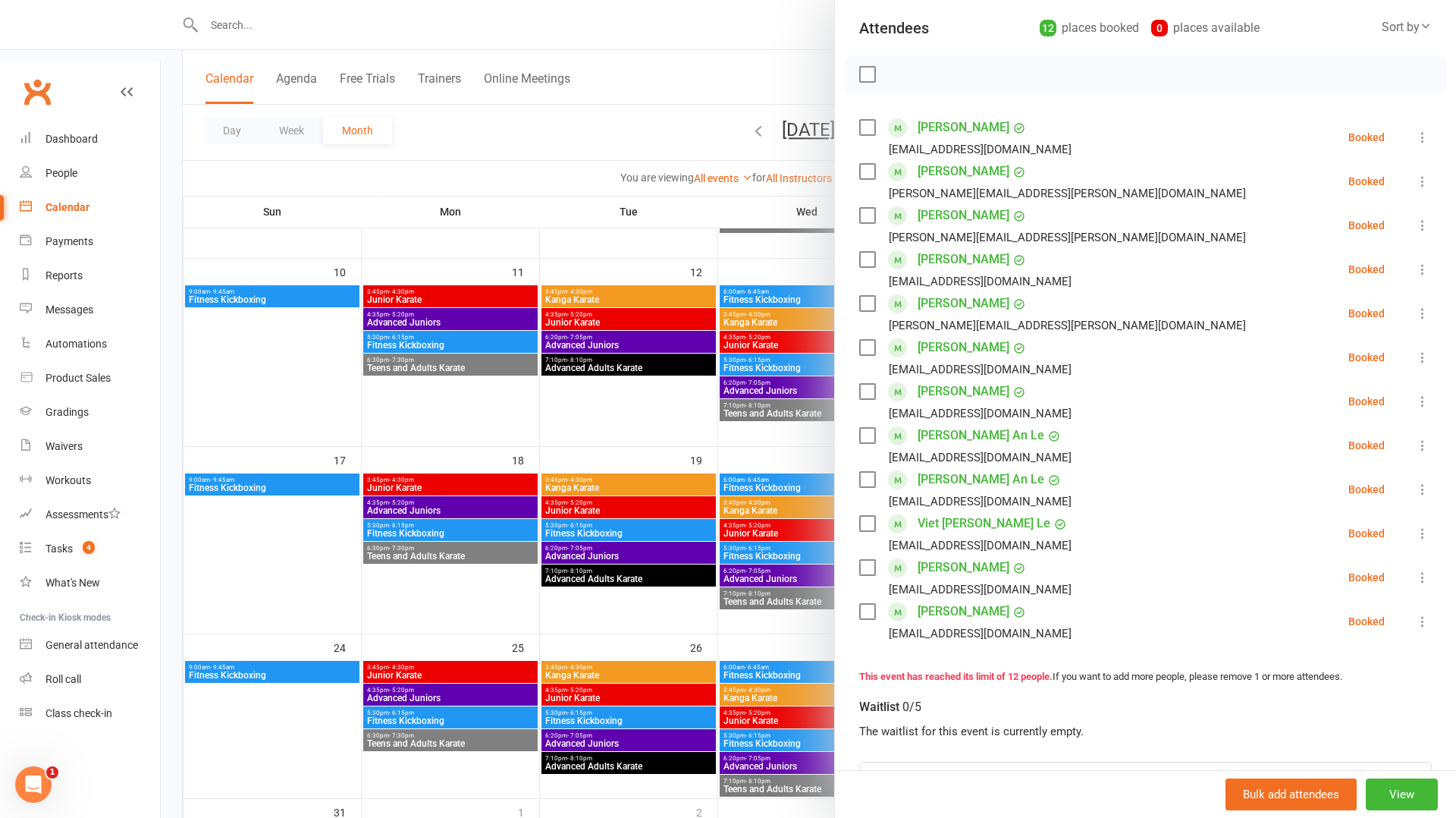
scroll to position [165, 0]
click at [483, 382] on div at bounding box center [809, 409] width 1296 height 818
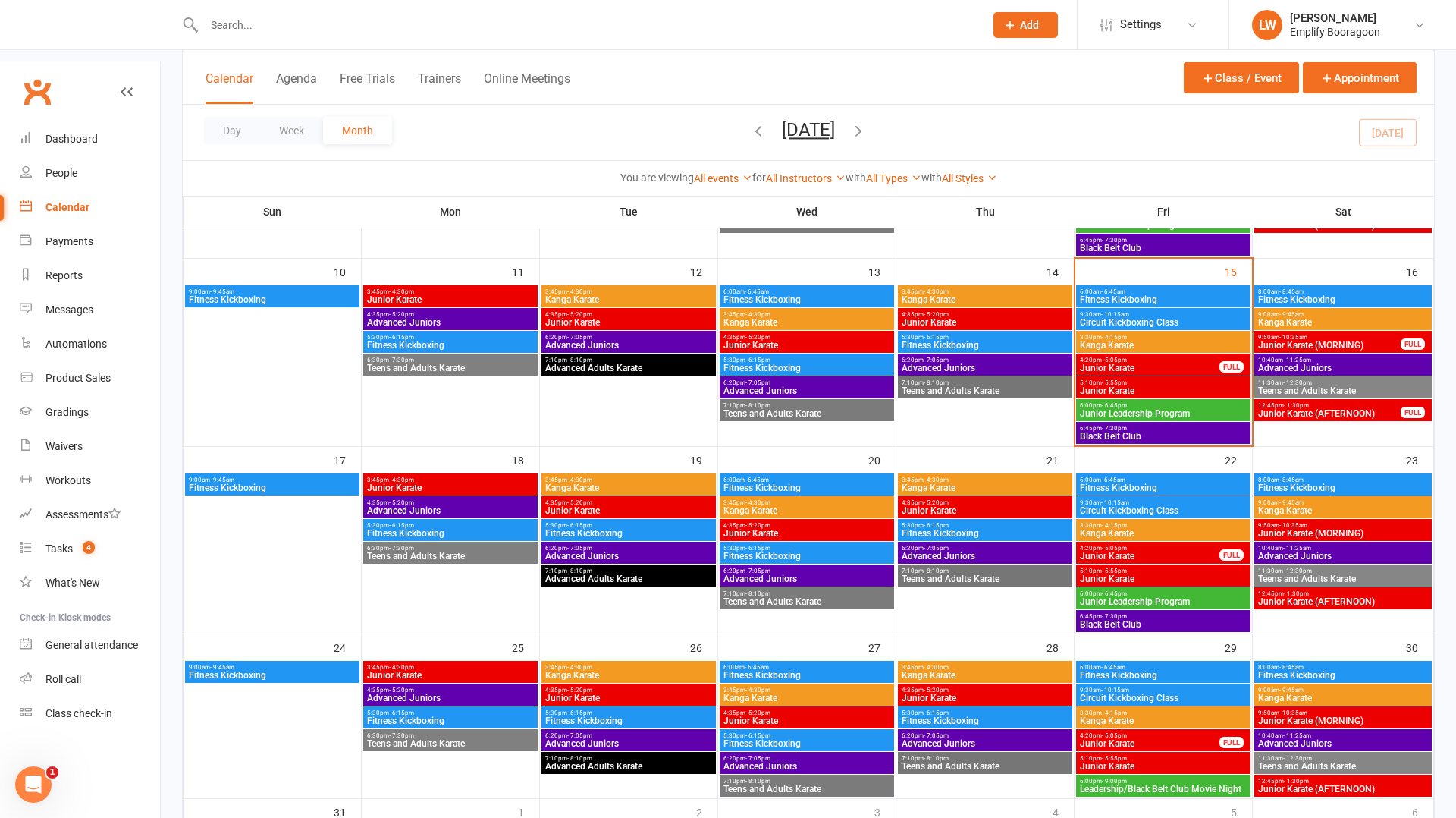
click at [1130, 574] on span "Junior Karate" at bounding box center [1164, 578] width 169 height 9
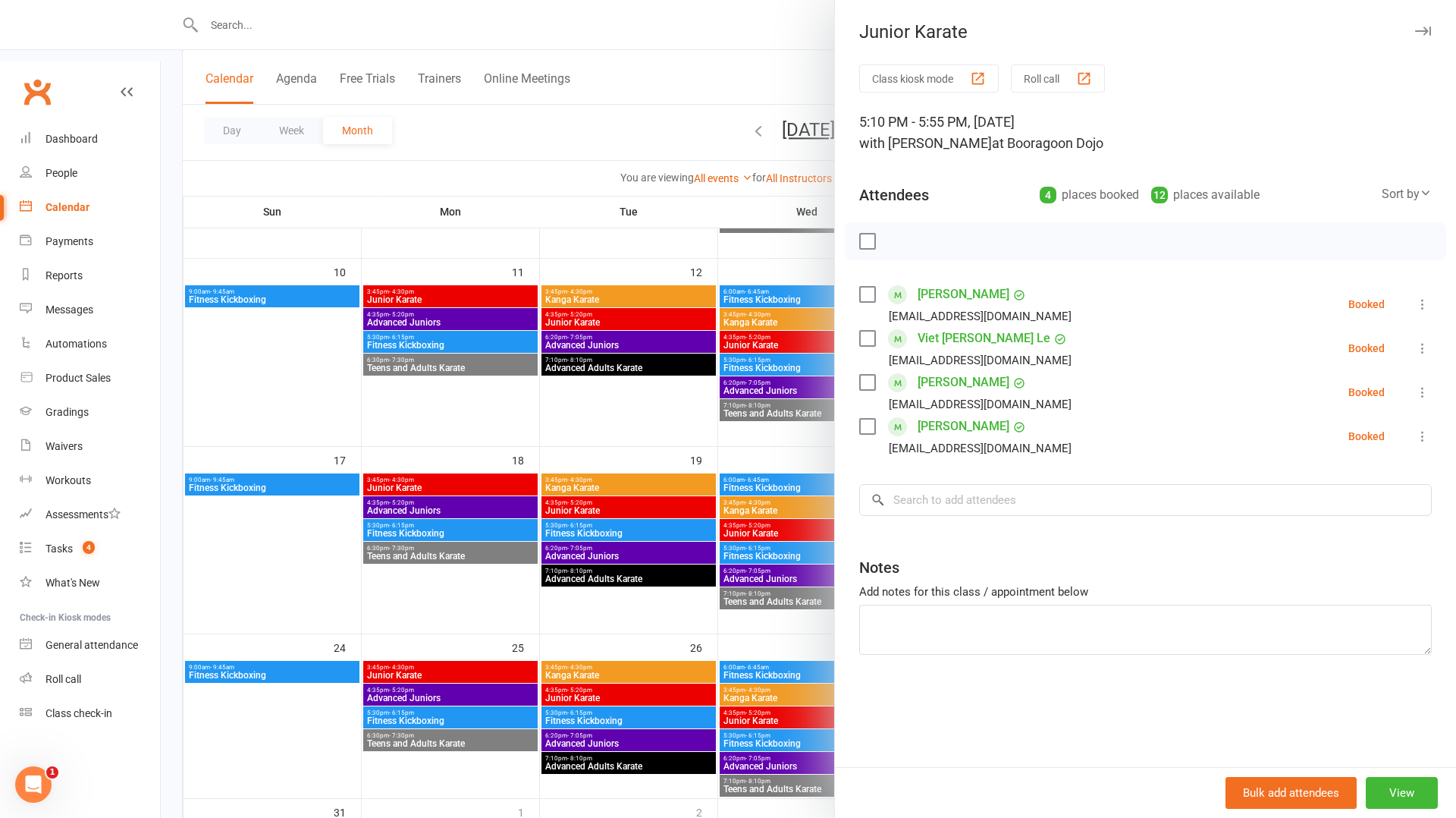
click at [773, 542] on div at bounding box center [809, 409] width 1296 height 818
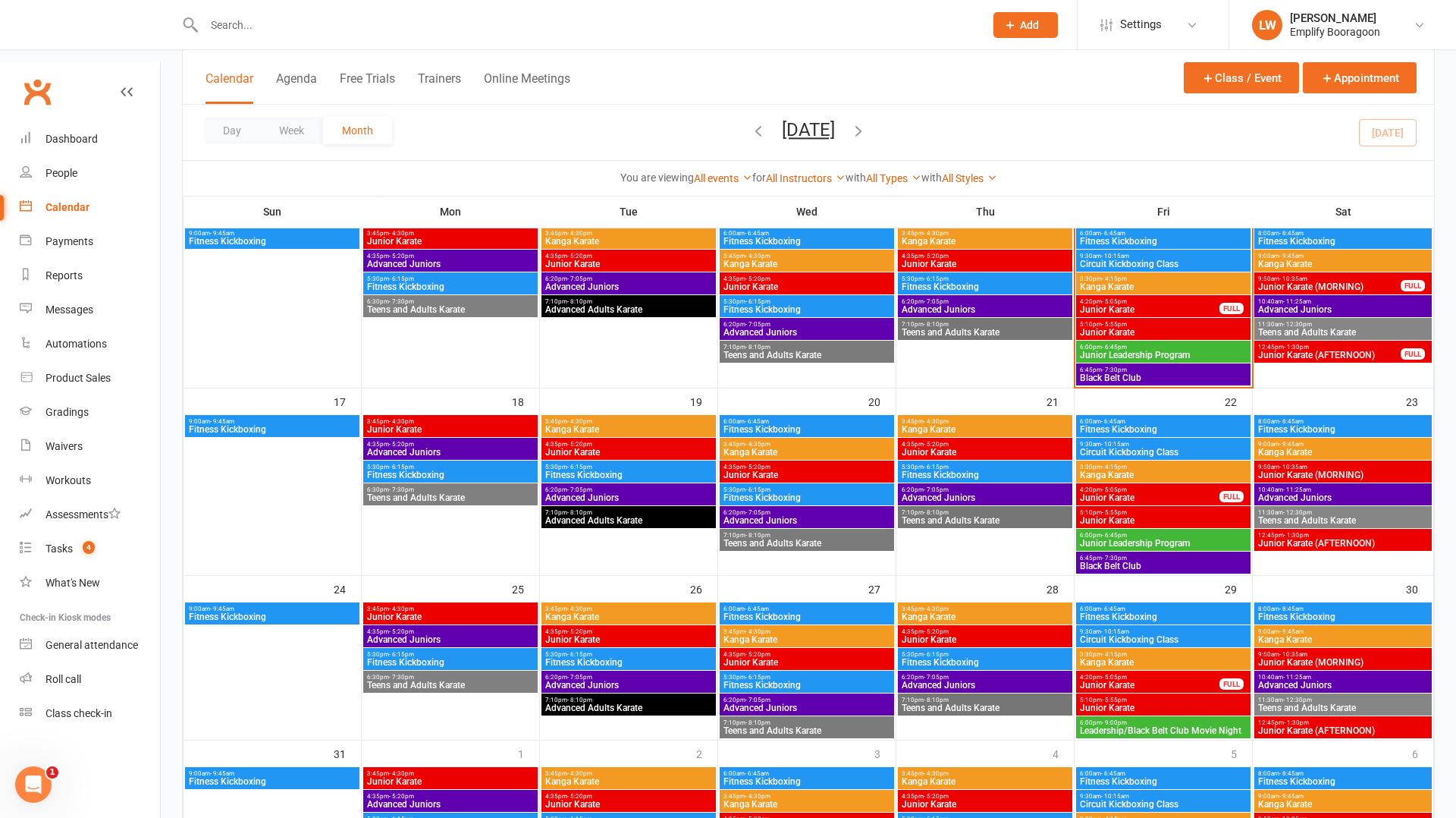
scroll to position [558, 0]
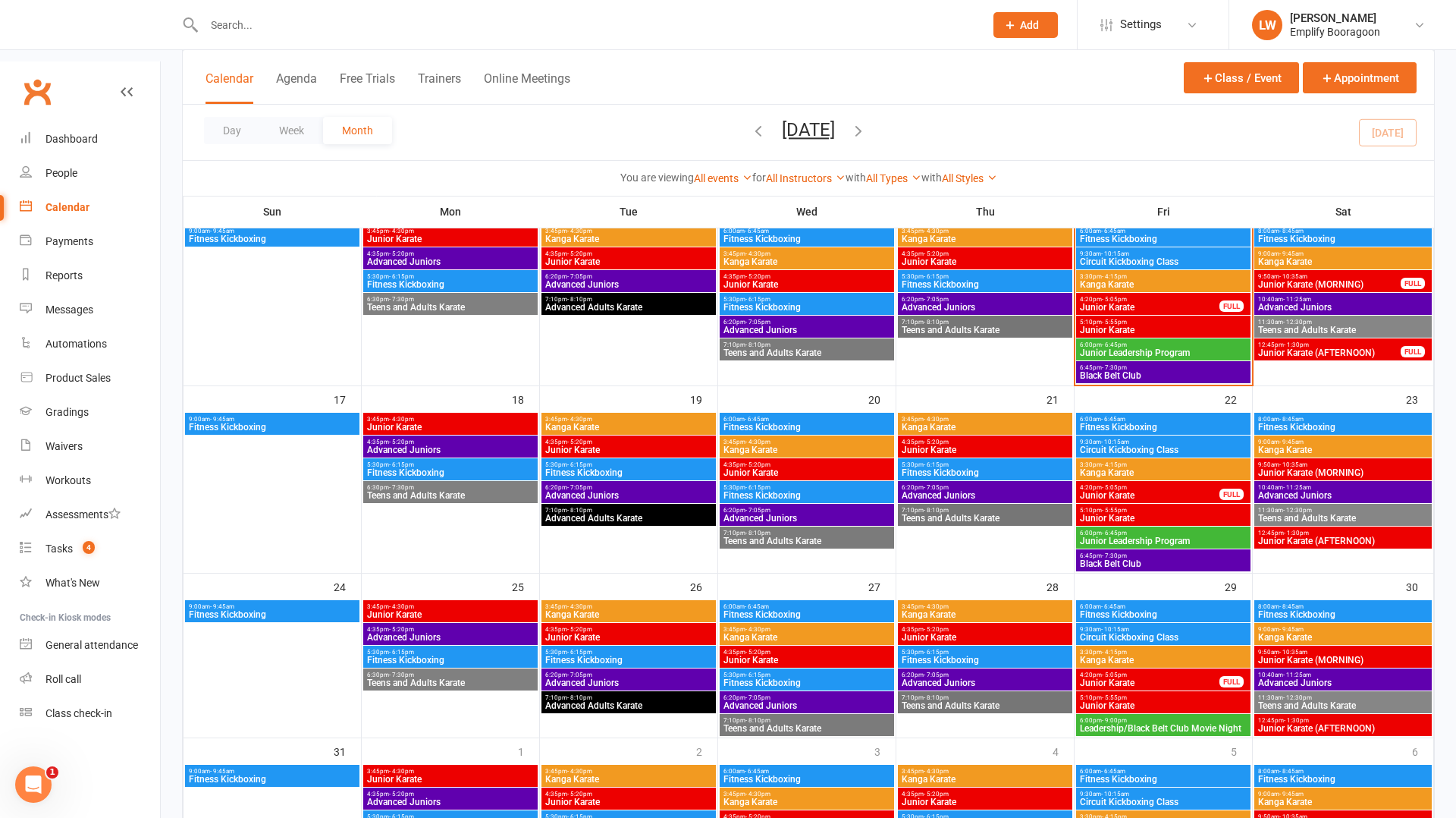
click at [1121, 694] on span "- 5:55pm" at bounding box center [1115, 697] width 25 height 7
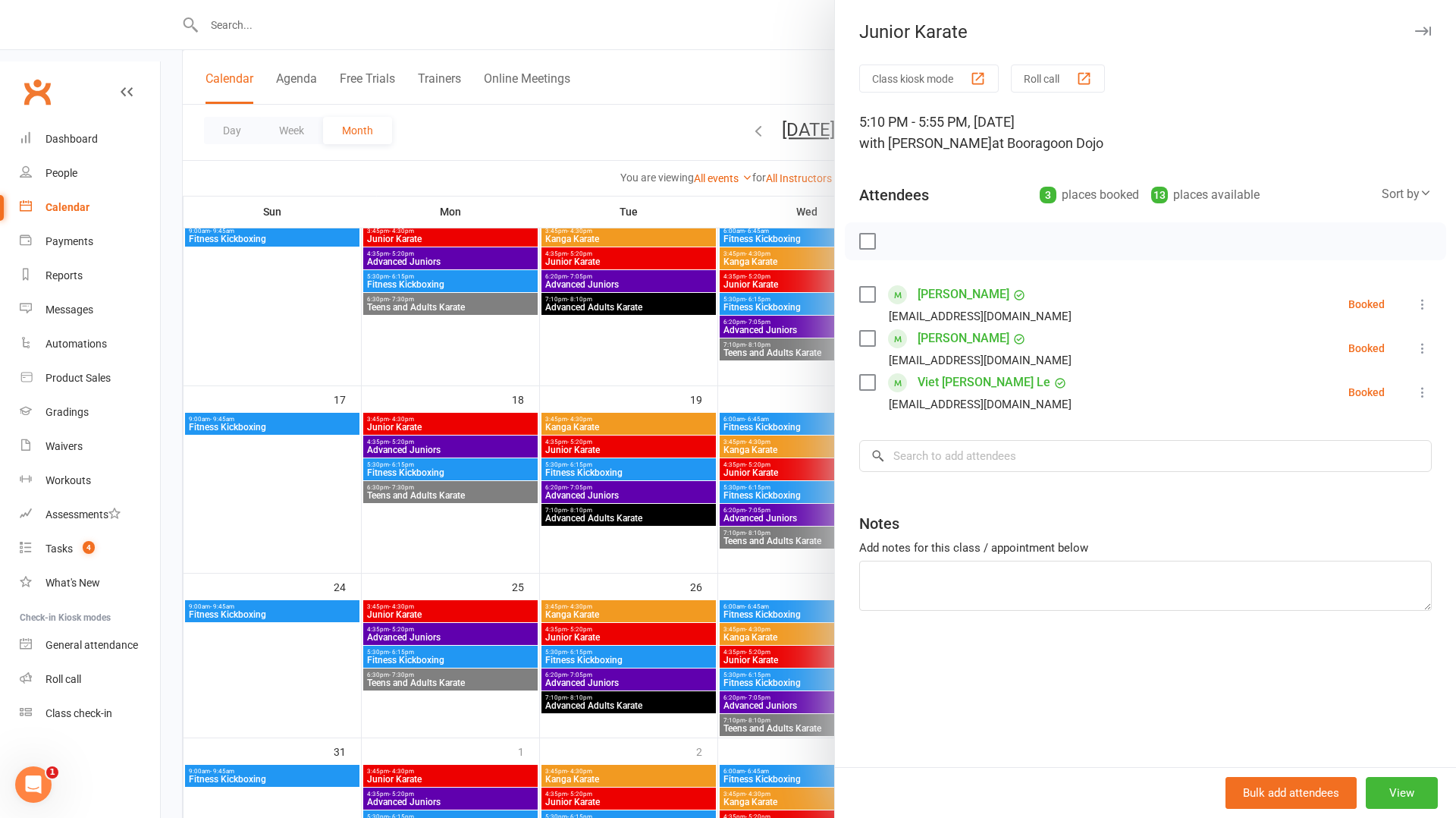
click at [728, 584] on div at bounding box center [809, 409] width 1296 height 818
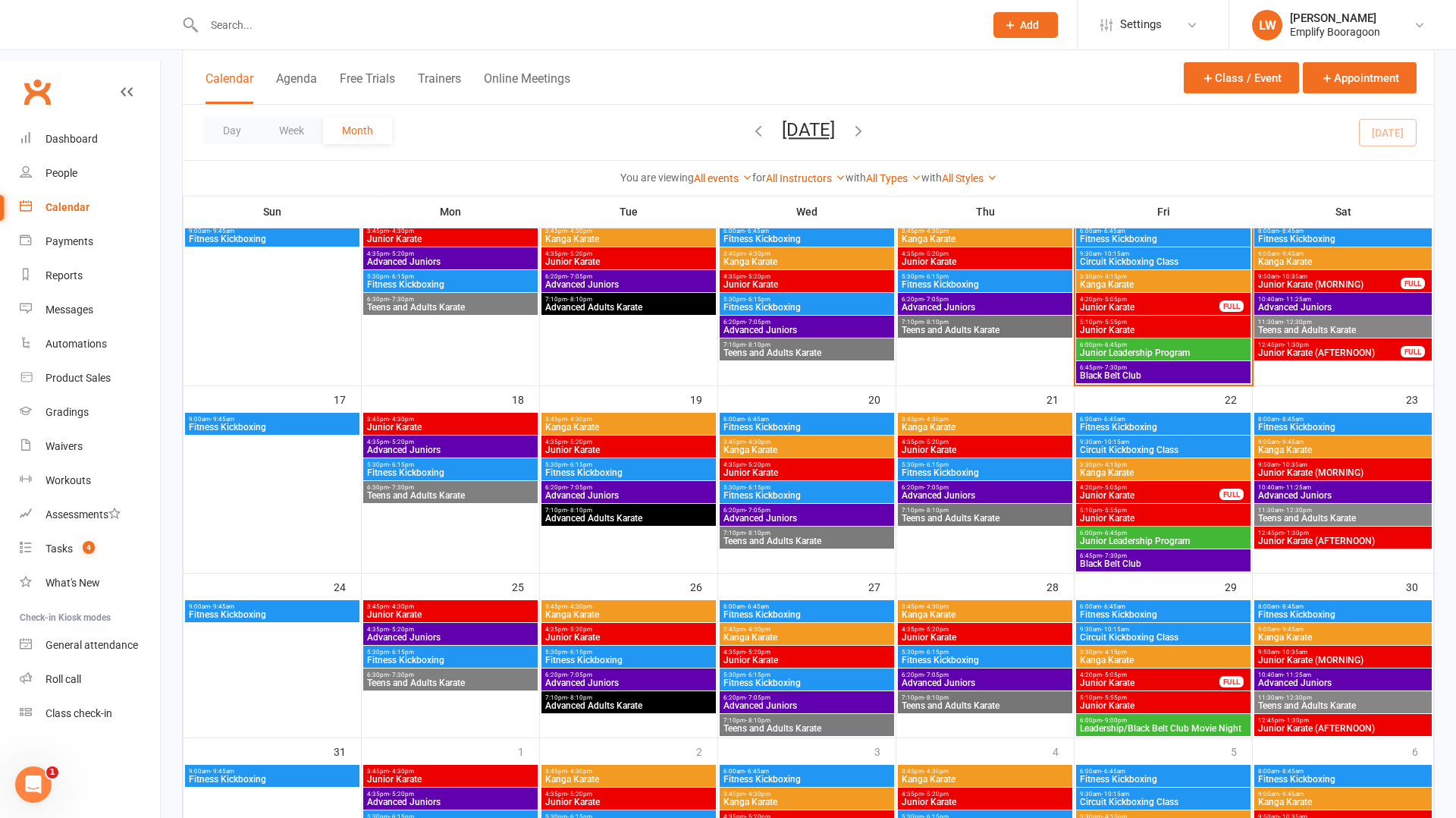
click at [1284, 724] on span "Junior Karate (AFTERNOON)" at bounding box center [1343, 728] width 172 height 9
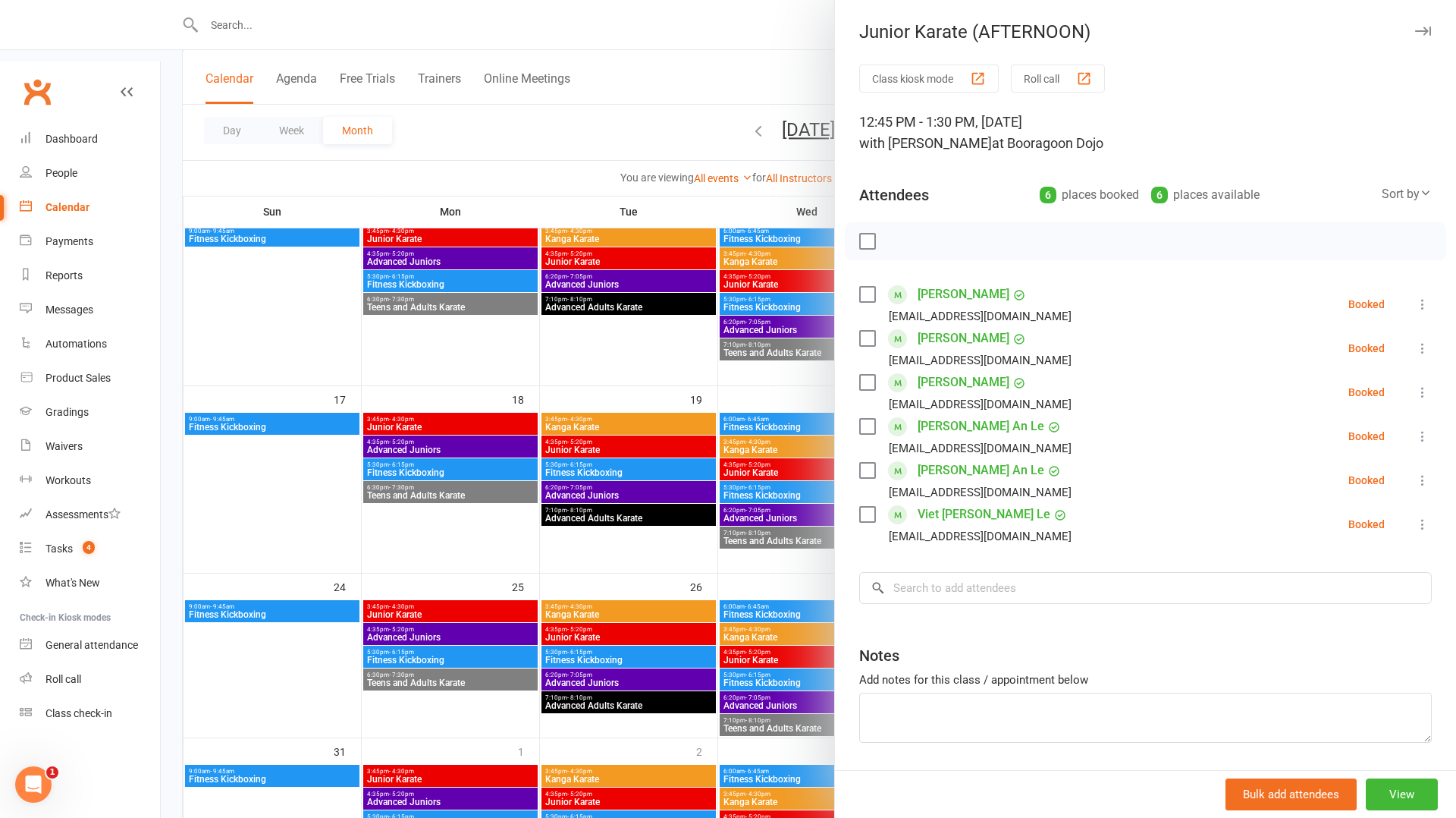
click at [718, 612] on div at bounding box center [809, 409] width 1296 height 818
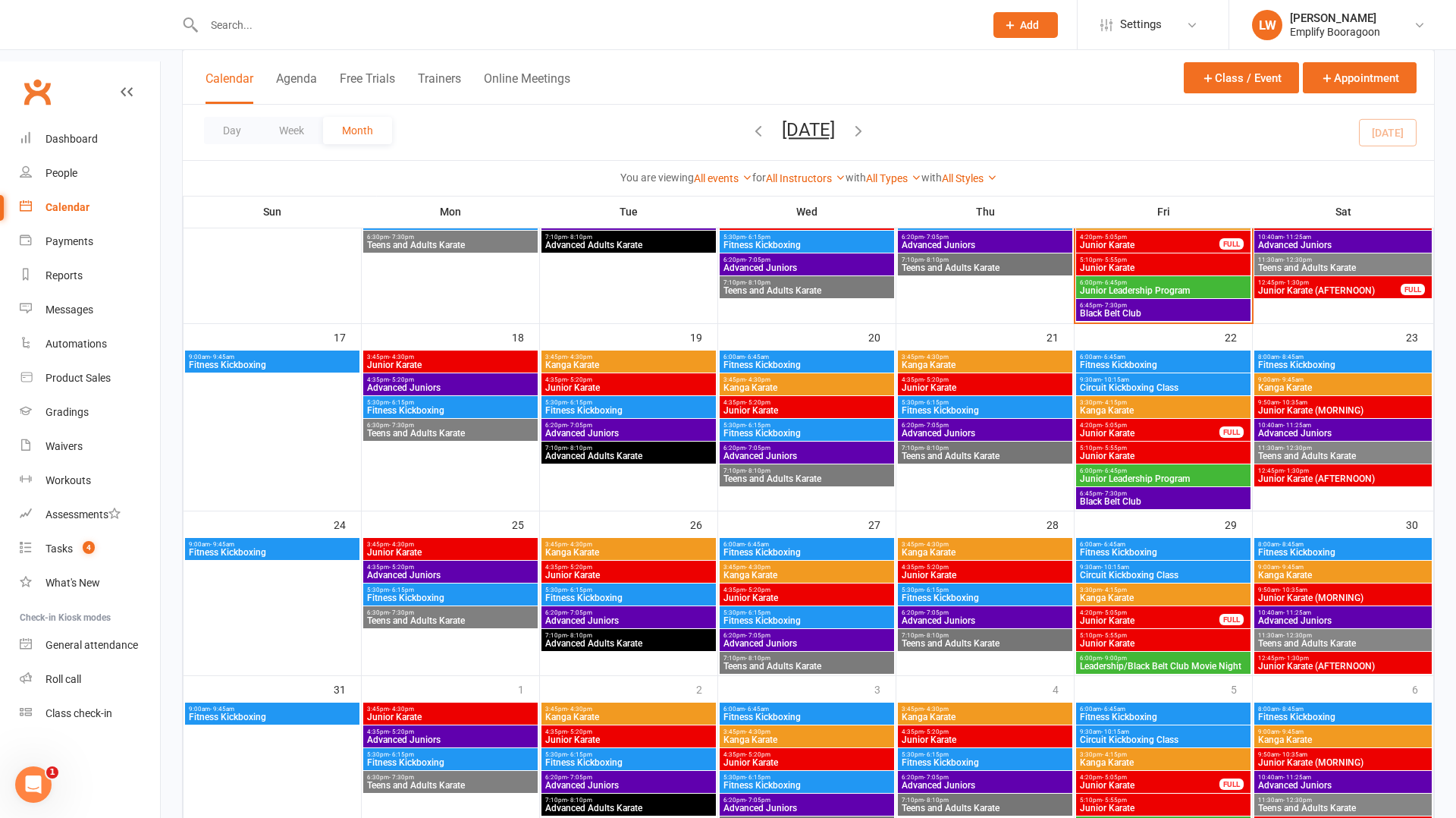
scroll to position [652, 0]
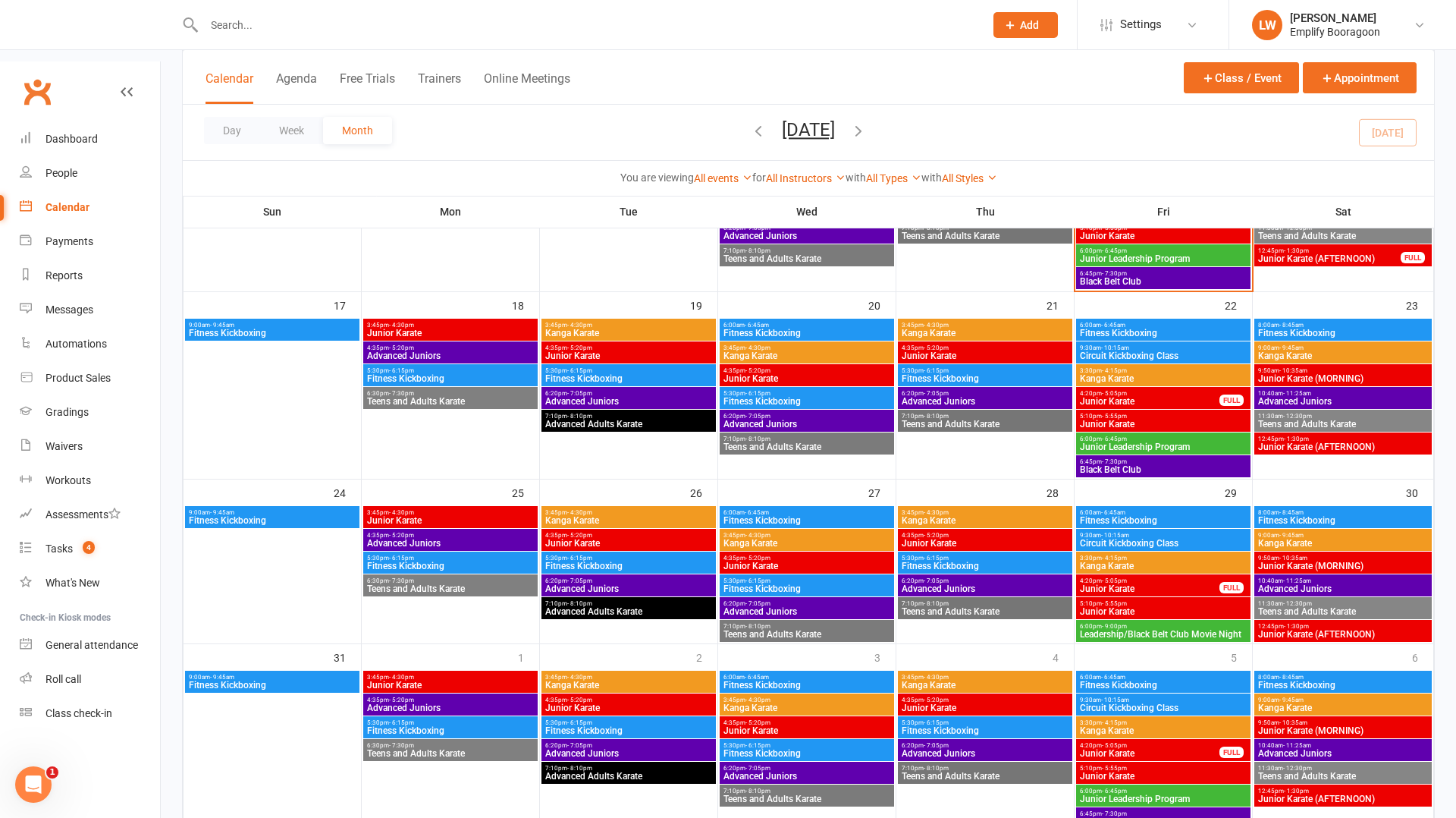
click at [746, 726] on span "Junior Karate" at bounding box center [807, 730] width 169 height 9
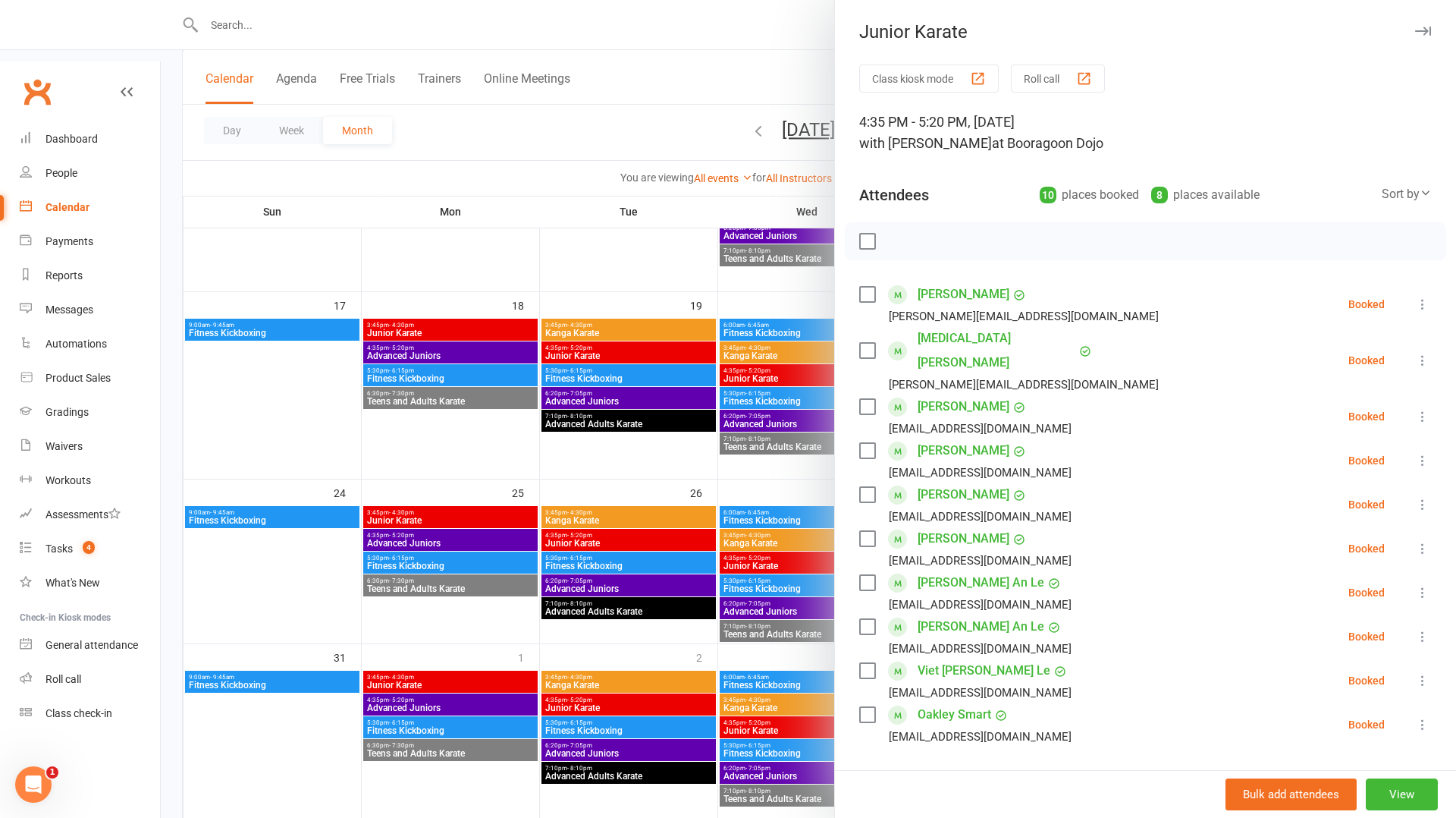
click at [710, 627] on div at bounding box center [809, 409] width 1296 height 818
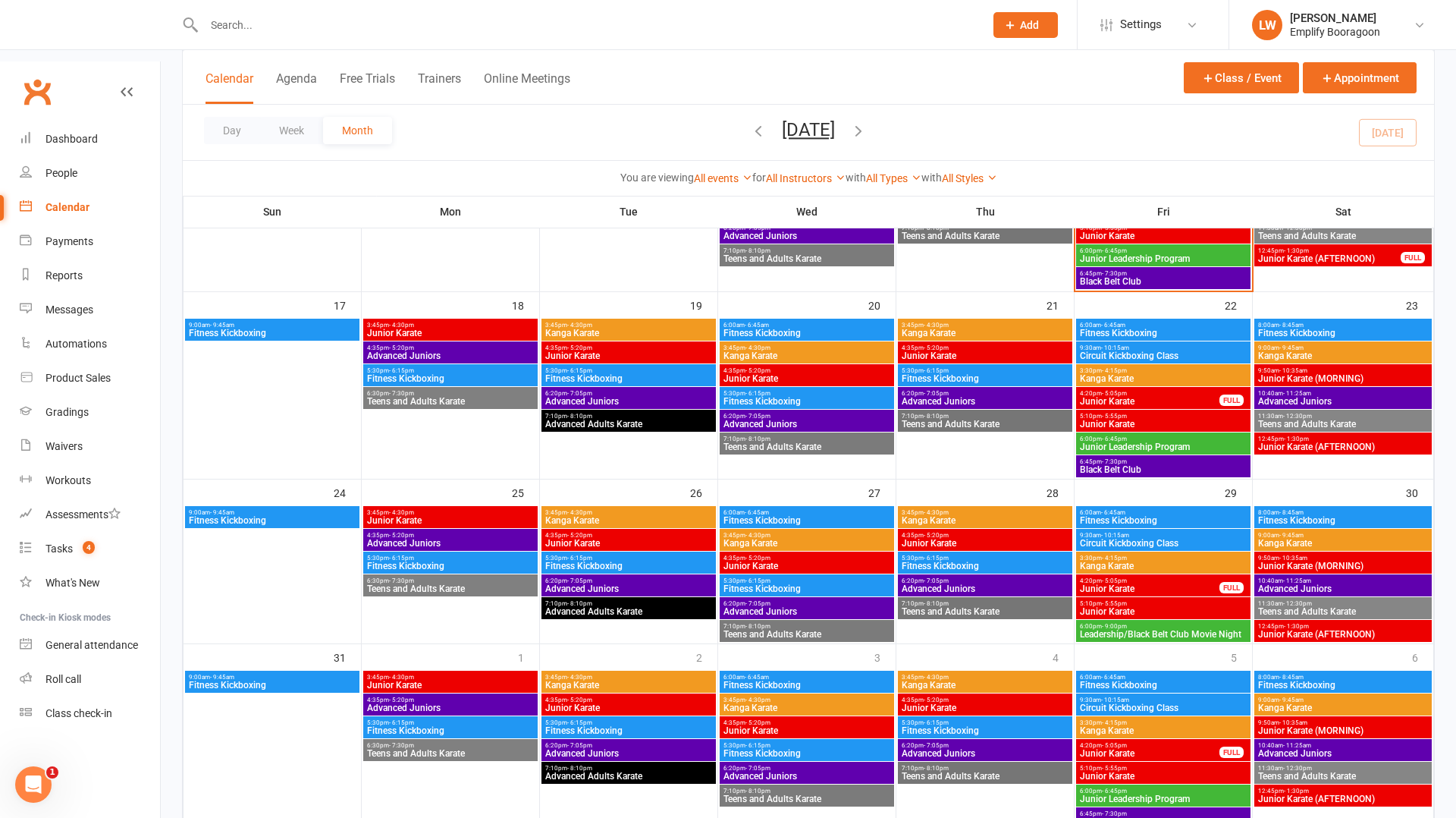
click at [1125, 765] on span "- 5:55pm" at bounding box center [1115, 768] width 25 height 7
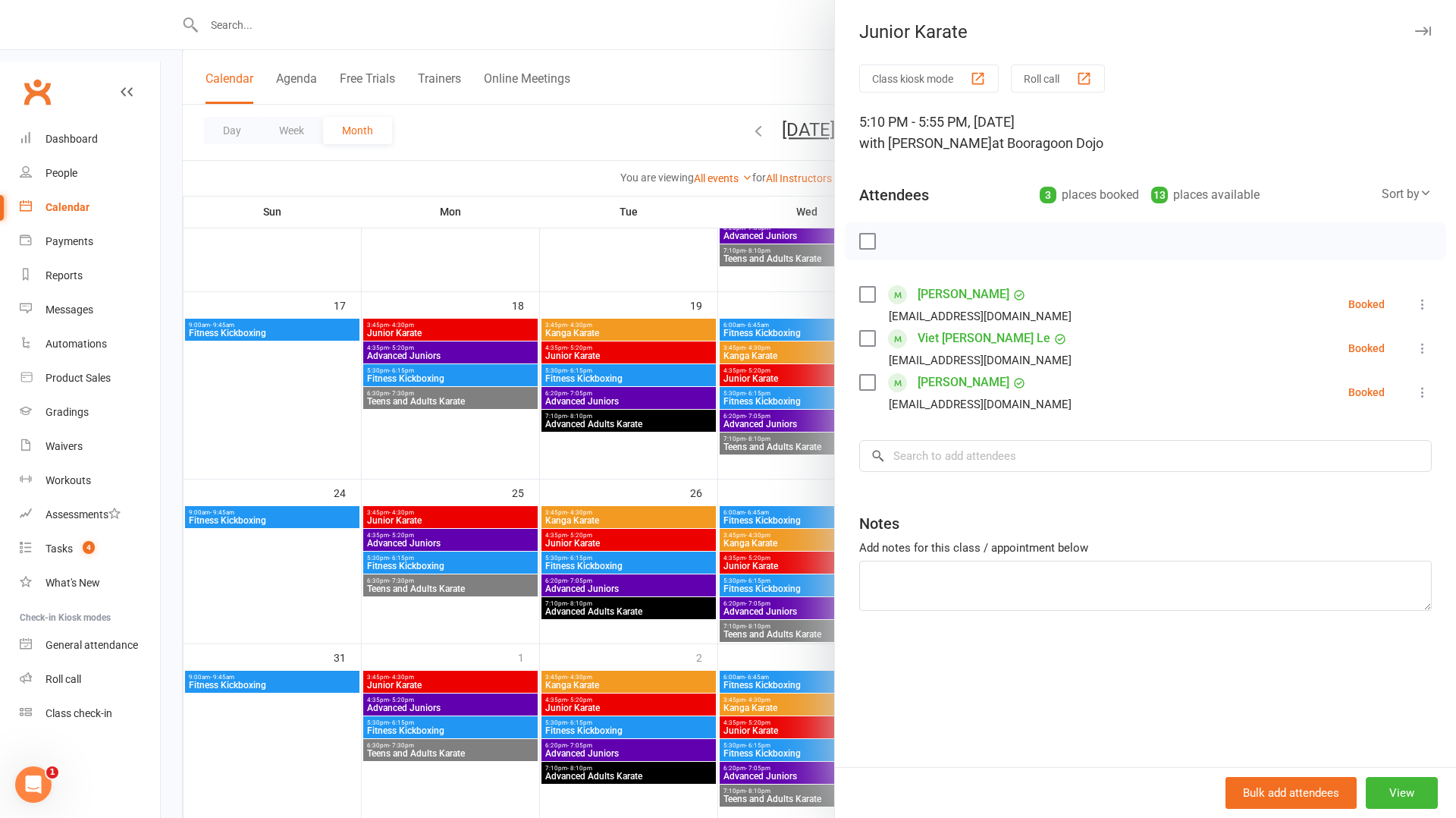
click at [707, 639] on div at bounding box center [809, 409] width 1296 height 818
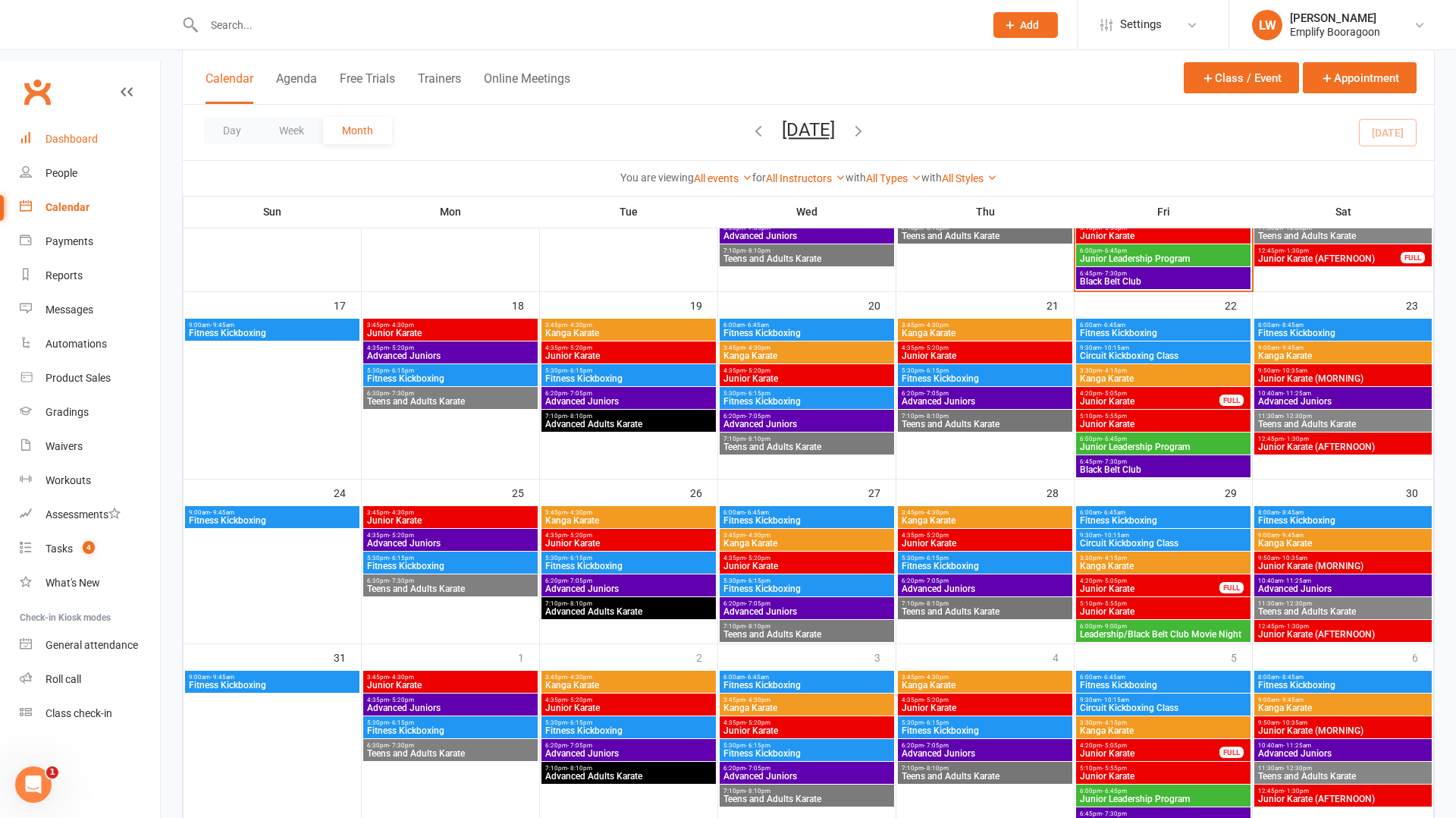
click at [79, 122] on link "Dashboard" at bounding box center [90, 139] width 140 height 35
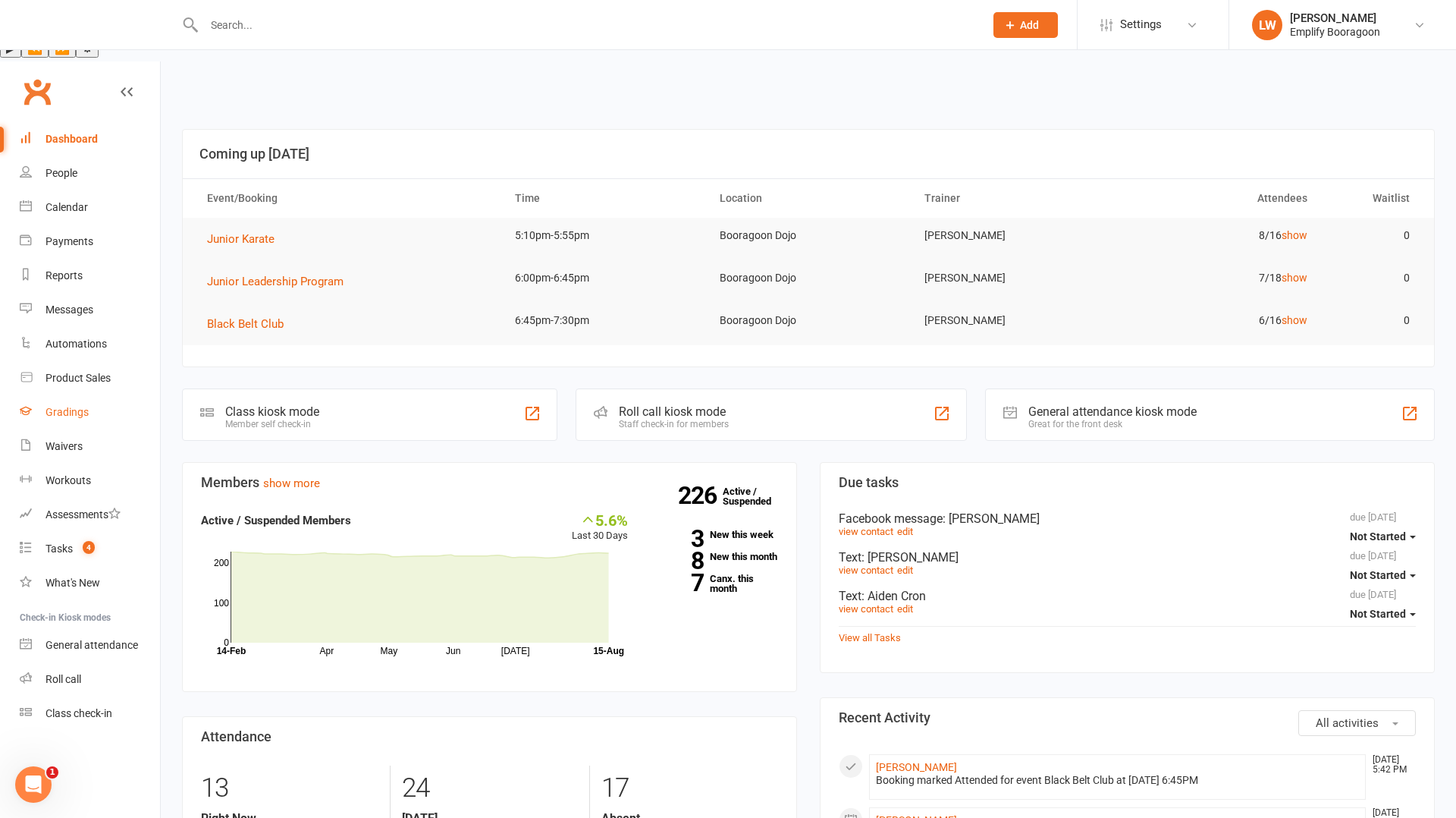
click at [114, 395] on link "Gradings" at bounding box center [90, 412] width 140 height 35
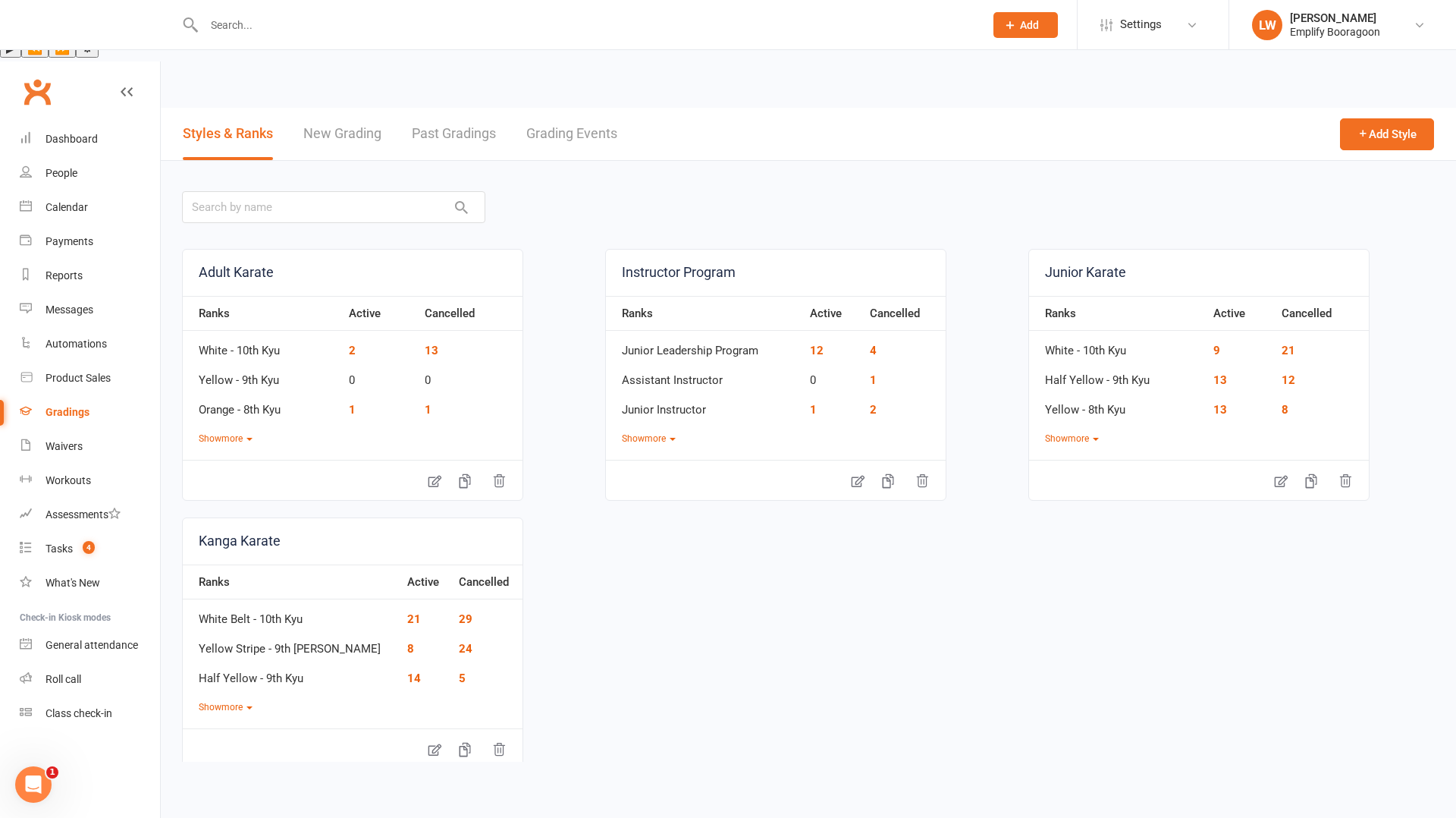
click at [545, 107] on link "Grading Events" at bounding box center [571, 133] width 91 height 53
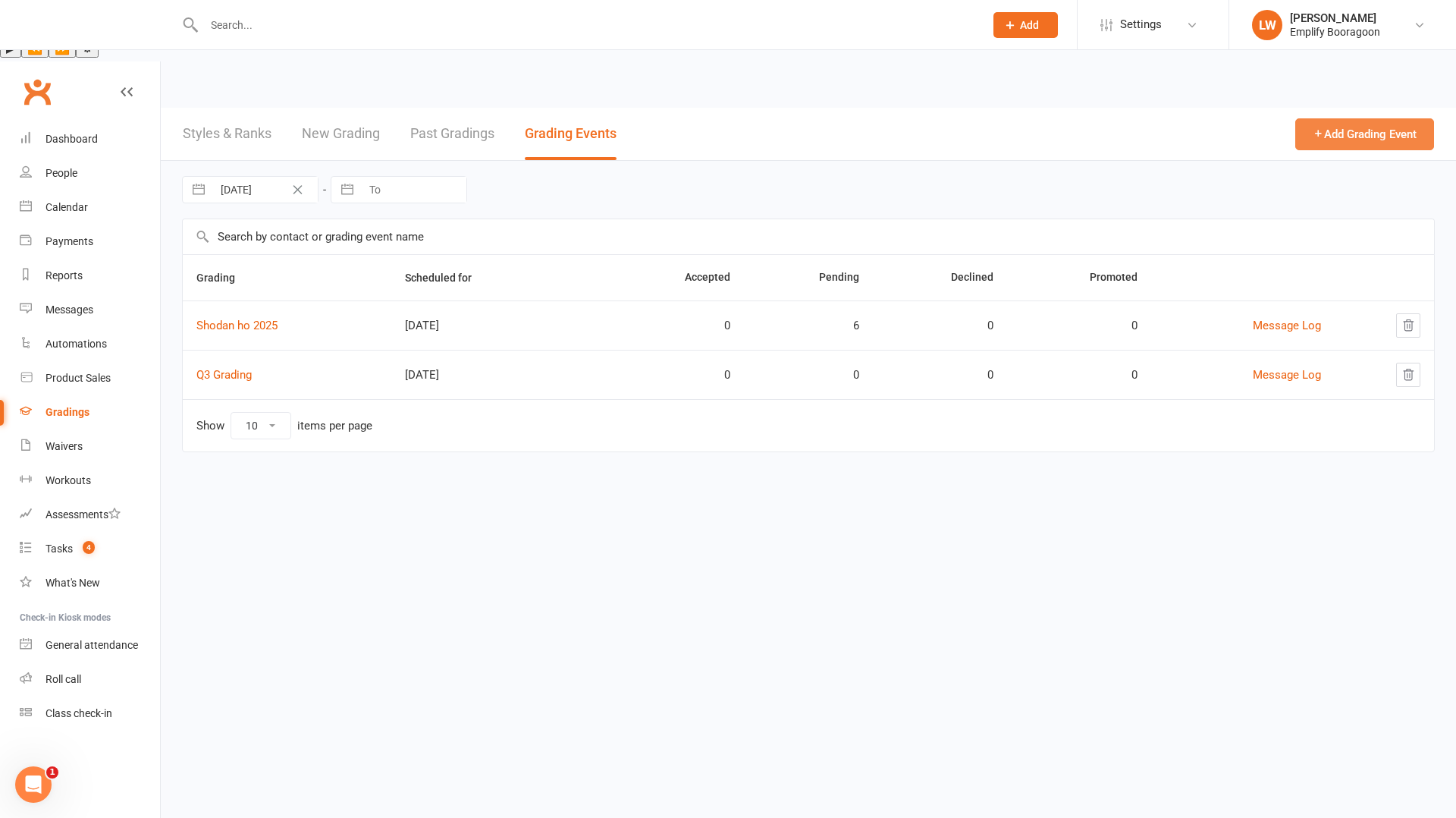
click at [1343, 118] on button "Add Grading Event" at bounding box center [1365, 133] width 139 height 32
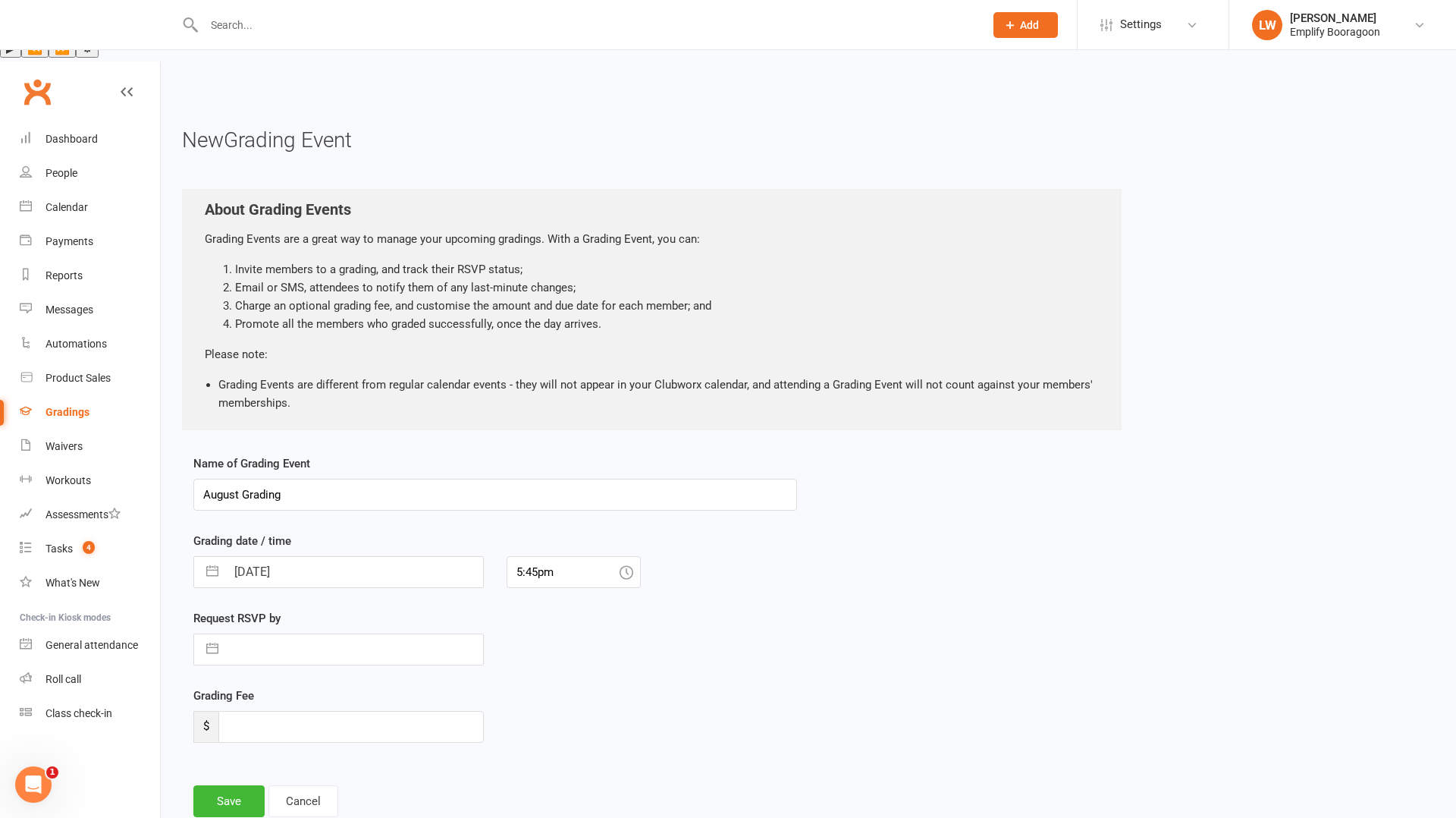
click at [242, 479] on input "August Grading" at bounding box center [496, 494] width 604 height 32
click at [536, 556] on input "5:45pm" at bounding box center [574, 572] width 134 height 32
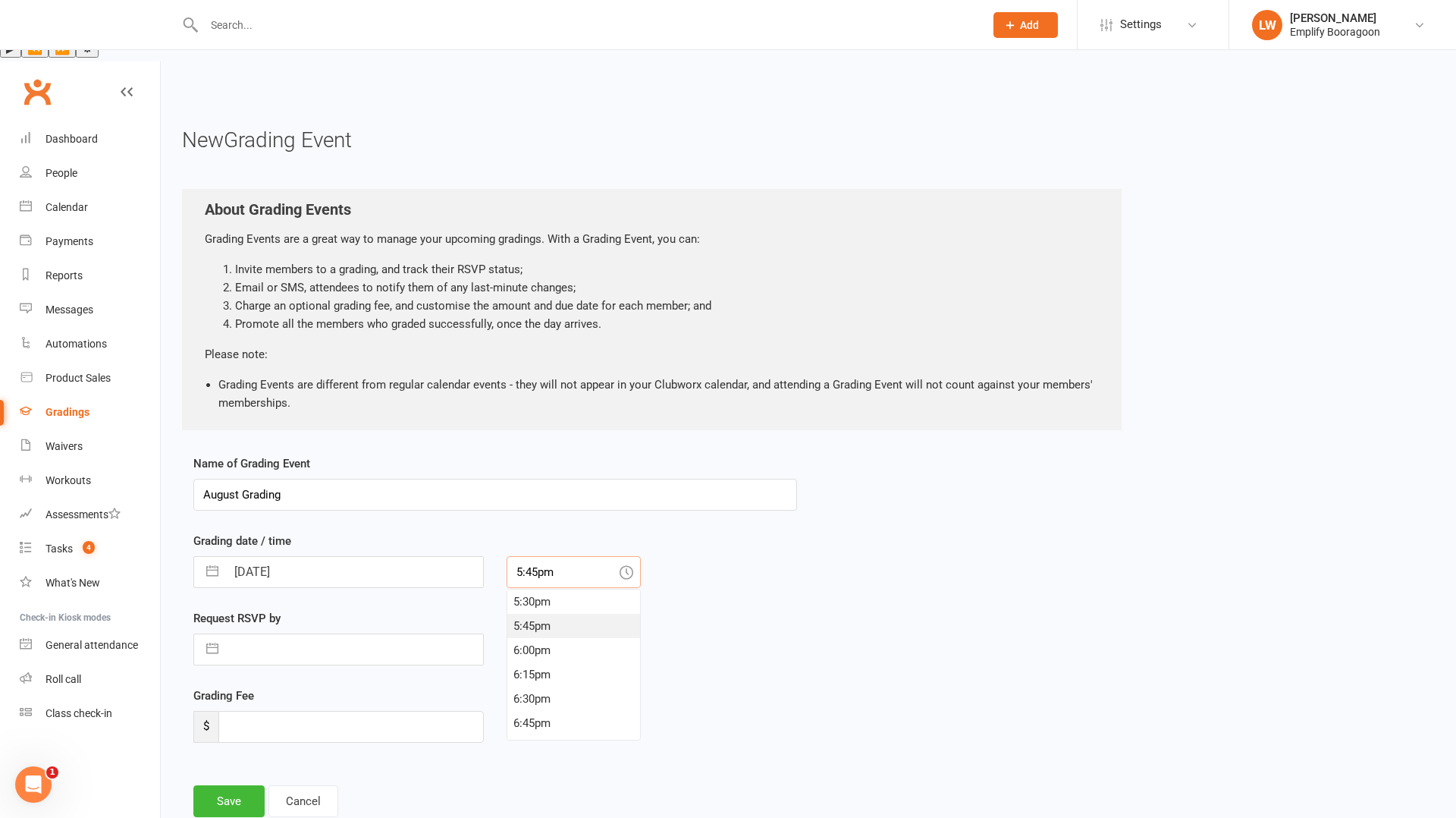
click at [536, 556] on input "5:45pm" at bounding box center [574, 572] width 134 height 32
type input "1:00am"
click at [774, 609] on div "Request RSVP by Navigate forward to interact with the calendar and select a dat…" at bounding box center [496, 647] width 627 height 78
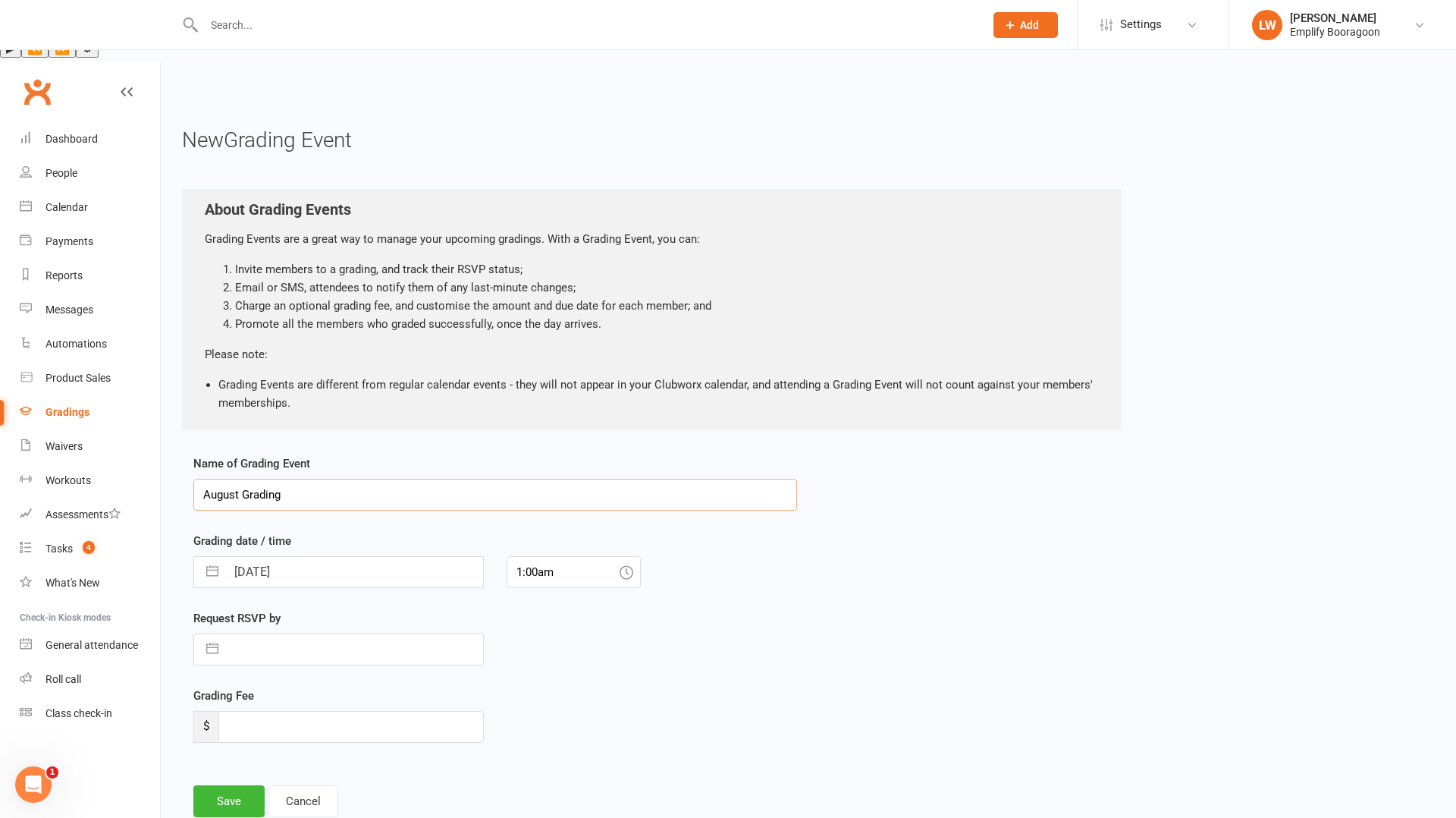
click at [201, 479] on input "August Grading" at bounding box center [496, 494] width 604 height 32
type input "Q3 Grading"
click at [291, 557] on input "[DATE]" at bounding box center [355, 573] width 257 height 31
select select "6"
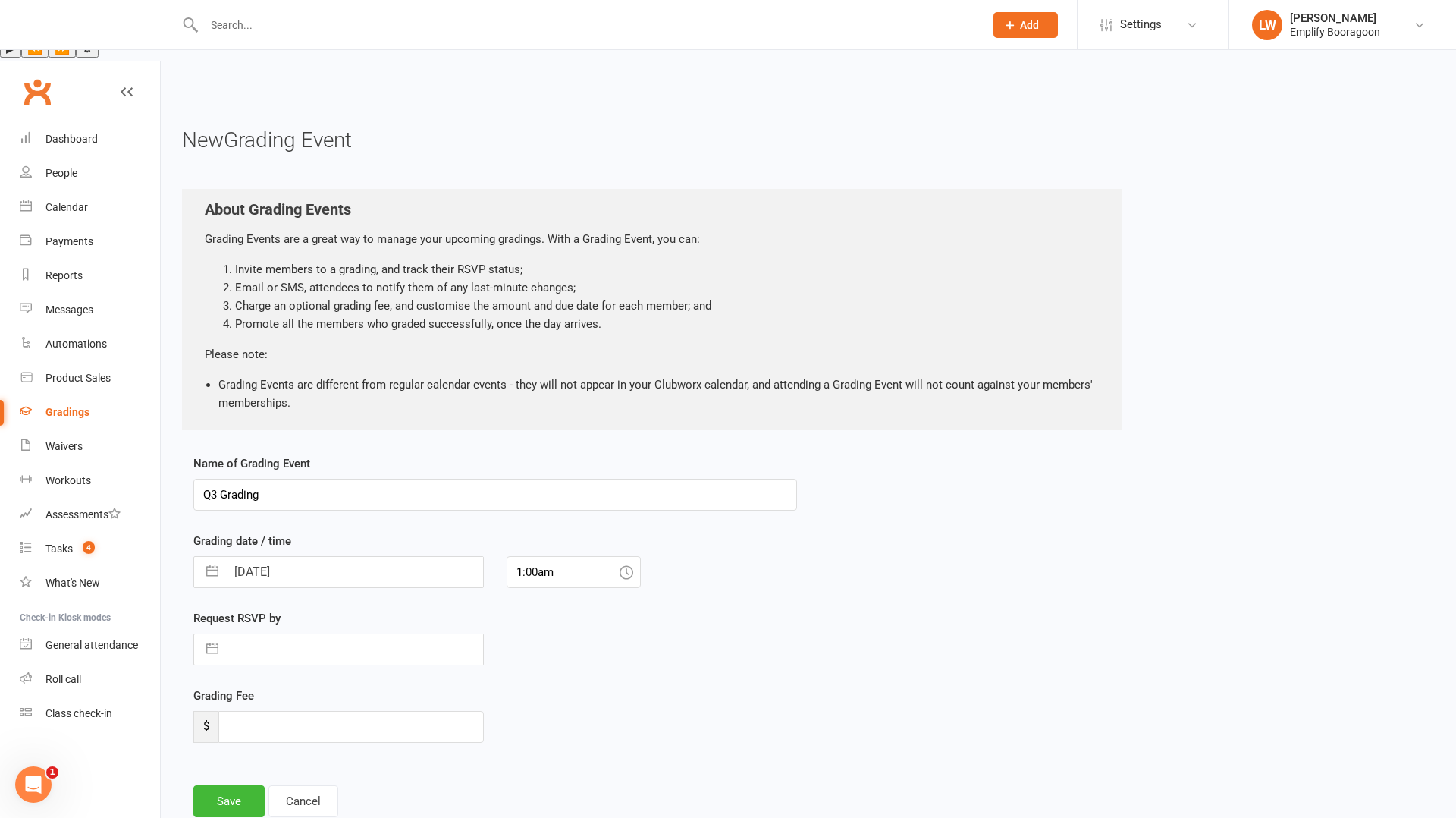
select select "2025"
select select "7"
select select "2025"
select select "8"
select select "2025"
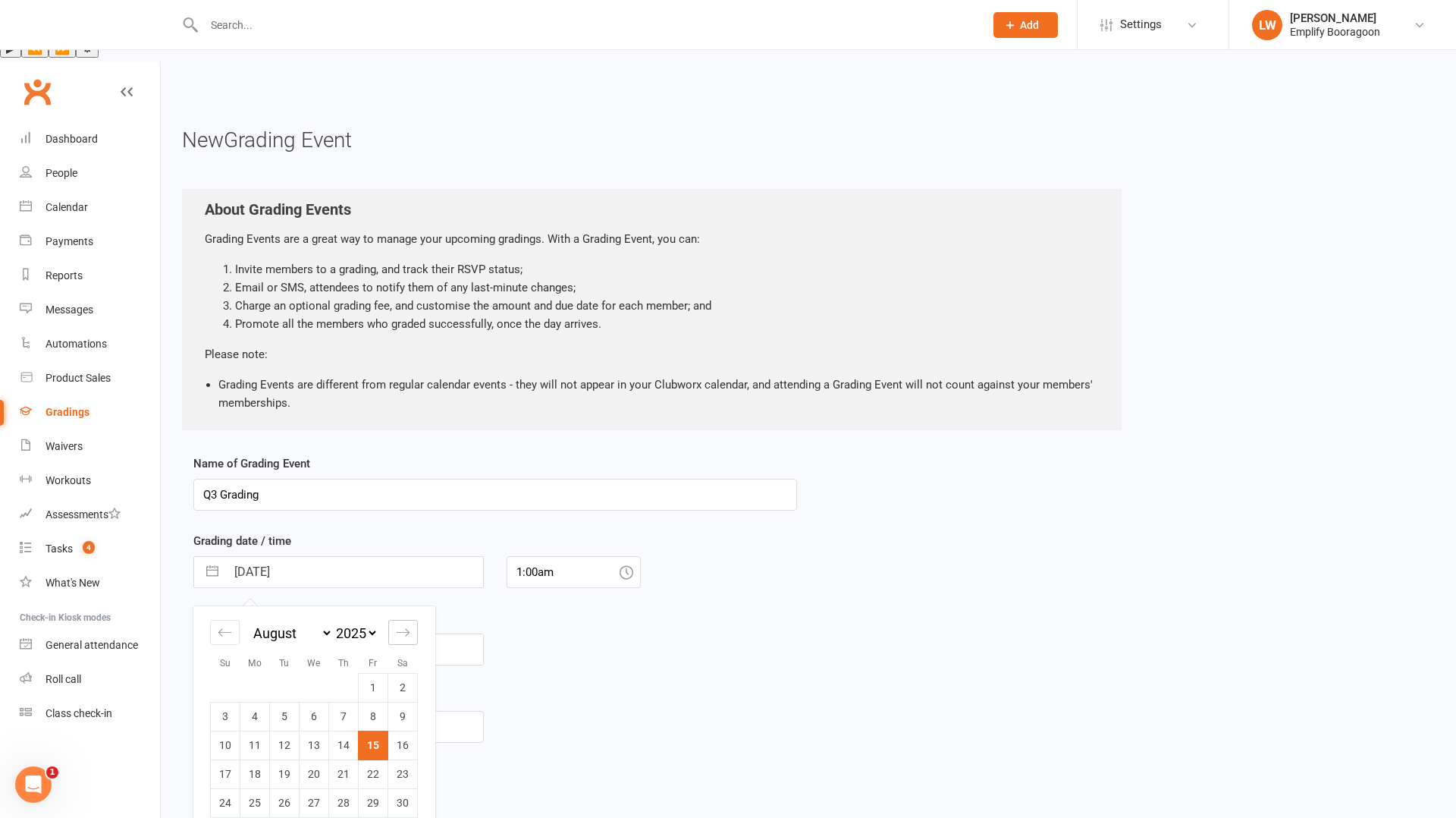
click at [410, 620] on div "Move forward to switch to the next month." at bounding box center [403, 633] width 30 height 25
select select "9"
select select "2025"
click at [402, 731] on td "20" at bounding box center [403, 745] width 30 height 29
type input "[DATE]"
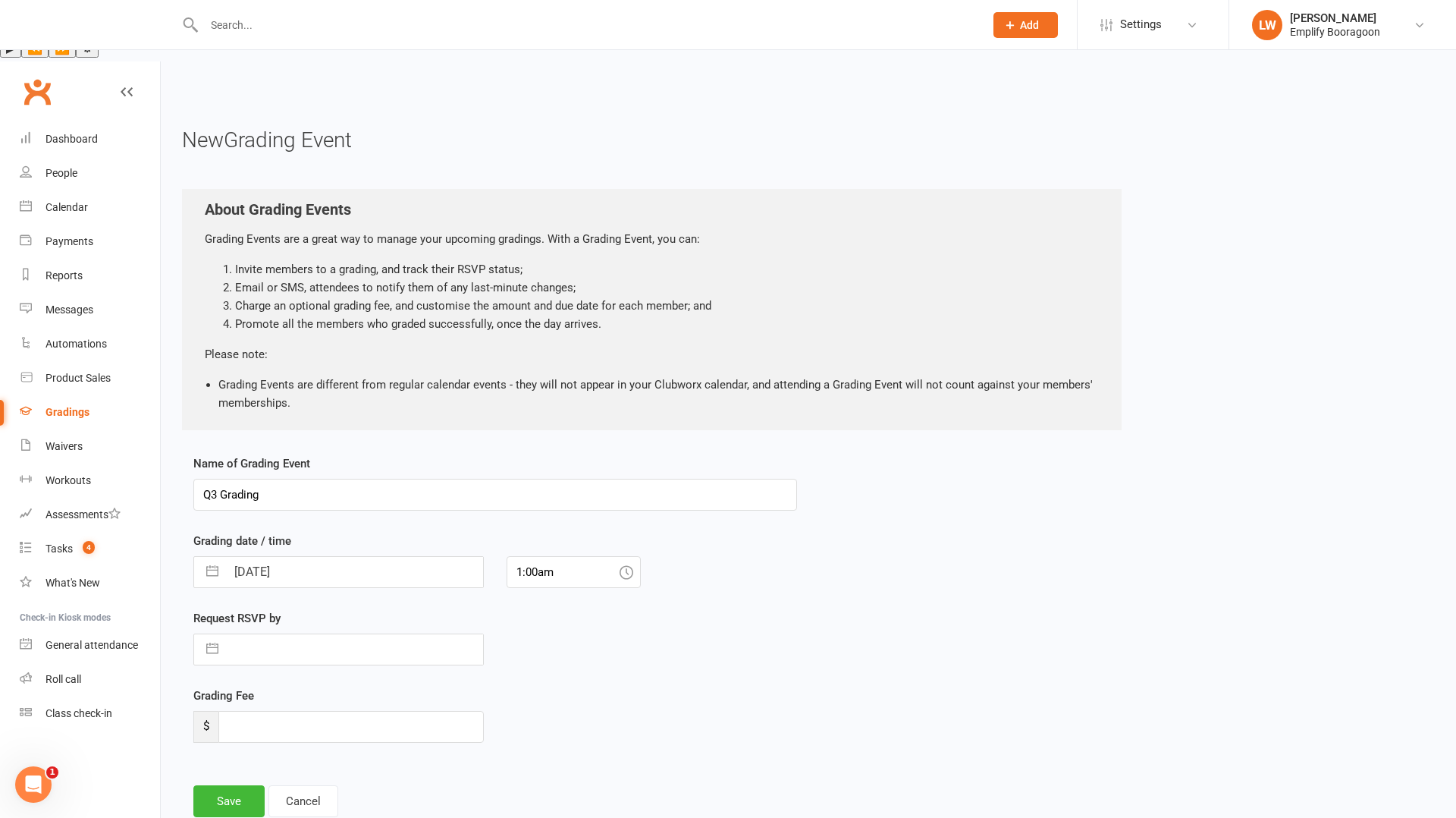
select select "6"
select select "2025"
select select "7"
select select "2025"
select select "8"
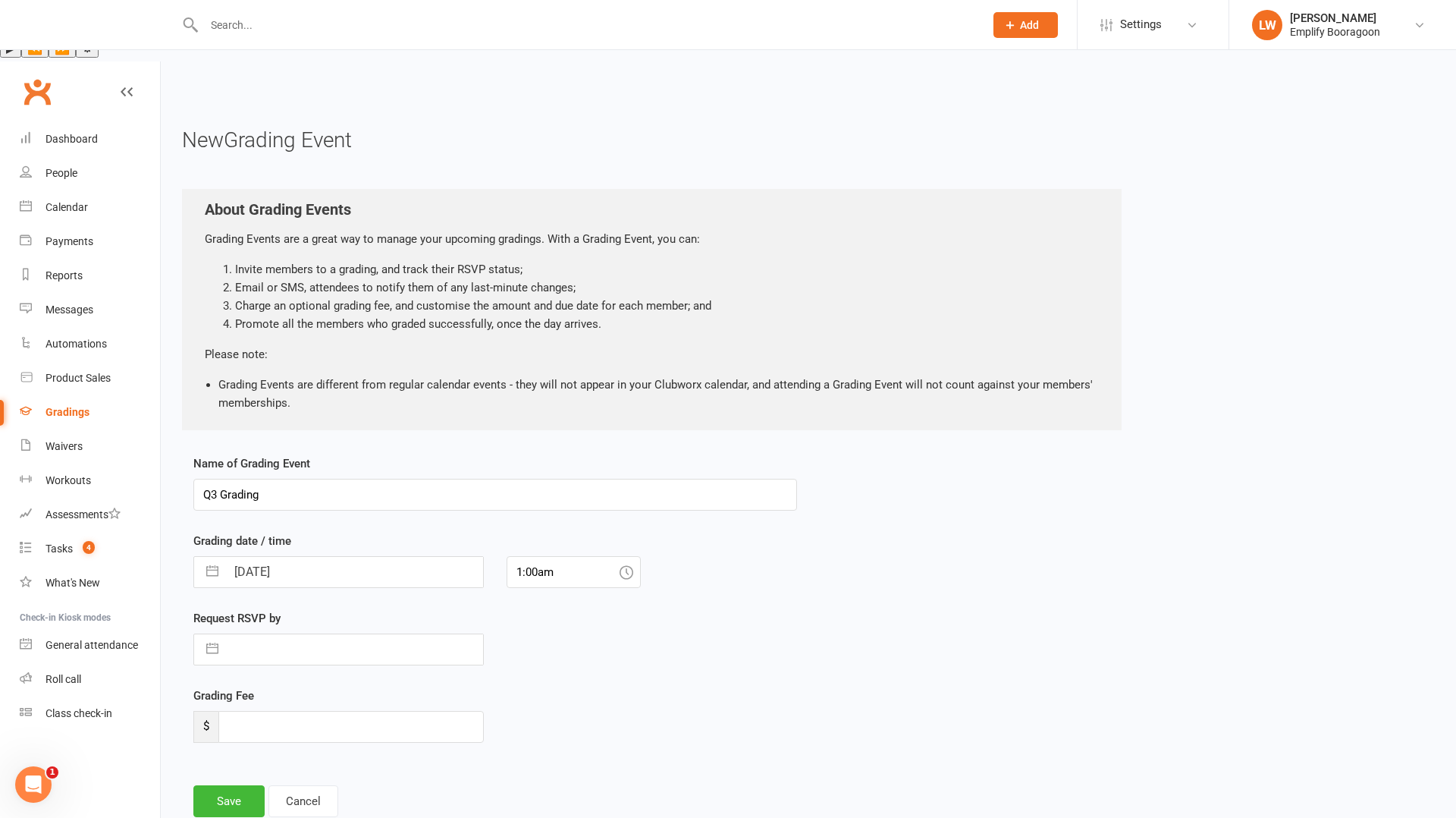
select select "2025"
click at [335, 635] on input "text" at bounding box center [355, 650] width 257 height 31
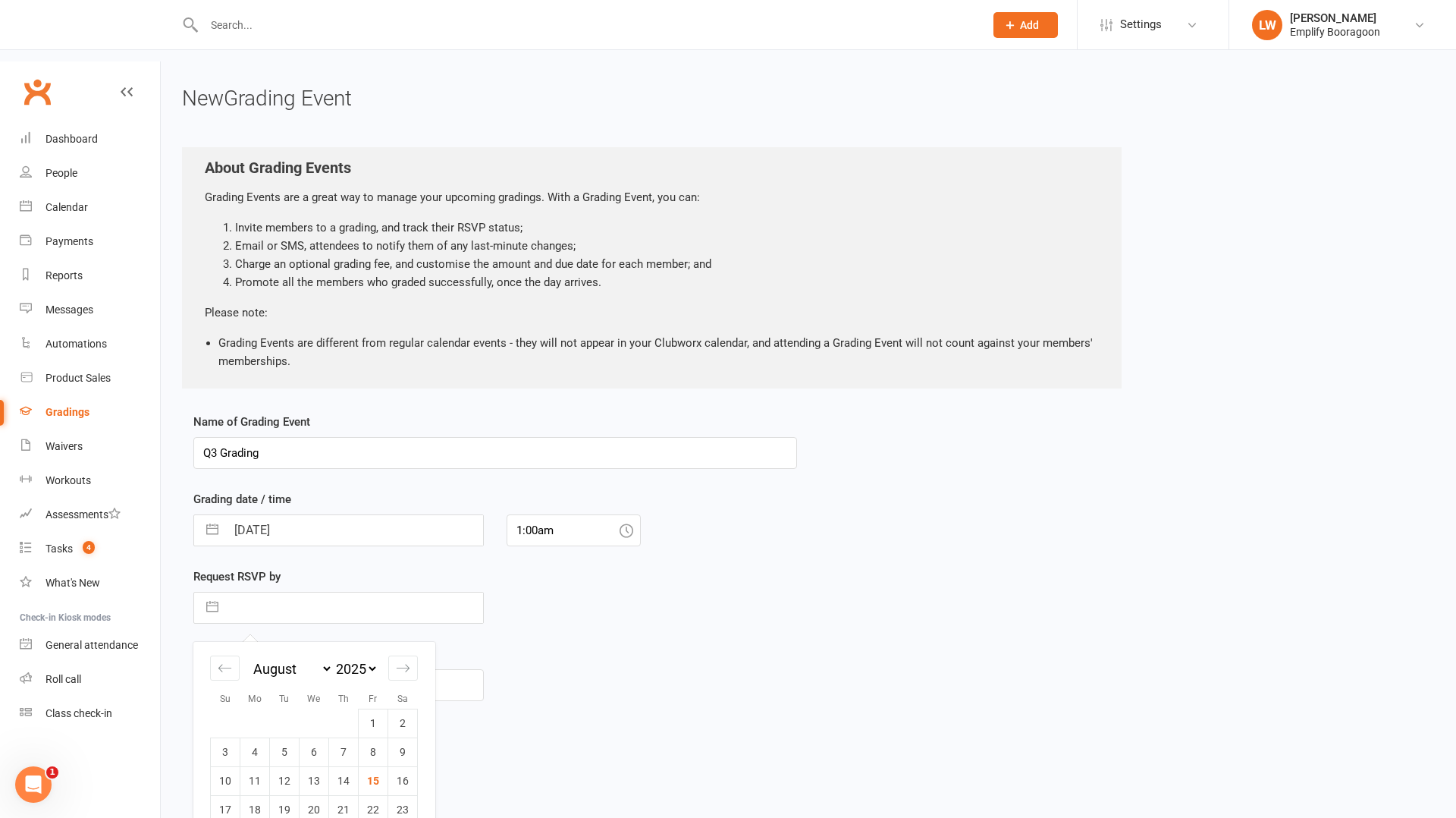
scroll to position [66, 0]
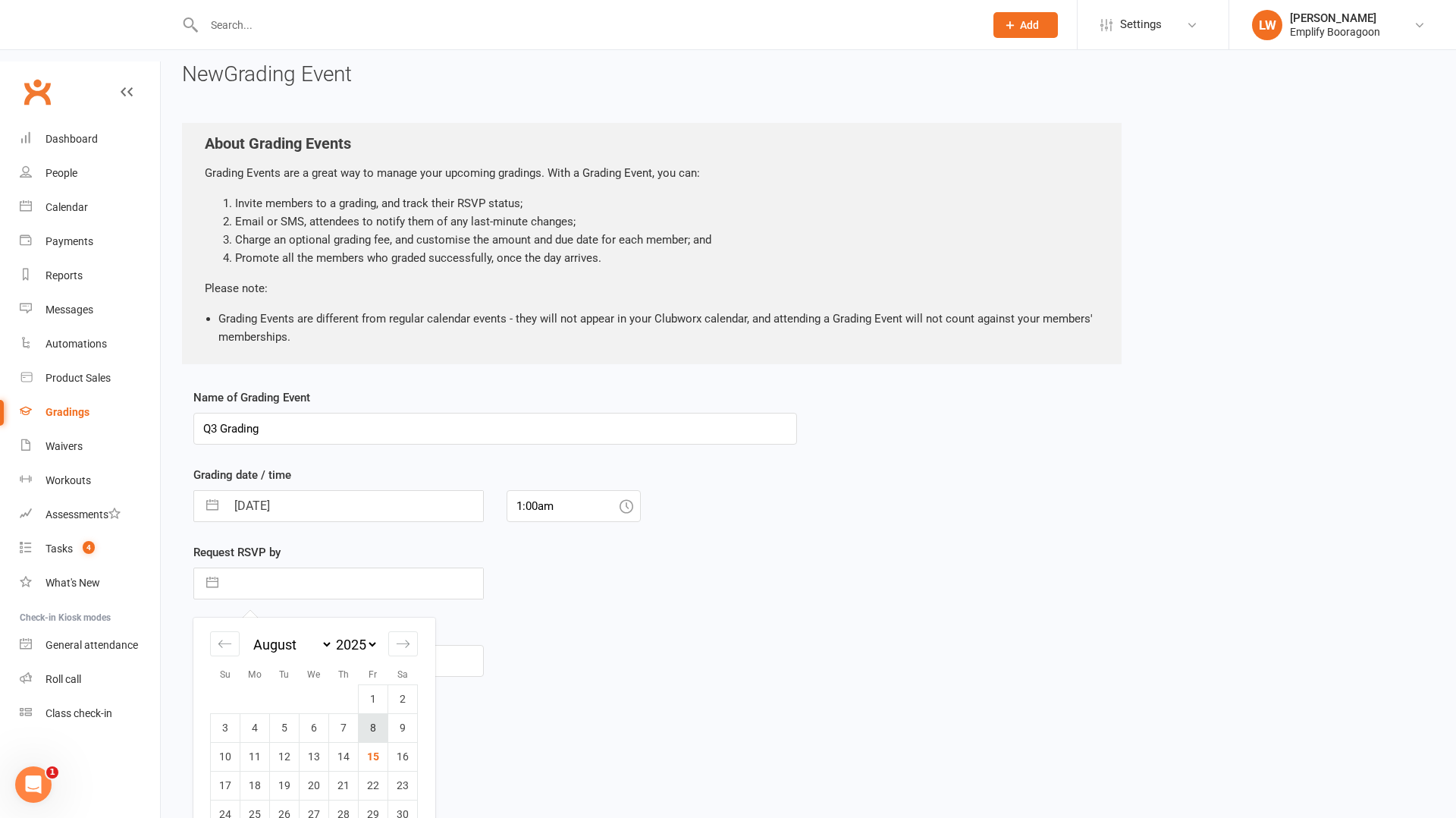
click at [373, 713] on td "8" at bounding box center [373, 728] width 30 height 29
type input "[DATE]"
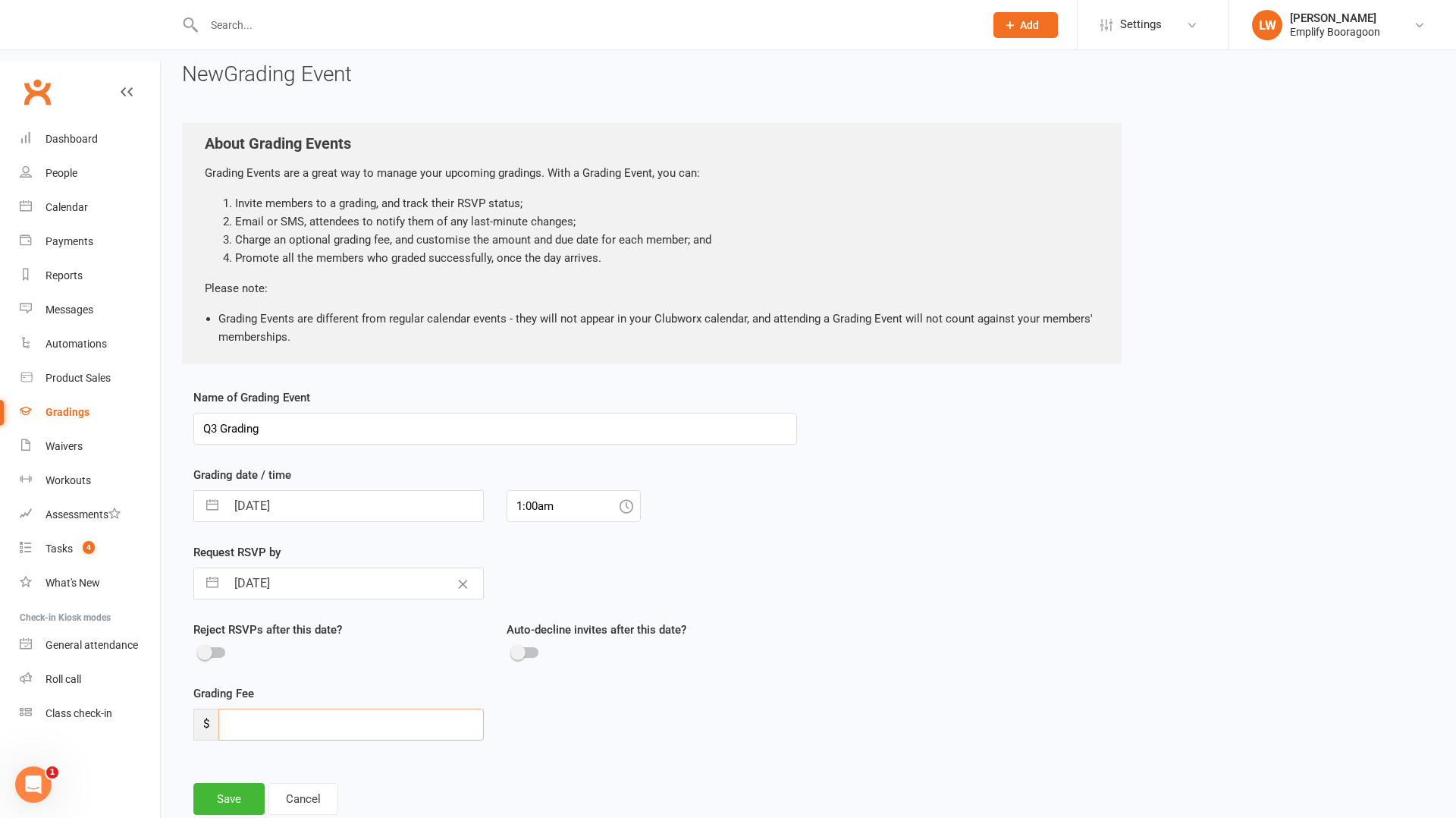
click at [281, 709] on input "number" at bounding box center [351, 724] width 266 height 32
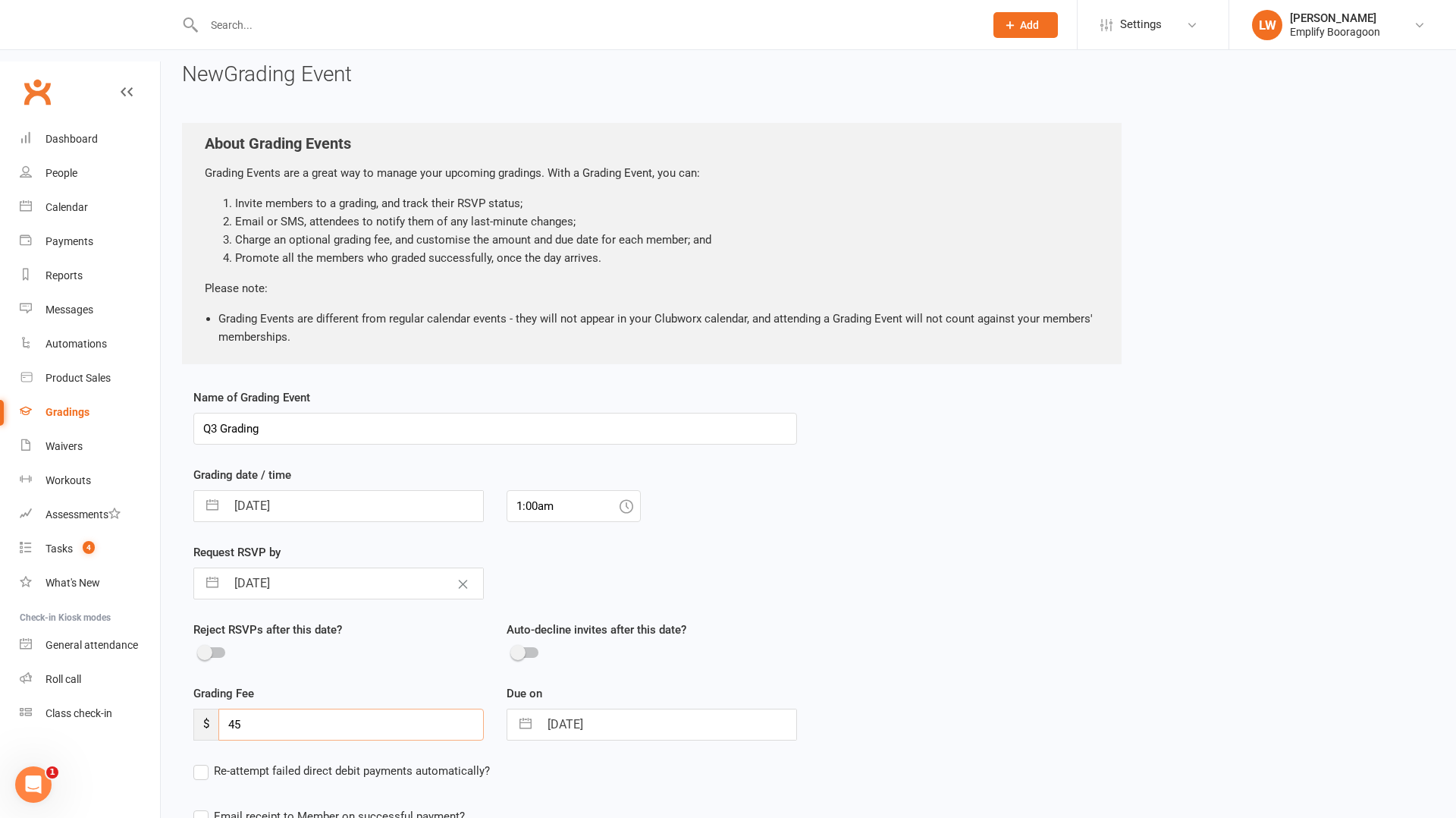
type input "4"
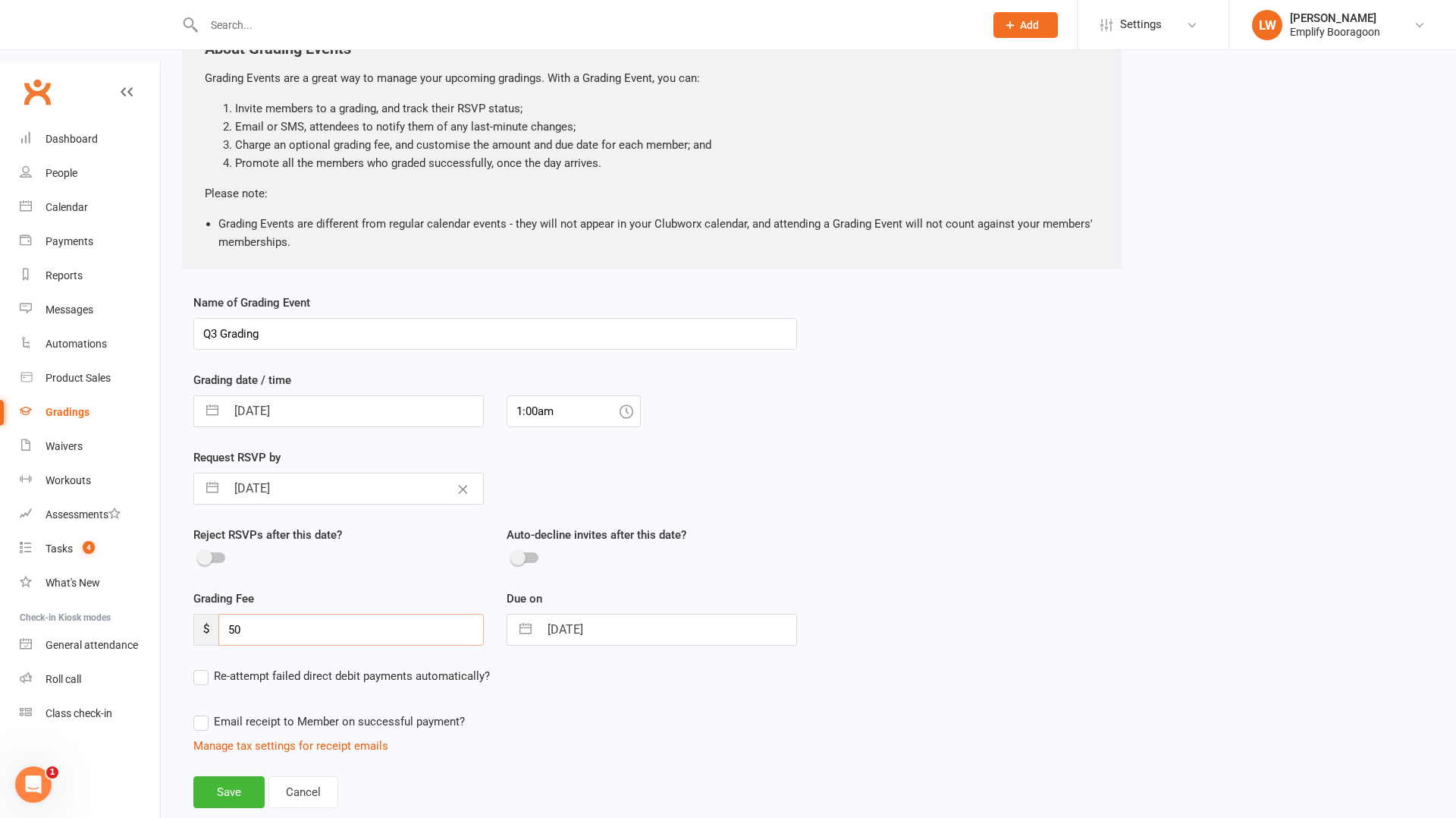
type input "50"
select select "7"
select select "2025"
select select "8"
select select "2025"
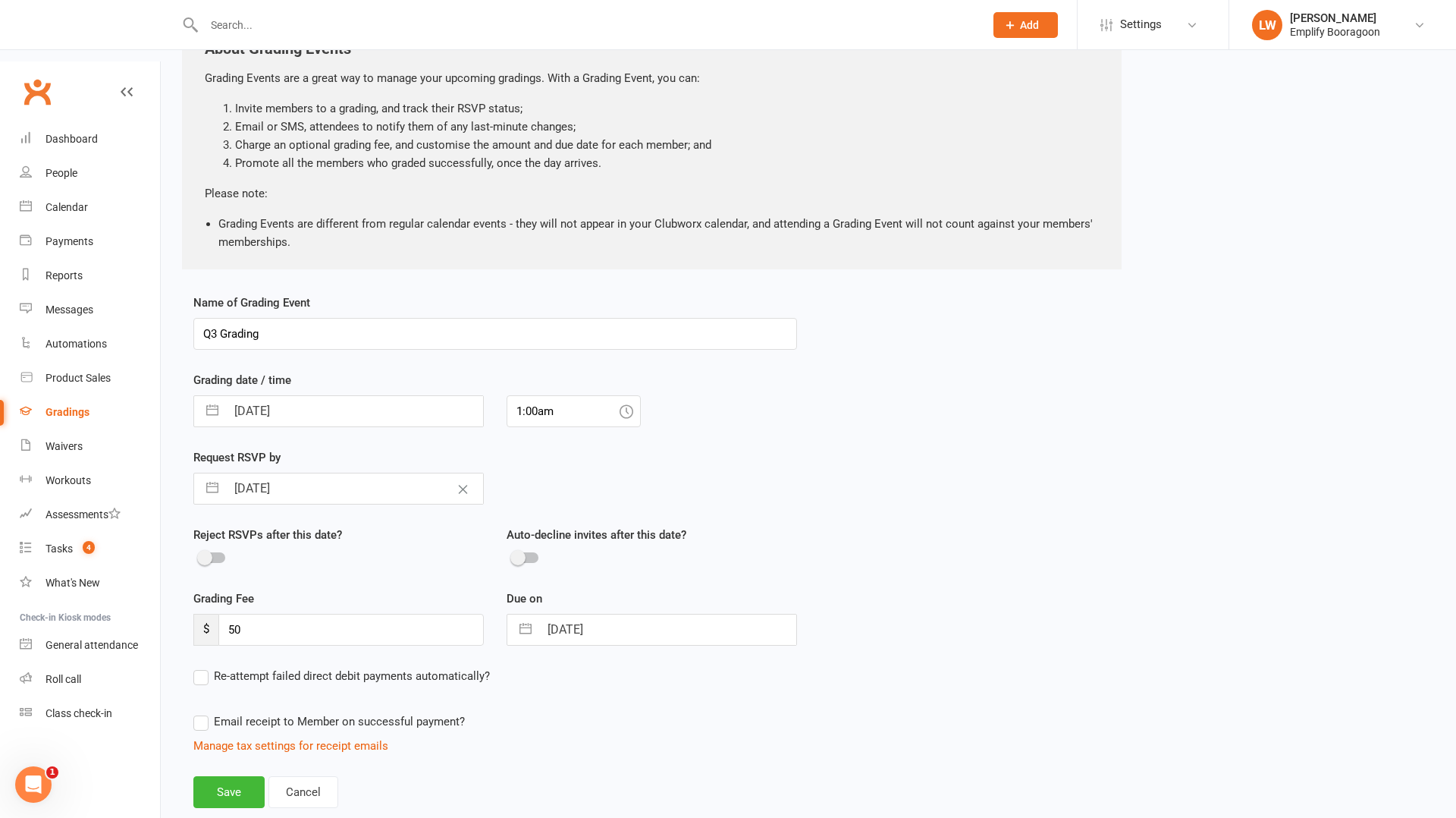
select select "9"
select select "2025"
click at [588, 615] on input "[DATE]" at bounding box center [668, 630] width 257 height 31
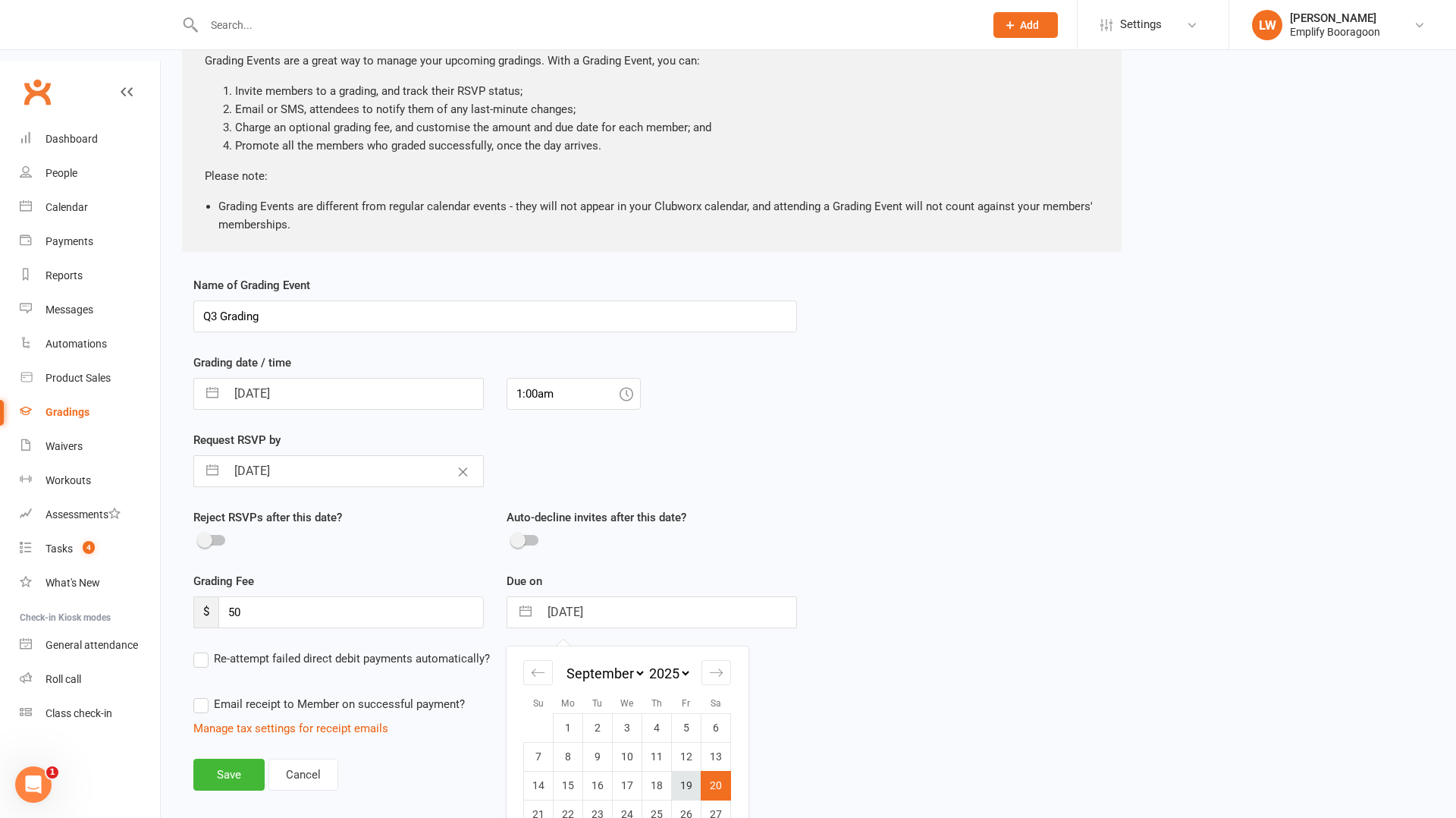
click at [686, 771] on td "19" at bounding box center [686, 785] width 30 height 29
type input "[DATE]"
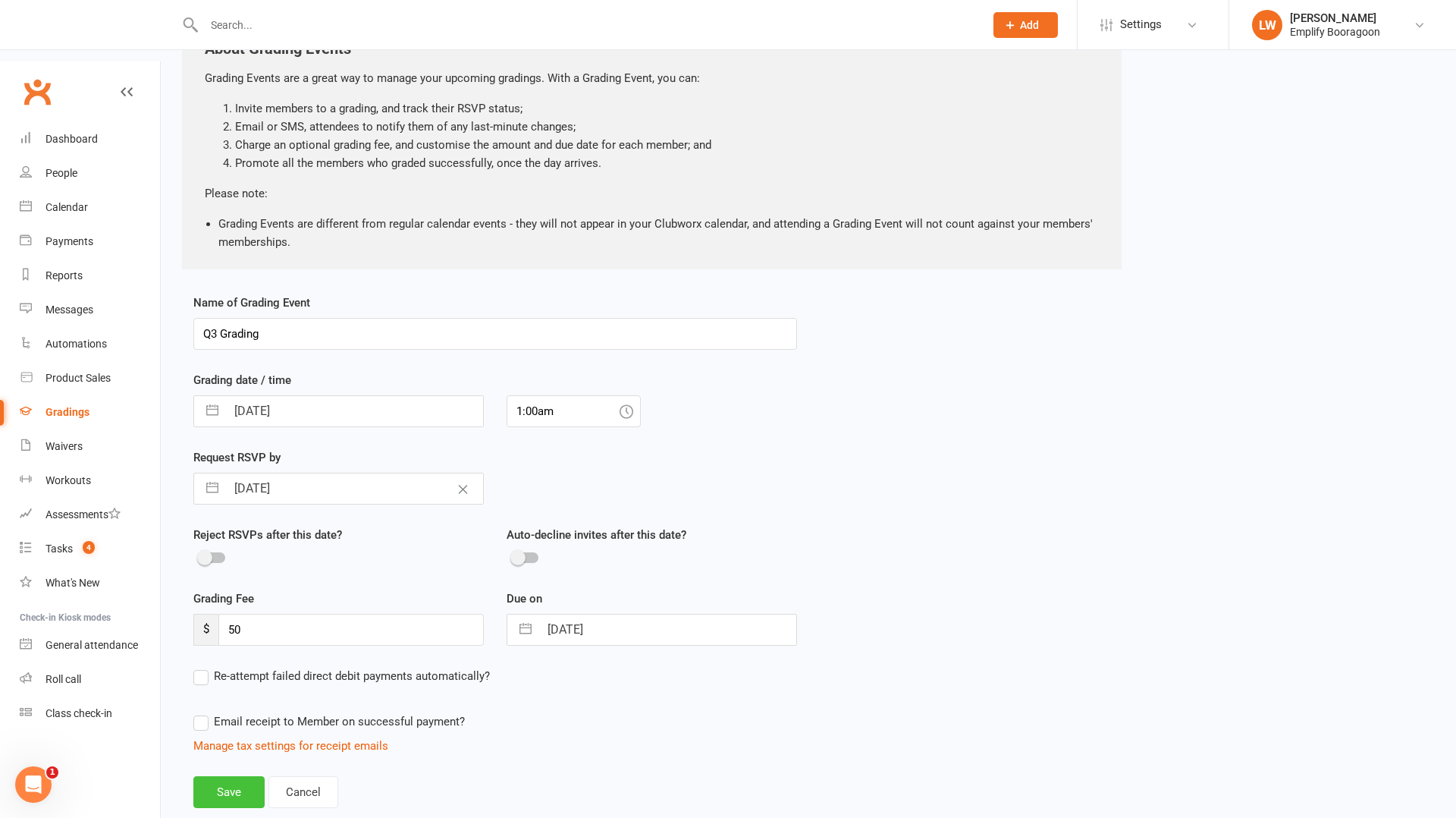
click at [232, 777] on button "Save" at bounding box center [229, 792] width 71 height 32
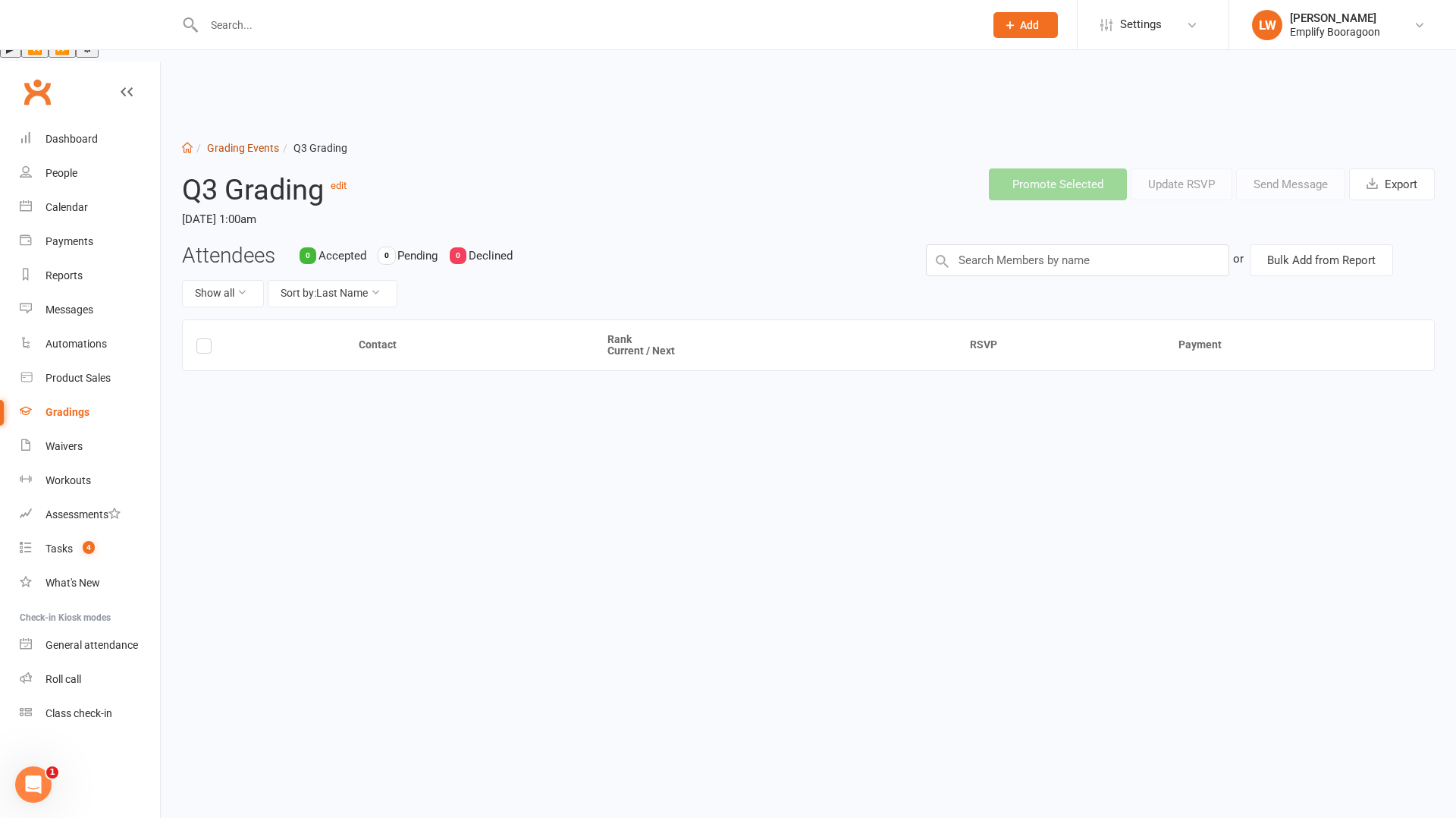
click at [237, 142] on link "Grading Events" at bounding box center [243, 148] width 72 height 12
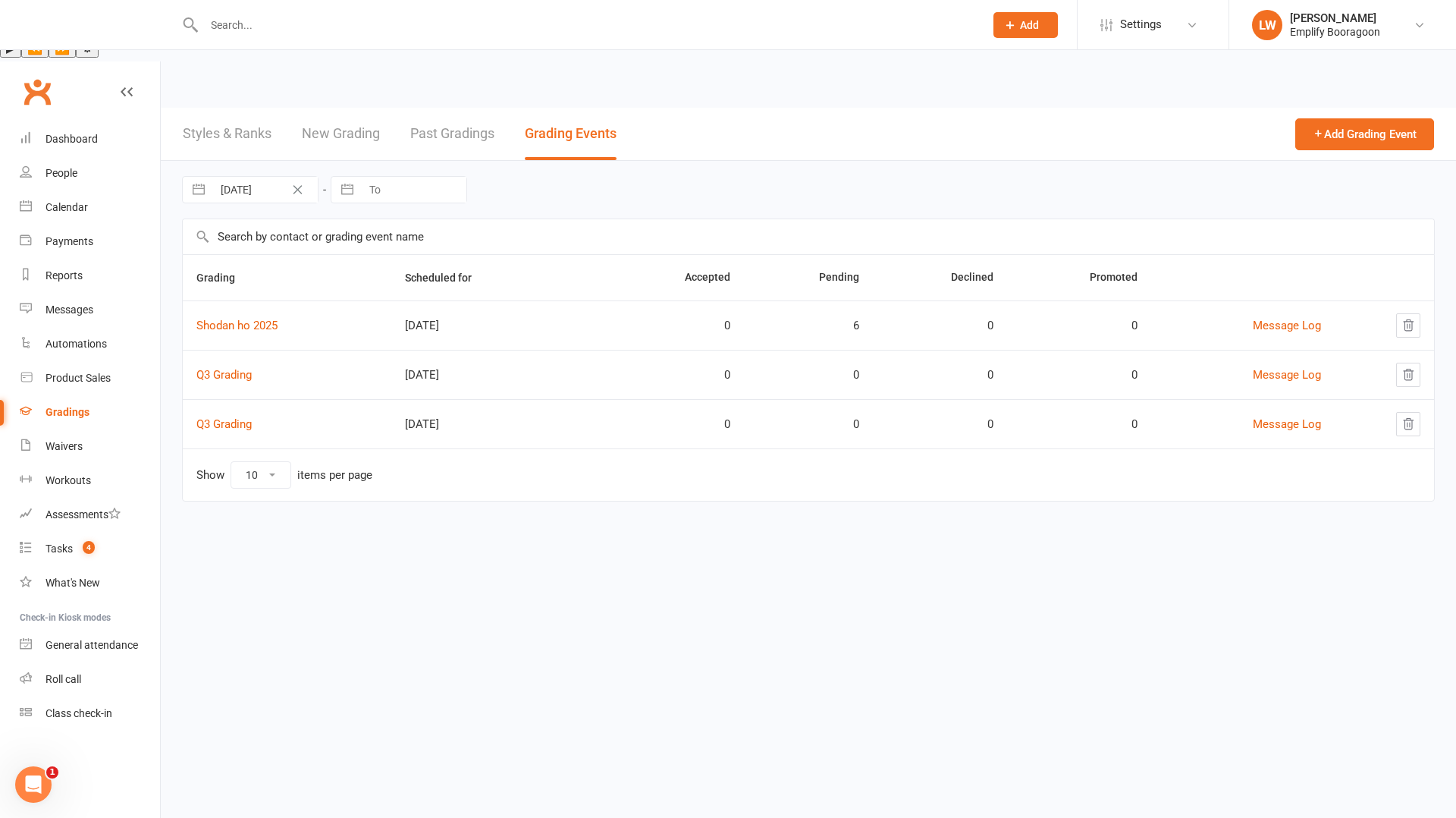
click at [311, 107] on link "New Grading" at bounding box center [341, 133] width 79 height 53
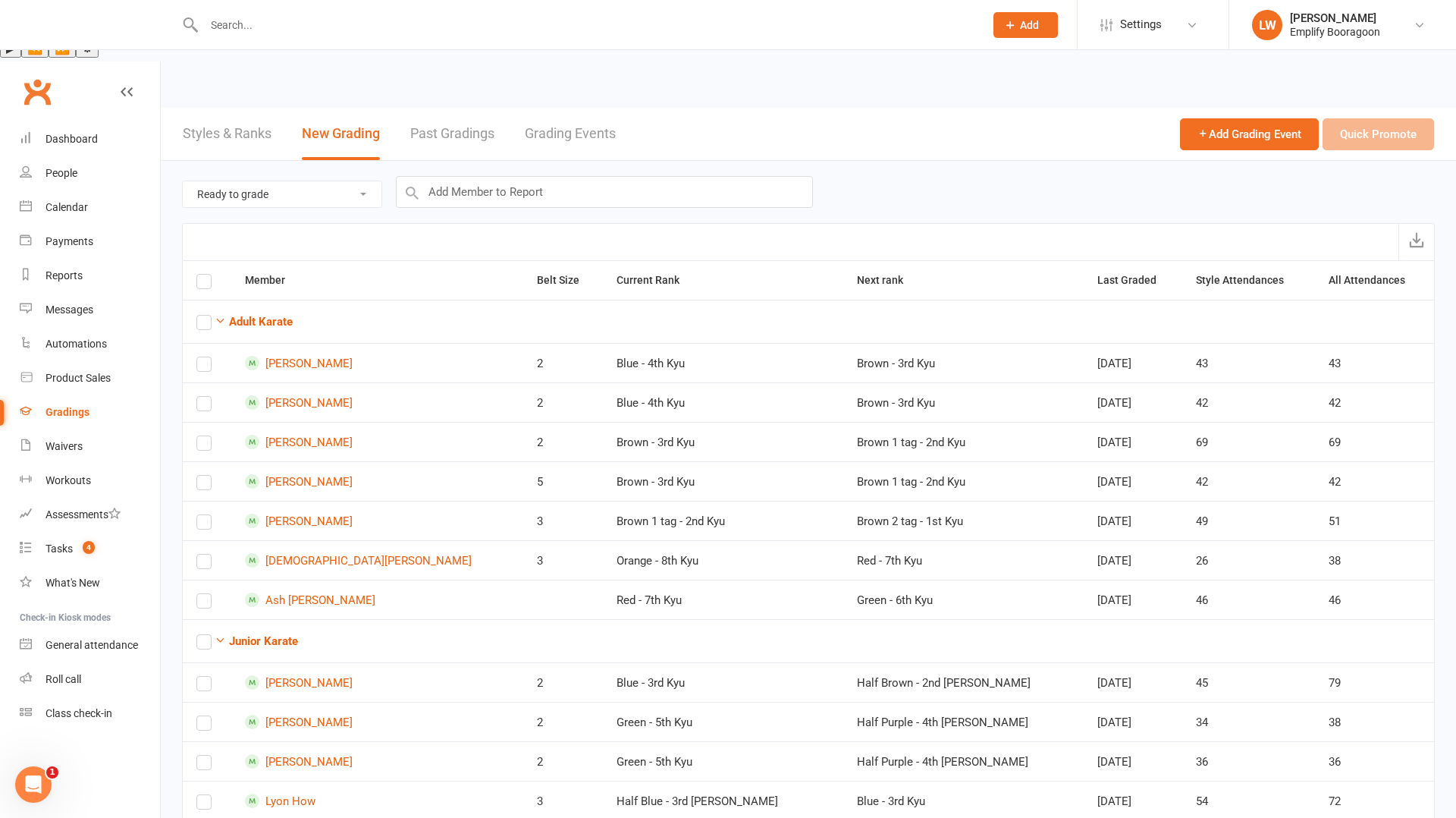
click at [255, 107] on link "Styles & Ranks" at bounding box center [227, 133] width 89 height 53
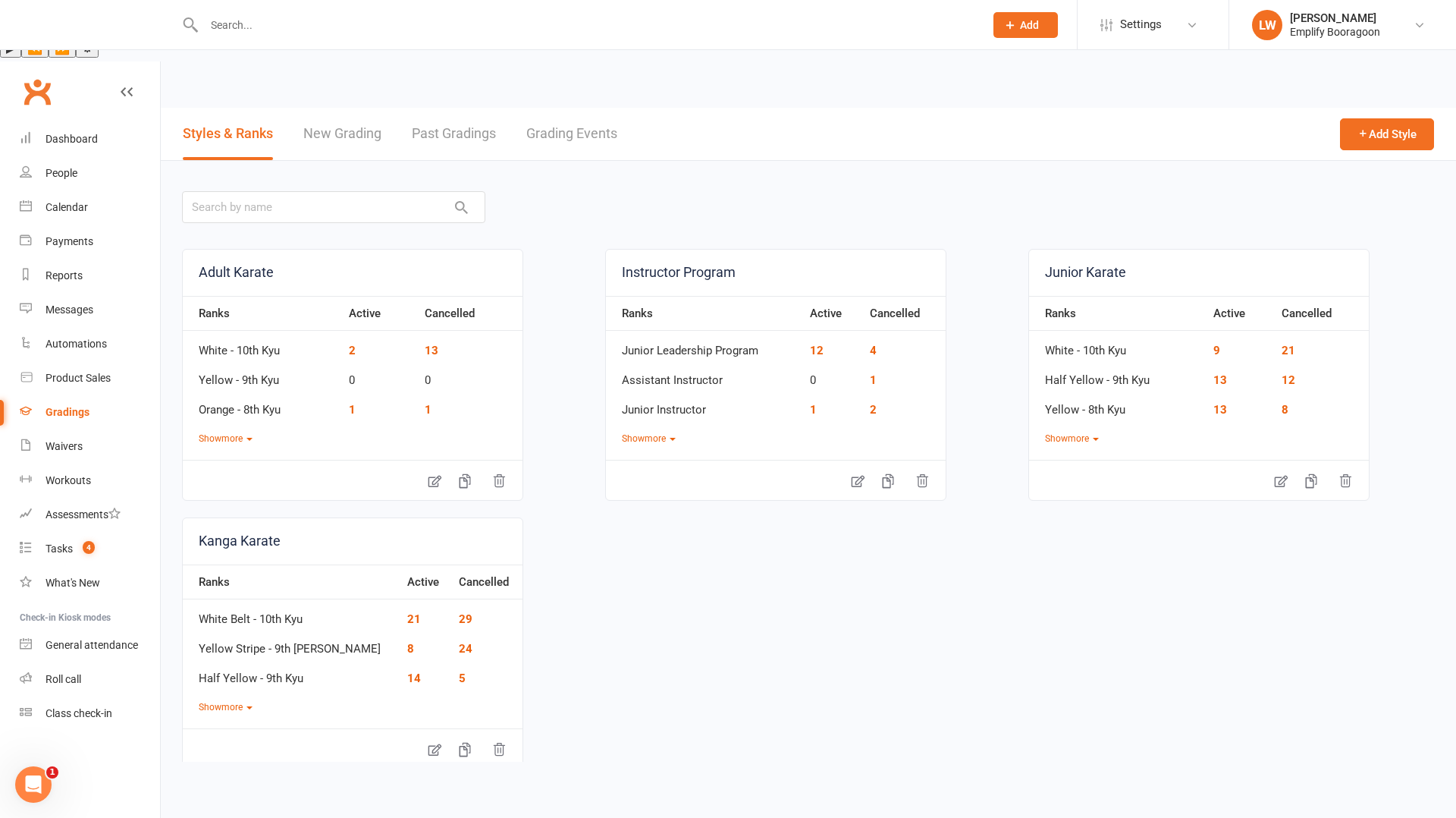
click at [340, 107] on link "New Grading" at bounding box center [343, 133] width 79 height 53
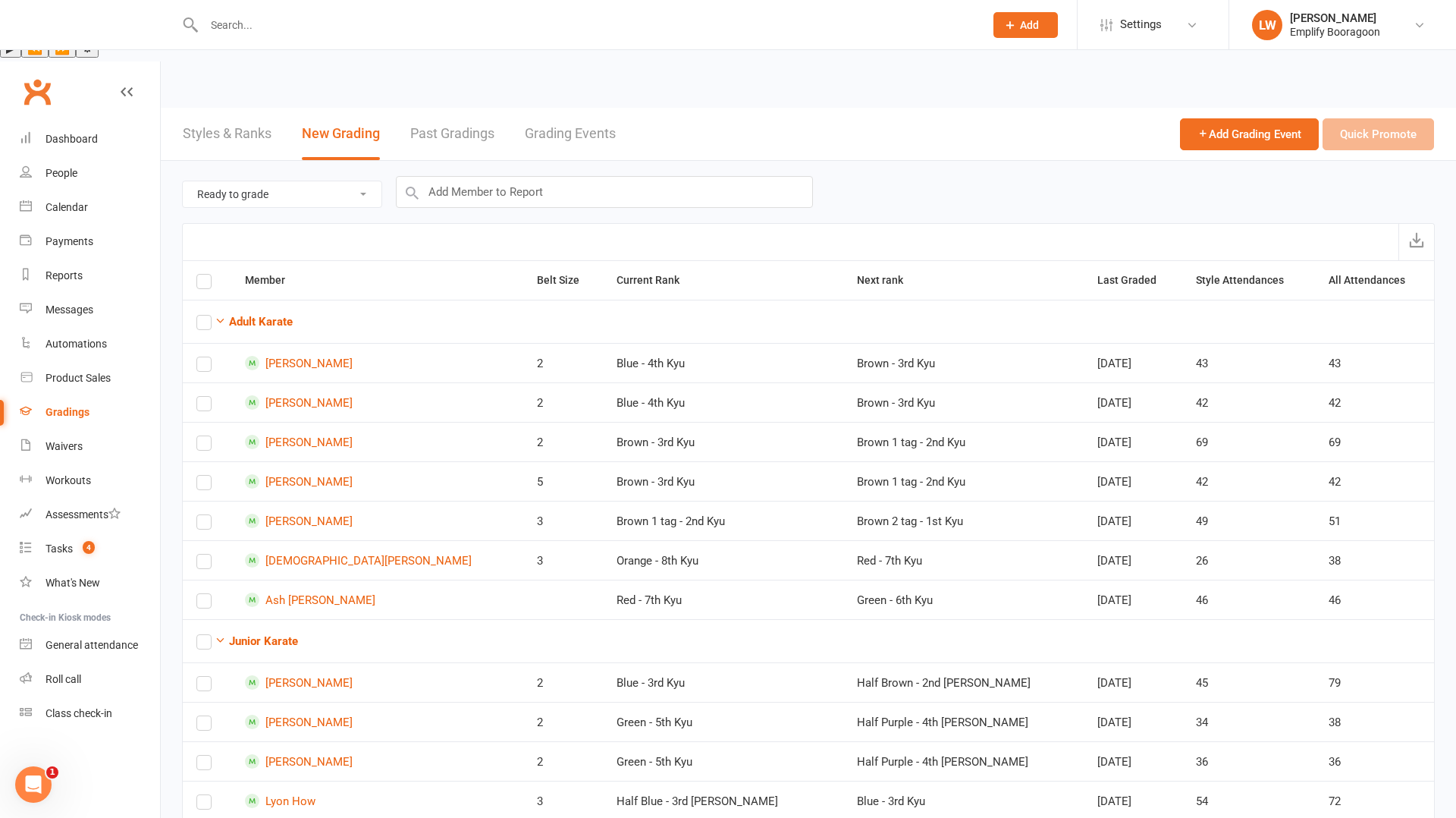
click at [358, 181] on select "Ready to grade All members enrolled in a style Active members enrolled in a sty…" at bounding box center [282, 194] width 198 height 26
select select "active_members_in_style"
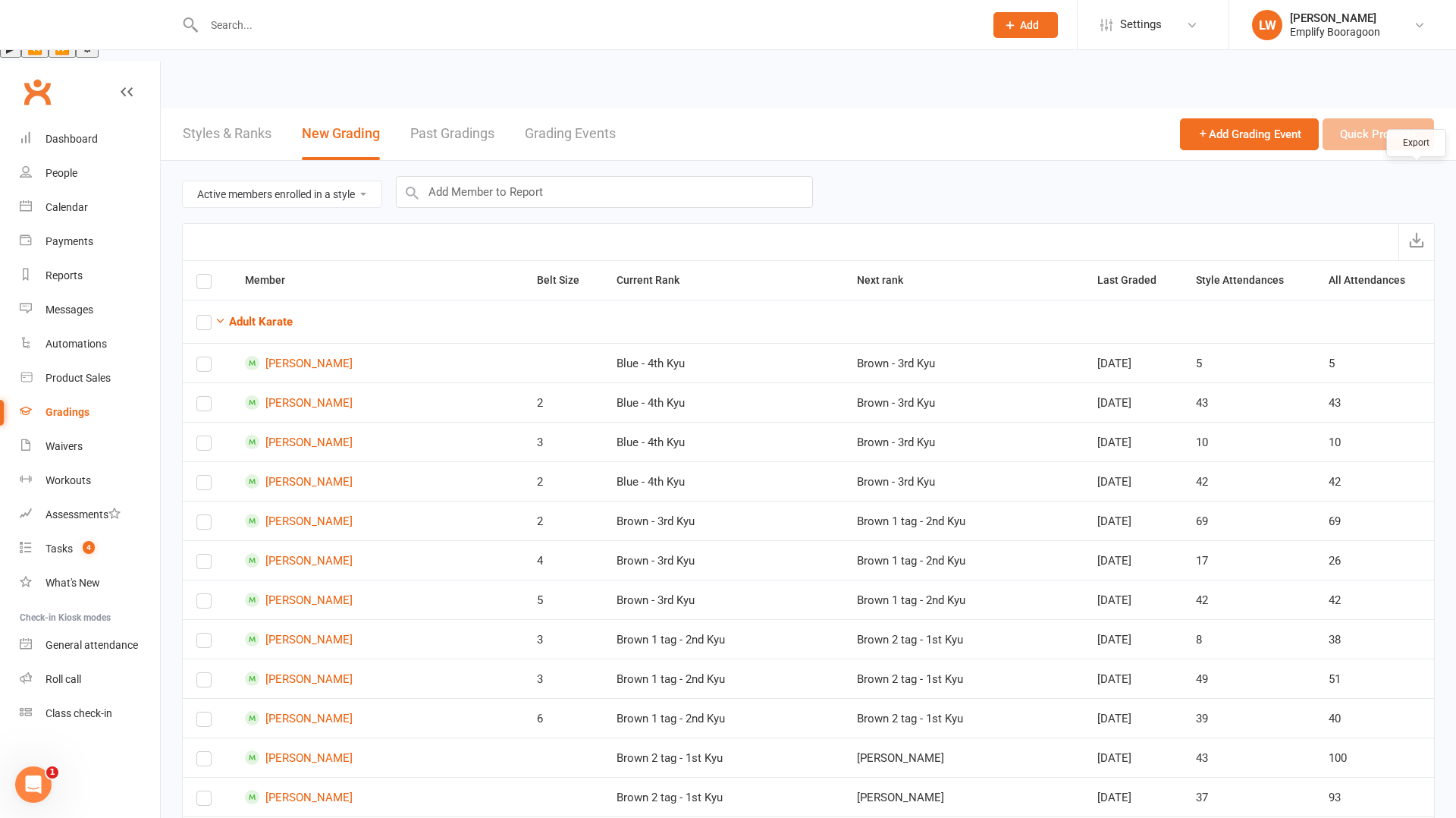
click at [1425, 223] on button "submit" at bounding box center [1416, 242] width 35 height 36
click at [103, 122] on link "Dashboard" at bounding box center [90, 139] width 140 height 35
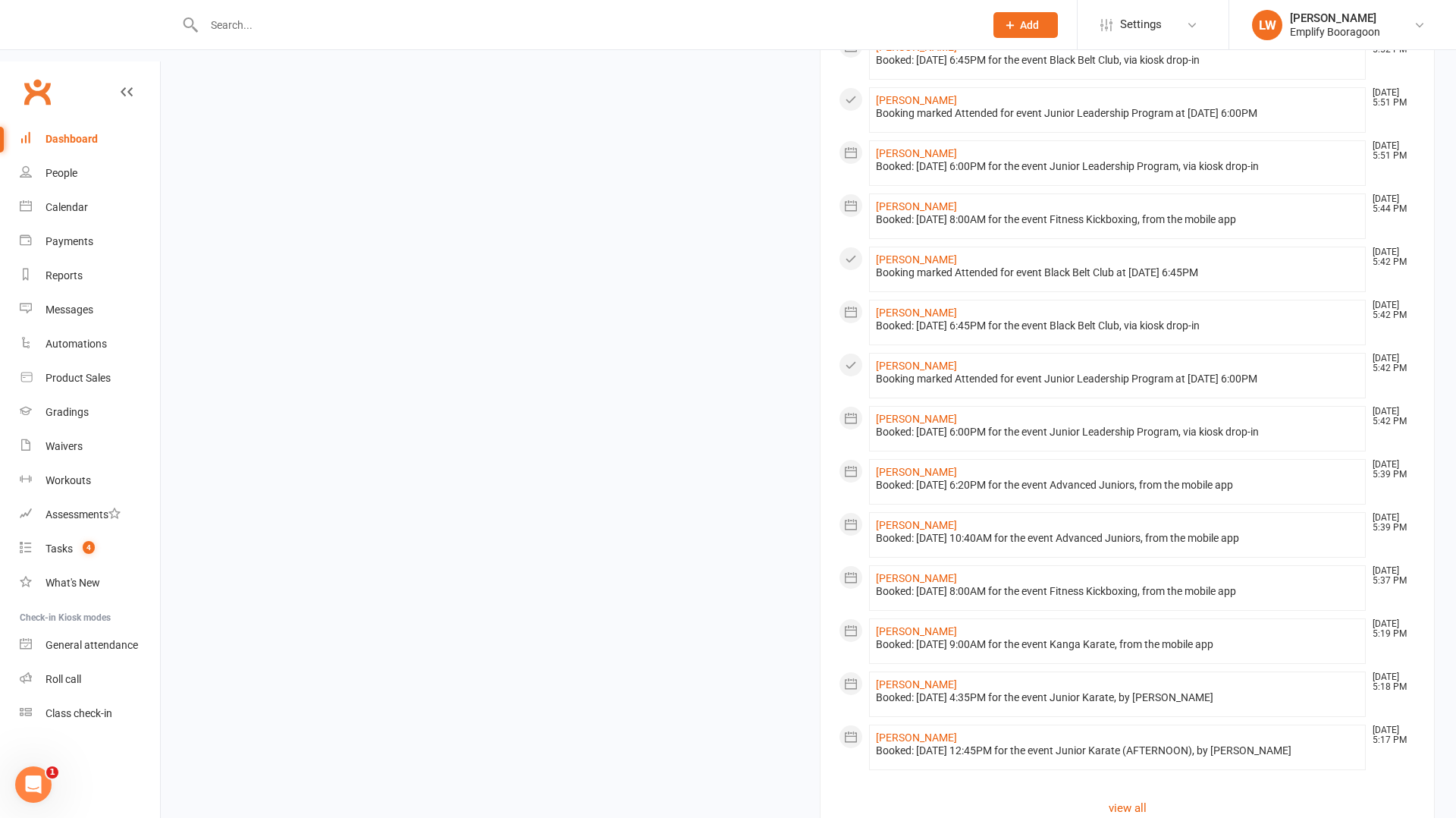
scroll to position [1055, 0]
